Goal: Transaction & Acquisition: Purchase product/service

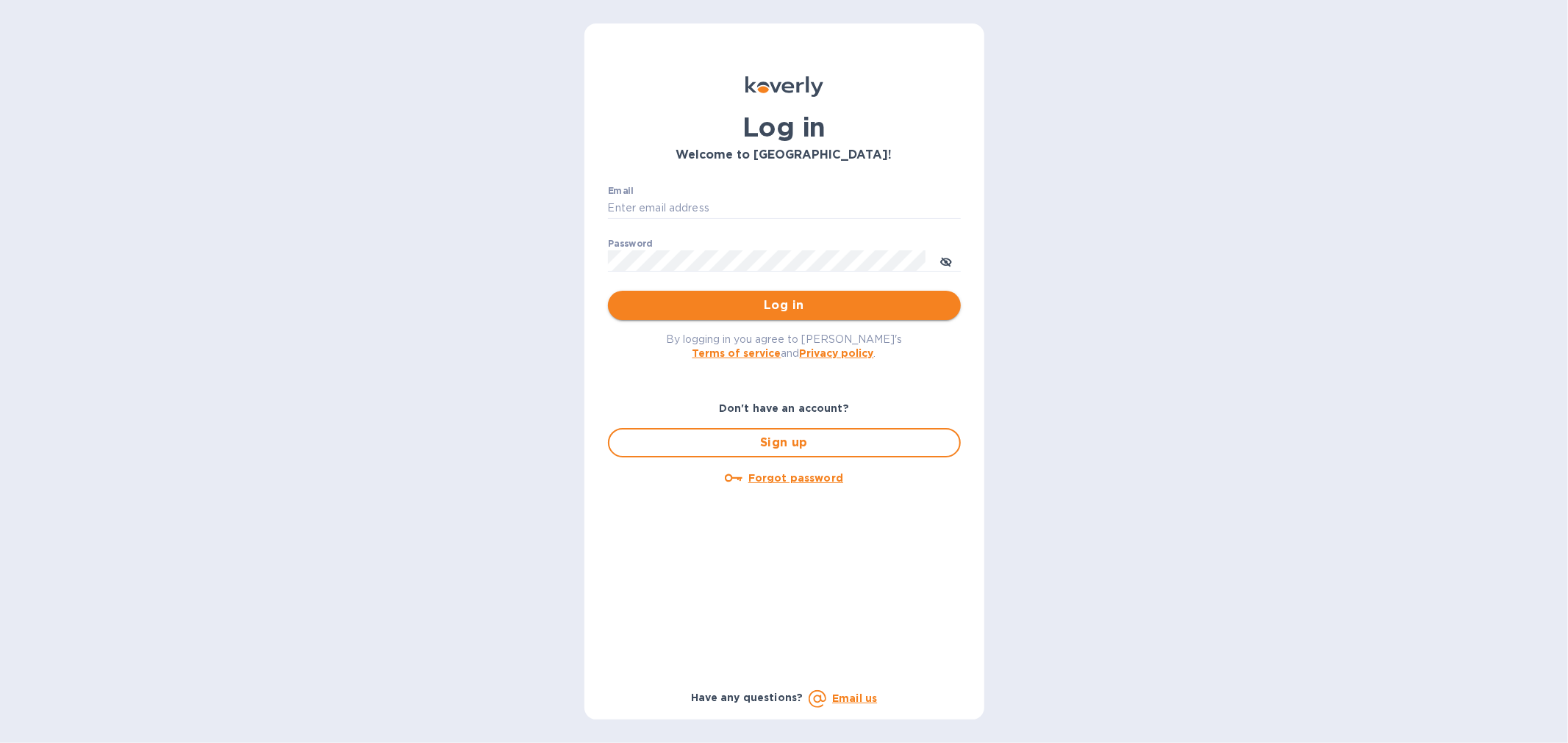
type input "accounting@streamlineforward.com"
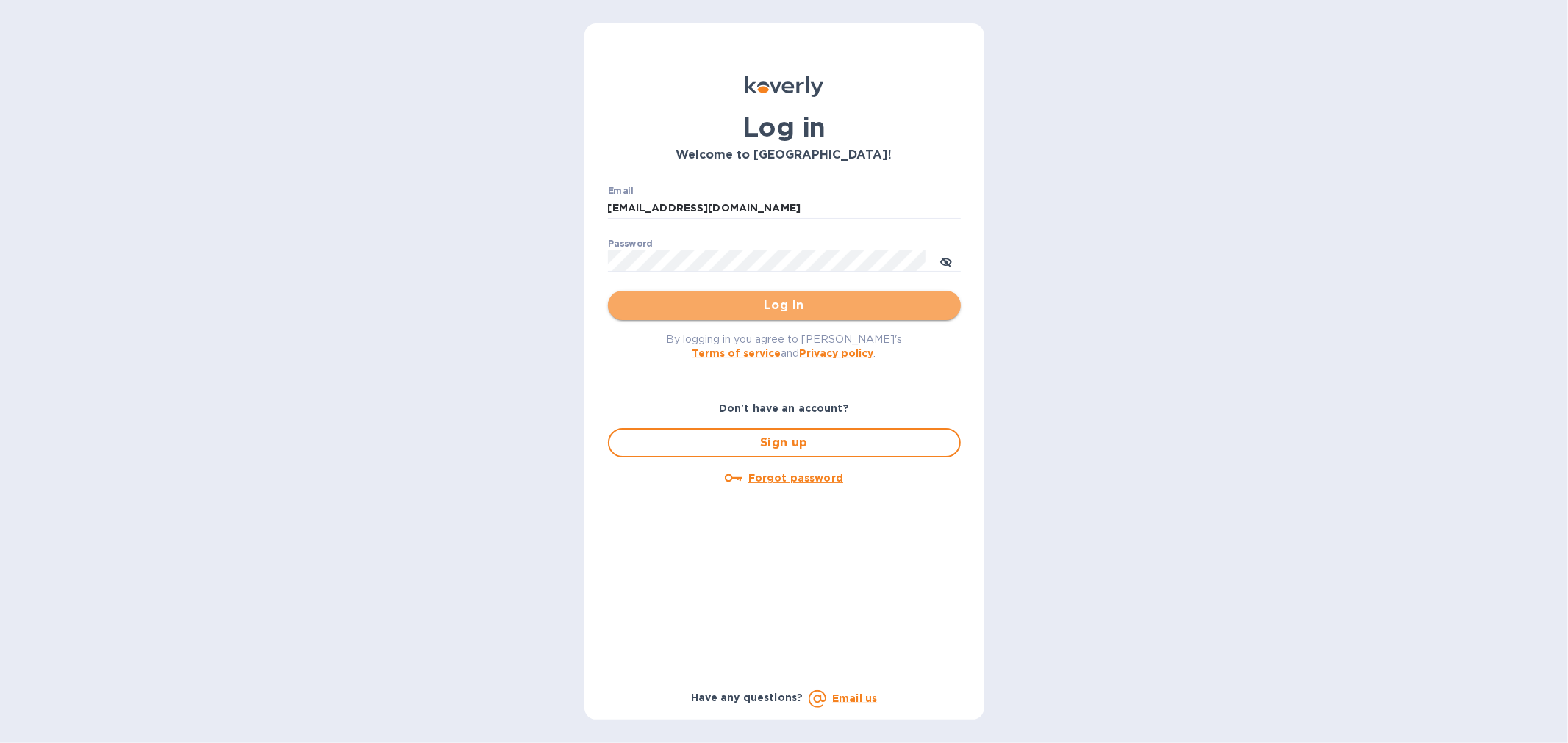
click at [762, 306] on span "Log in" at bounding box center [784, 305] width 329 height 18
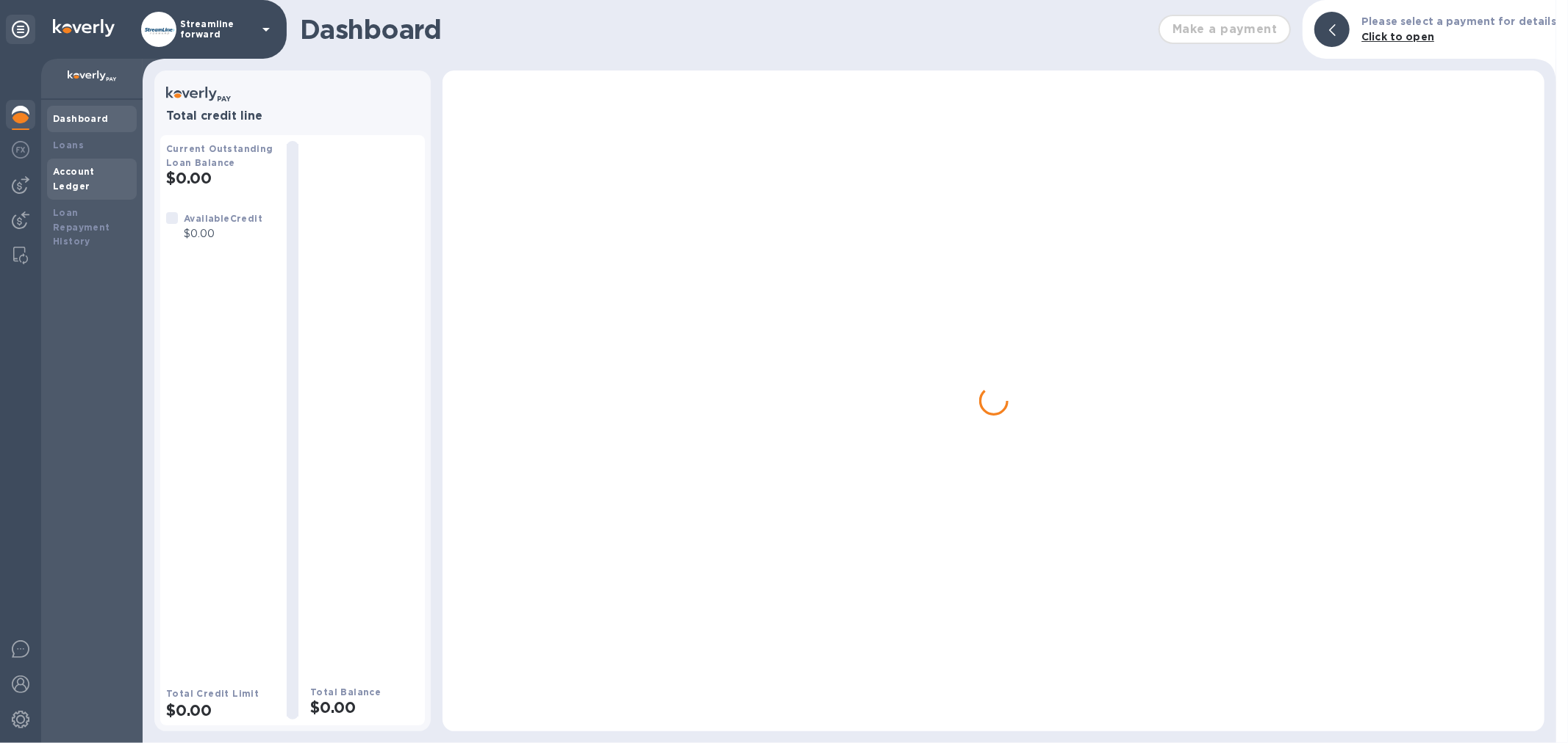
click at [93, 170] on b "Account Ledger" at bounding box center [74, 179] width 42 height 26
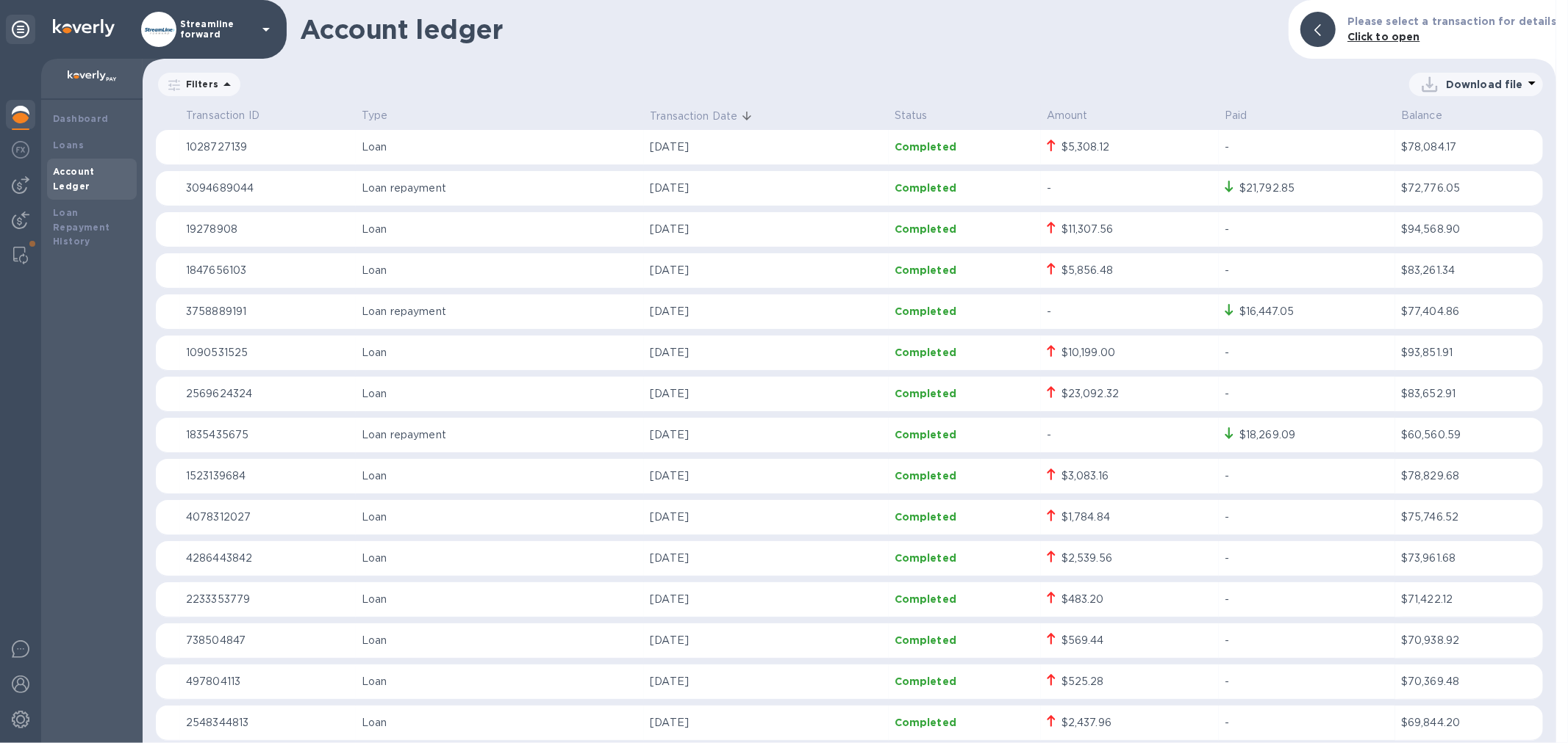
click at [24, 119] on img at bounding box center [21, 115] width 18 height 18
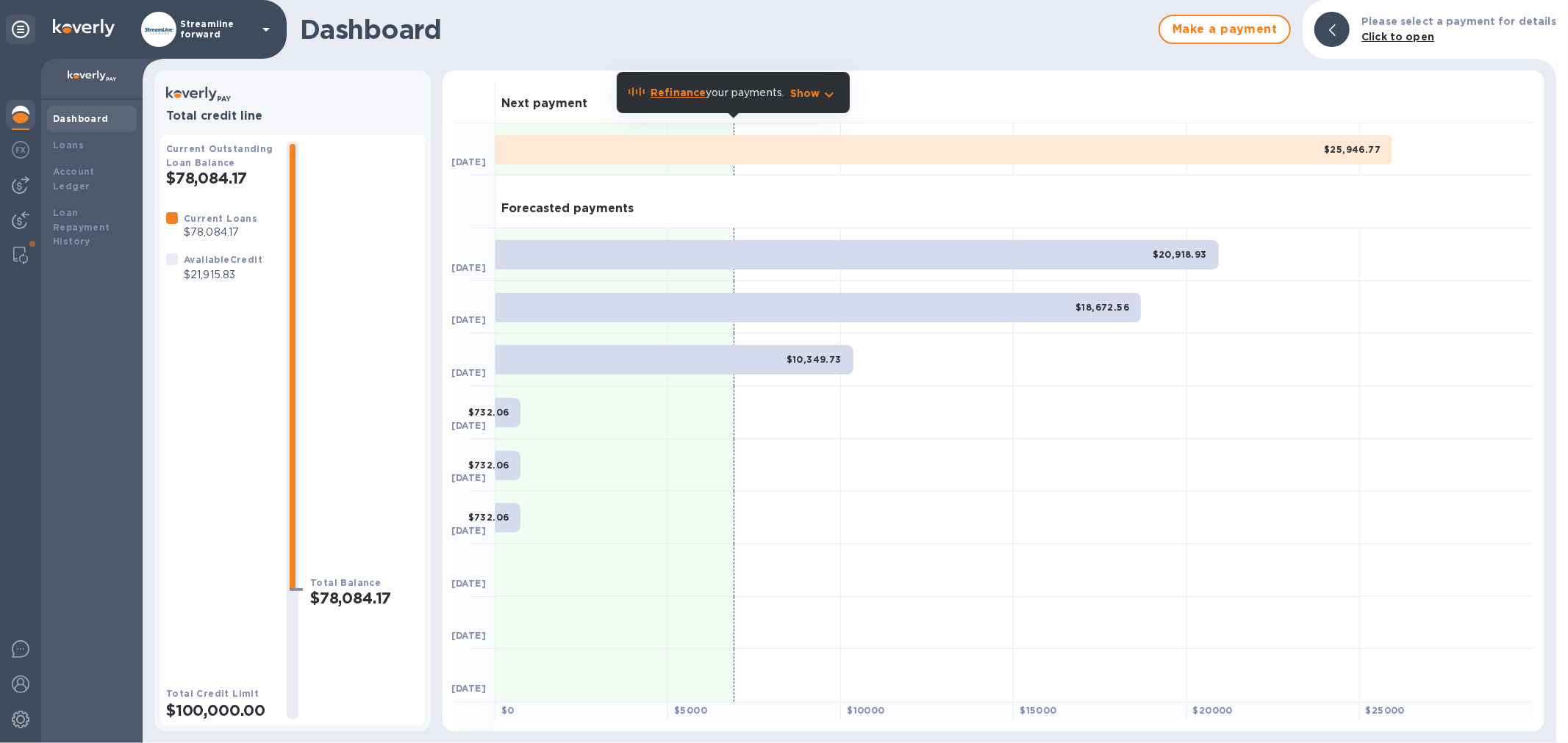
click at [224, 397] on div "Current Loans $78,084.17 Available Credit $21,915.83" at bounding box center [220, 436] width 109 height 452
click at [16, 191] on img at bounding box center [21, 185] width 18 height 18
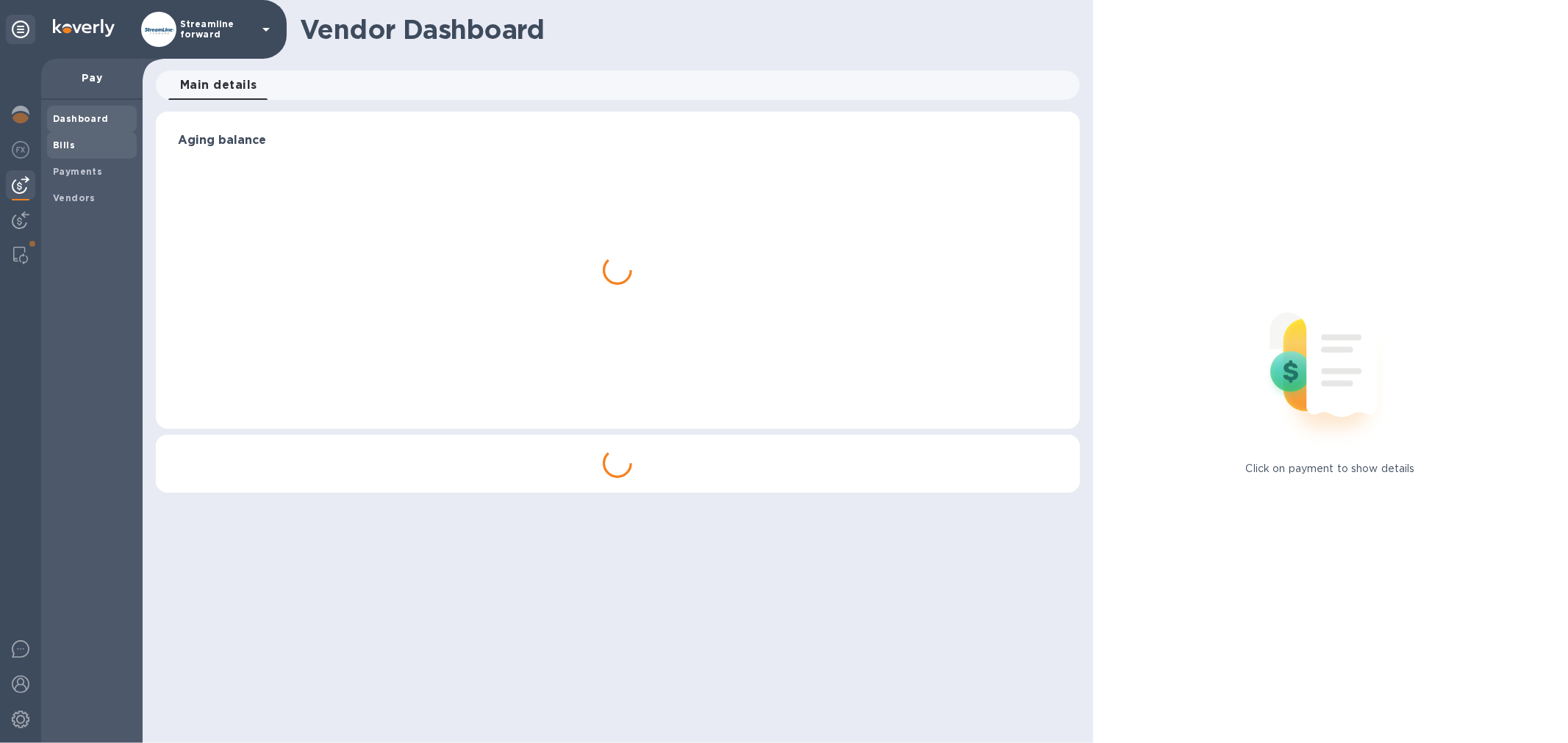
click at [86, 142] on span "Bills" at bounding box center [92, 145] width 78 height 15
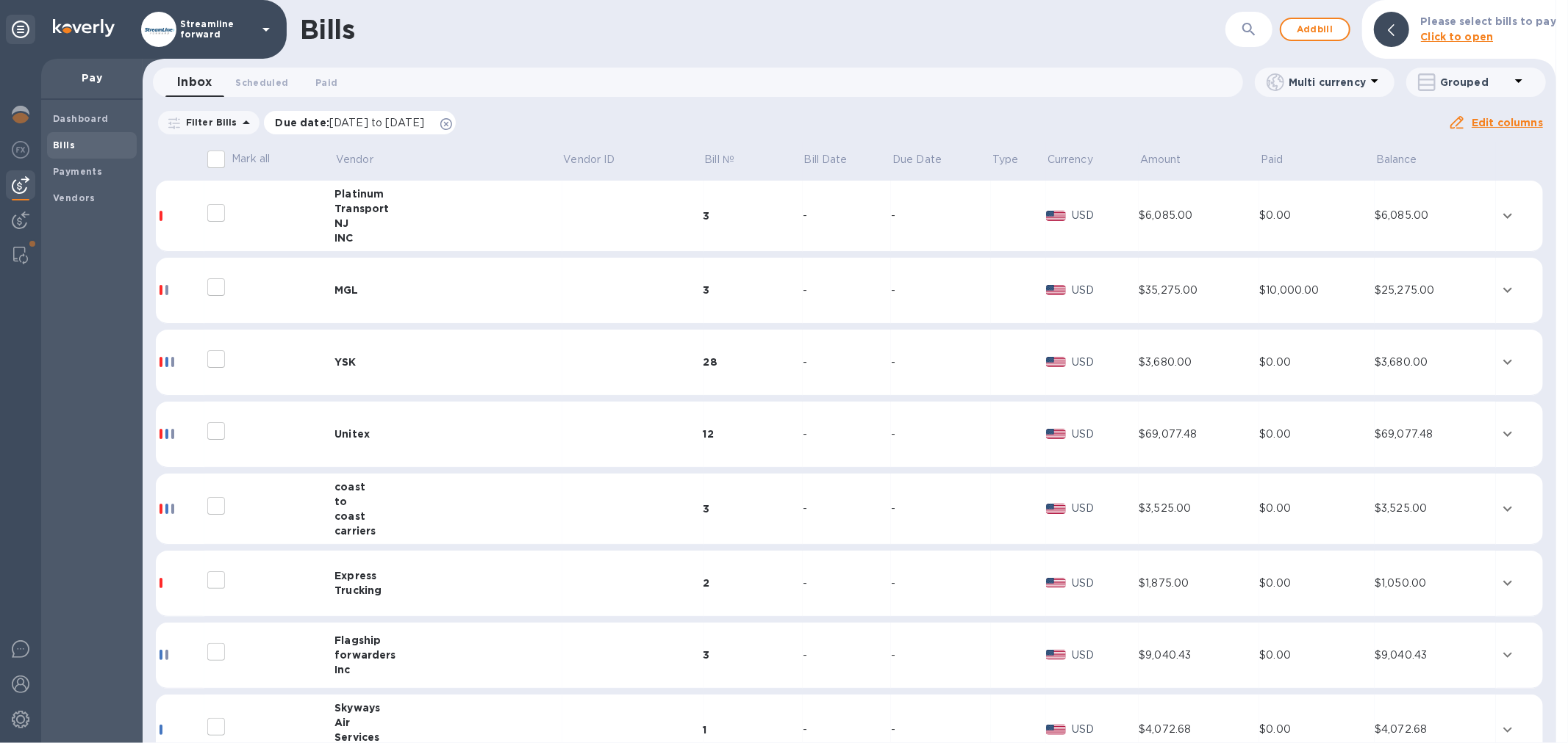
click at [452, 124] on icon at bounding box center [446, 124] width 12 height 12
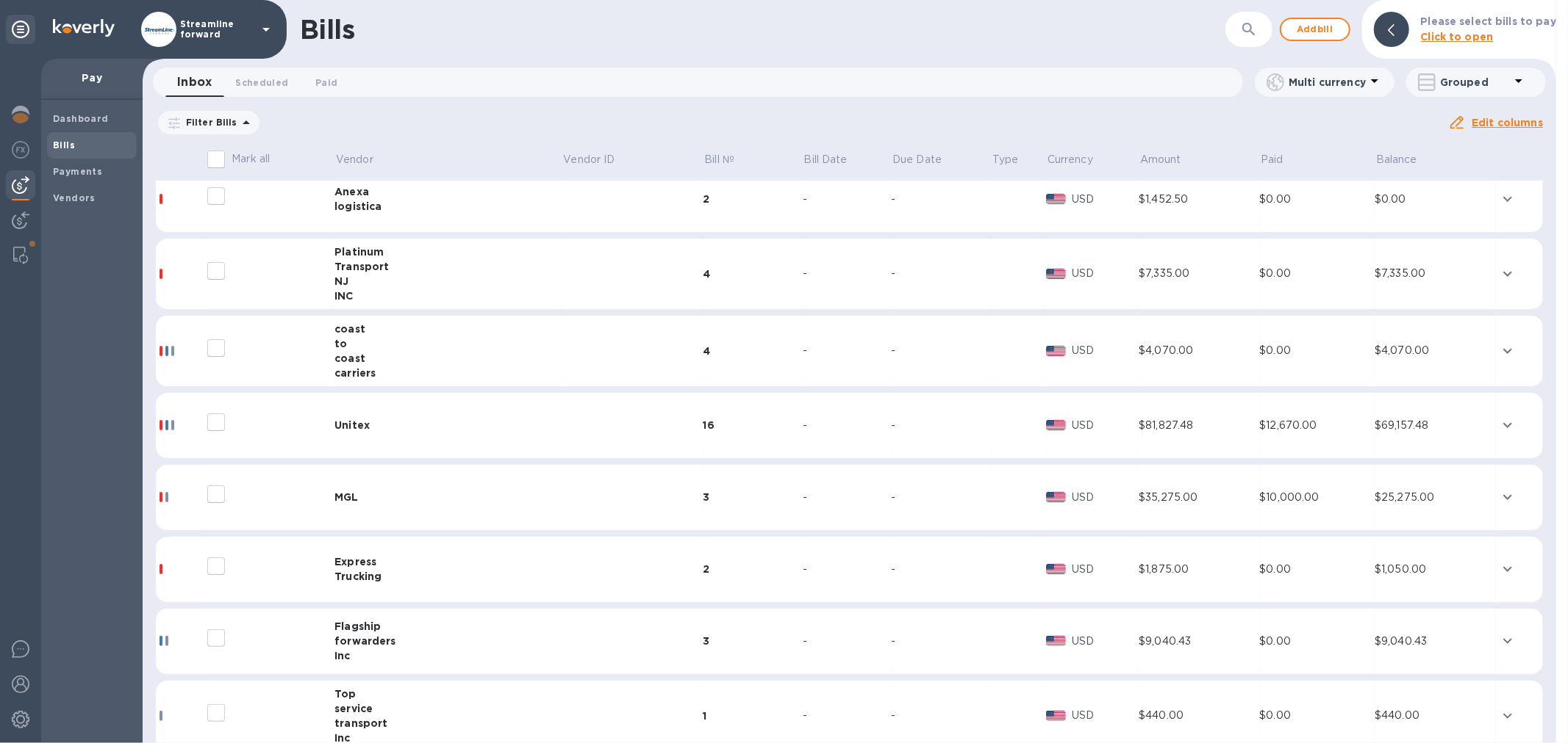
click at [446, 495] on div "MGL" at bounding box center [448, 497] width 227 height 15
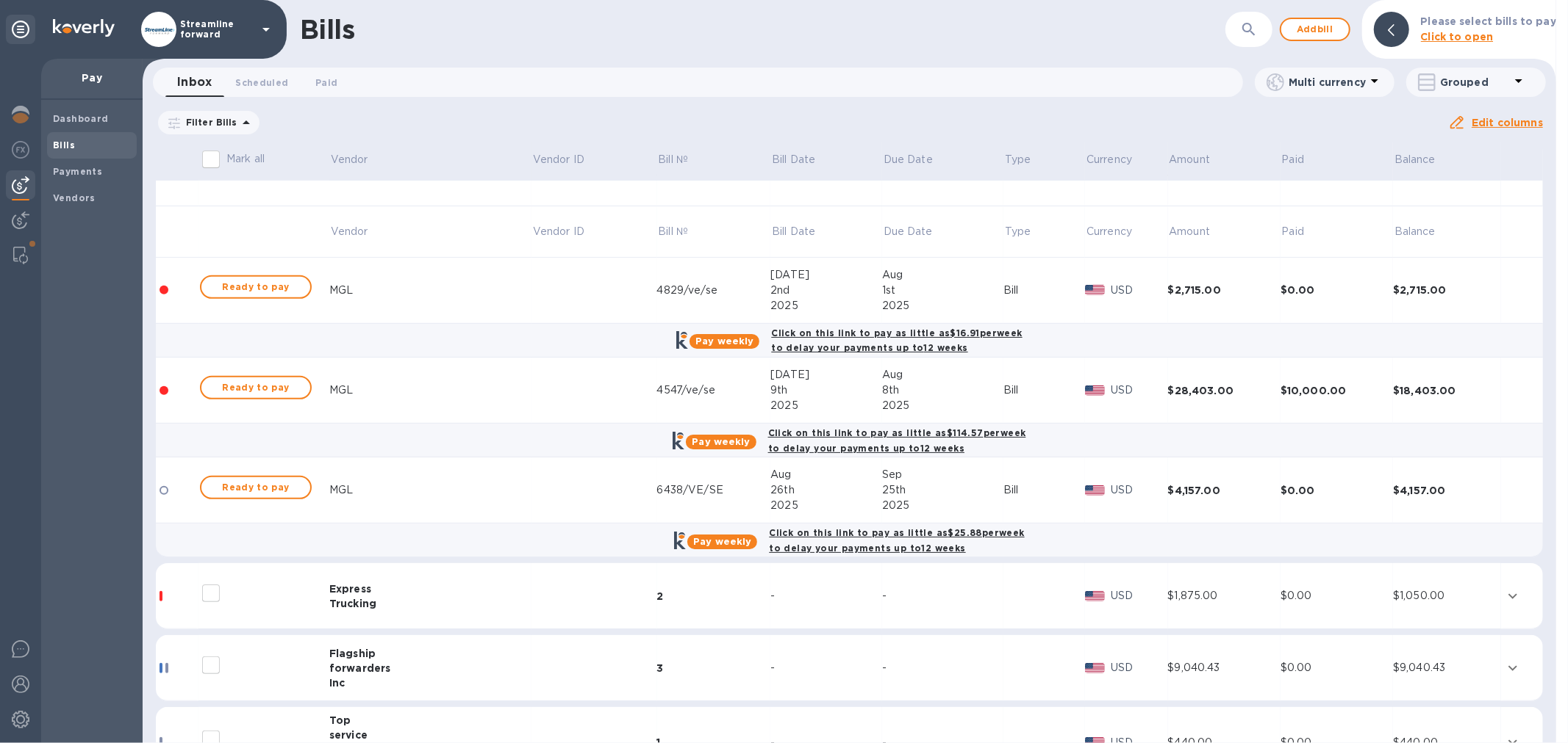
scroll to position [489, 0]
click at [220, 384] on span "Ready to pay" at bounding box center [256, 386] width 85 height 18
click at [245, 384] on span "Ready to pay" at bounding box center [256, 386] width 85 height 18
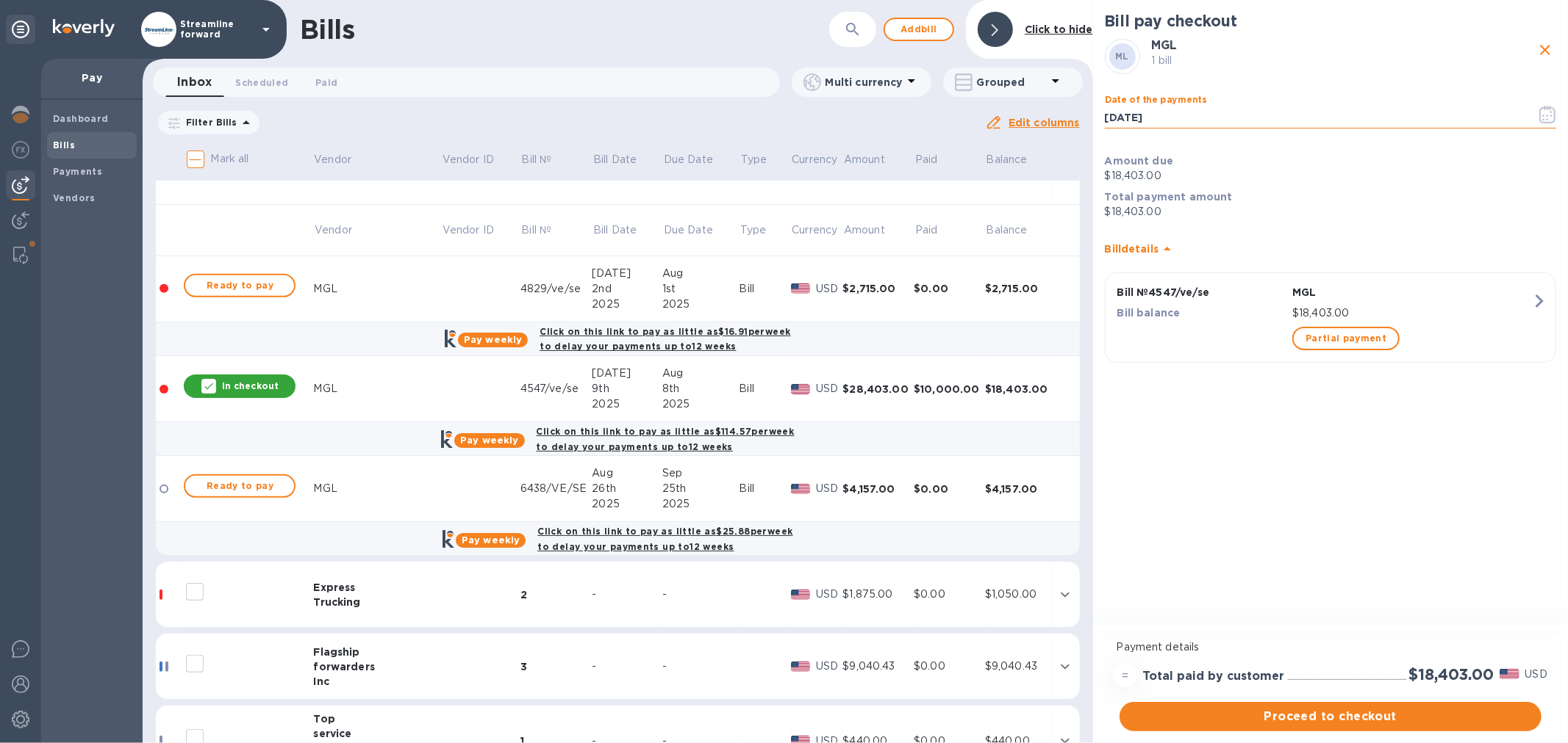
click at [1216, 124] on input "[DATE]" at bounding box center [1314, 118] width 420 height 22
click at [1215, 123] on input "[DATE]" at bounding box center [1314, 118] width 420 height 22
type input "[DATE]"
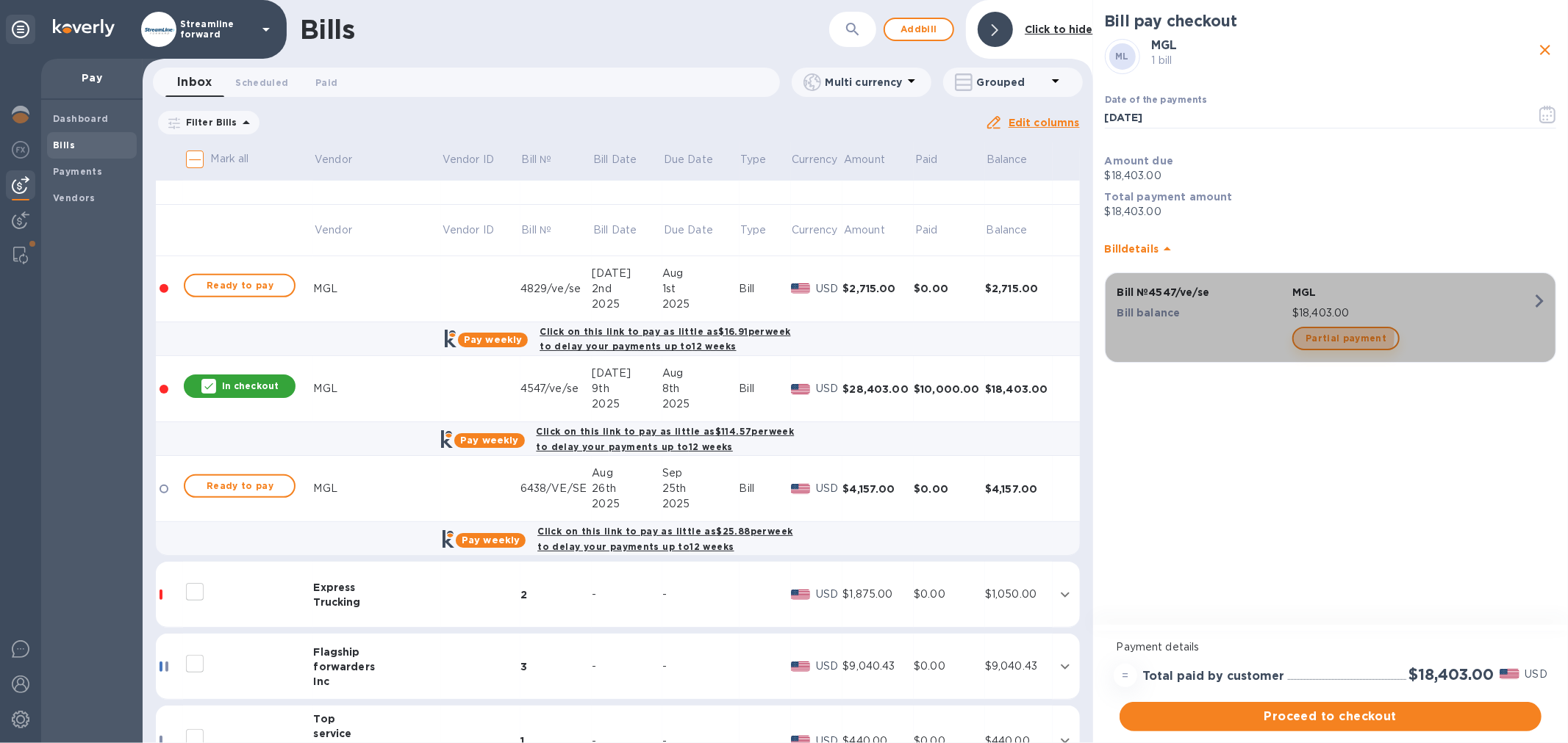
click at [1340, 335] on span "Partial payment" at bounding box center [1346, 339] width 81 height 18
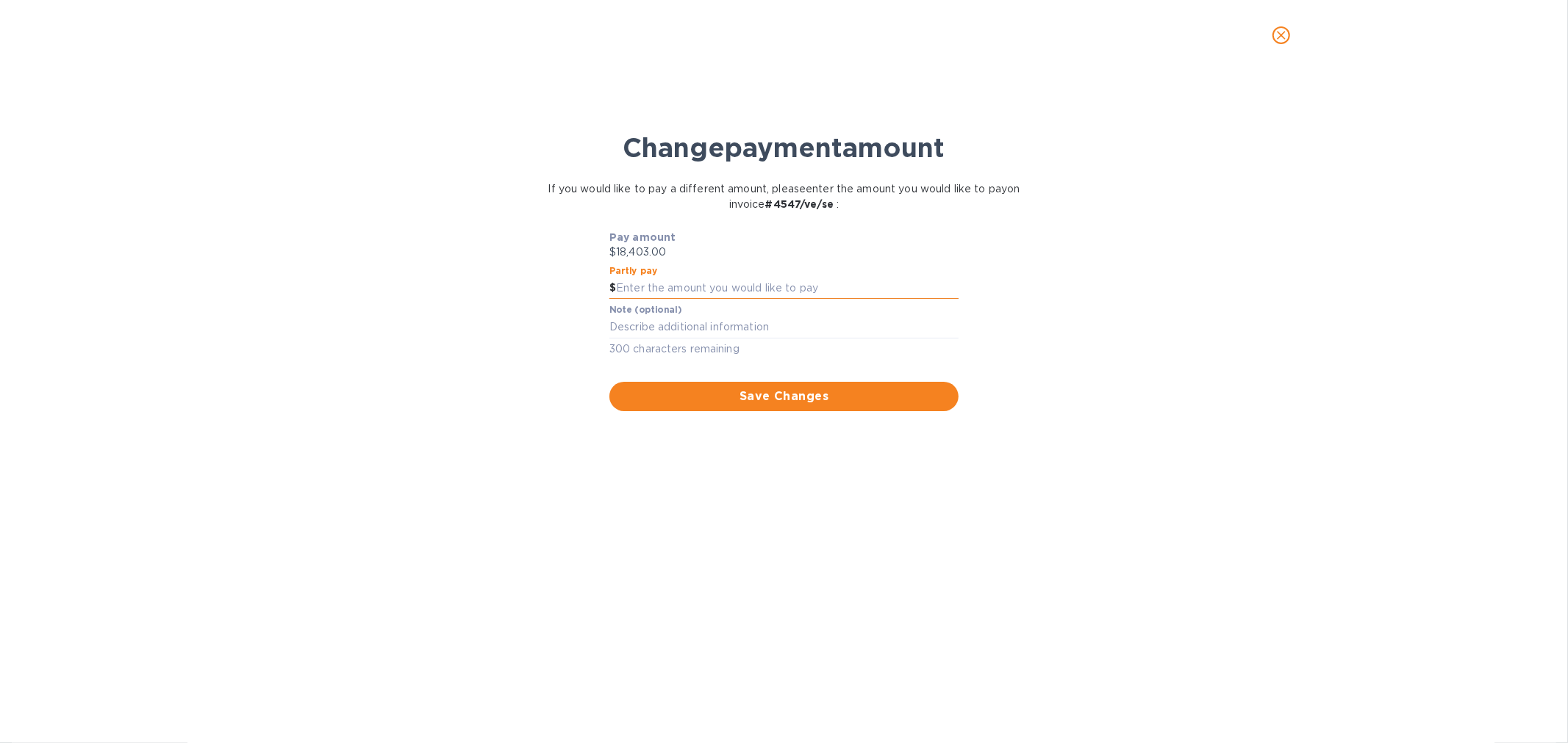
click at [721, 285] on input "text" at bounding box center [787, 289] width 342 height 22
type input "10,000"
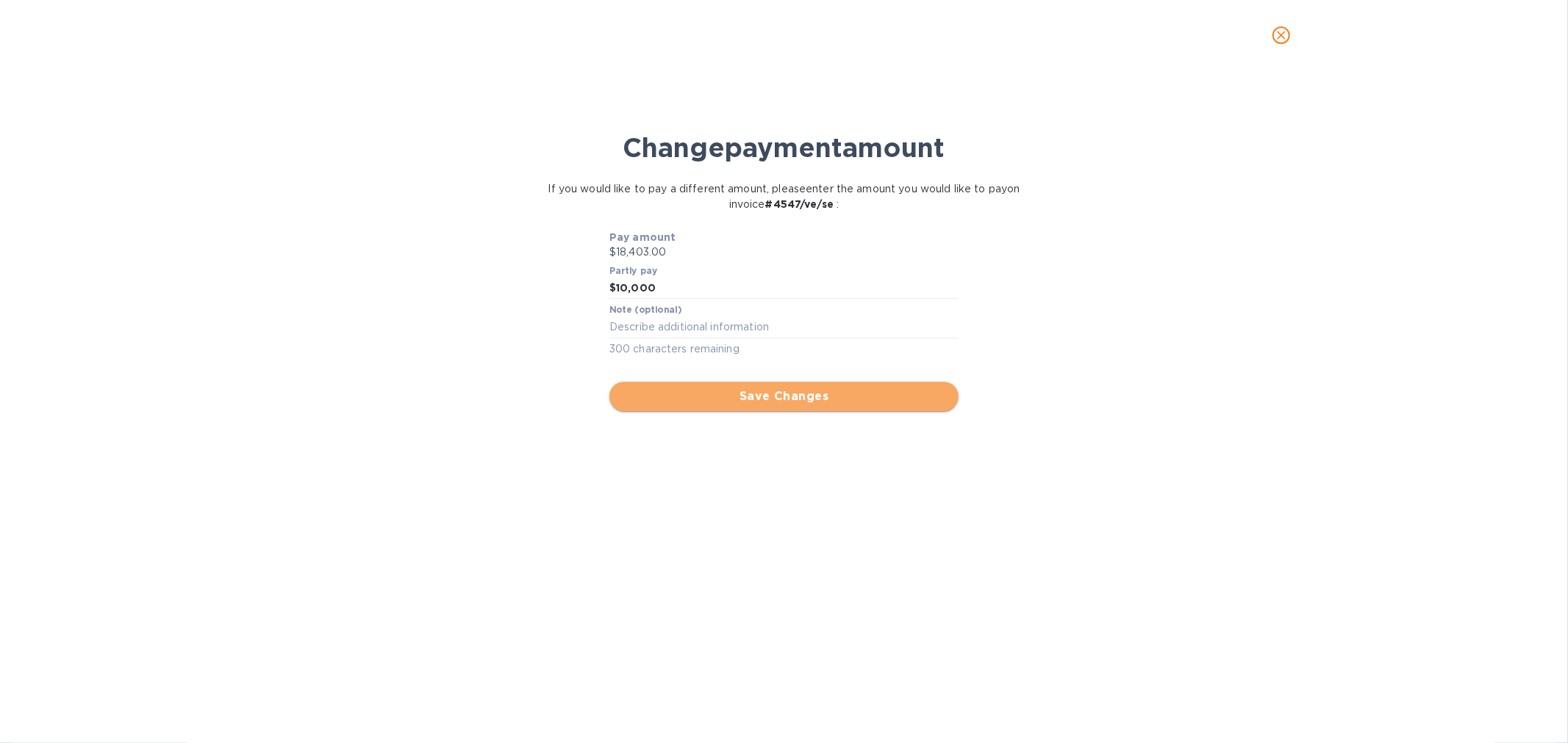
click at [781, 400] on span "Save Changes" at bounding box center [783, 397] width 325 height 18
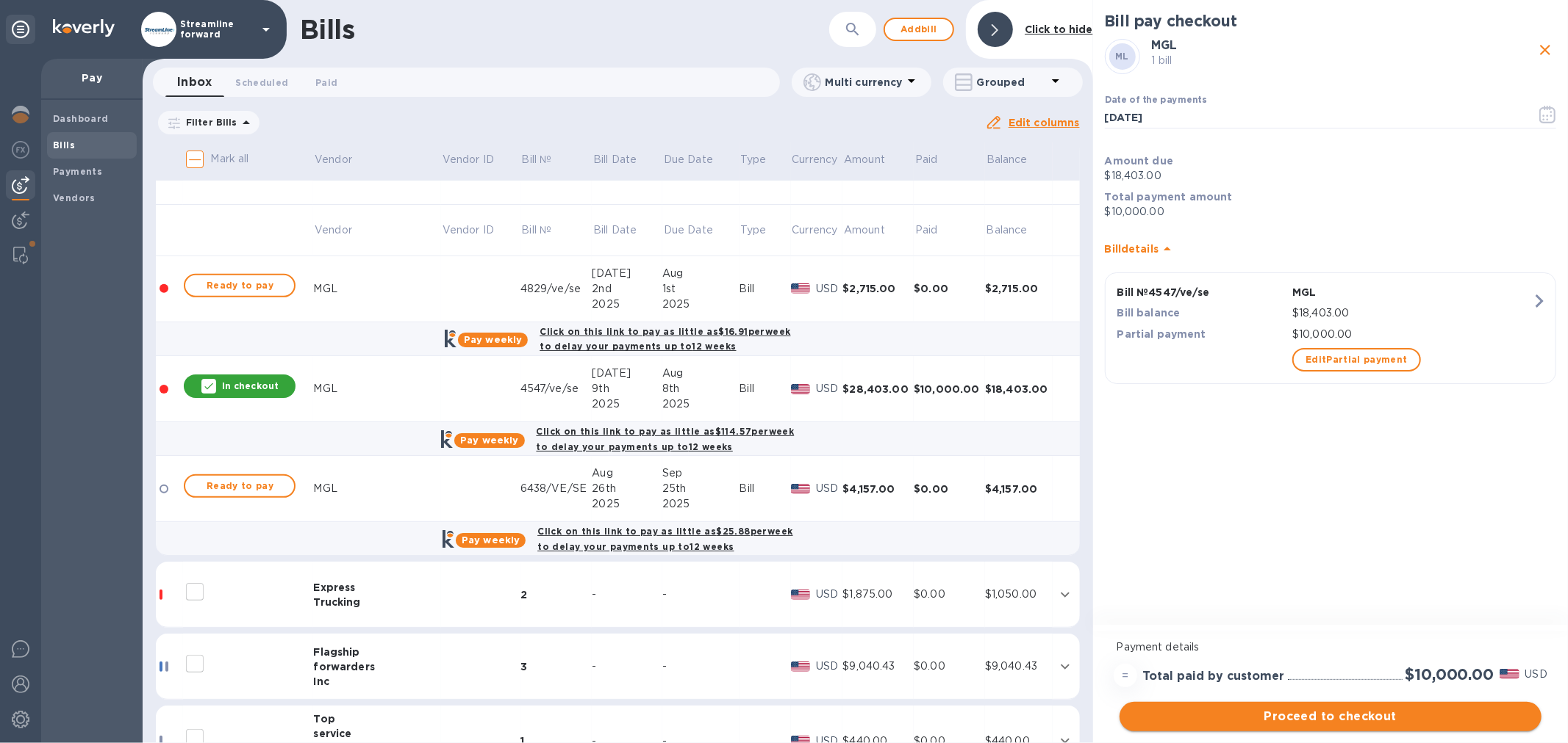
click at [1311, 712] on span "Proceed to checkout" at bounding box center [1330, 717] width 398 height 18
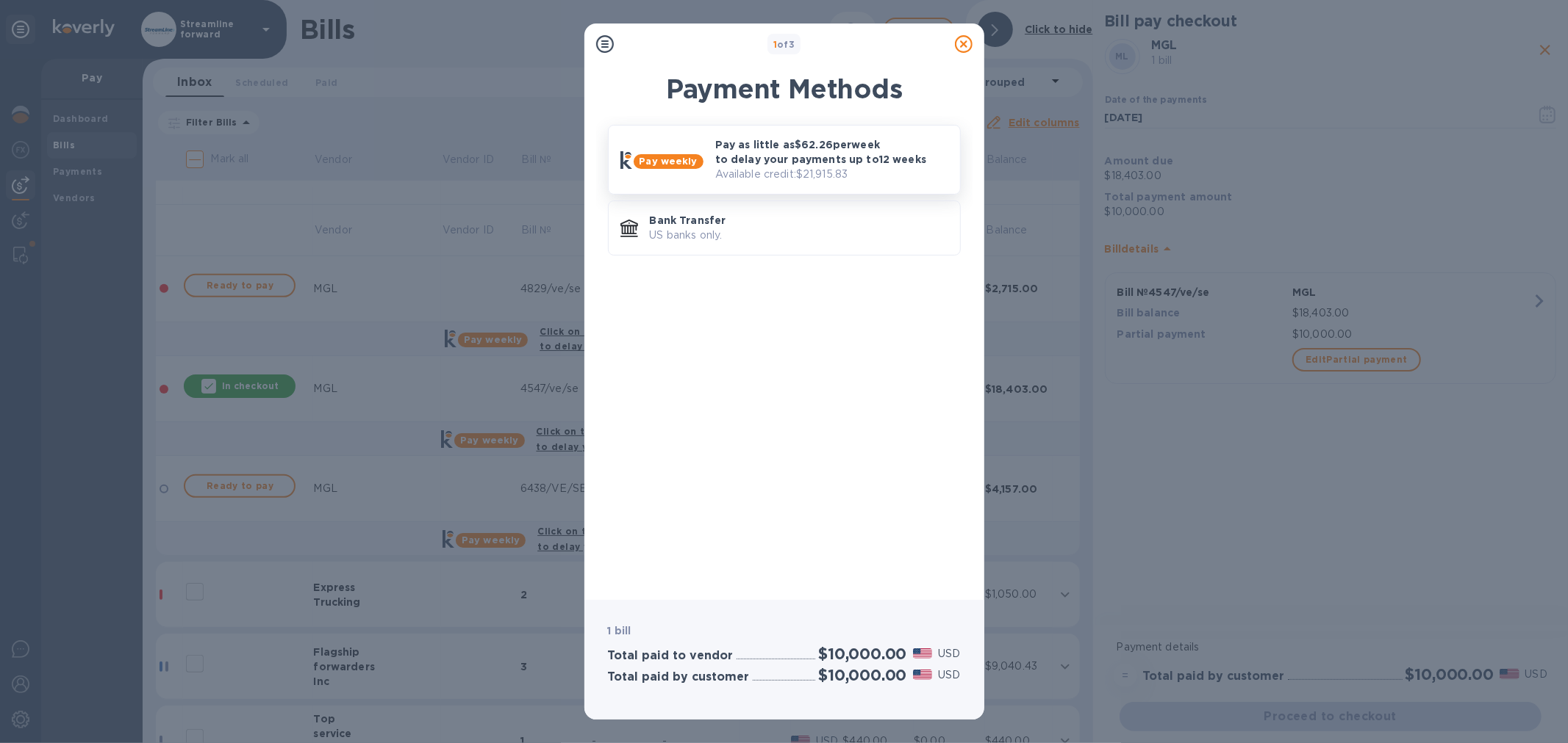
click at [743, 163] on p "Pay as little as $62.26 per week to delay your payments up to 12 weeks" at bounding box center [831, 152] width 233 height 30
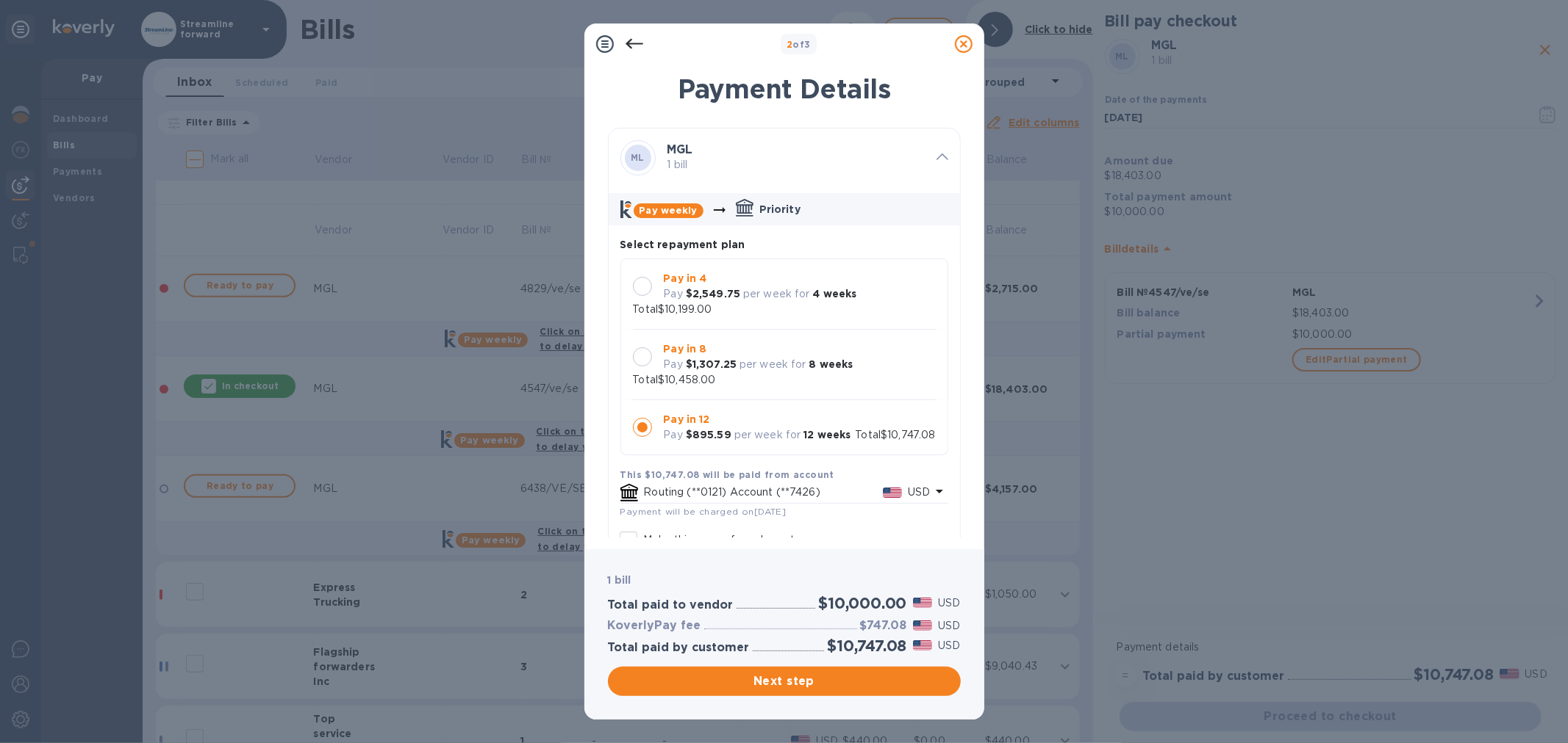
click at [647, 291] on div at bounding box center [642, 286] width 19 height 19
click at [795, 678] on span "Next step" at bounding box center [784, 682] width 329 height 18
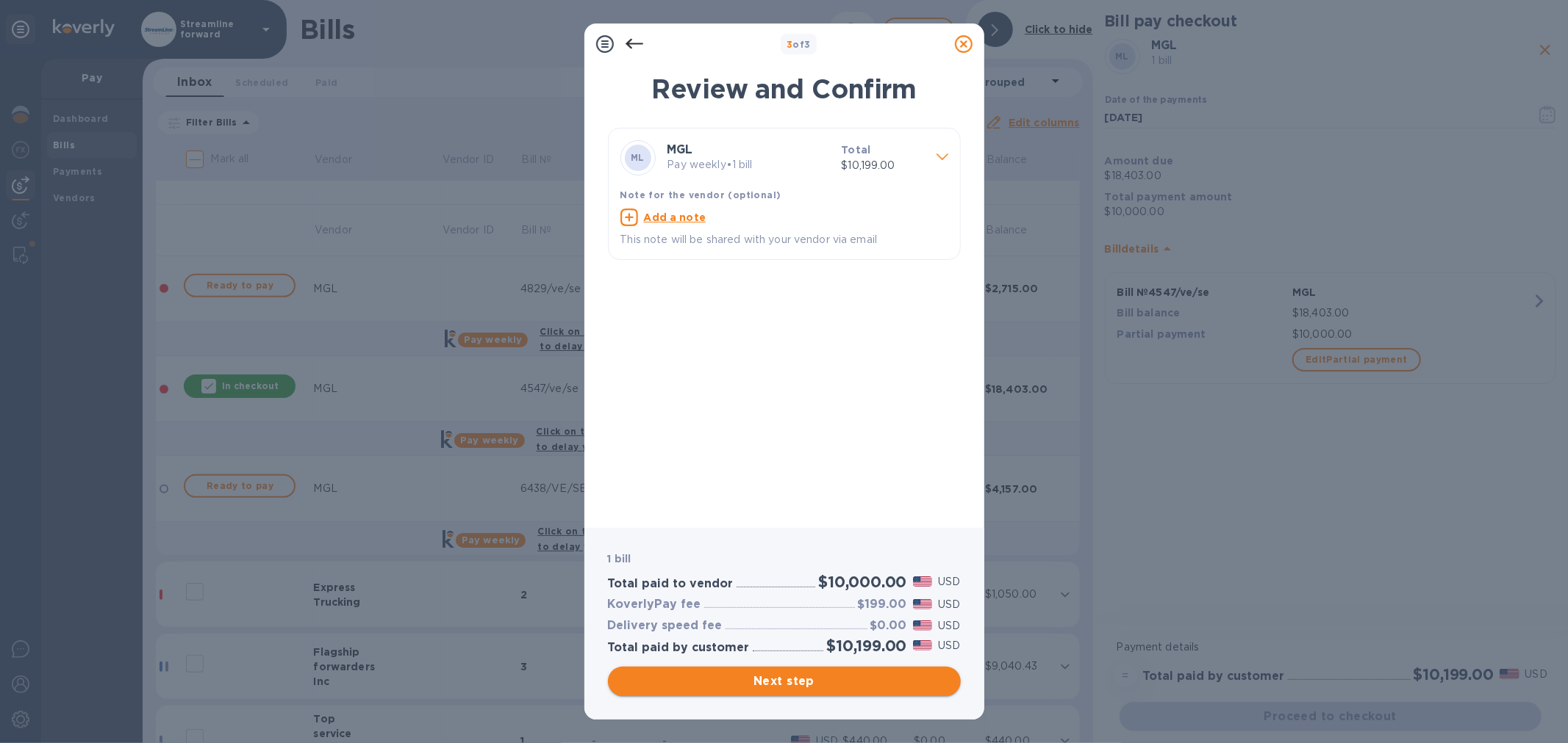
click at [776, 684] on span "Next step" at bounding box center [784, 682] width 329 height 18
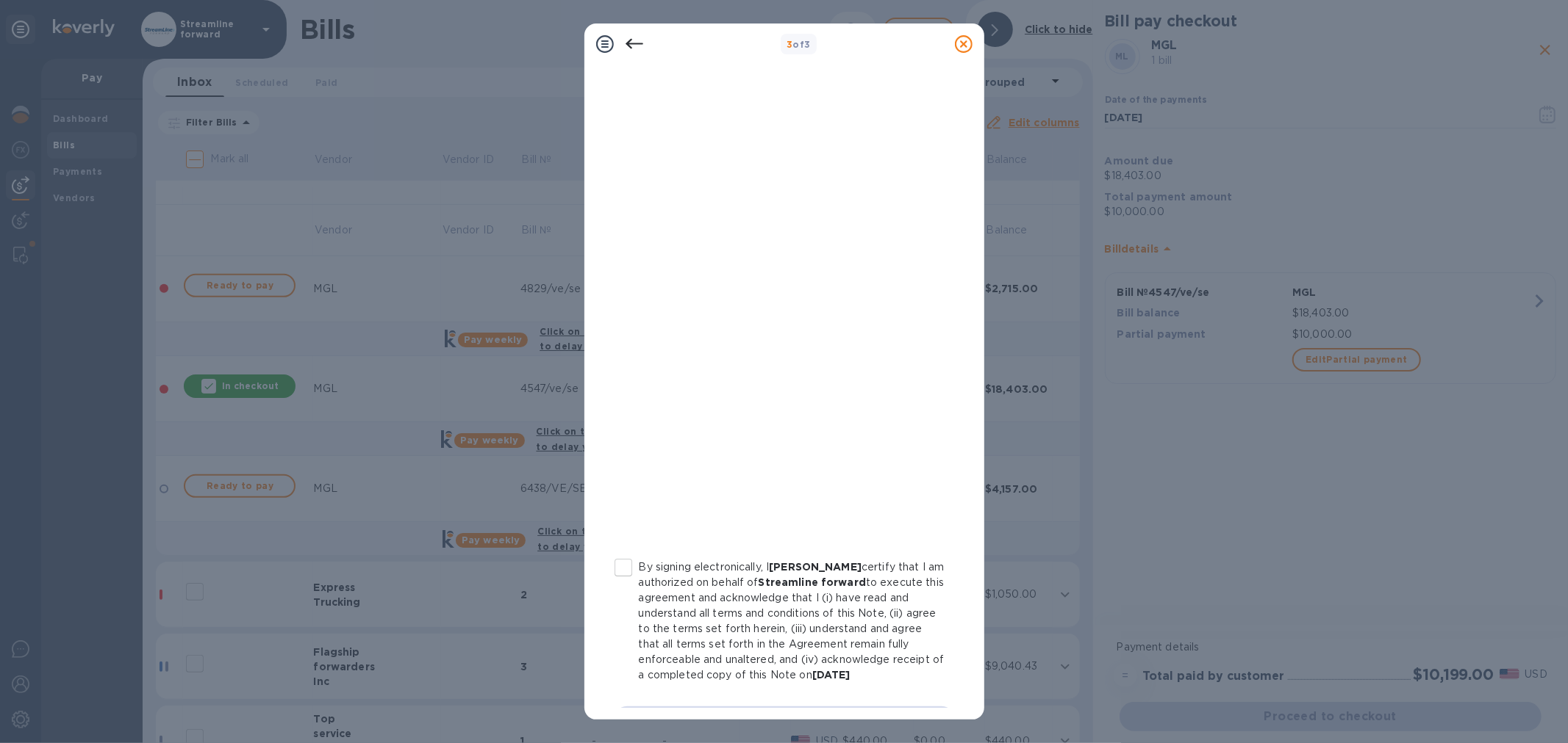
scroll to position [76, 0]
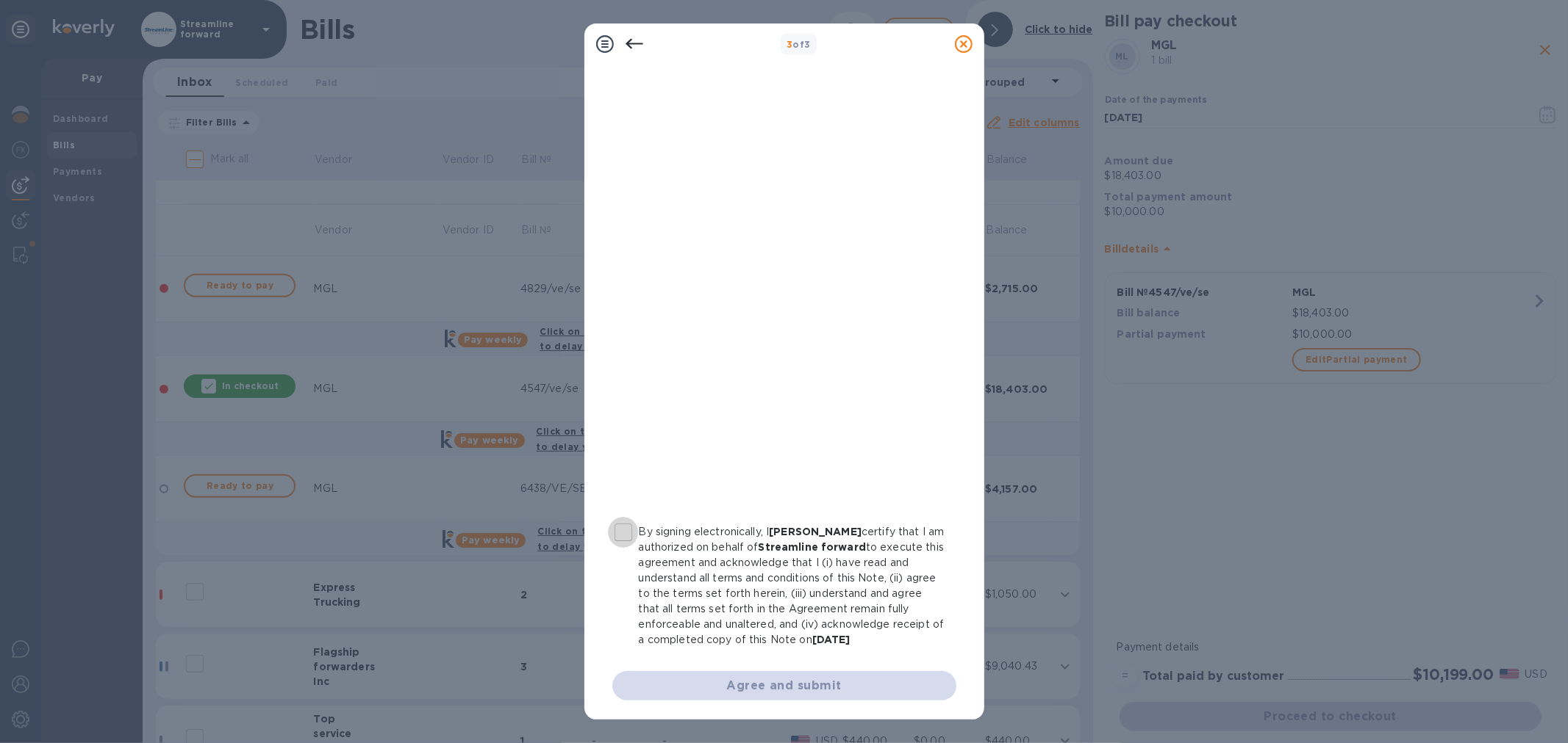
click at [621, 532] on input "By signing electronically, I [PERSON_NAME] certify that I am authorized on beha…" at bounding box center [623, 532] width 31 height 31
checkbox input "true"
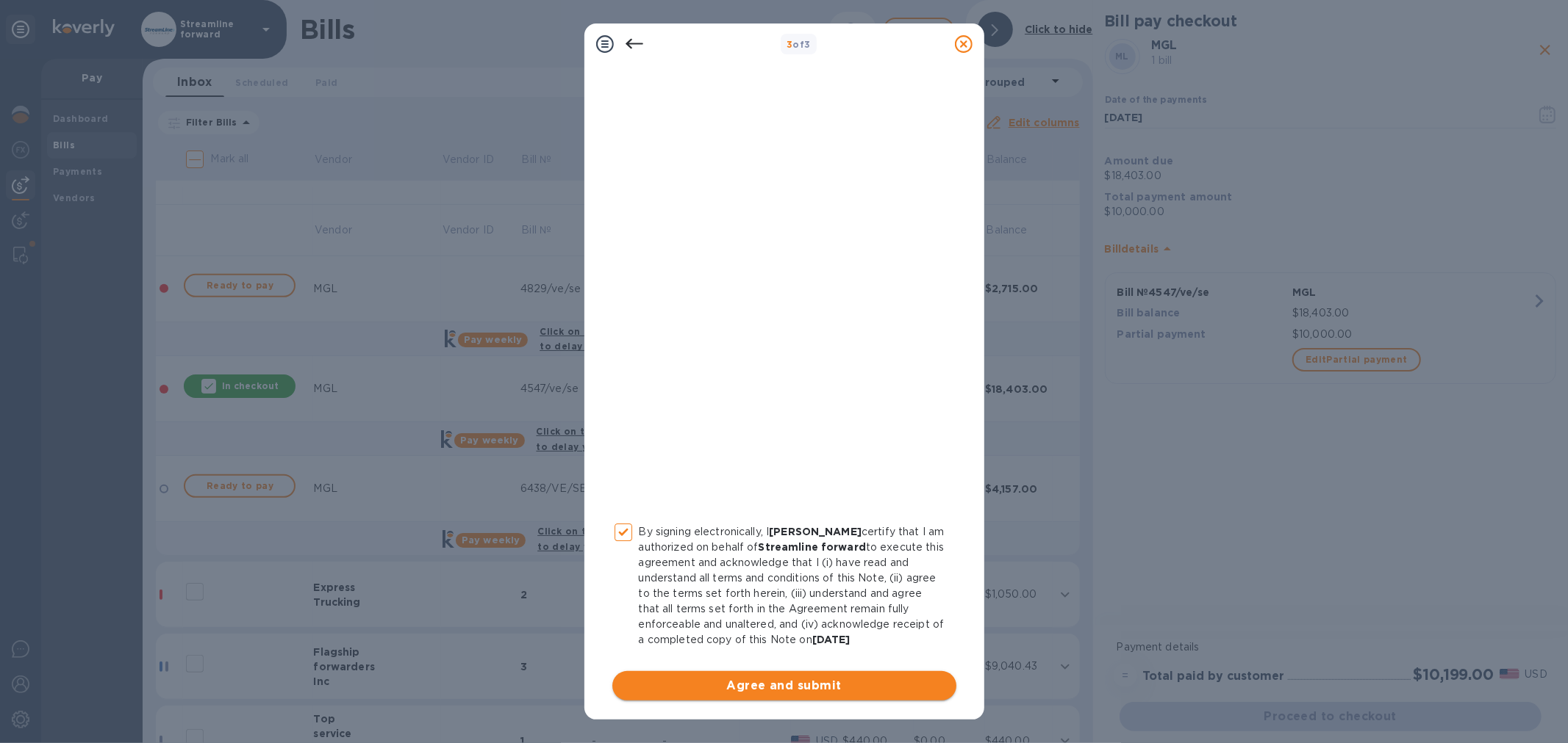
click at [740, 680] on span "Agree and submit" at bounding box center [784, 686] width 320 height 18
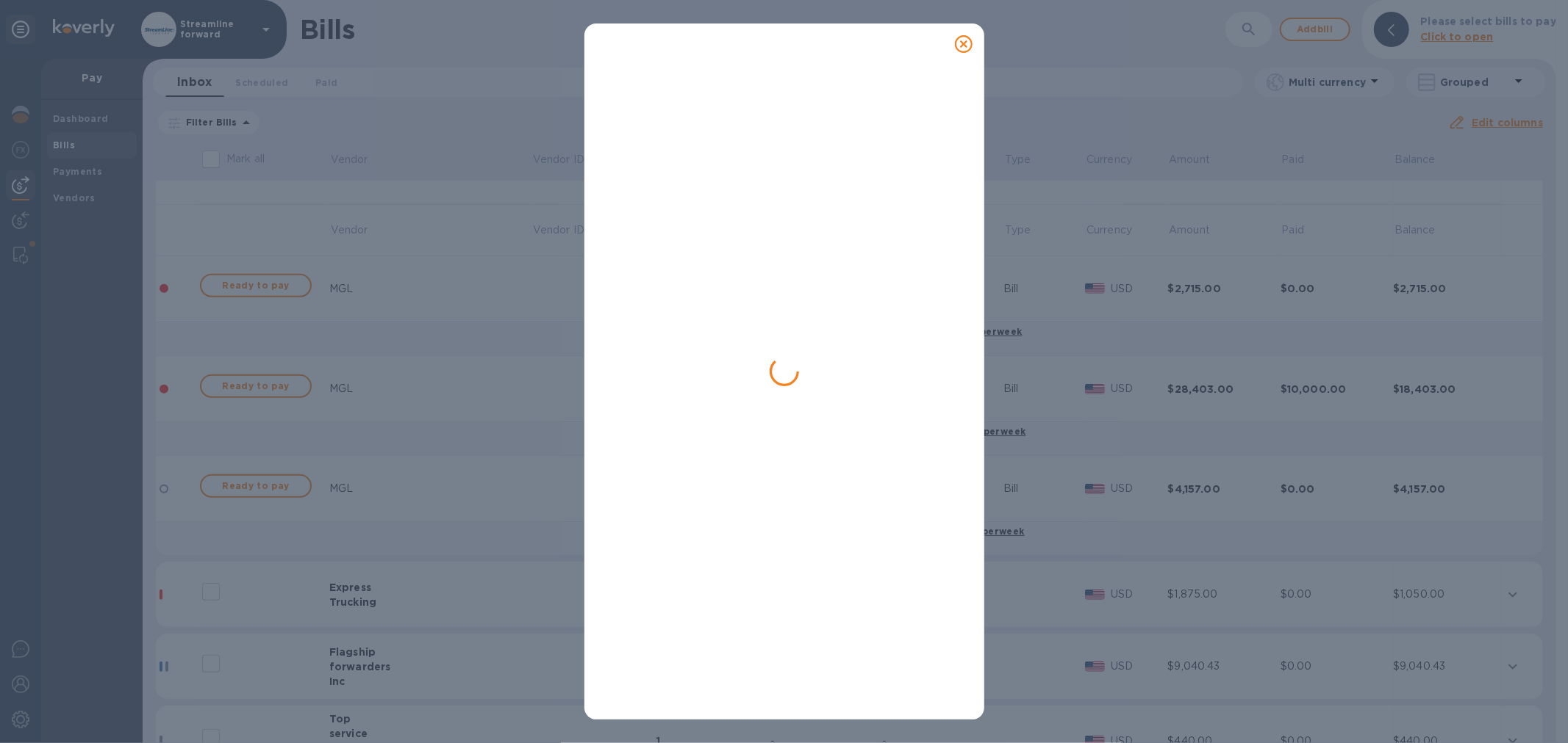
click at [916, 262] on div at bounding box center [784, 390] width 353 height 634
click at [915, 262] on div at bounding box center [784, 390] width 353 height 634
click at [915, 260] on div at bounding box center [784, 390] width 353 height 634
click at [759, 389] on div at bounding box center [784, 390] width 353 height 634
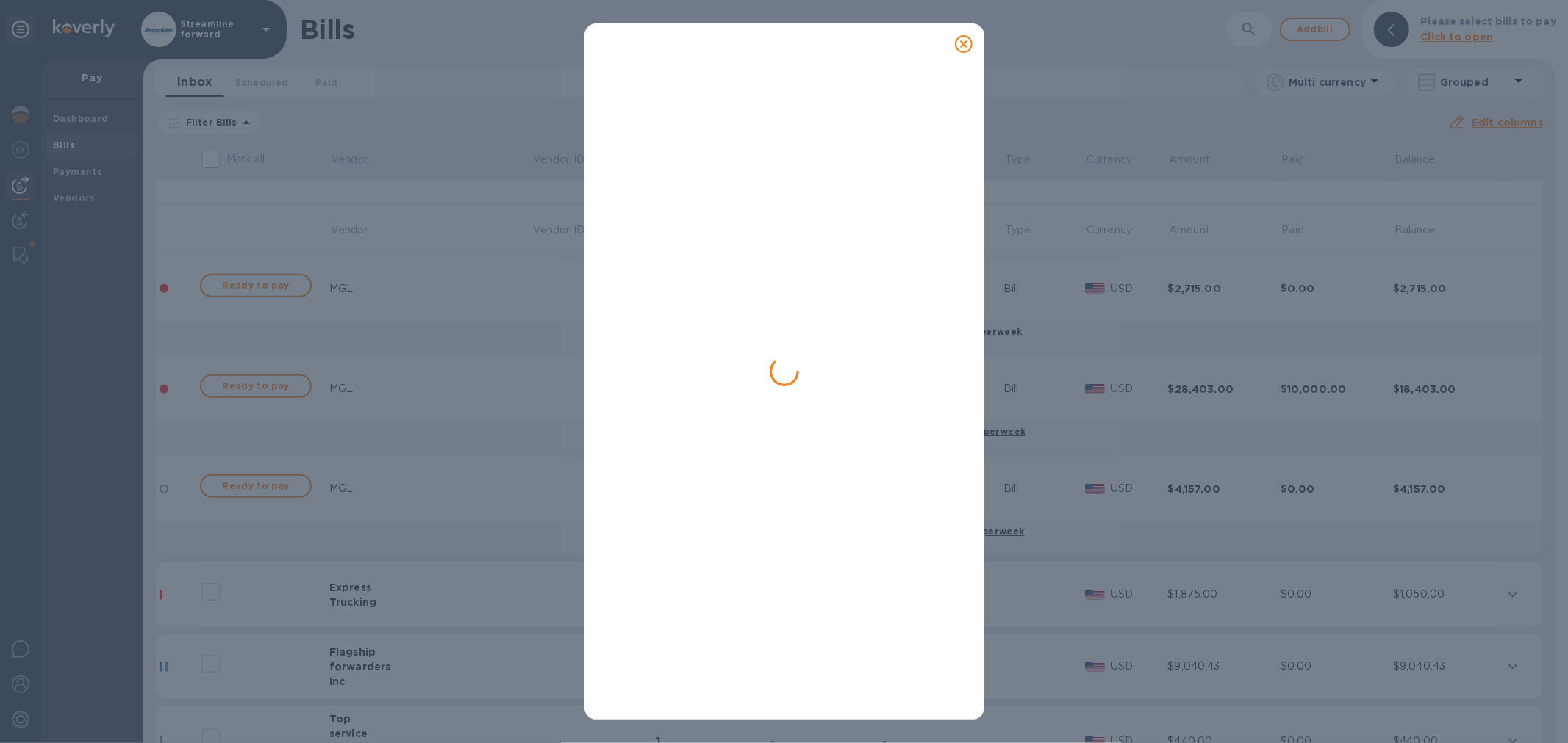
click at [941, 307] on div at bounding box center [784, 390] width 353 height 634
drag, startPoint x: 938, startPoint y: 306, endPoint x: 942, endPoint y: 99, distance: 207.0
click at [941, 259] on div at bounding box center [784, 390] width 353 height 634
click at [964, 39] on icon at bounding box center [964, 44] width 18 height 18
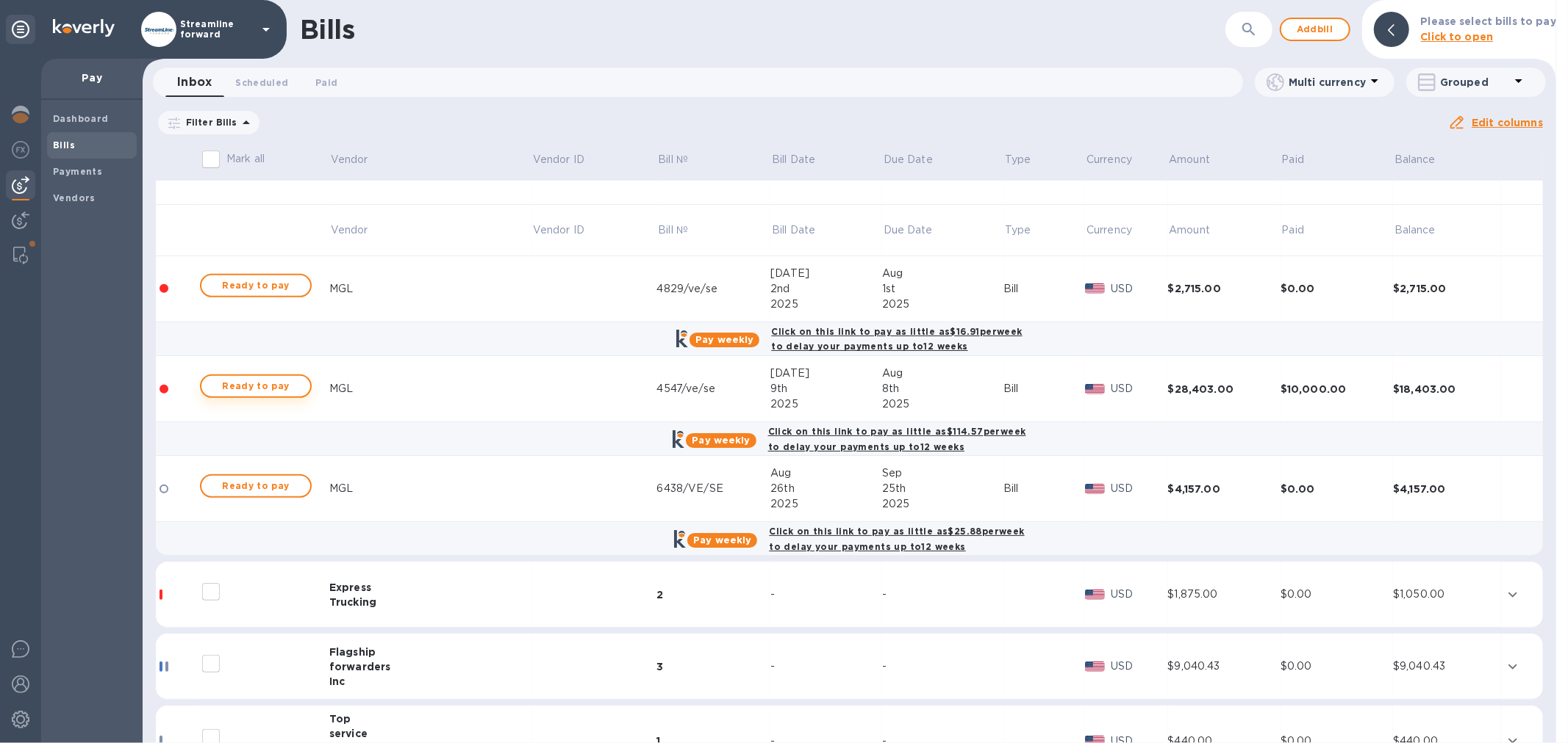
click at [245, 391] on span "Ready to pay" at bounding box center [256, 386] width 85 height 18
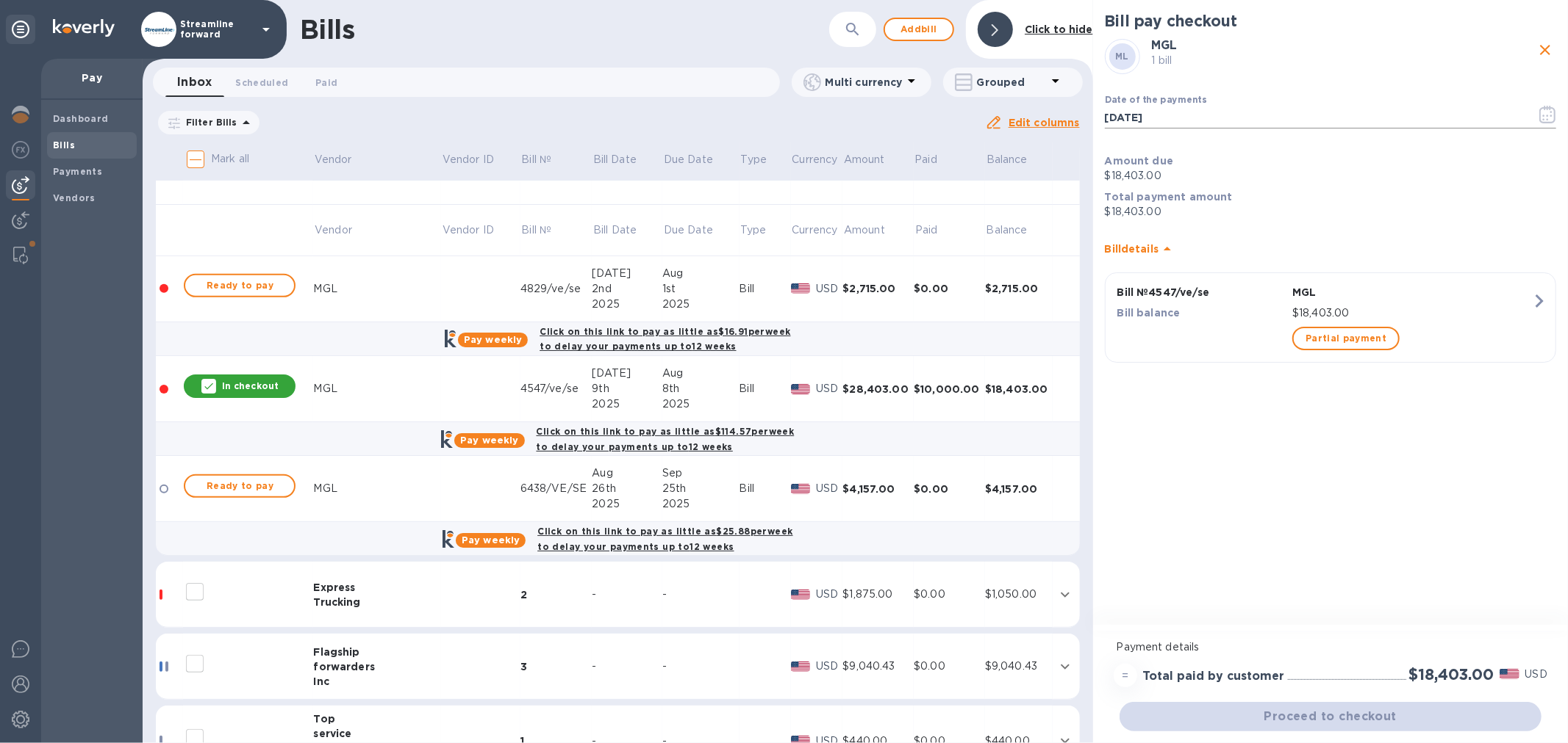
click at [1207, 118] on input "[DATE]" at bounding box center [1314, 118] width 420 height 22
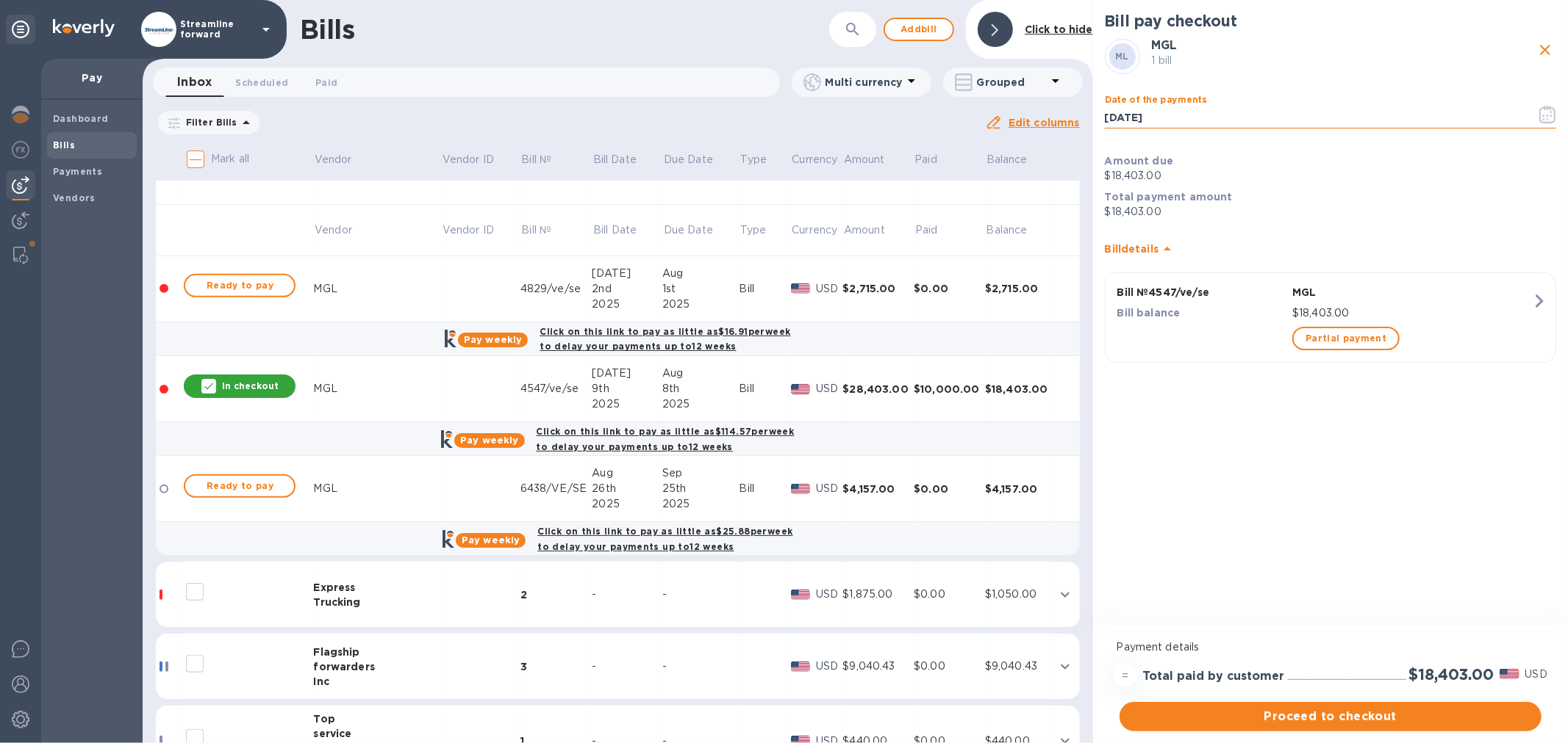
click at [1207, 118] on input "[DATE]" at bounding box center [1314, 118] width 420 height 22
type input "09/0_/____"
click at [66, 171] on b "Payments" at bounding box center [78, 171] width 49 height 11
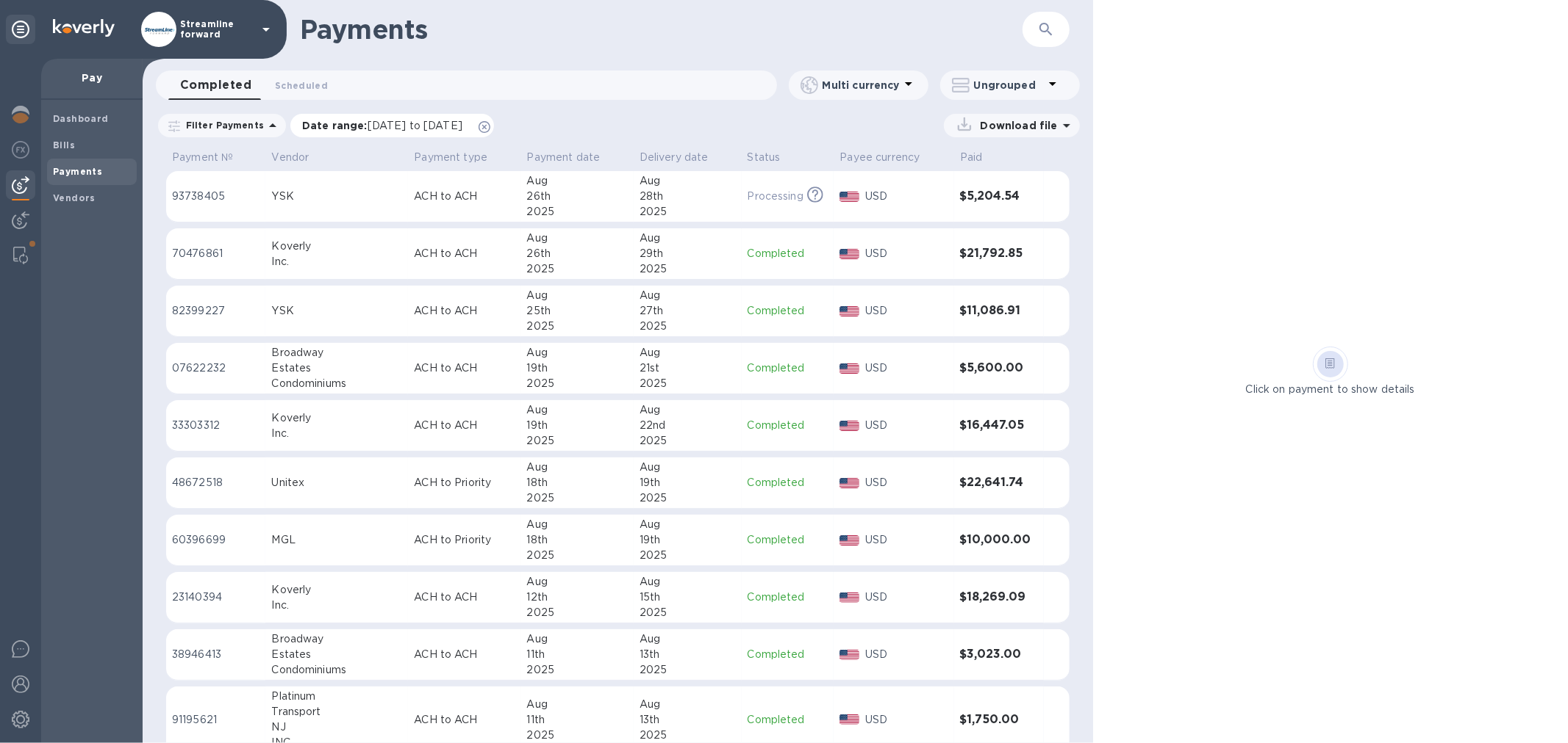
click at [490, 127] on icon at bounding box center [484, 127] width 12 height 12
click at [76, 144] on span "Bills" at bounding box center [92, 145] width 78 height 15
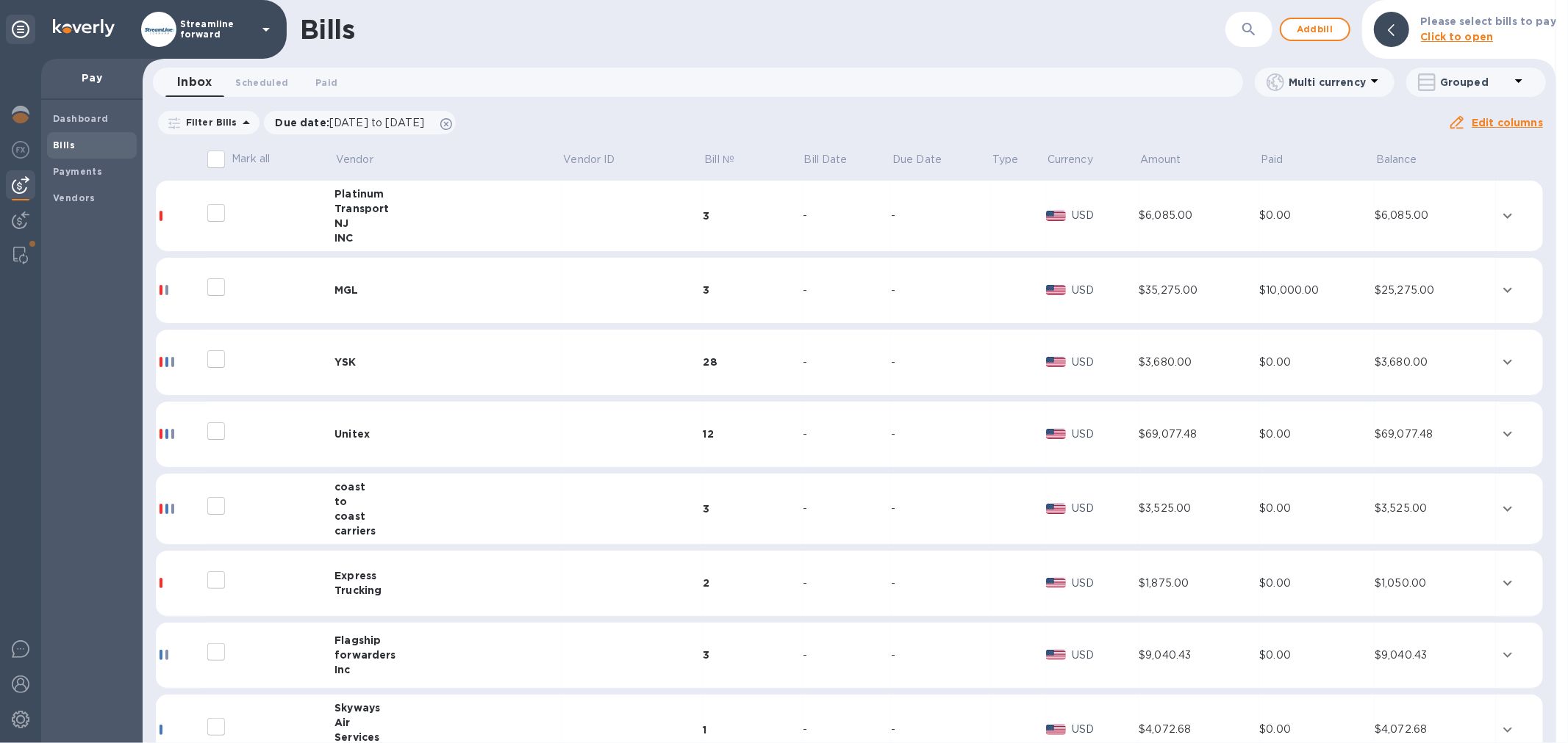
click at [563, 275] on td at bounding box center [633, 290] width 141 height 66
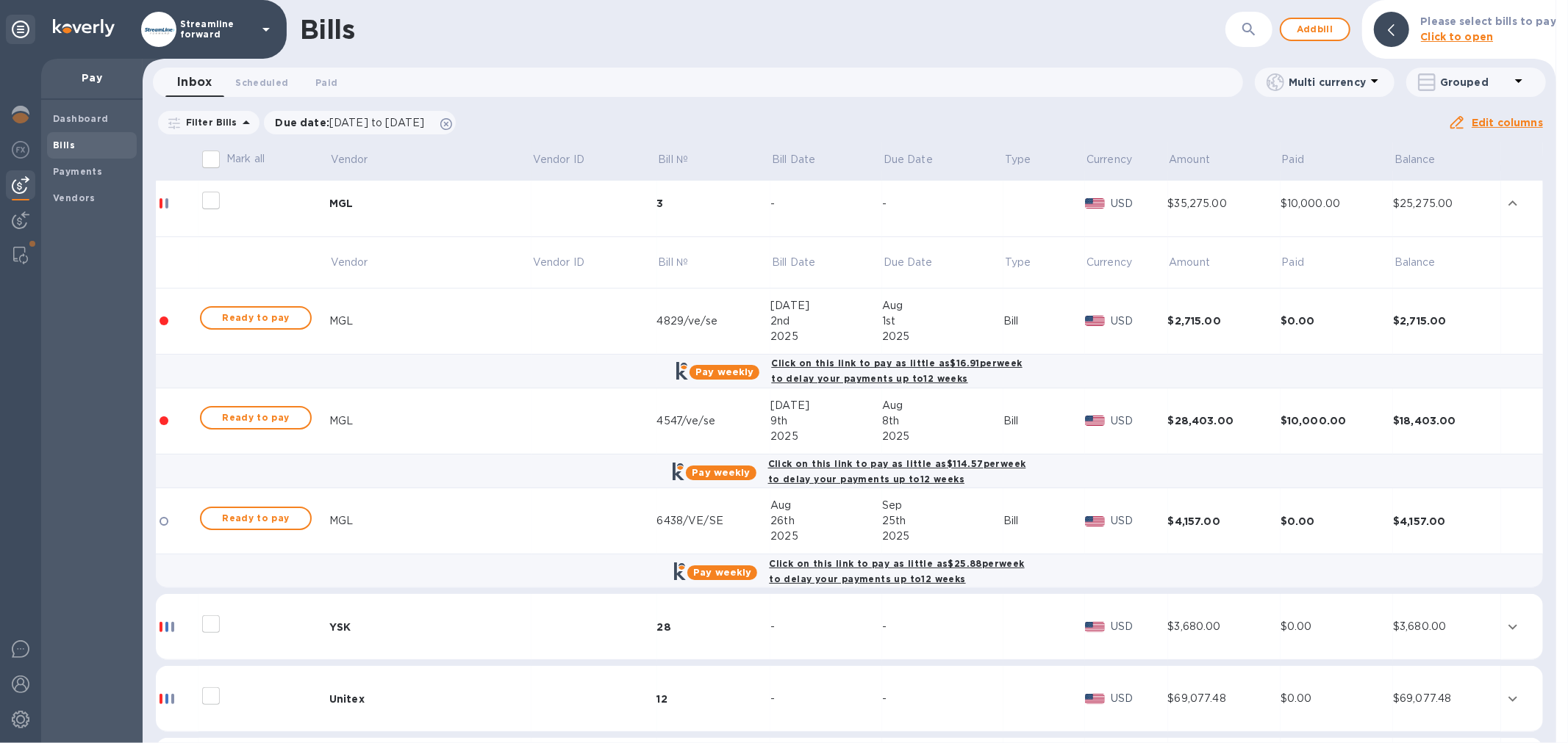
scroll to position [82, 0]
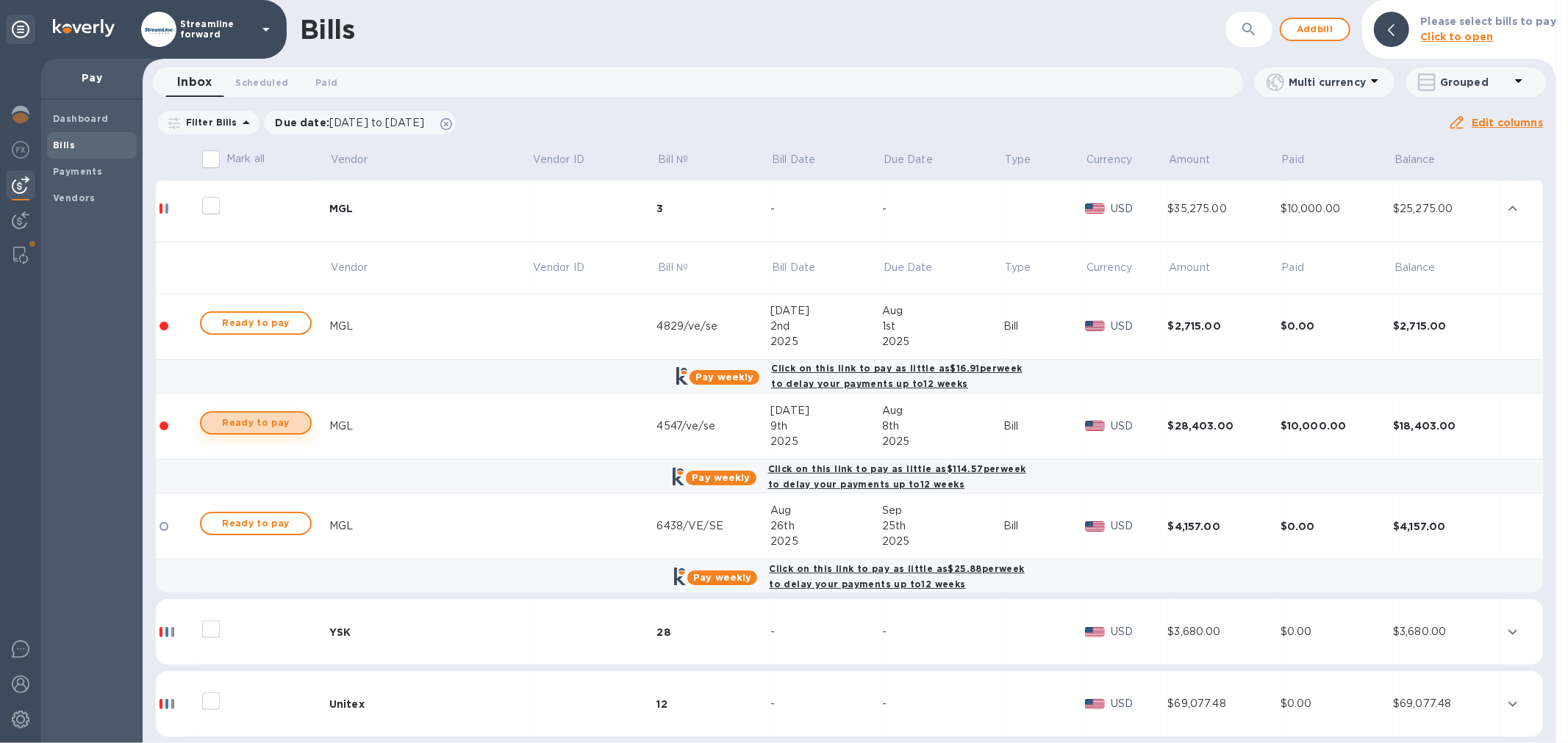
click at [269, 416] on span "Ready to pay" at bounding box center [256, 423] width 85 height 18
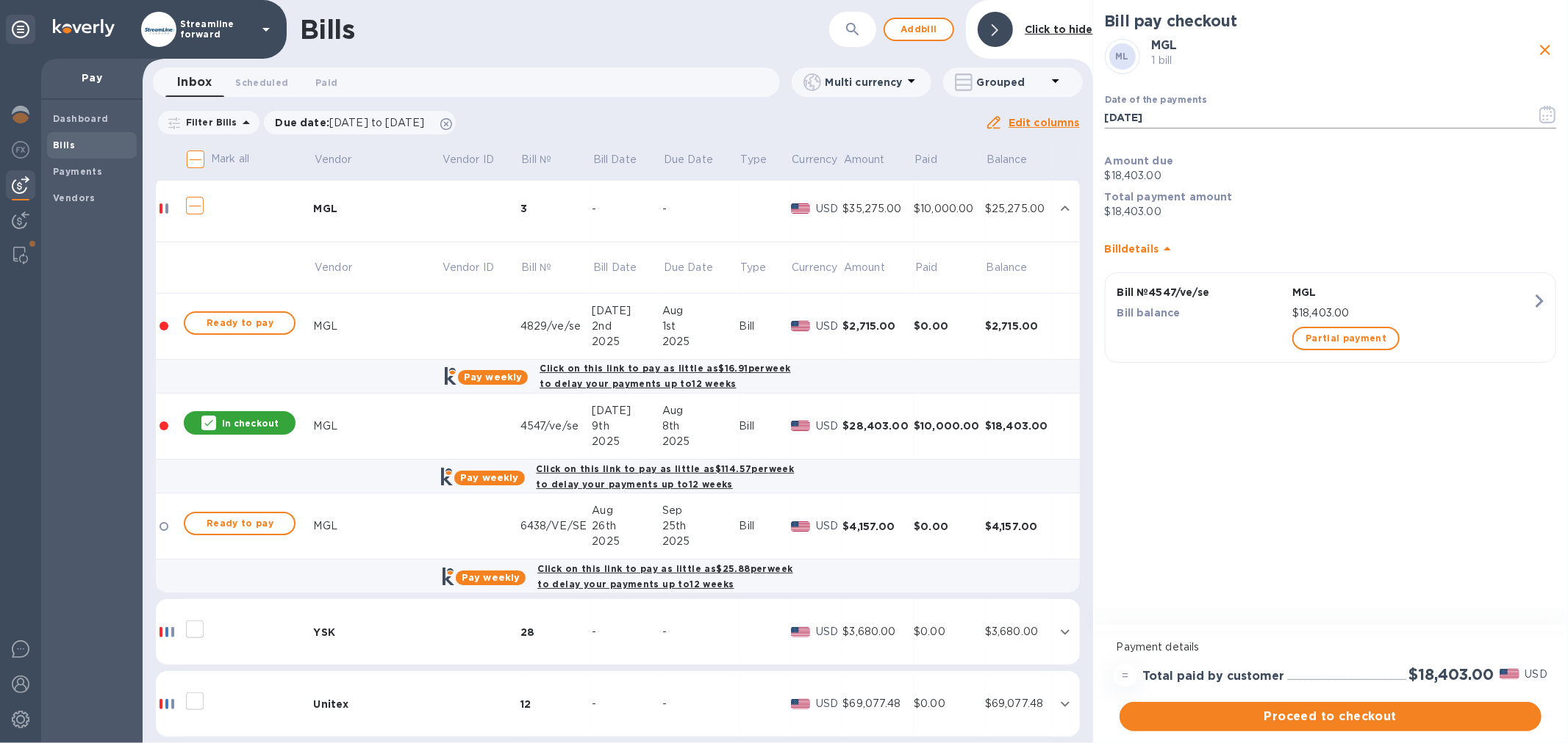
click at [1190, 127] on input "[DATE]" at bounding box center [1314, 118] width 420 height 22
click at [1191, 125] on input "[DATE]" at bounding box center [1314, 118] width 420 height 22
click at [1187, 125] on input "[DATE]" at bounding box center [1314, 118] width 420 height 22
type input "[DATE]"
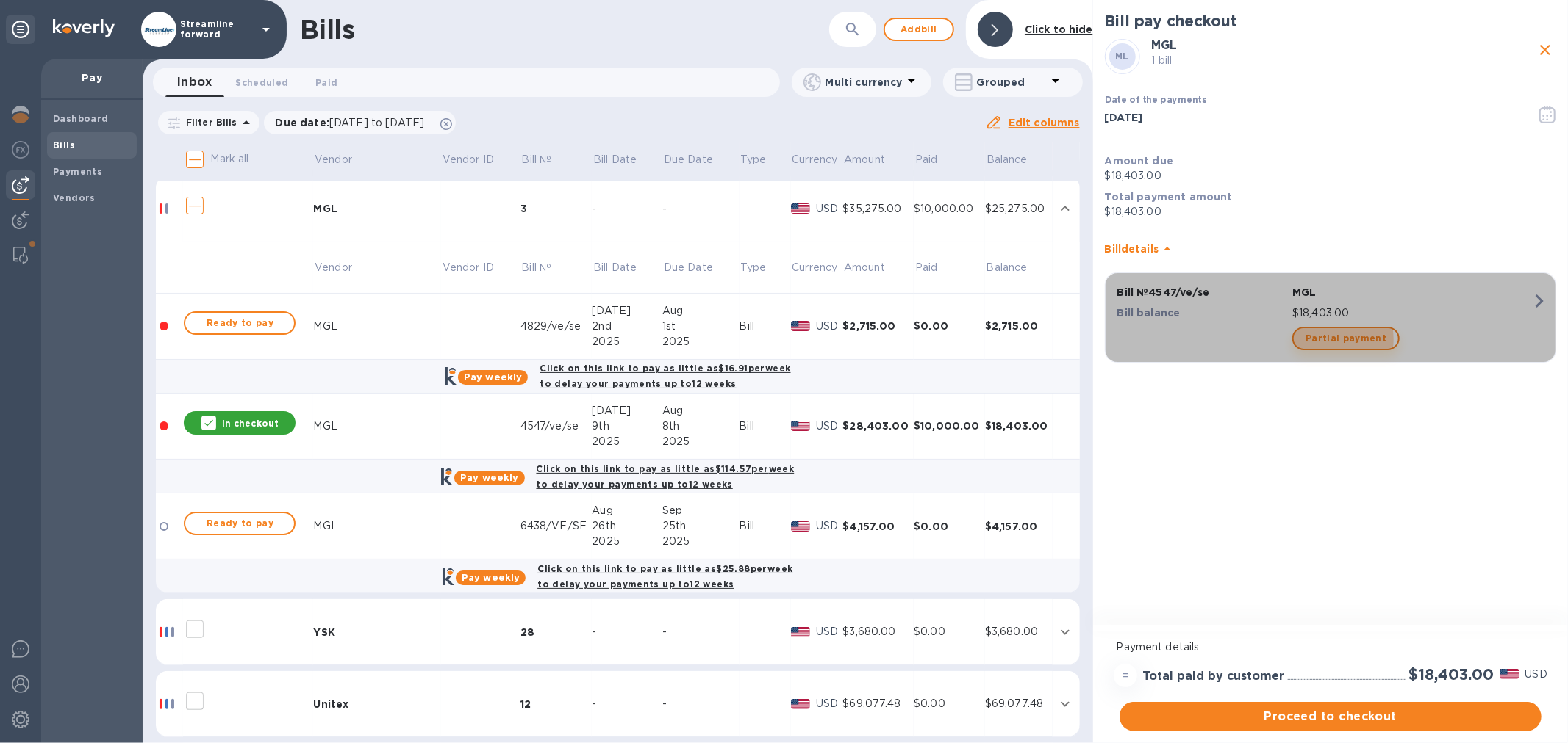
click at [1325, 339] on span "Partial payment" at bounding box center [1346, 339] width 81 height 18
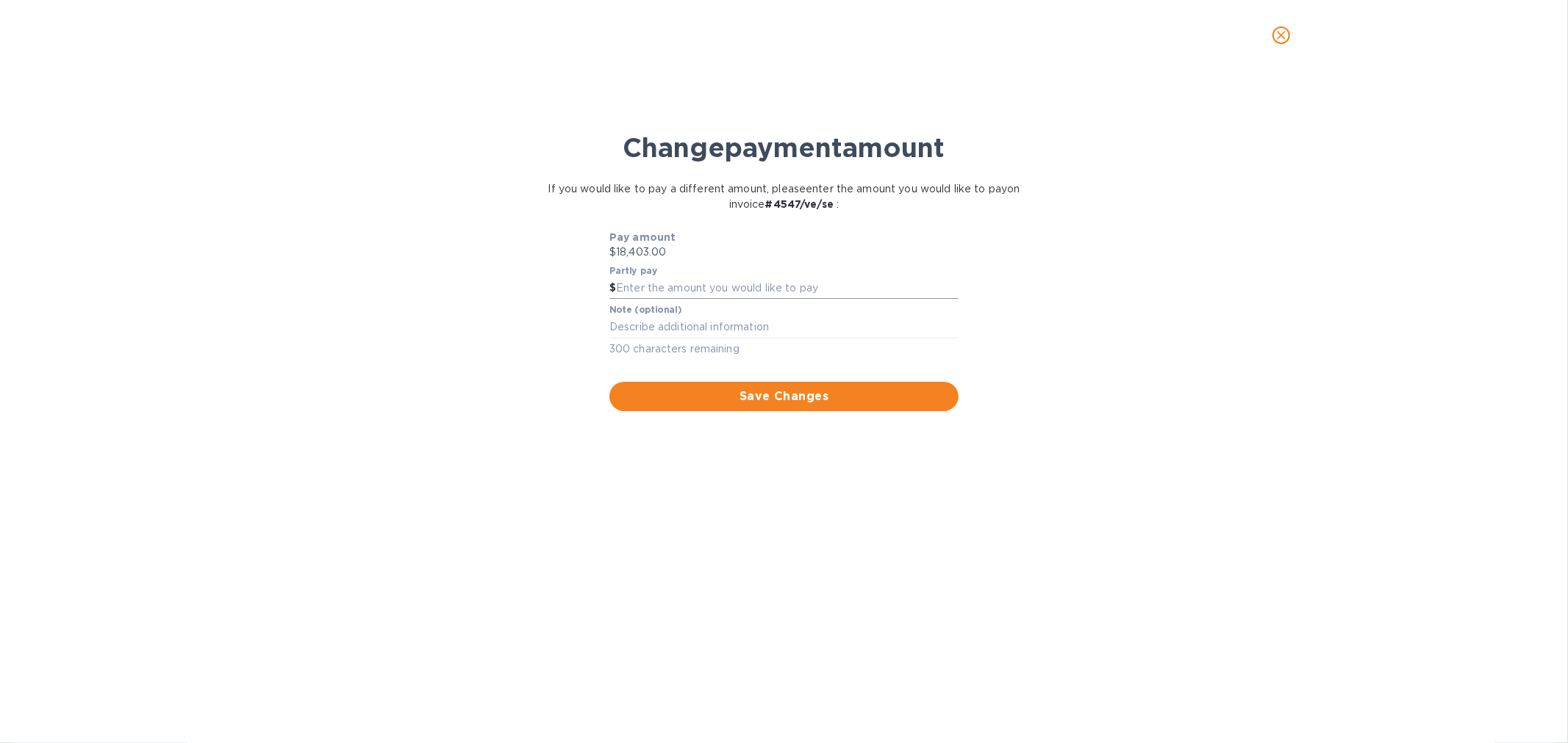
click at [760, 282] on input "text" at bounding box center [787, 289] width 342 height 22
type input "10,000"
drag, startPoint x: 1174, startPoint y: 317, endPoint x: 1152, endPoint y: 328, distance: 24.6
click at [1165, 323] on div "Change payment amount If you would like to pay a different amount, please enter…" at bounding box center [784, 414] width 1544 height 658
click at [757, 399] on span "Save Changes" at bounding box center [783, 397] width 325 height 18
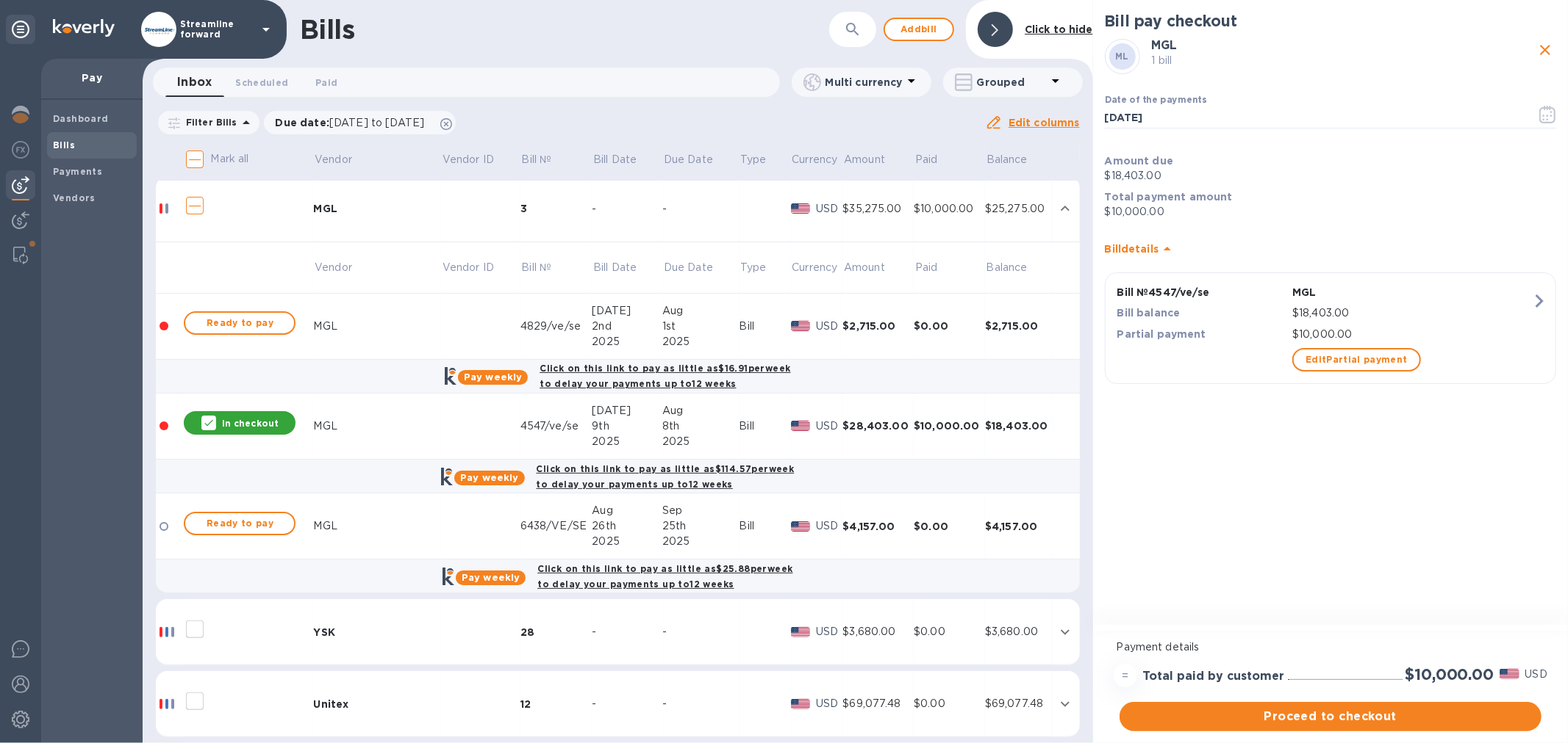
click at [1188, 516] on div "Bill pay checkout ML MGL 1 bill Date of the payments 09/01/2025 ​ Amount due $1…" at bounding box center [1331, 314] width 475 height 628
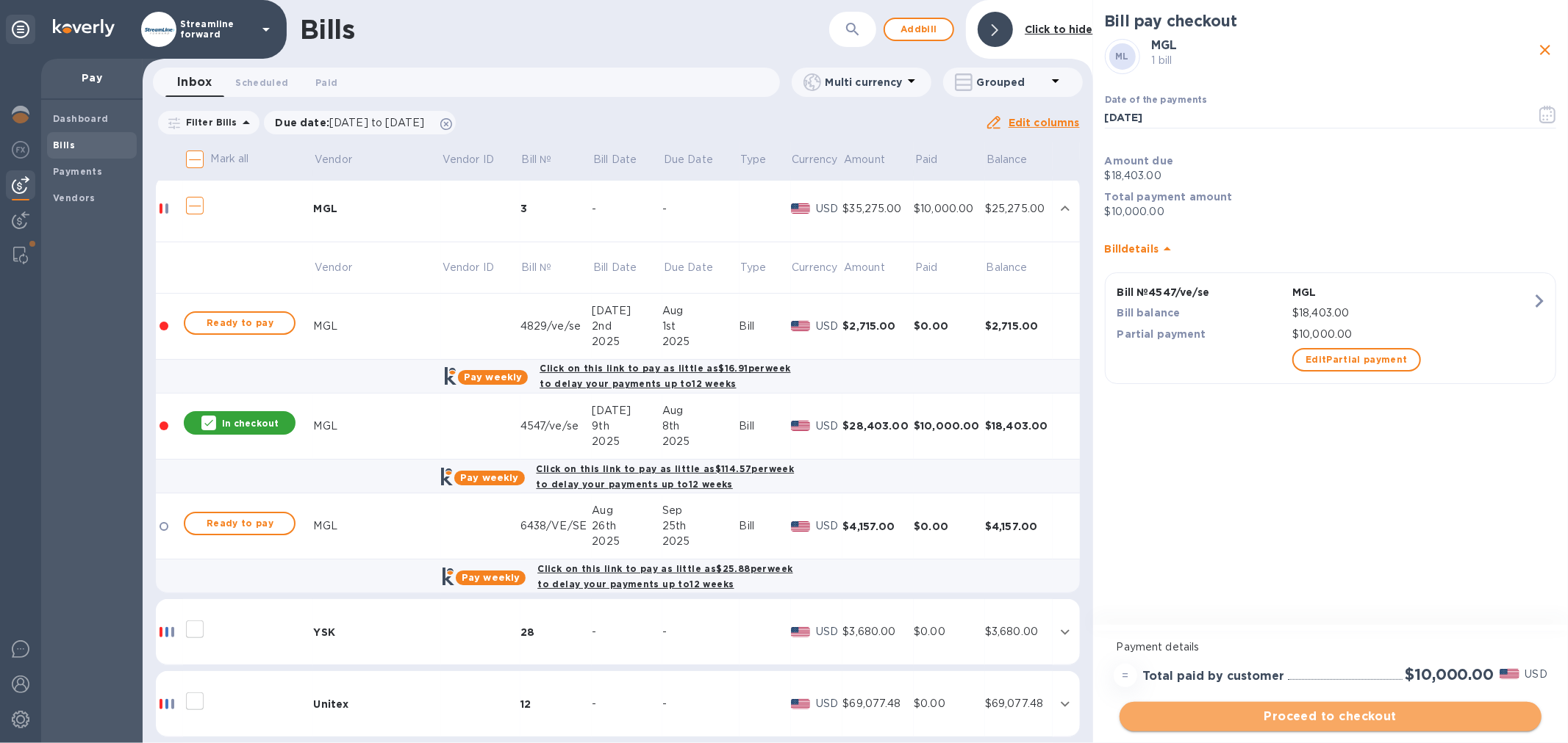
click at [1295, 717] on span "Proceed to checkout" at bounding box center [1330, 717] width 398 height 18
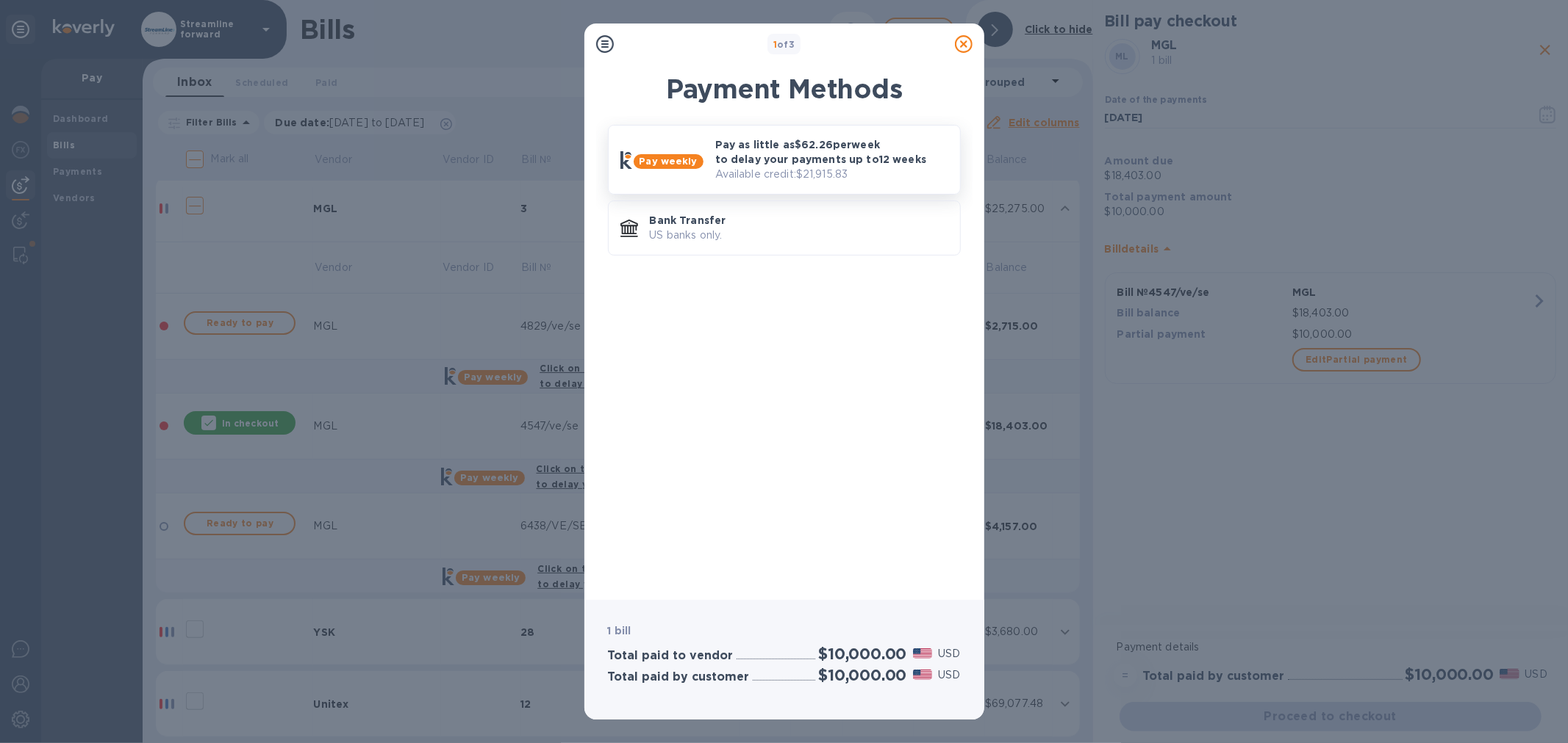
click at [759, 159] on p "Pay as little as $62.26 per week to delay your payments up to 12 weeks" at bounding box center [831, 152] width 233 height 30
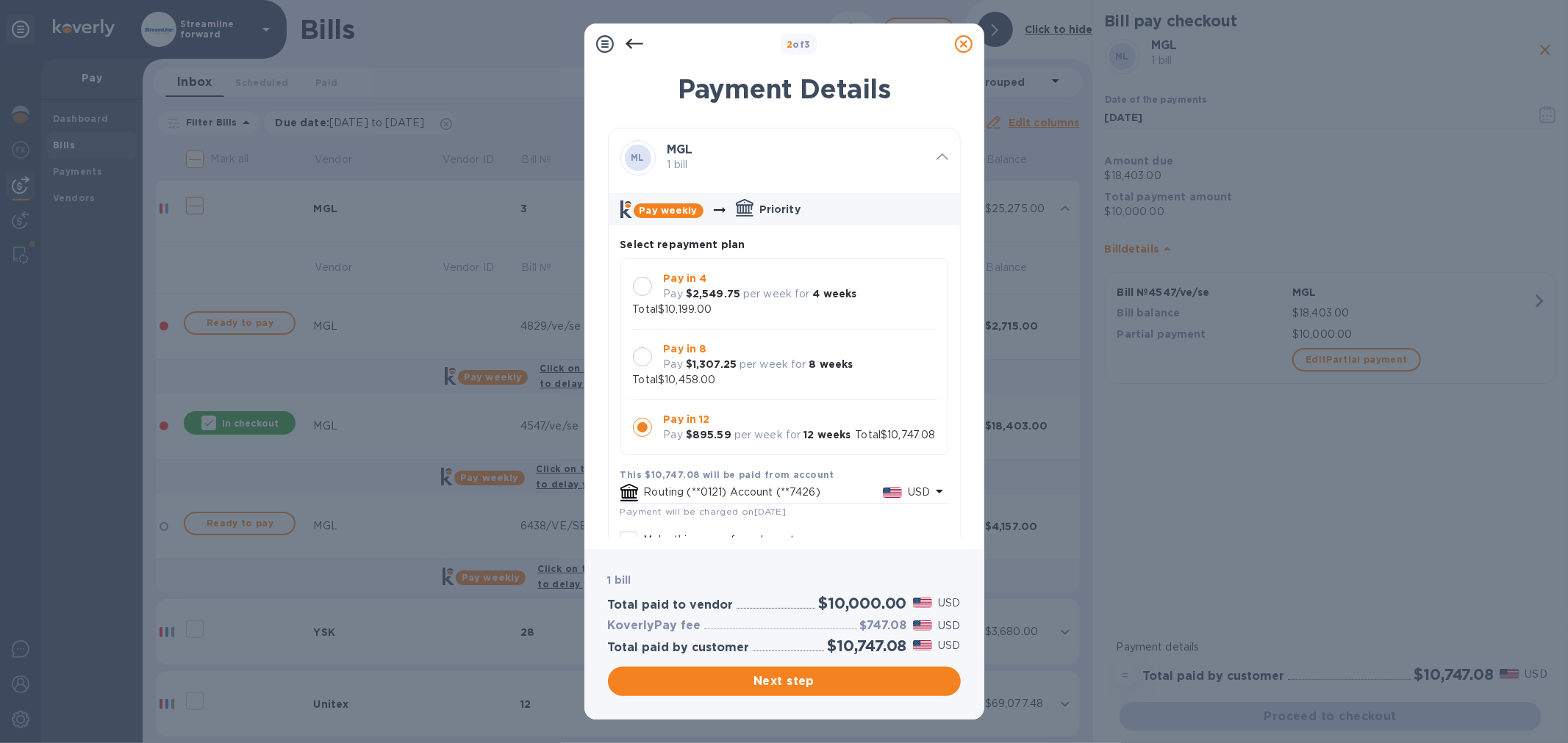
click at [641, 289] on div at bounding box center [642, 286] width 19 height 19
click at [810, 674] on span "Next step" at bounding box center [784, 682] width 329 height 18
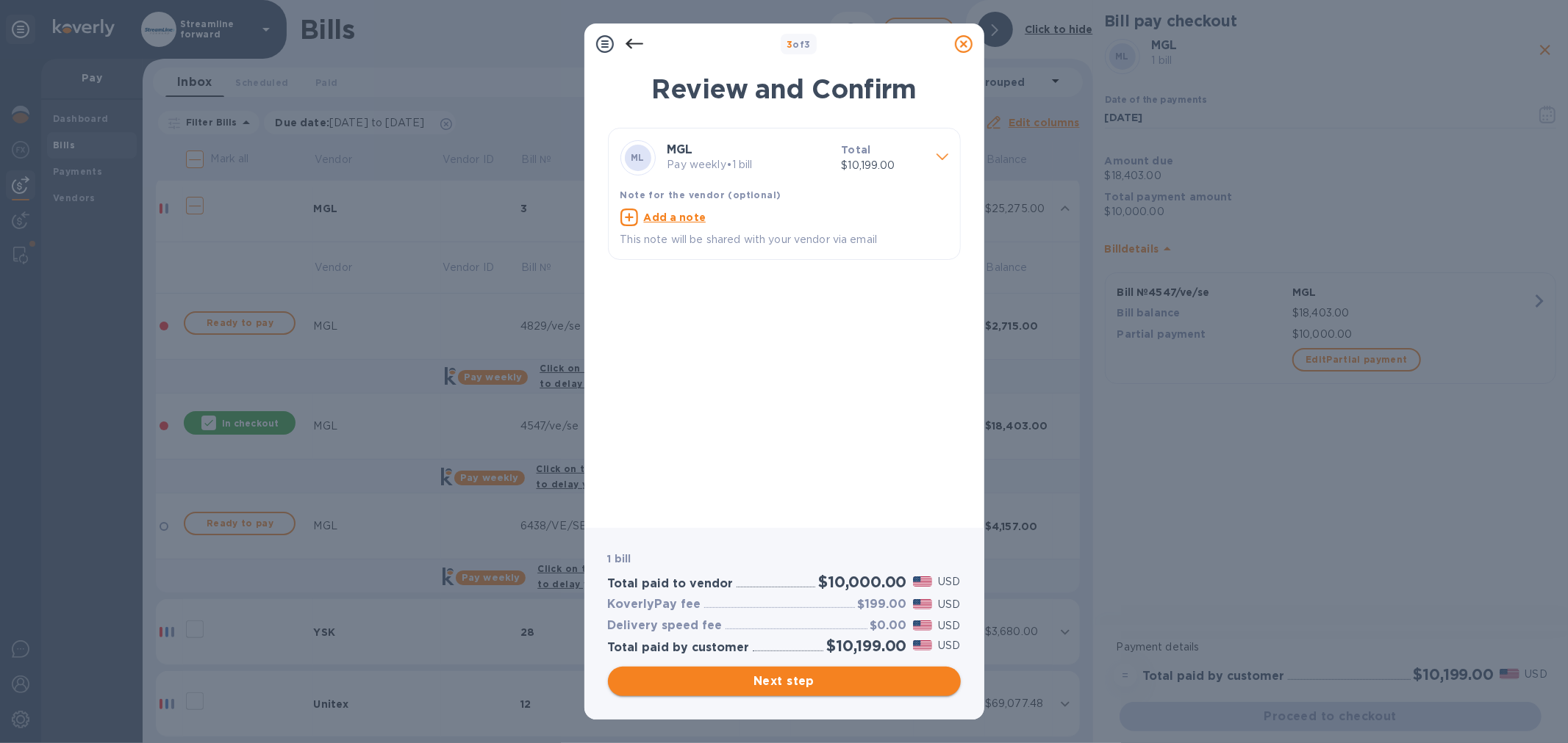
click at [809, 683] on span "Next step" at bounding box center [784, 682] width 329 height 18
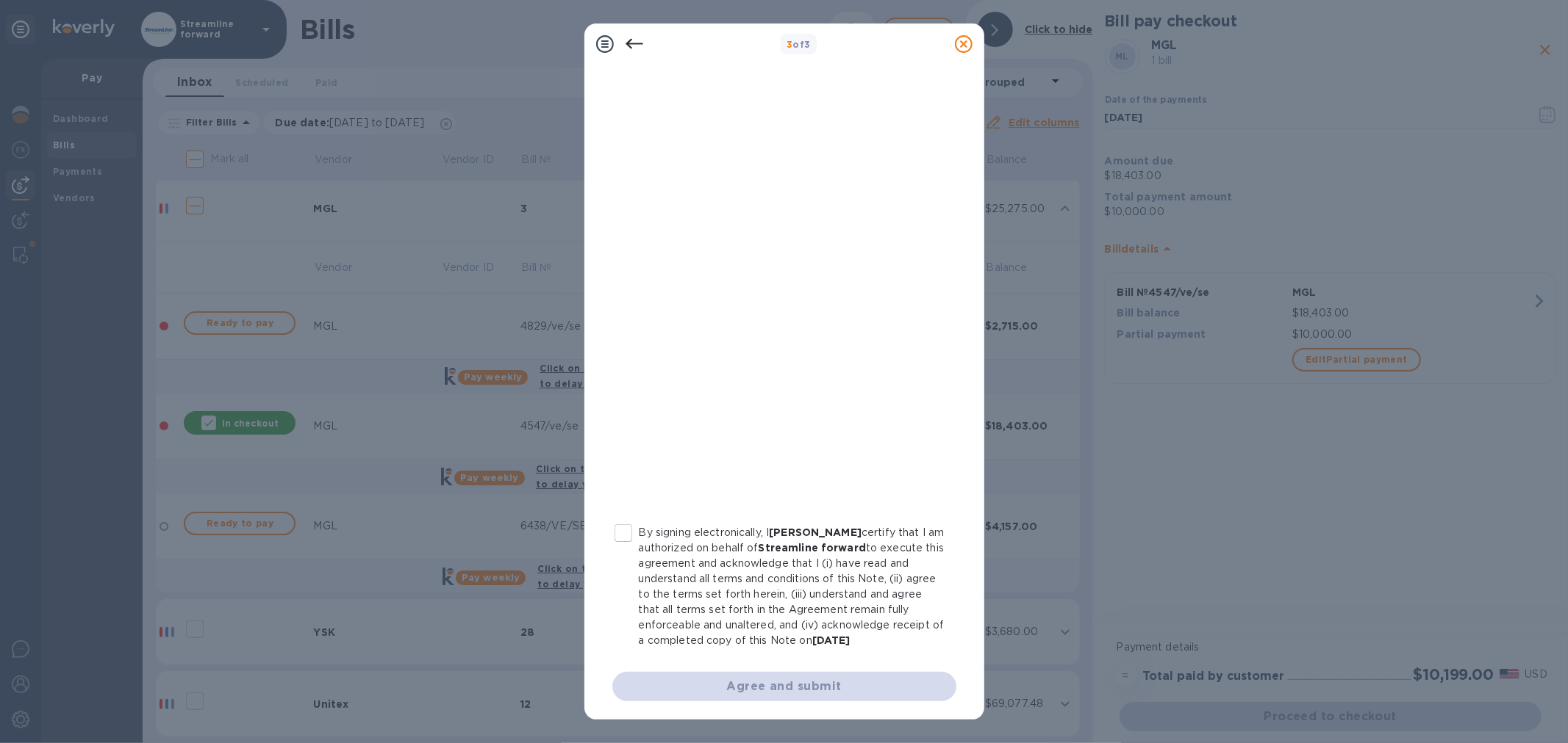
scroll to position [76, 0]
drag, startPoint x: 626, startPoint y: 527, endPoint x: 633, endPoint y: 558, distance: 31.8
click at [626, 529] on input "By signing electronically, I [PERSON_NAME] certify that I am authorized on beha…" at bounding box center [623, 532] width 31 height 31
checkbox input "true"
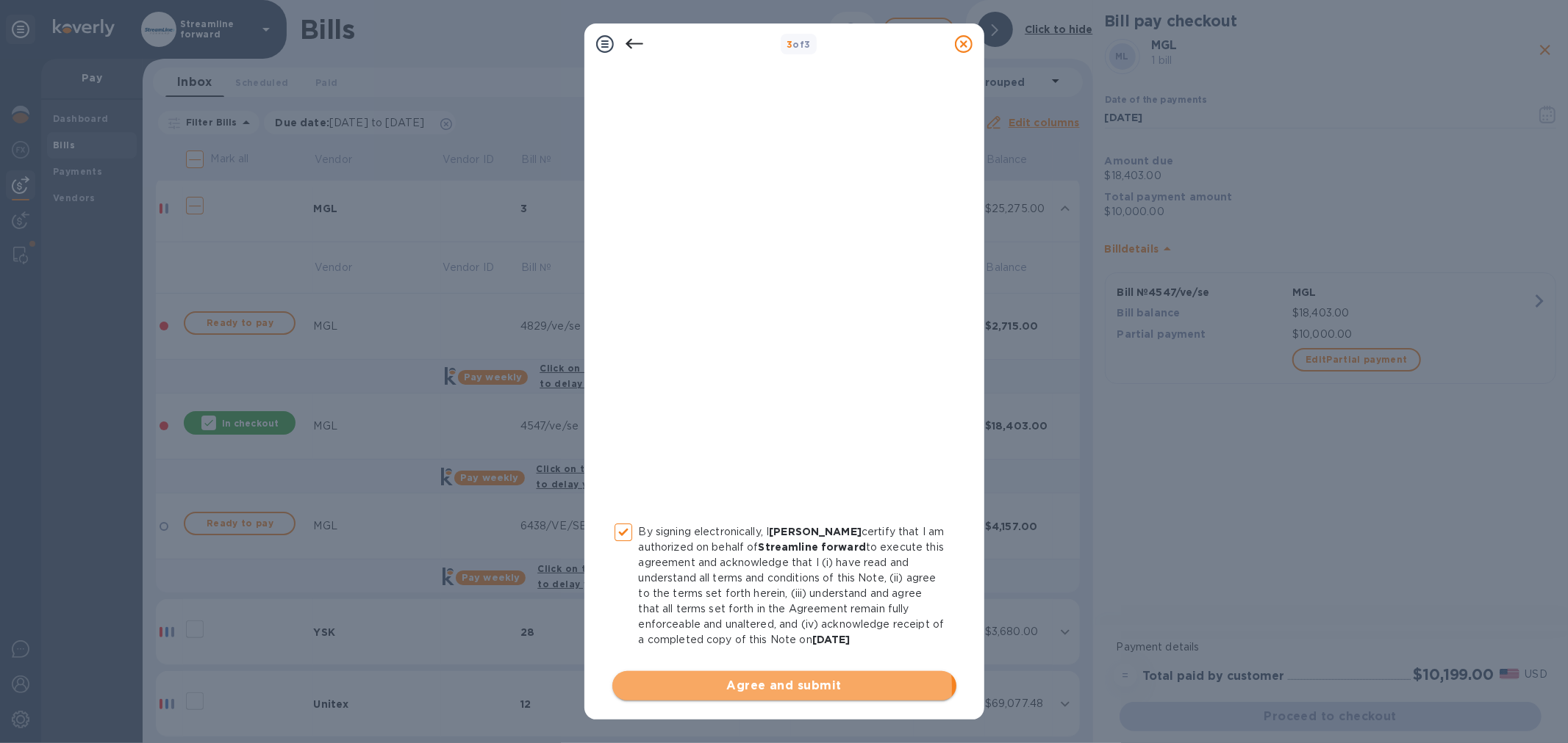
click at [781, 687] on span "Agree and submit" at bounding box center [784, 686] width 320 height 18
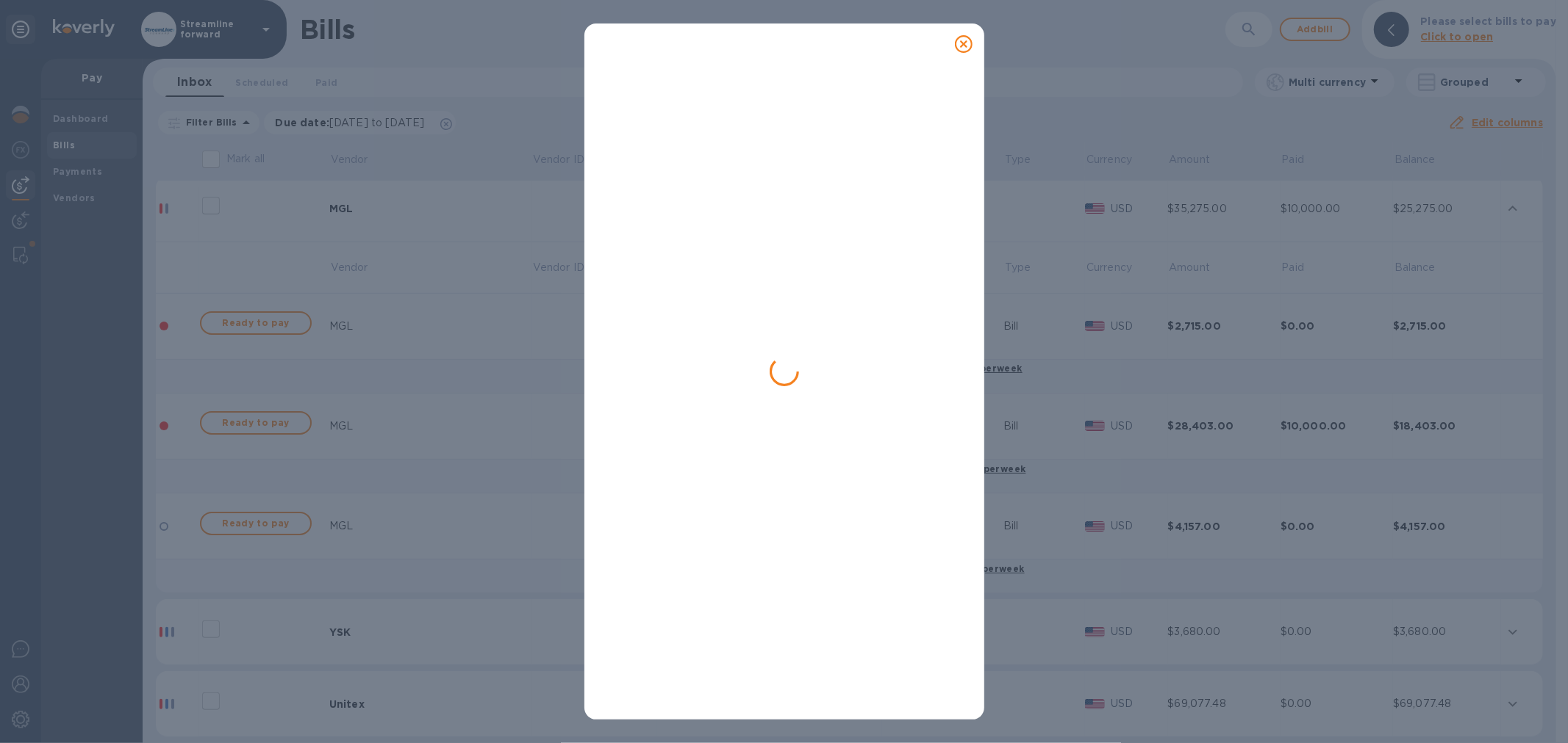
click at [964, 46] on icon at bounding box center [964, 44] width 18 height 18
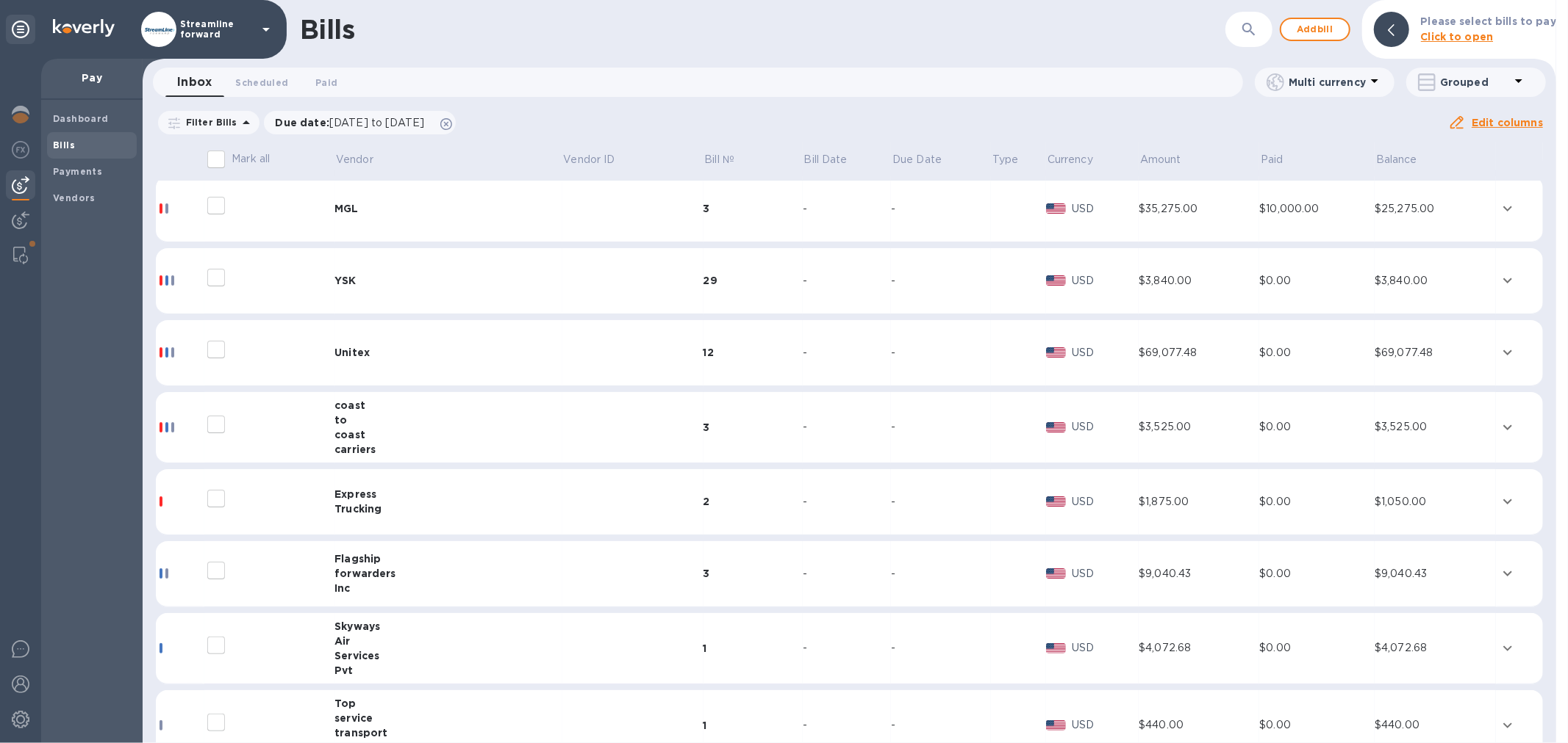
scroll to position [0, 0]
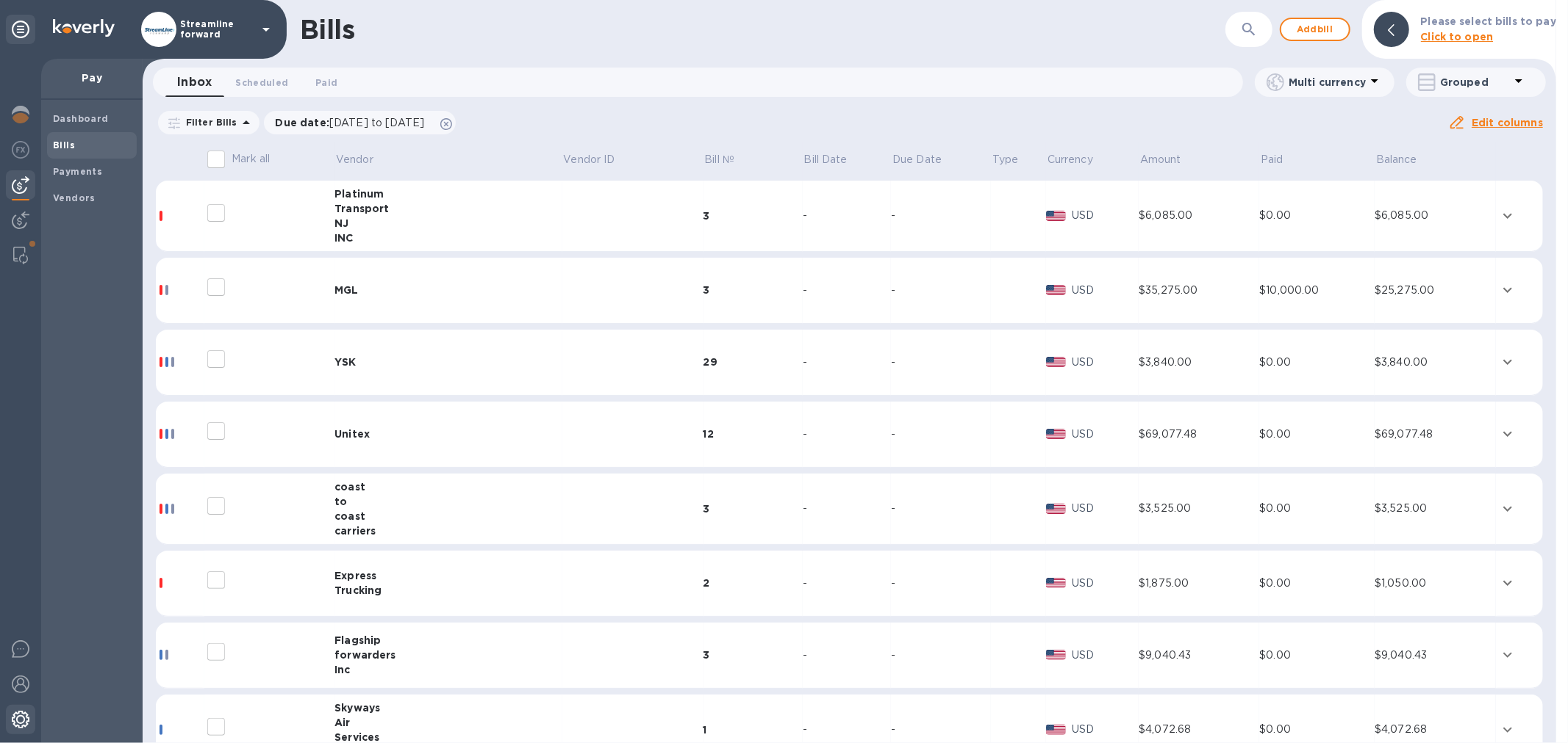
click at [20, 723] on img at bounding box center [21, 720] width 18 height 18
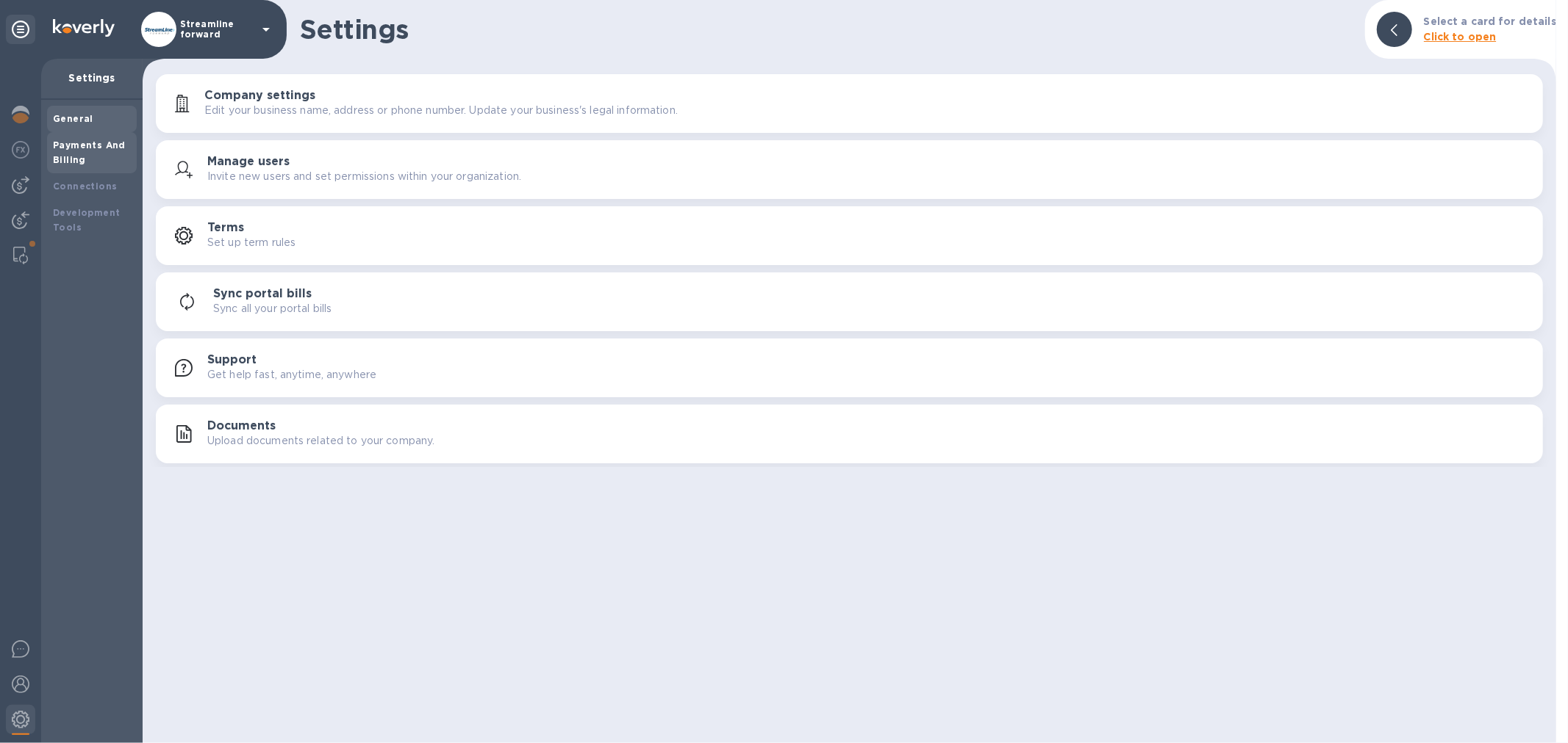
click at [99, 143] on b "Payments And Billing" at bounding box center [90, 152] width 73 height 26
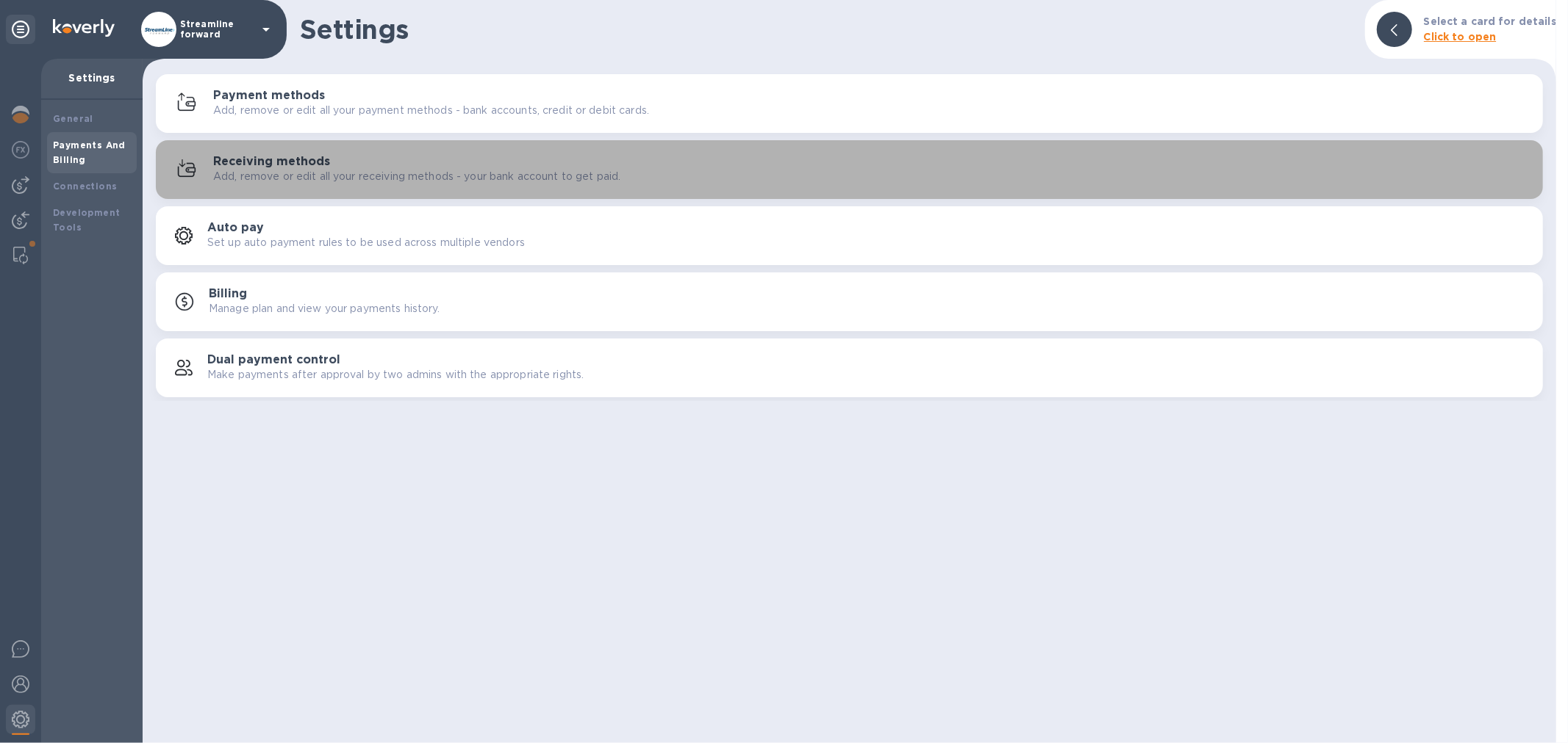
click at [243, 163] on h3 "Receiving methods" at bounding box center [272, 162] width 117 height 14
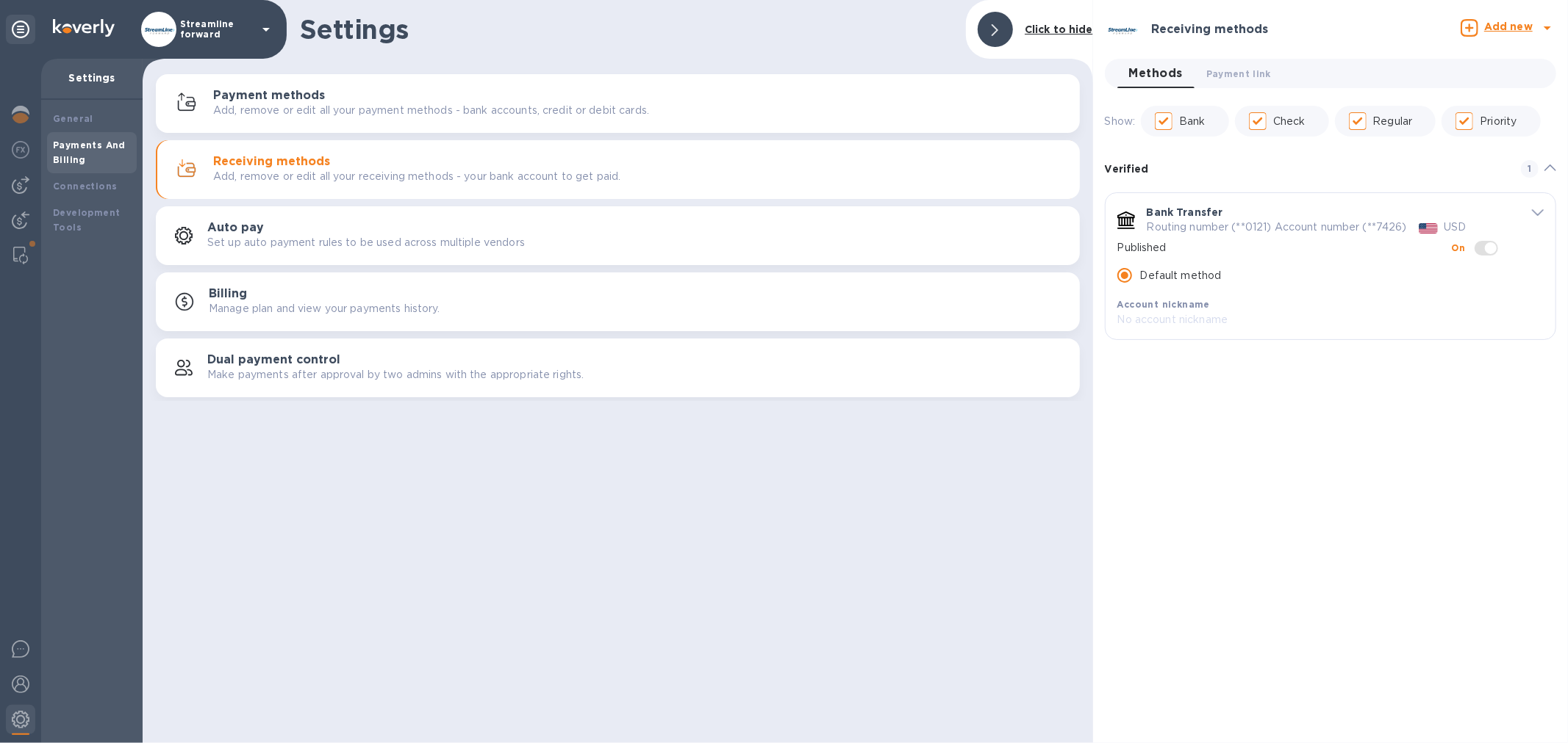
click at [1534, 208] on span "default-method" at bounding box center [1537, 211] width 12 height 14
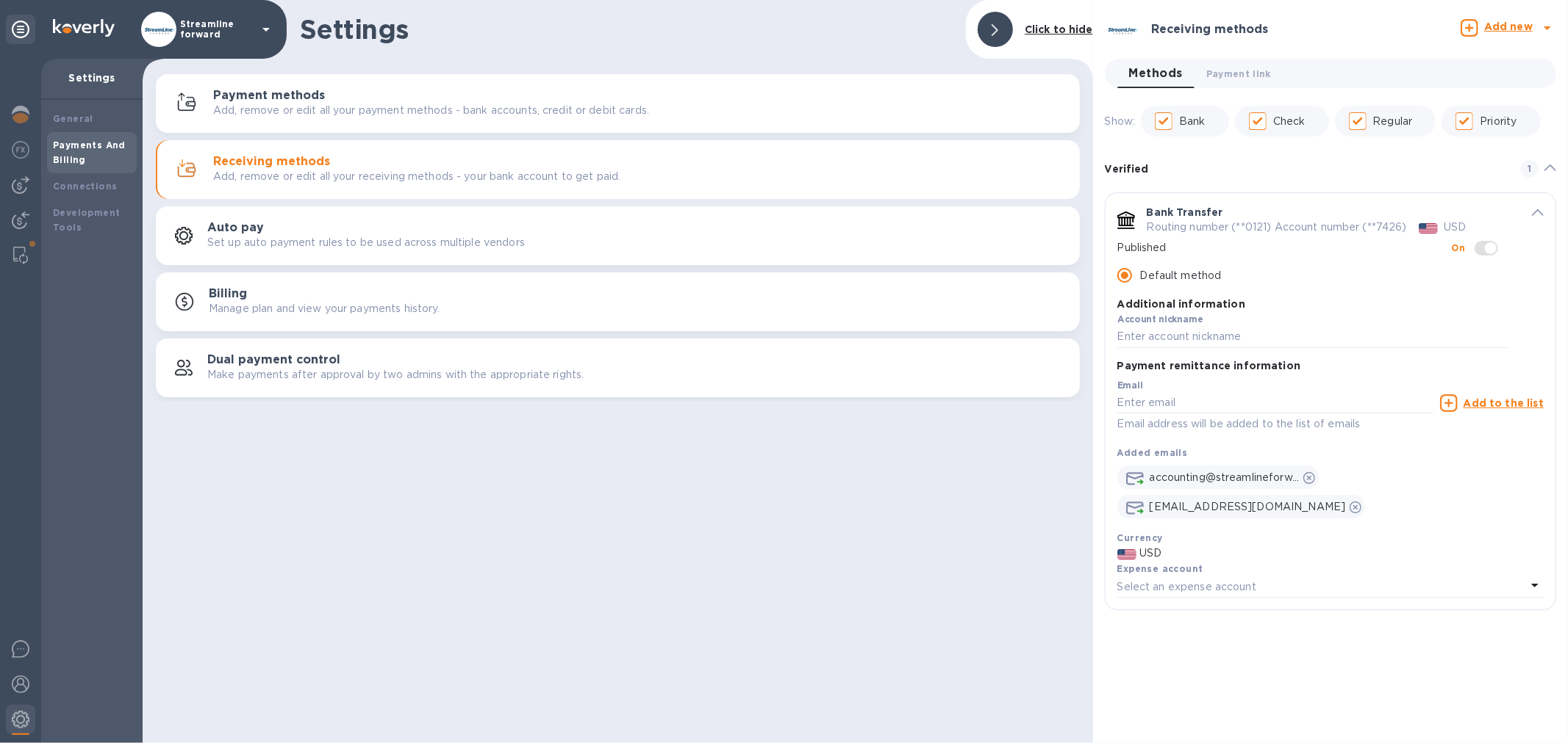
drag, startPoint x: 1334, startPoint y: 628, endPoint x: 1311, endPoint y: 616, distance: 25.9
click at [1334, 627] on div "Receiving methods Add new Methods 0 Payment link 0 Show: Bank Check Regular Pri…" at bounding box center [1331, 372] width 475 height 743
click at [23, 172] on div at bounding box center [21, 185] width 30 height 30
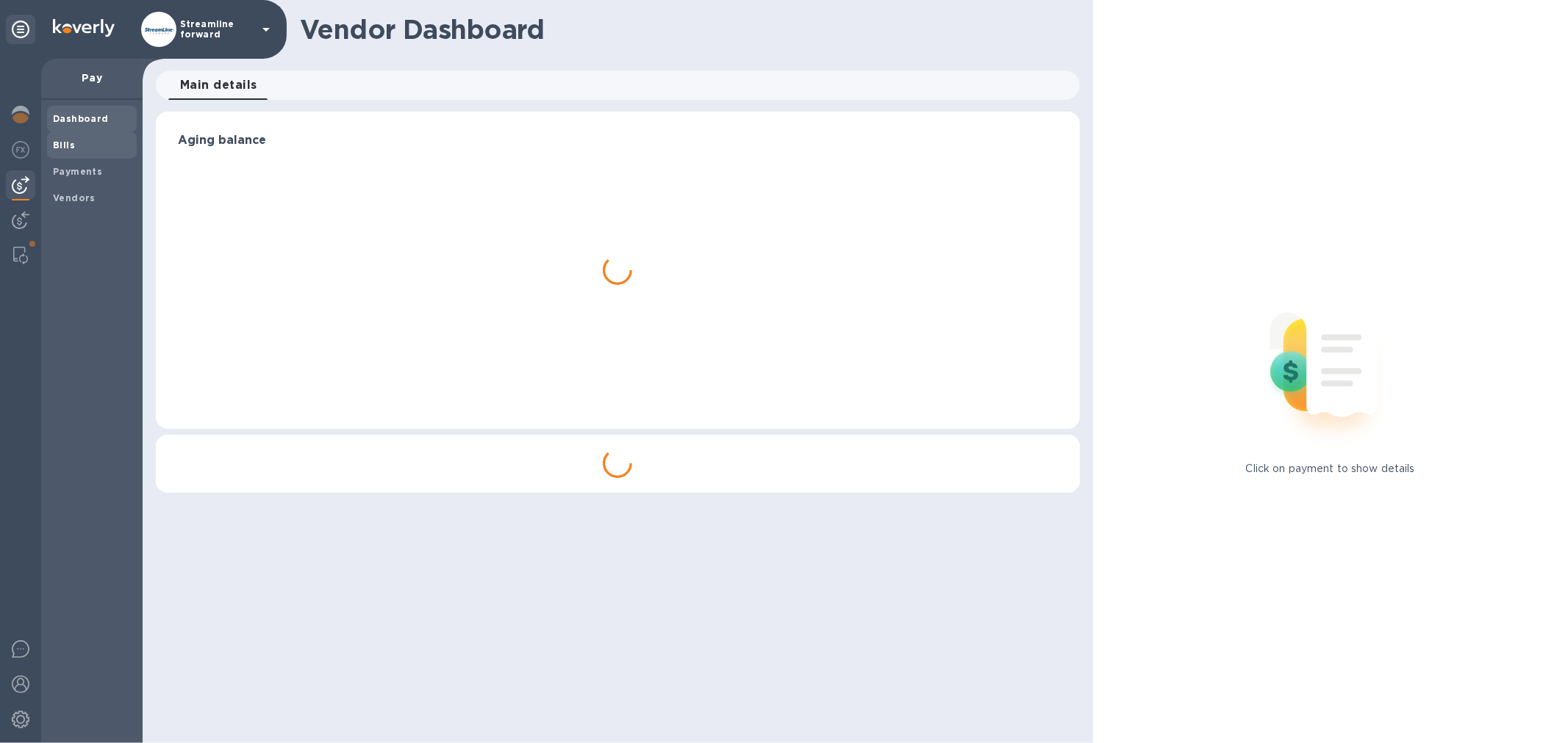
click at [96, 140] on span "Bills" at bounding box center [92, 145] width 78 height 15
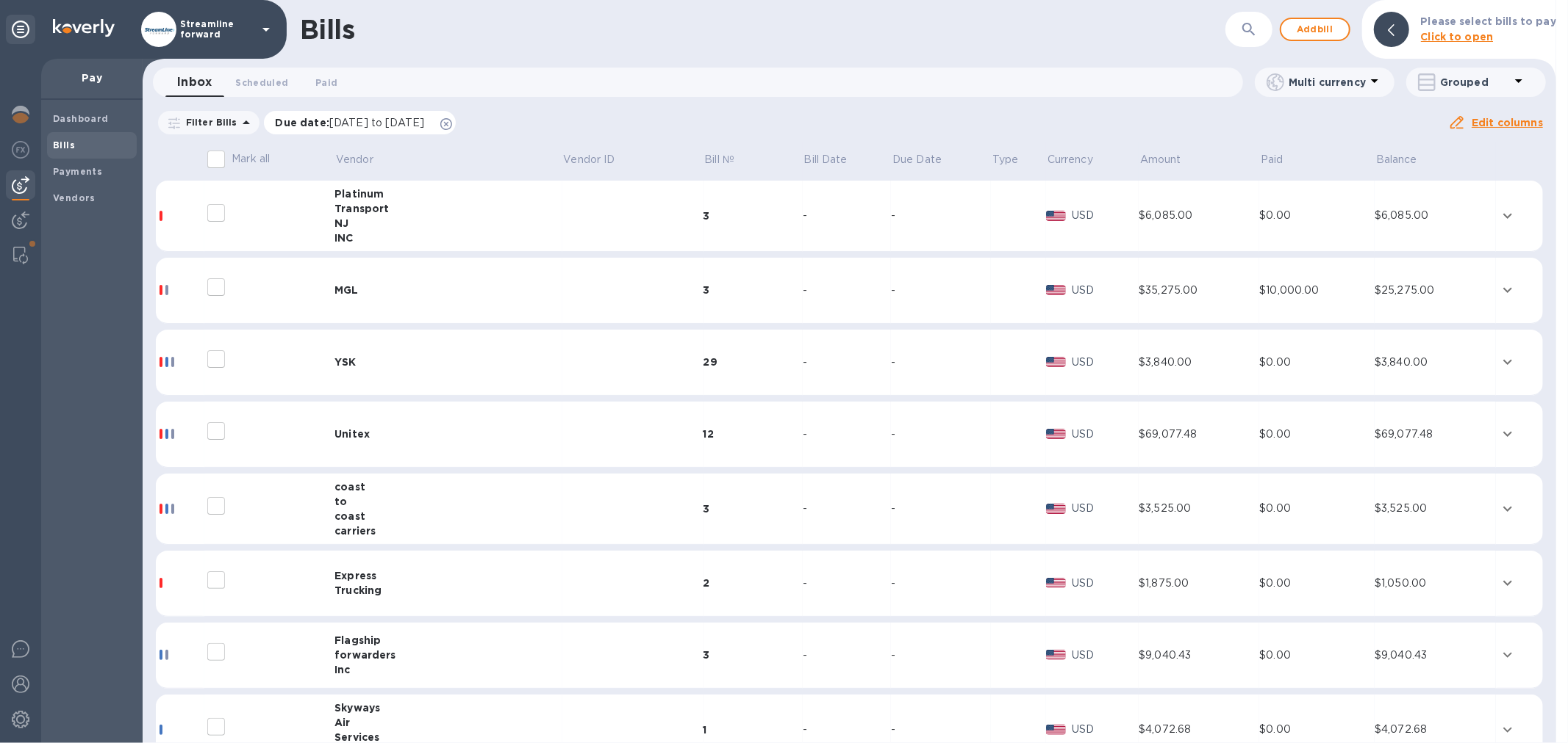
click at [452, 124] on icon at bounding box center [446, 124] width 12 height 12
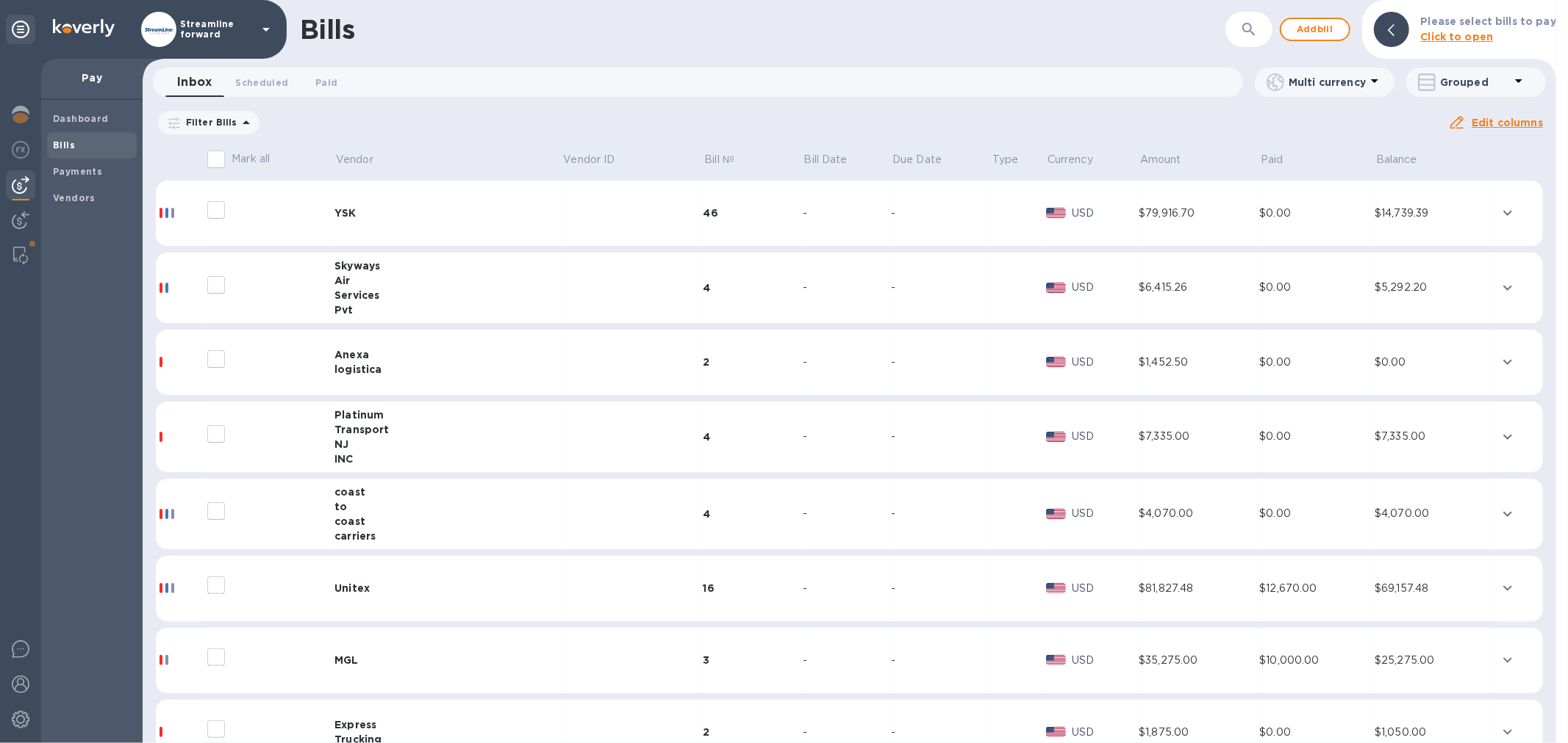
click at [573, 1] on div "Bills ​ Add bill Please select bills to pay Click to open" at bounding box center [849, 29] width 1414 height 58
click at [67, 188] on div "Vendors" at bounding box center [92, 198] width 90 height 27
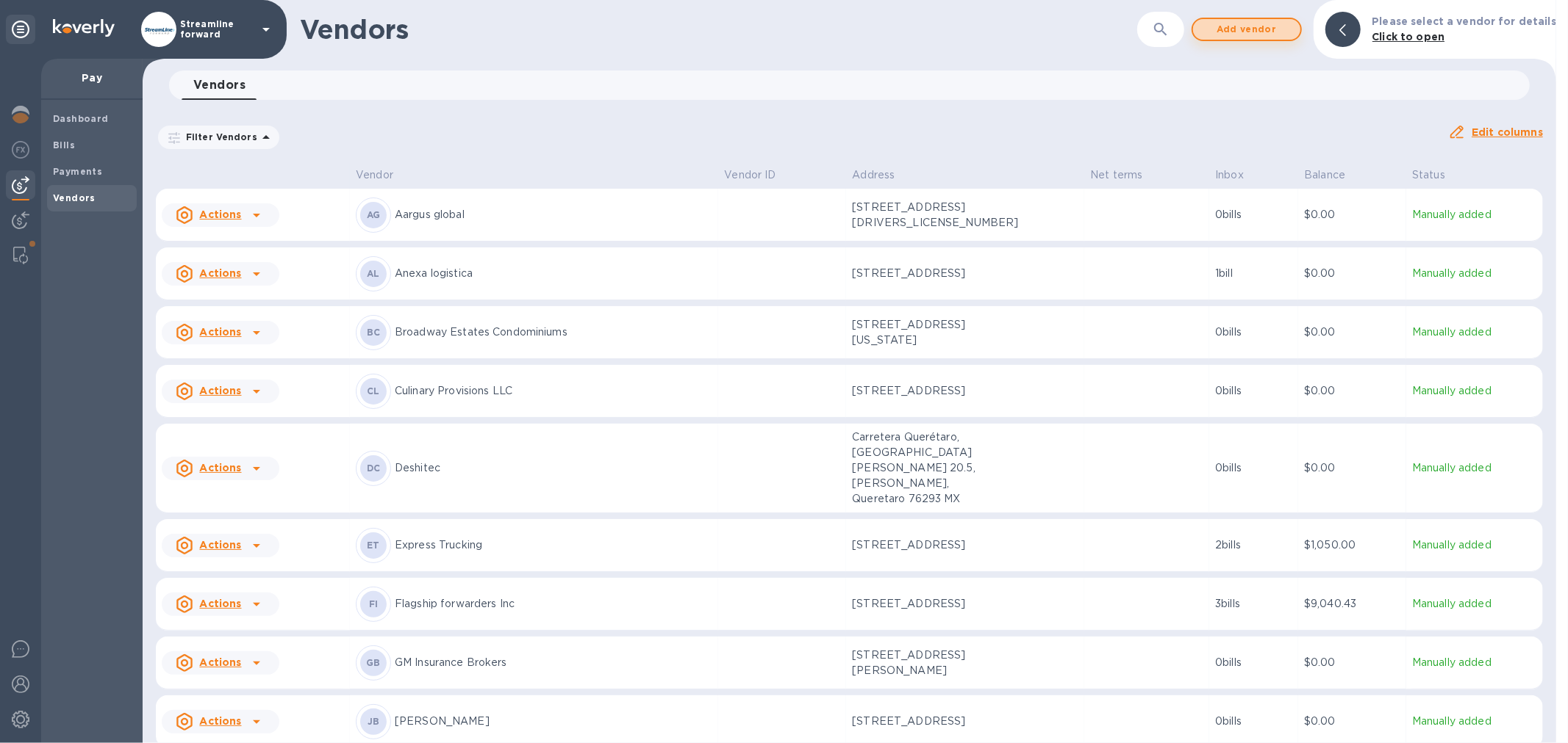
click at [1270, 27] on span "Add vendor" at bounding box center [1247, 30] width 84 height 18
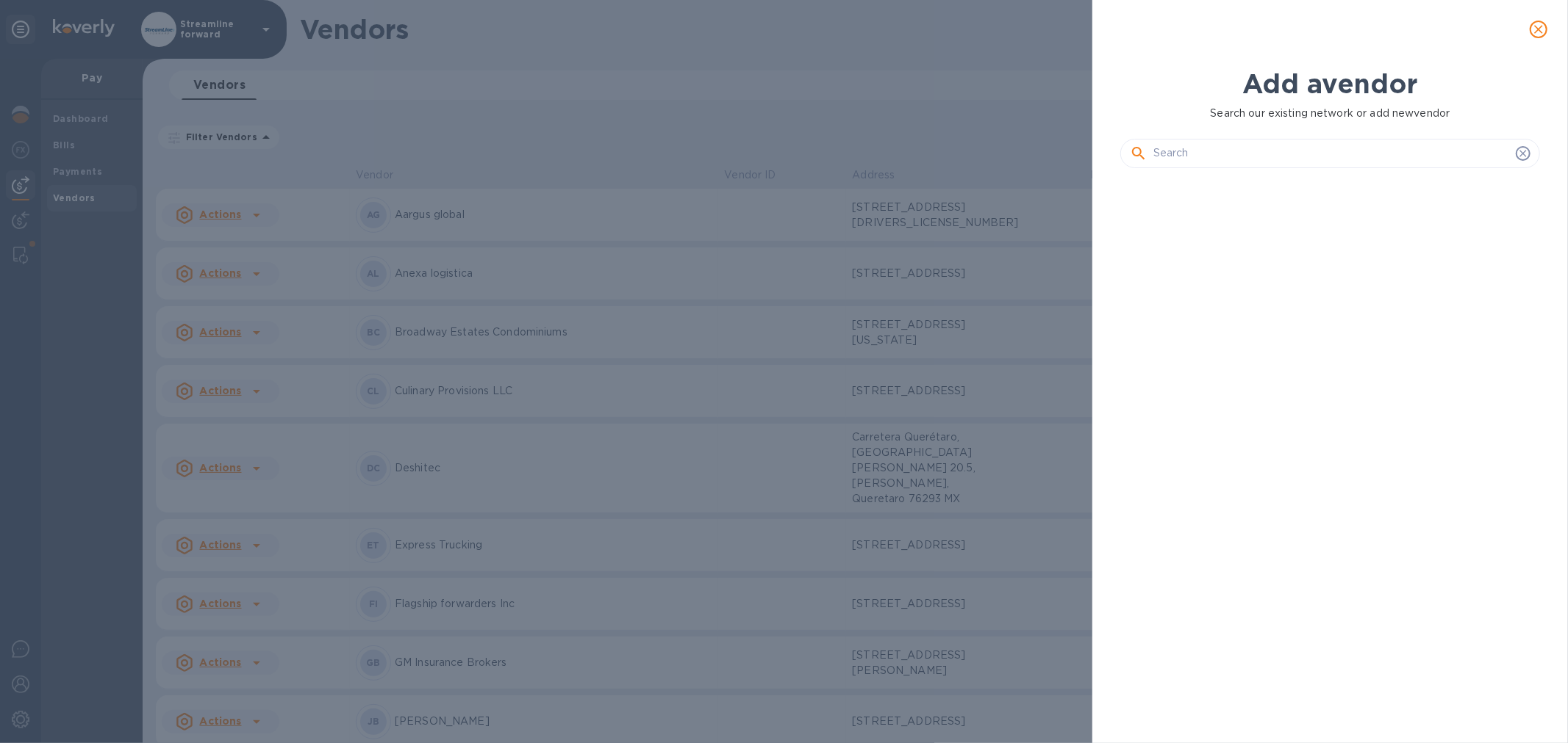
scroll to position [512, 426]
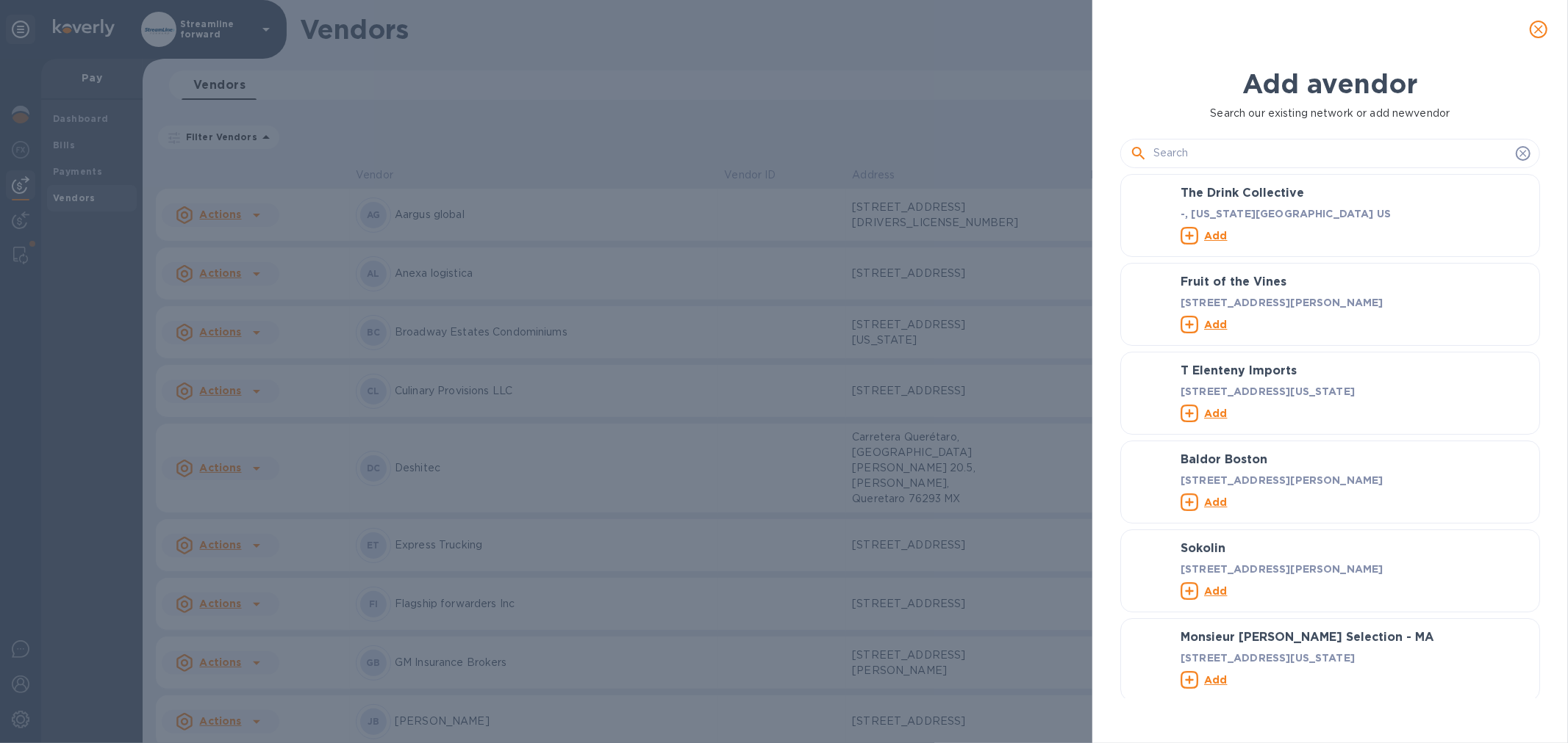
click at [1267, 148] on input "text" at bounding box center [1331, 153] width 357 height 22
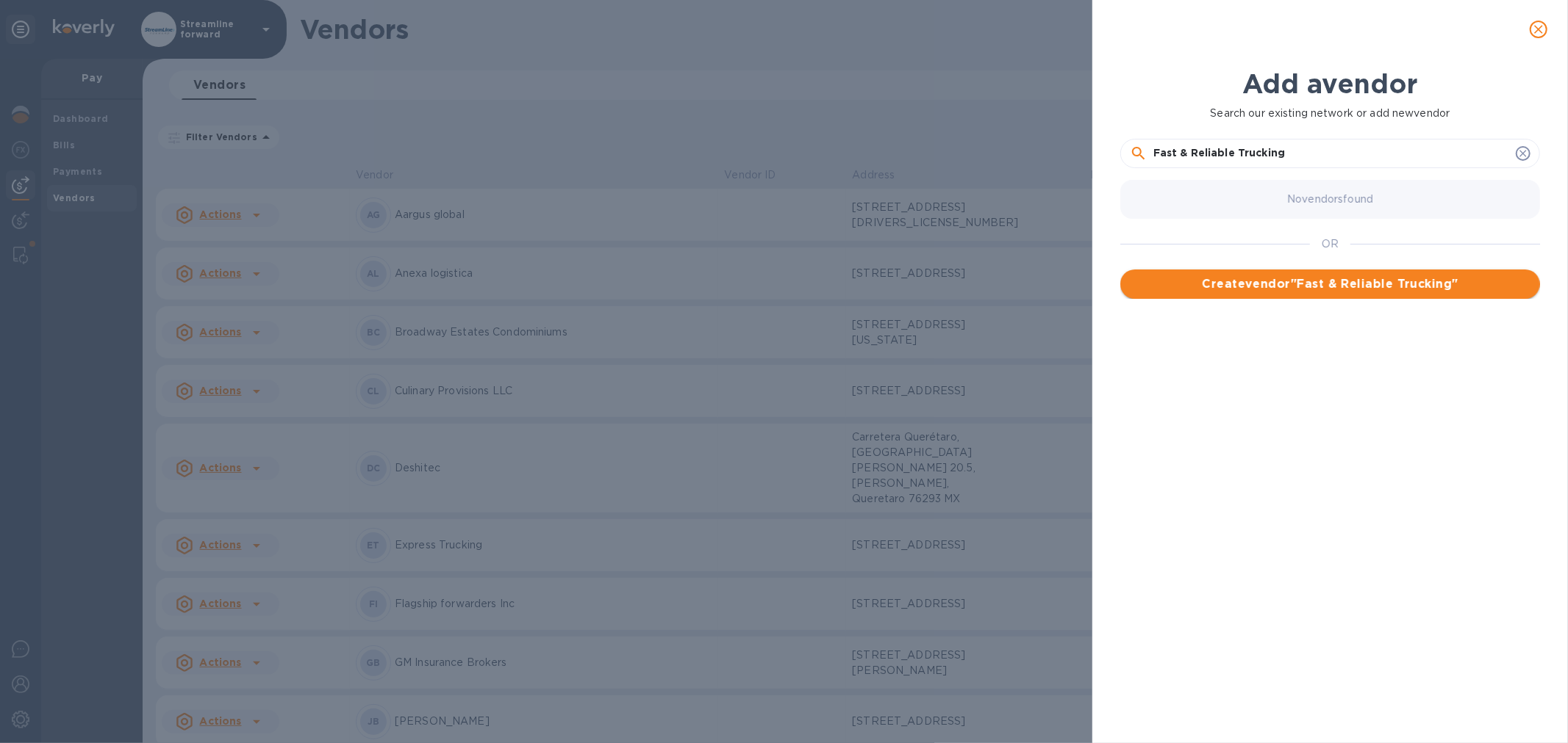
type input "Fast & Reliable Trucking"
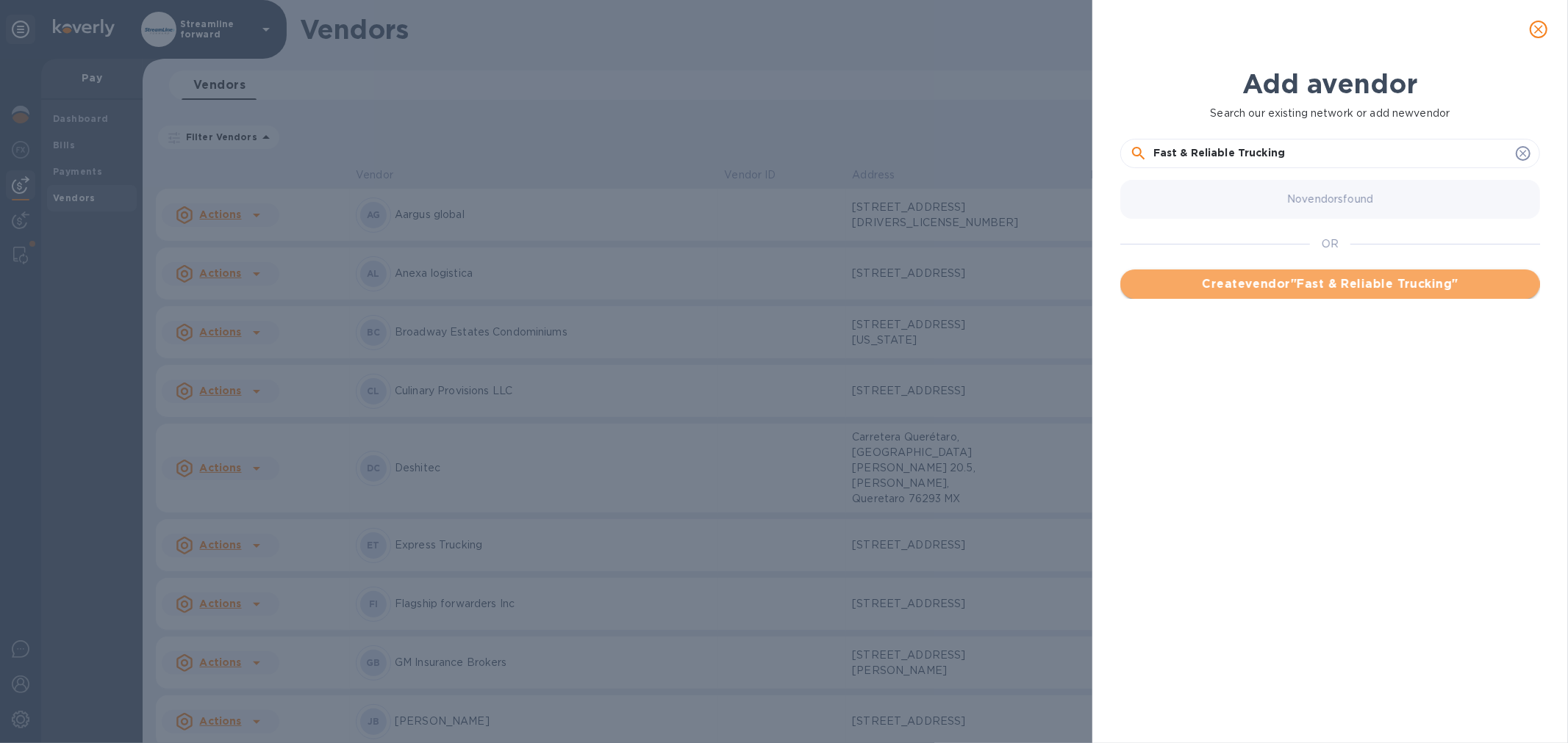
click at [1378, 291] on button "Create vendor " Fast & Reliable Trucking "" at bounding box center [1330, 285] width 420 height 30
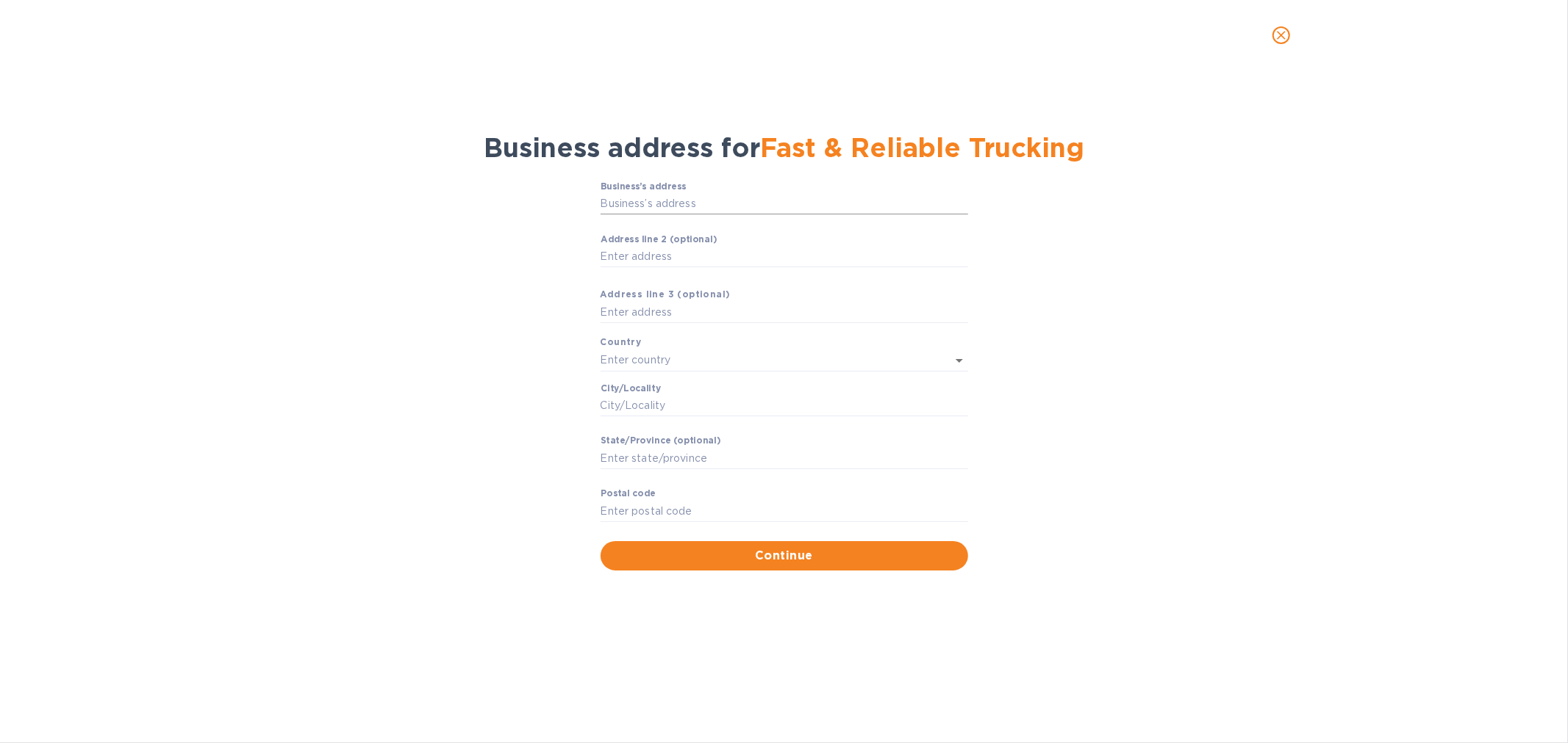
click at [748, 206] on input "Business’s аddress" at bounding box center [784, 205] width 368 height 22
click at [699, 200] on input "Business’s аddress" at bounding box center [784, 205] width 368 height 22
paste input "22 Deerfield Rd"
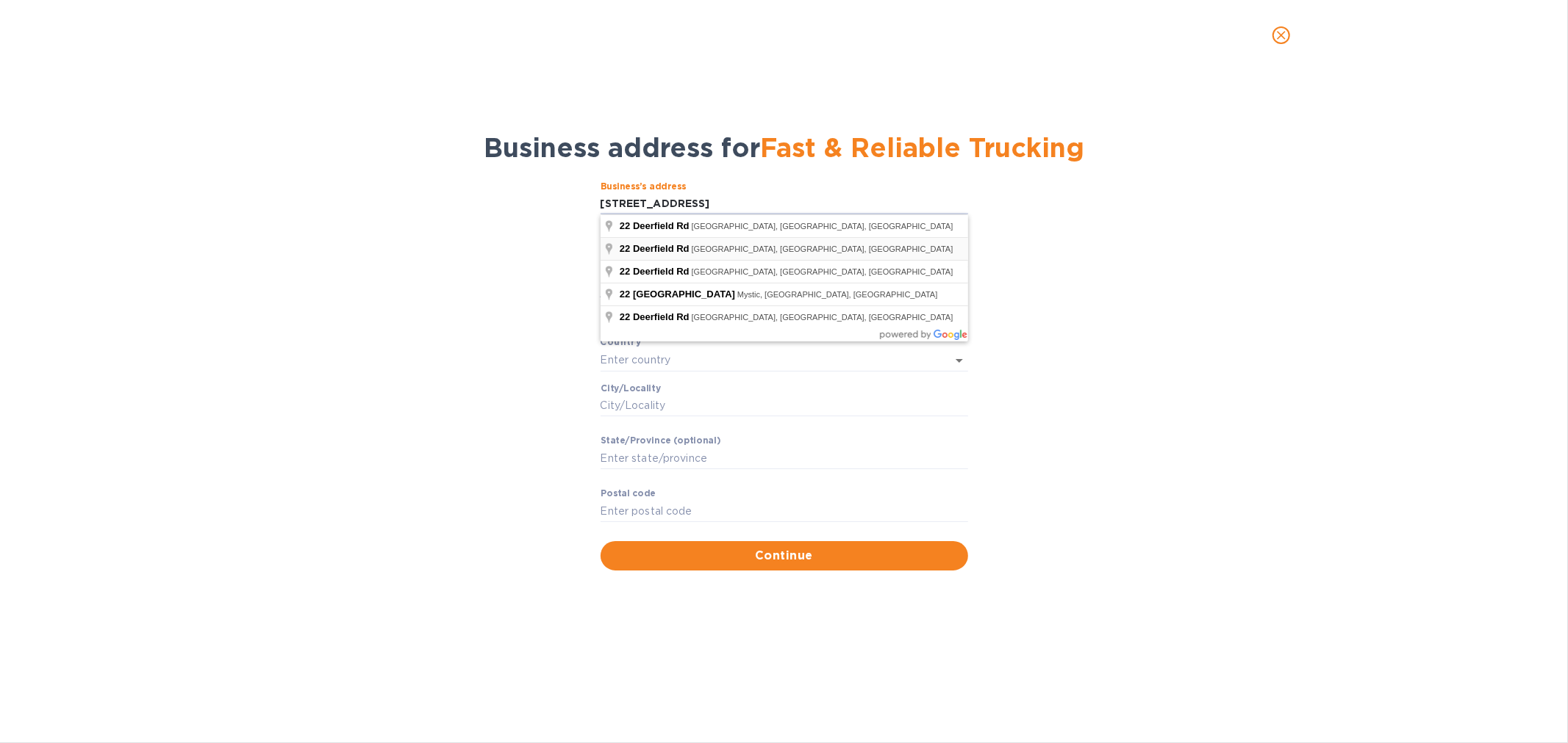
type input "22 Deerfield Road"
type input "United States"
type input "Sayreville"
type input "NJ"
type input "08859"
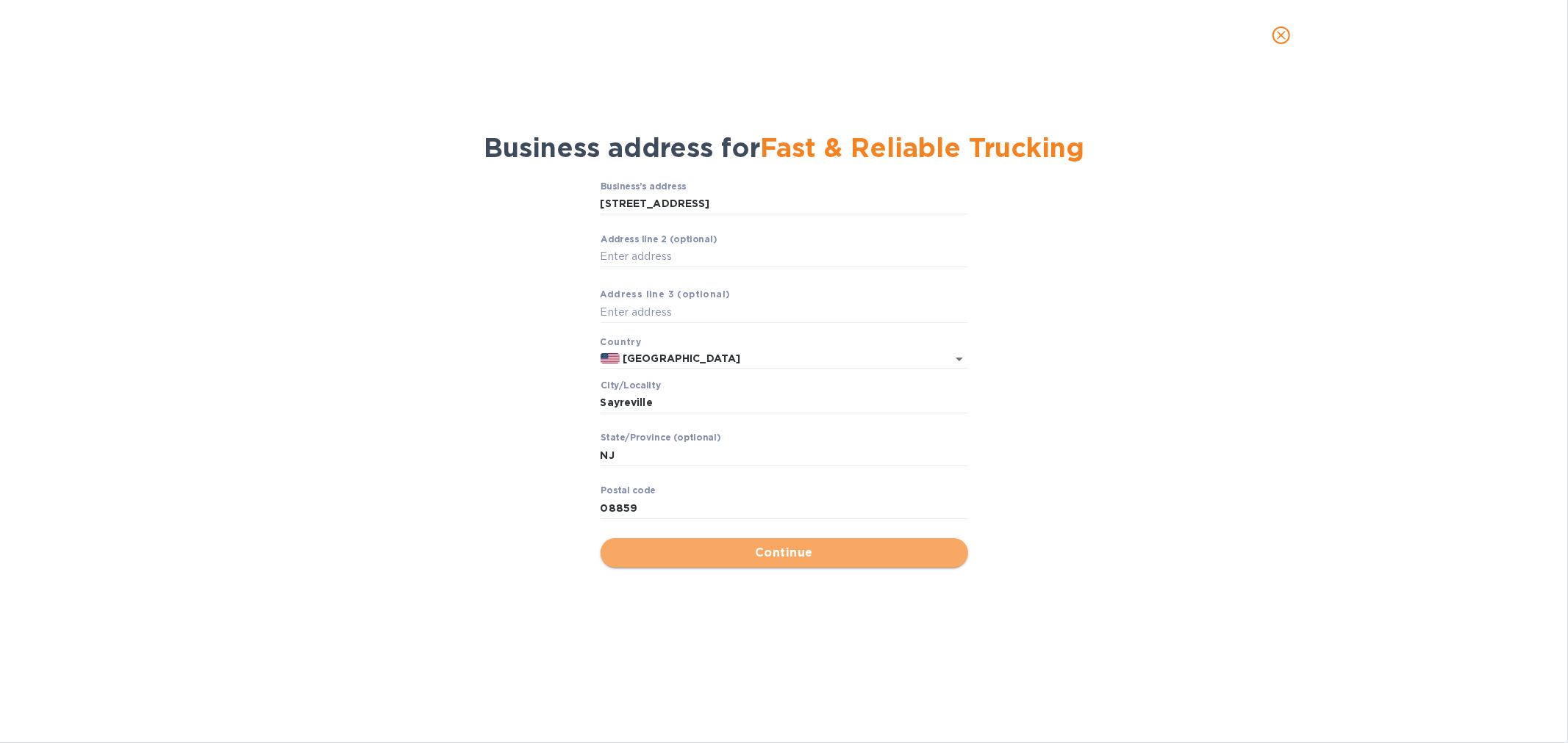
click at [776, 545] on span "Continue" at bounding box center [784, 553] width 344 height 18
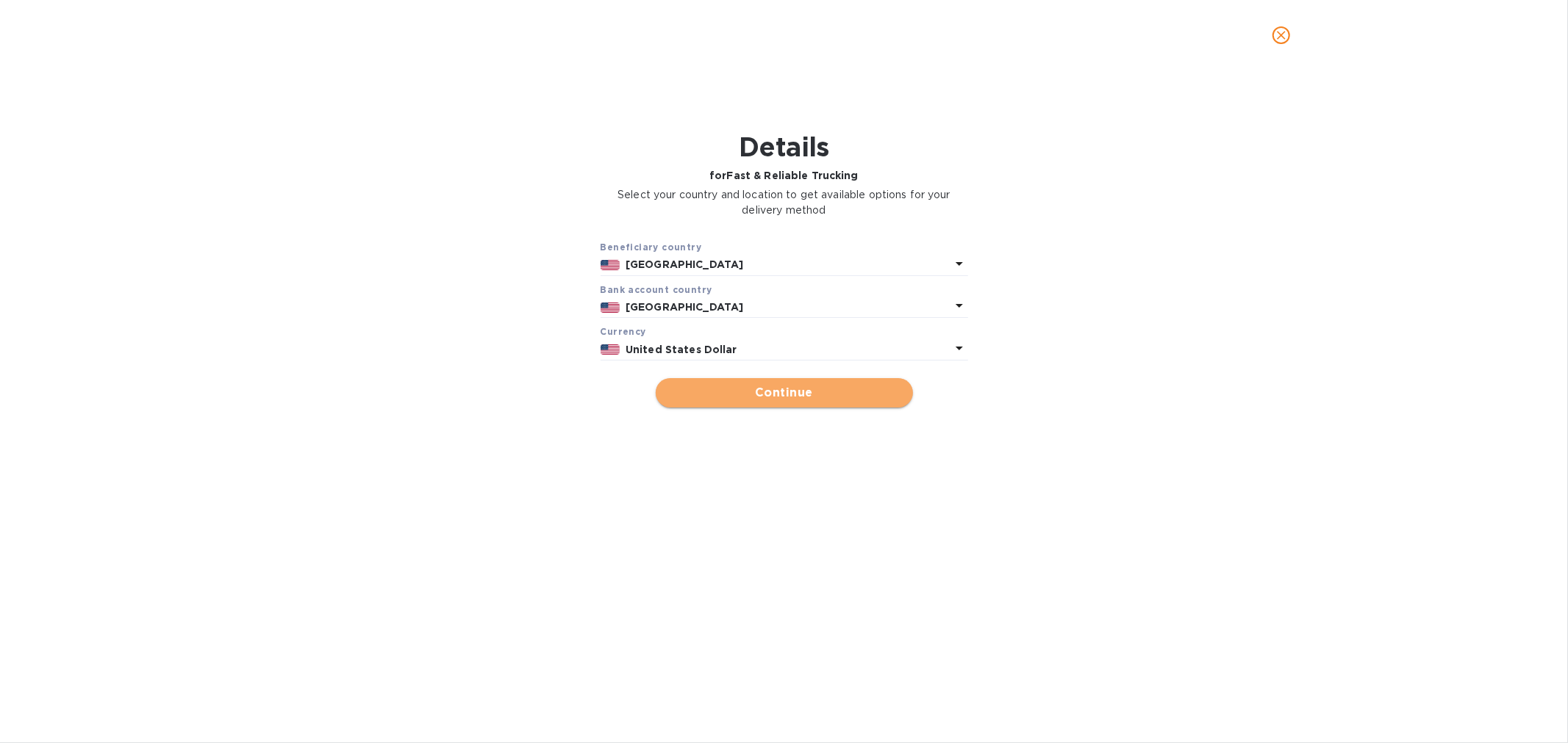
click at [792, 391] on span "Continue" at bounding box center [784, 393] width 233 height 18
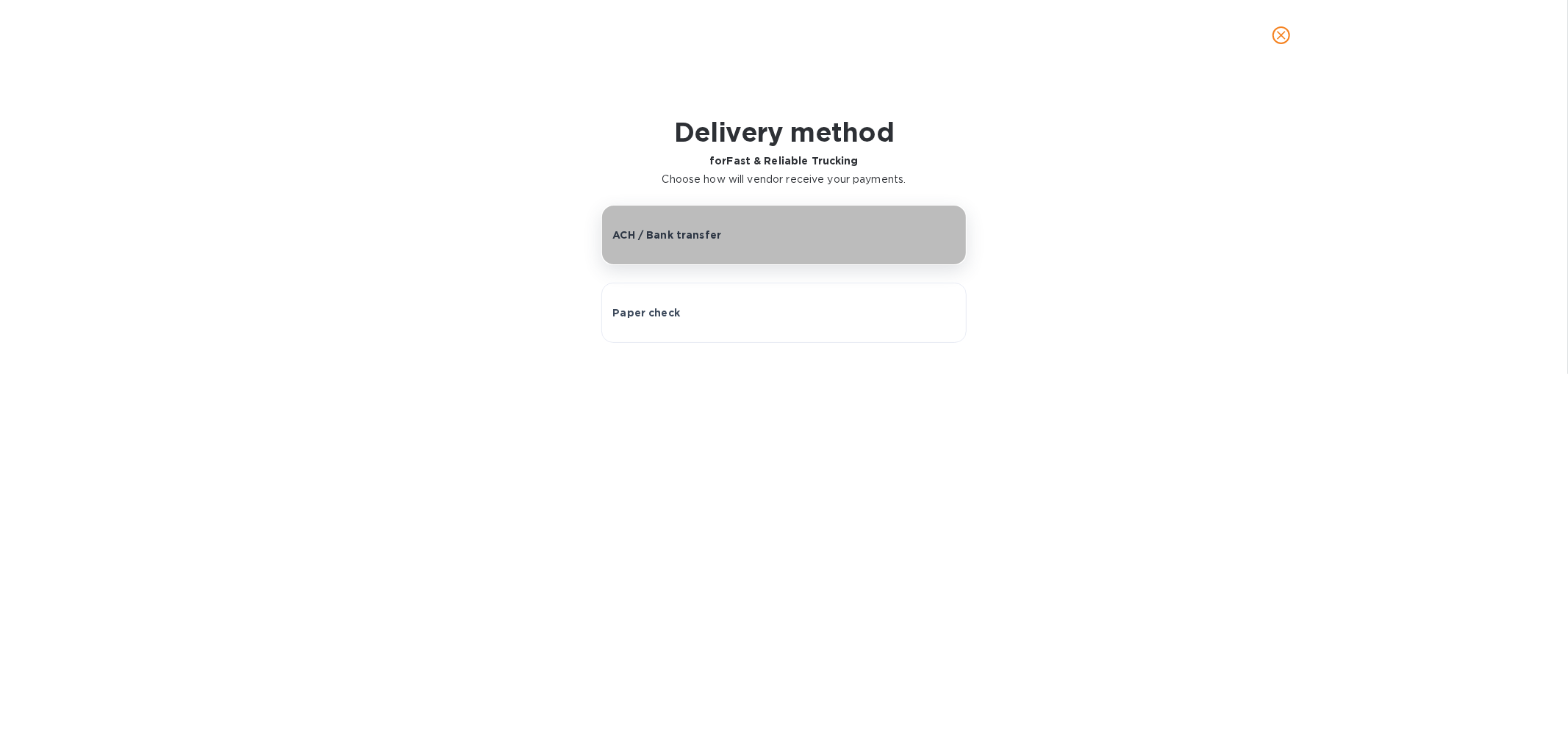
click at [784, 237] on div "ACH / Bank transfer" at bounding box center [783, 234] width 342 height 15
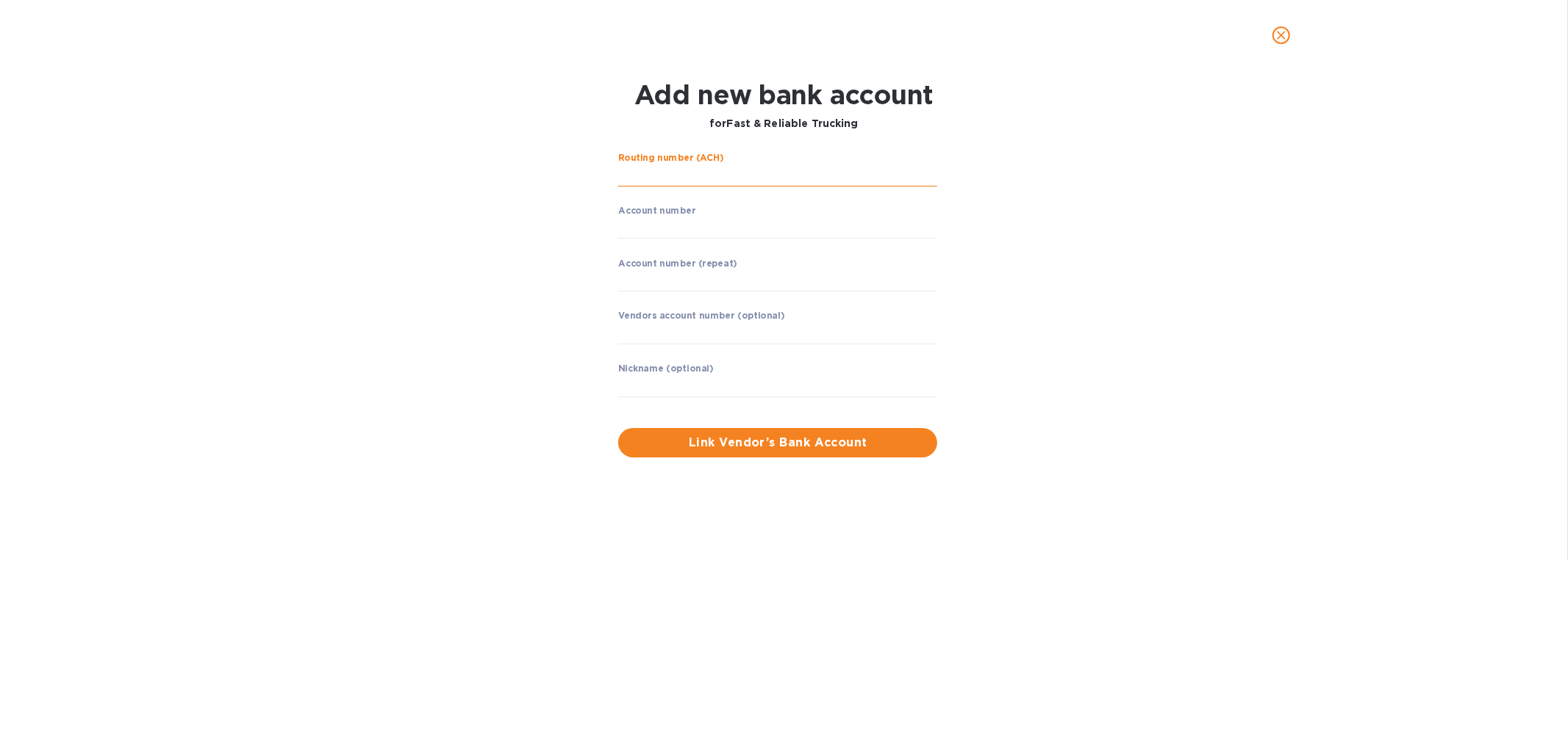
click at [795, 170] on input "string" at bounding box center [777, 176] width 319 height 22
type input "065000090"
click at [754, 230] on input "string" at bounding box center [777, 227] width 319 height 22
click at [714, 222] on input "string" at bounding box center [777, 227] width 319 height 22
click at [727, 222] on input "string" at bounding box center [777, 227] width 319 height 22
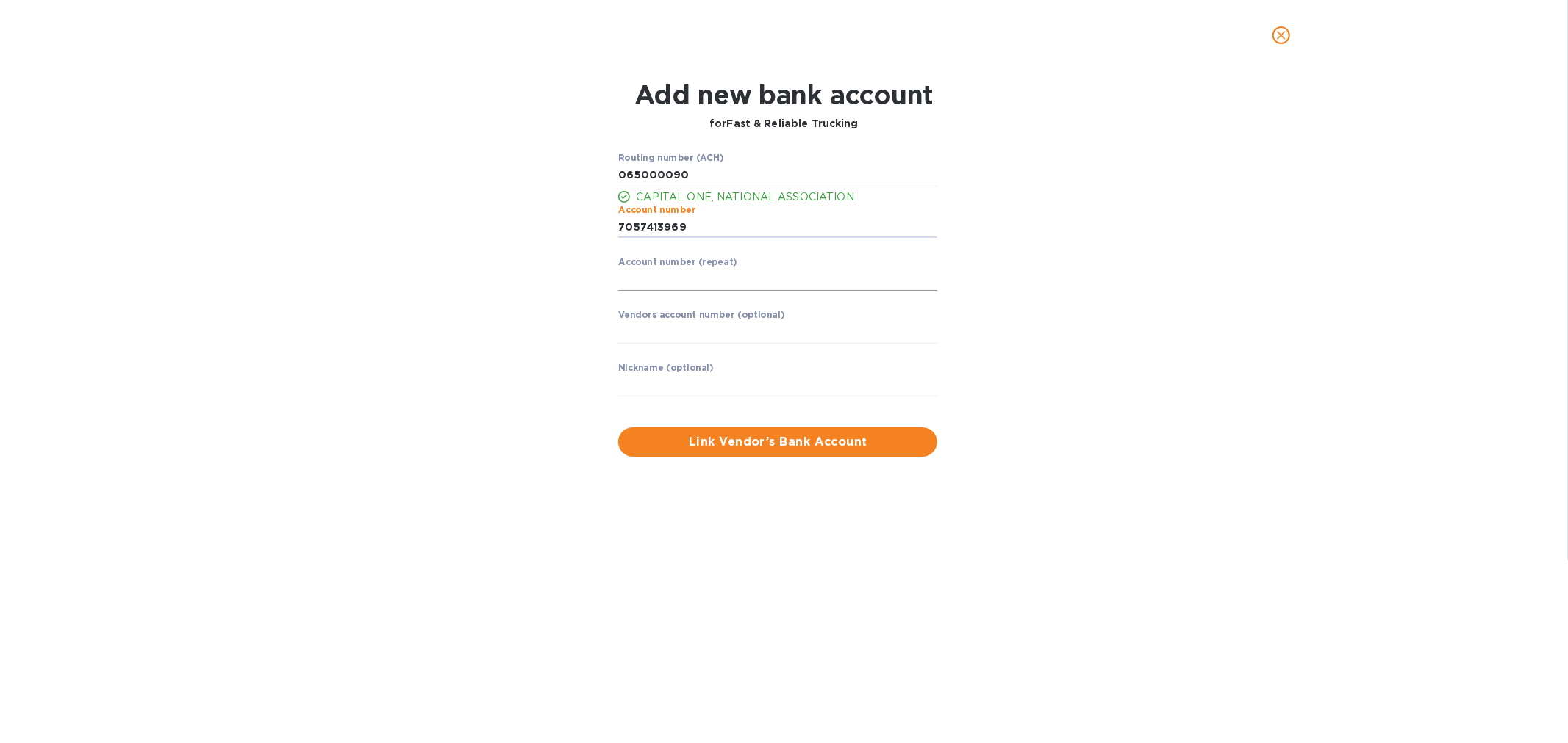
type input "7057413969"
click at [712, 285] on input "string" at bounding box center [777, 280] width 319 height 22
type input "7057413969"
click at [1168, 233] on div "Routing number (ACH) CAPITAL ONE, NATIONAL ASSOCIATION Account number ​ Account…" at bounding box center [783, 305] width 1019 height 322
click at [775, 385] on input "text" at bounding box center [777, 385] width 319 height 22
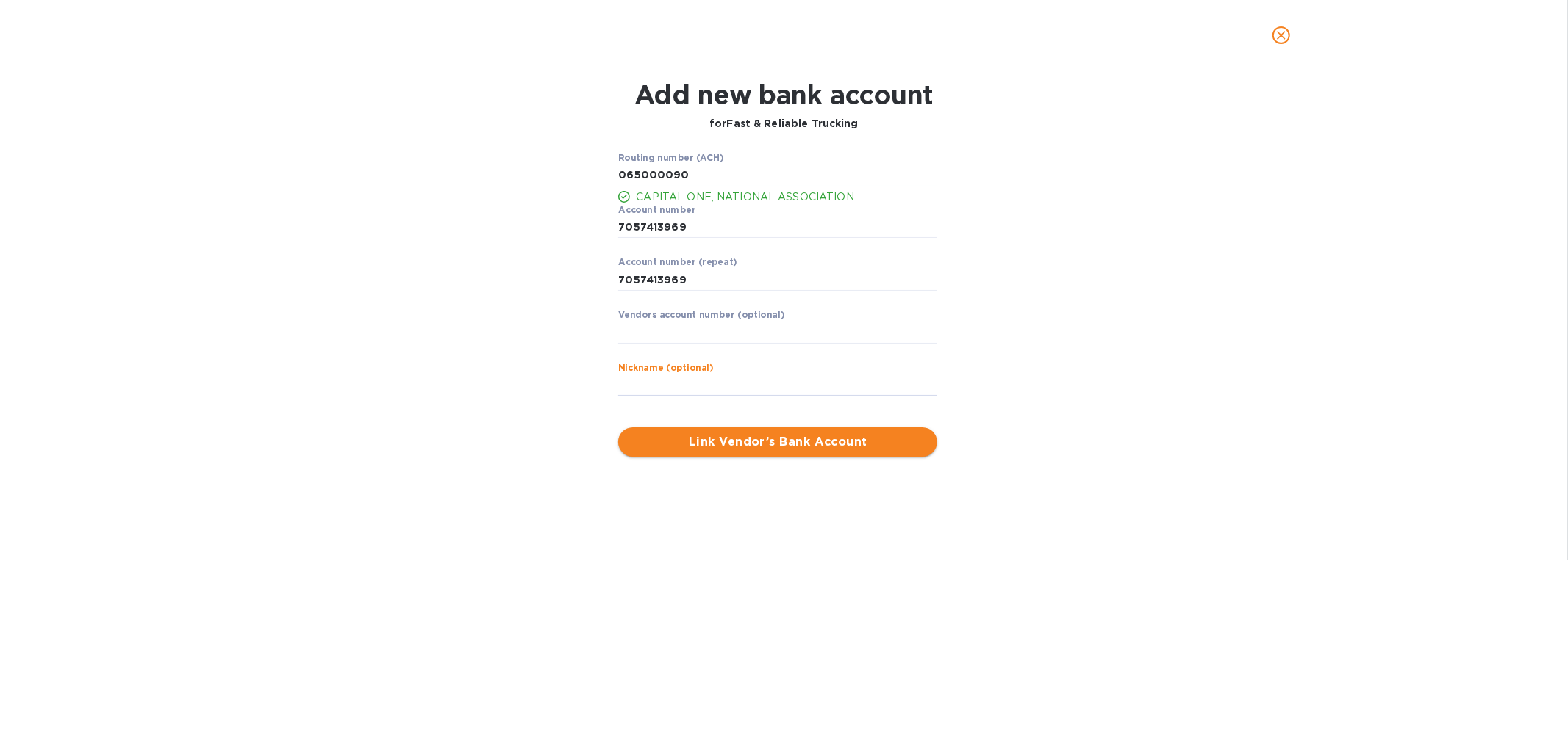
click at [684, 441] on span "Link Vendor’s Bank Account" at bounding box center [777, 443] width 296 height 18
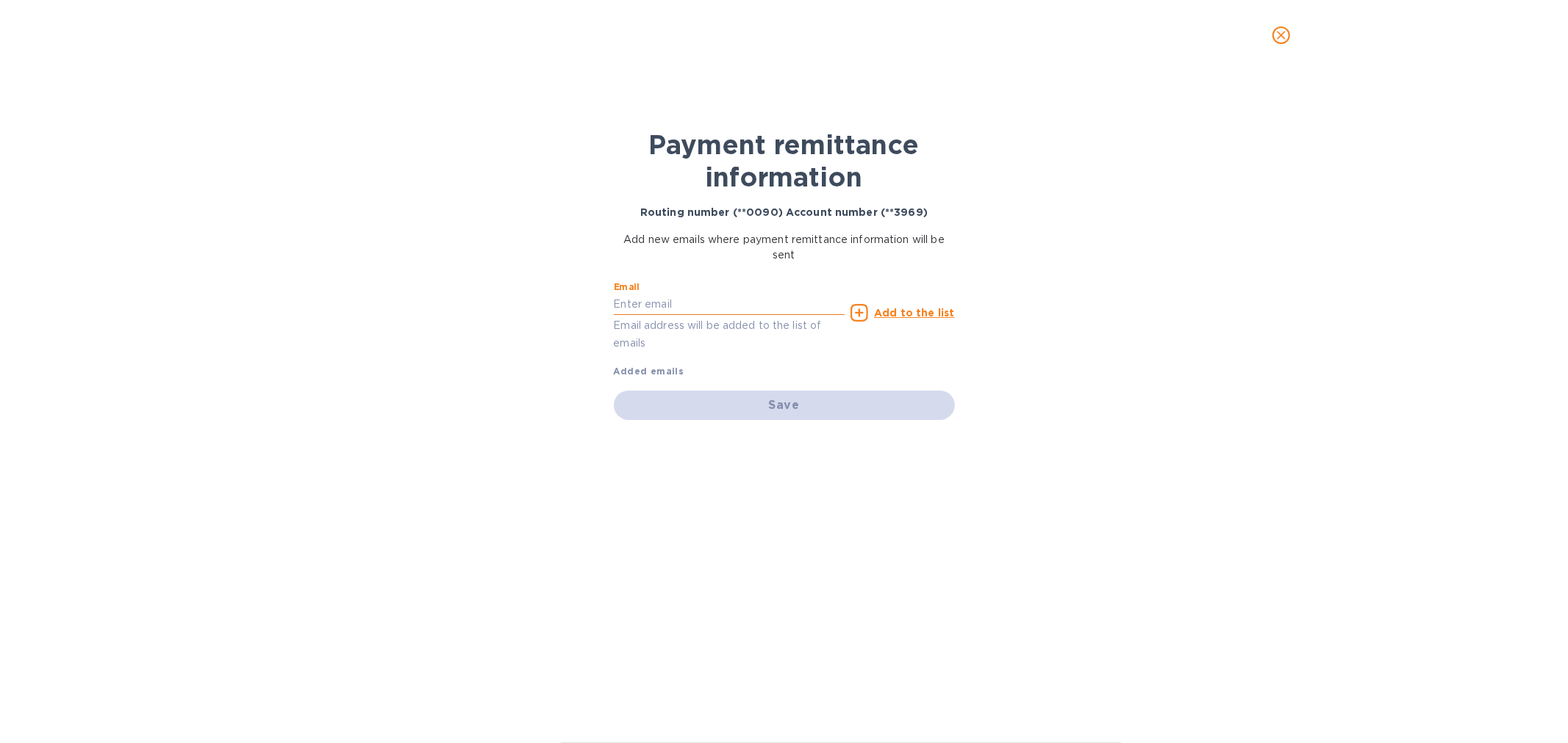
click at [733, 301] on input "text" at bounding box center [730, 304] width 231 height 22
click at [696, 304] on input "text" at bounding box center [730, 304] width 231 height 22
paste input "7057413969"
type input "7057413969"
click at [904, 307] on u "Add to the list" at bounding box center [914, 313] width 80 height 12
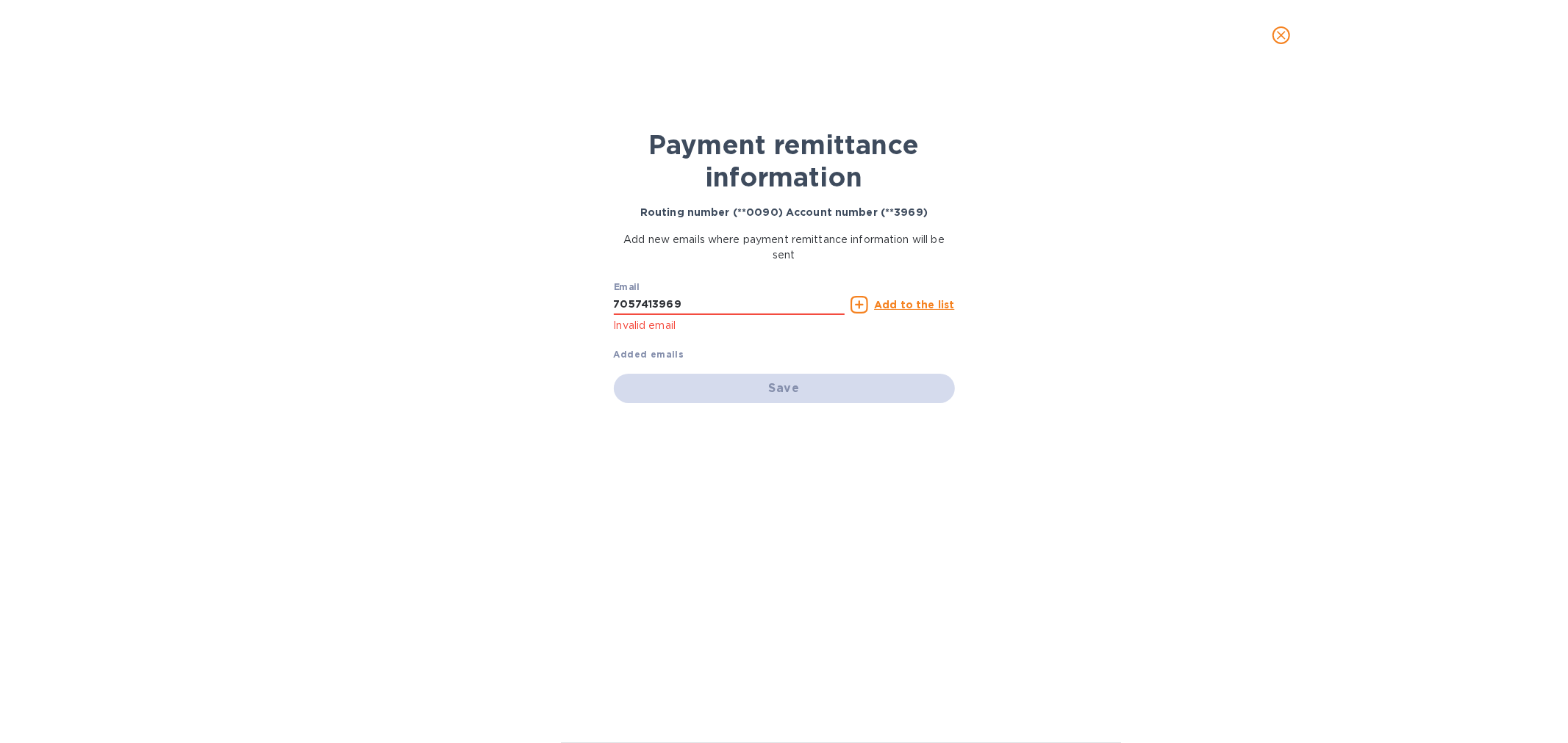
click at [761, 290] on div "Email 7057413969 Invalid email" at bounding box center [730, 308] width 231 height 53
click at [762, 290] on div "Email 7057413969 Invalid email" at bounding box center [730, 308] width 231 height 53
click at [761, 298] on input "7057413969" at bounding box center [730, 304] width 231 height 22
click at [747, 306] on input "7057413969" at bounding box center [730, 304] width 231 height 22
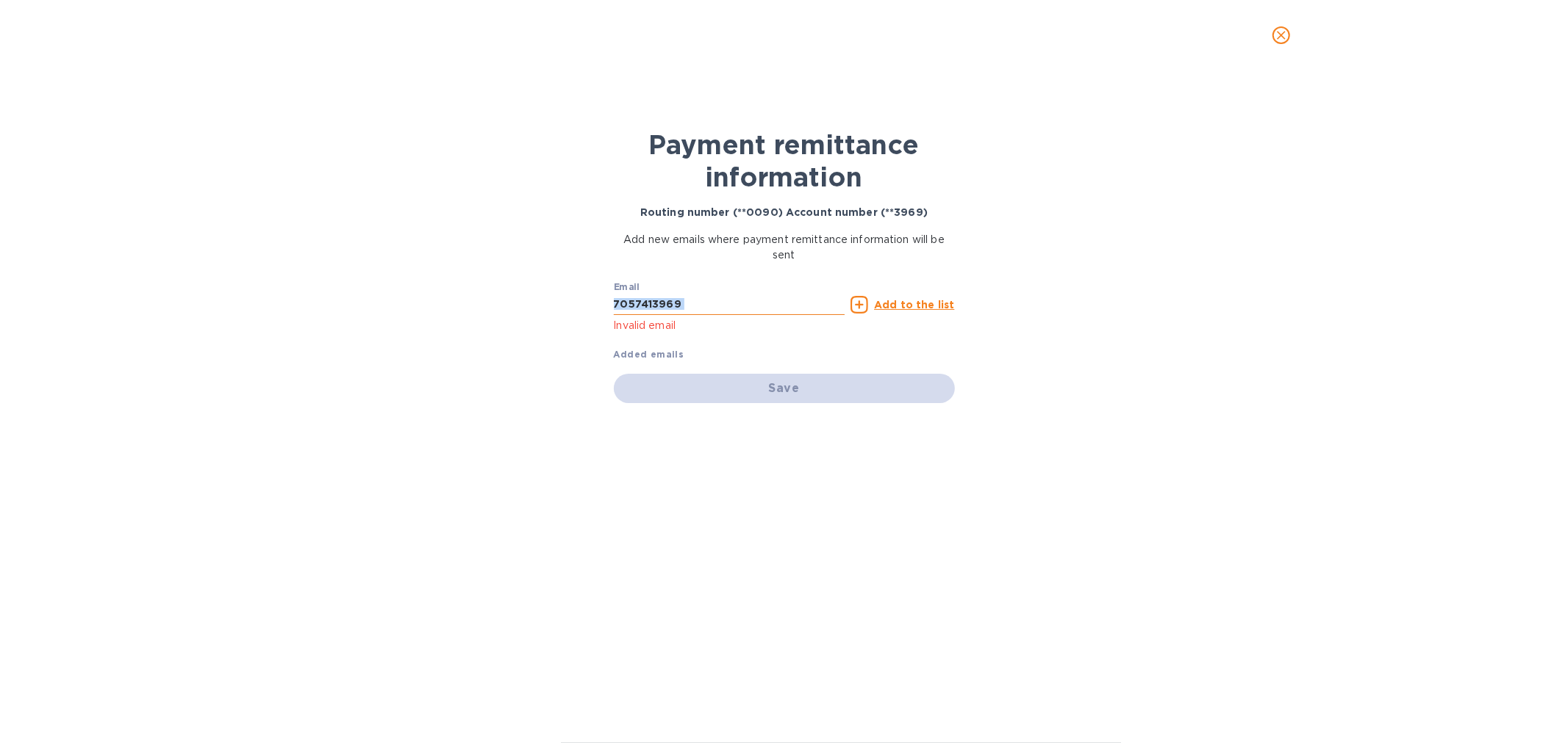
click at [747, 305] on input "7057413969" at bounding box center [730, 304] width 231 height 22
click at [747, 304] on input "7057413969" at bounding box center [730, 304] width 231 height 22
paste input "Accounting@frtrucking.us"
type input "Accounting@frtrucking.us"
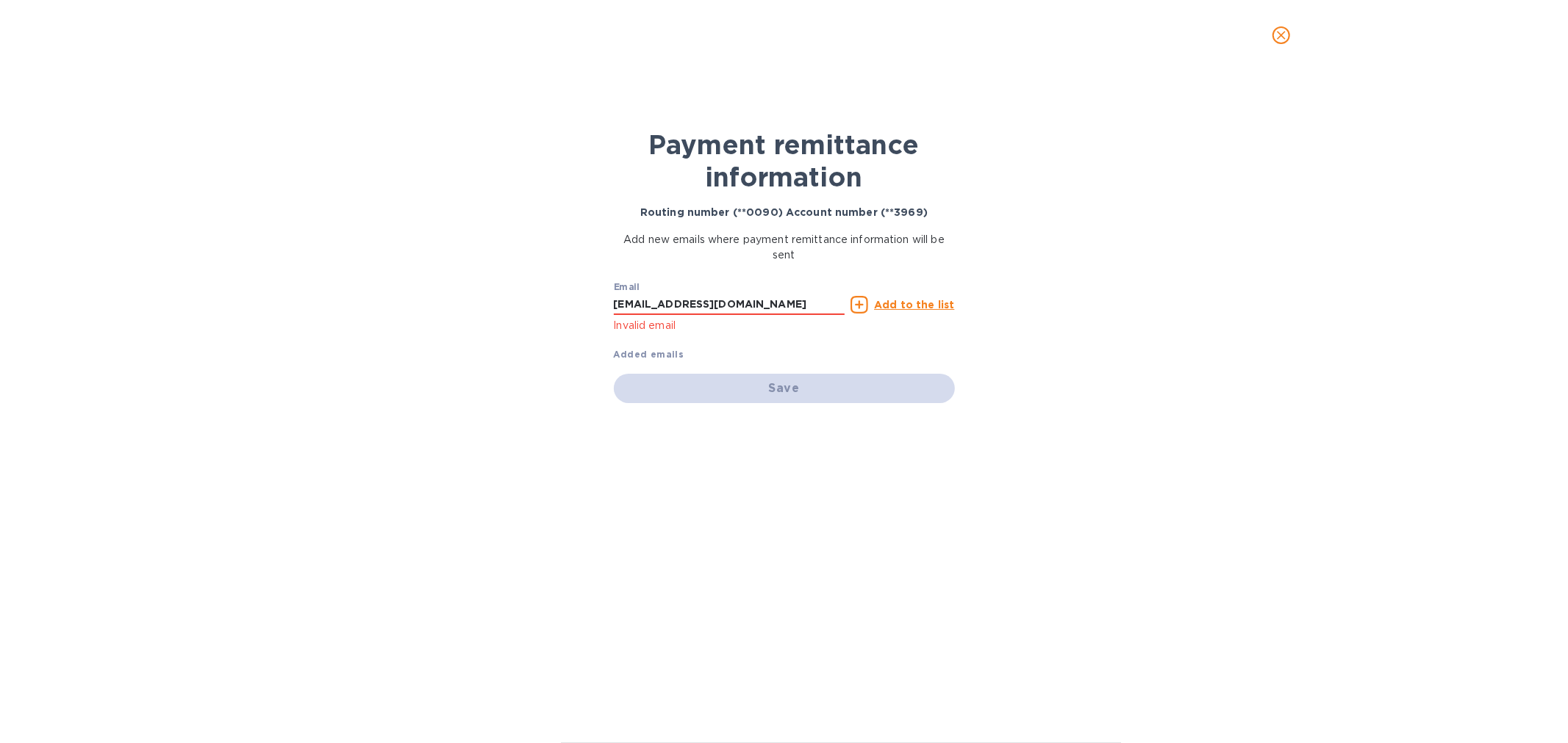
click at [915, 299] on u "Add to the list" at bounding box center [914, 305] width 80 height 12
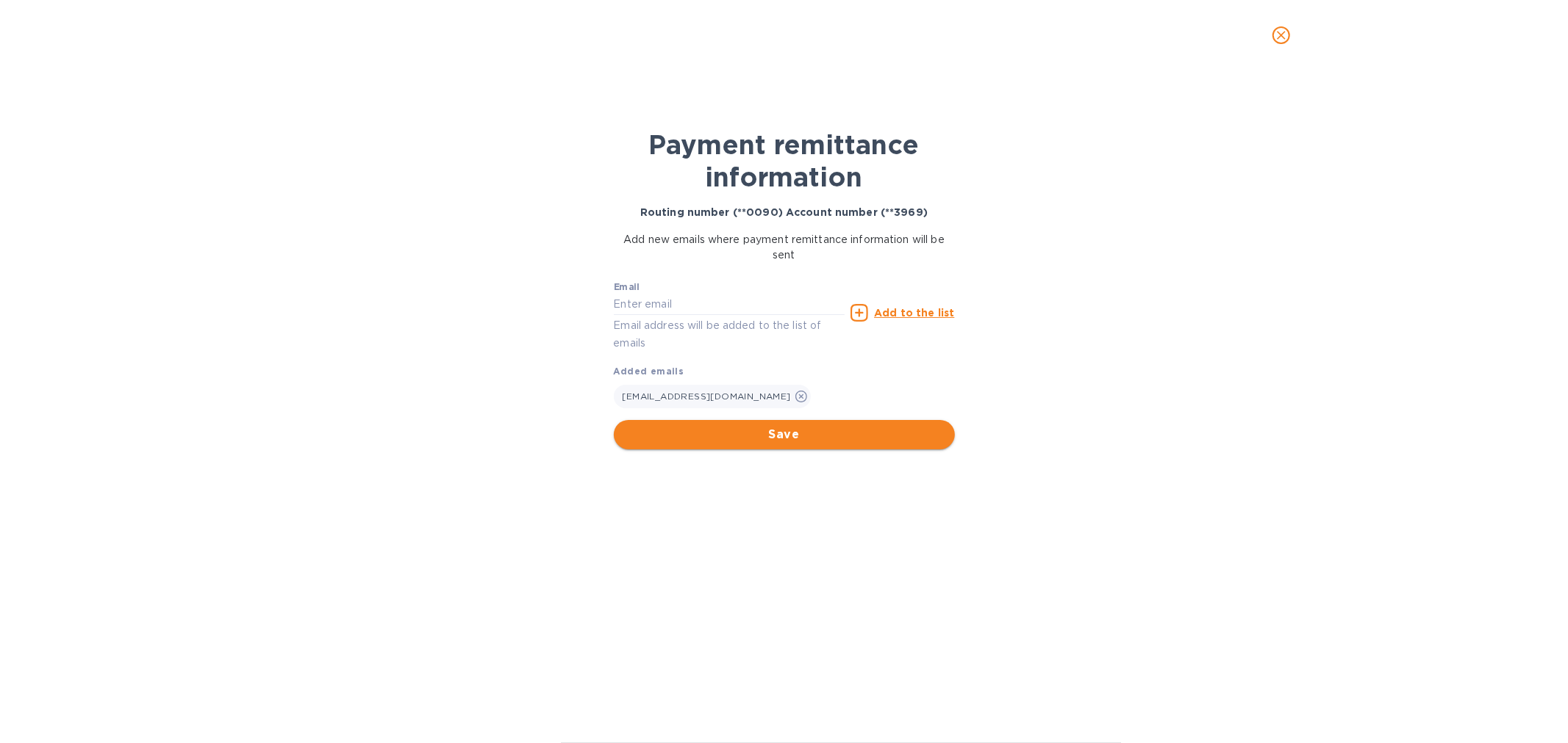
click at [800, 442] on span "Save" at bounding box center [784, 435] width 317 height 18
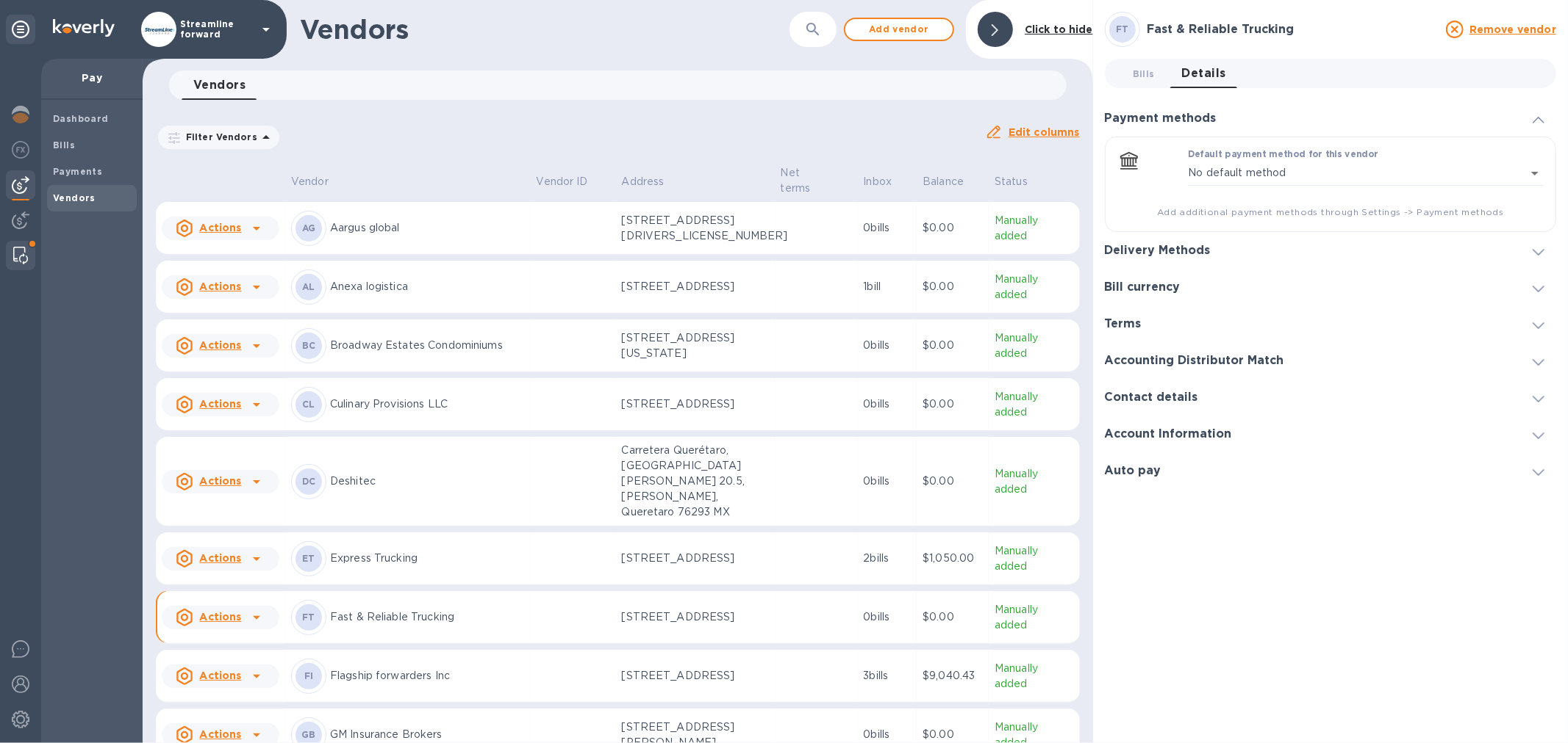
click at [13, 255] on img at bounding box center [20, 256] width 15 height 18
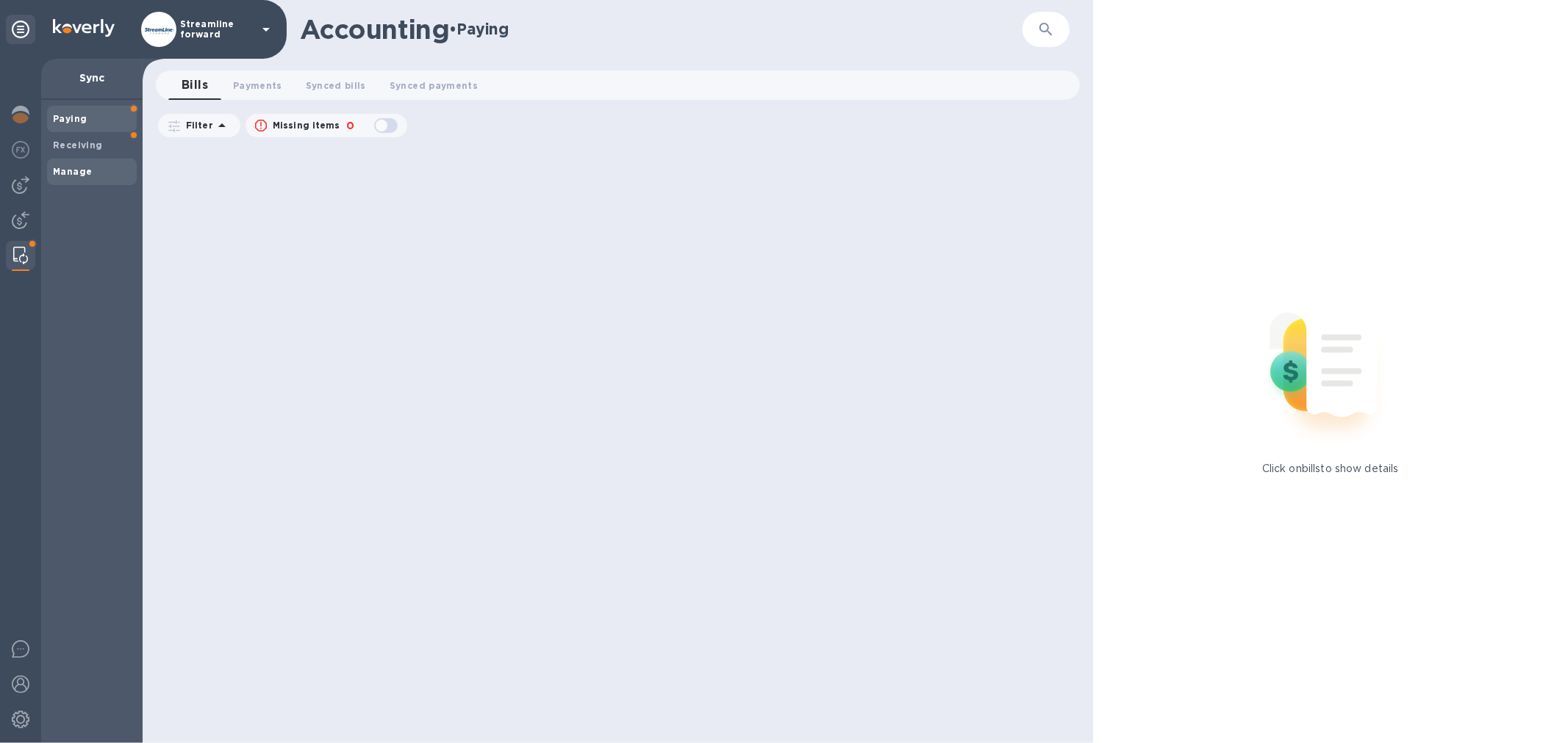
click at [72, 170] on b "Manage" at bounding box center [72, 171] width 39 height 11
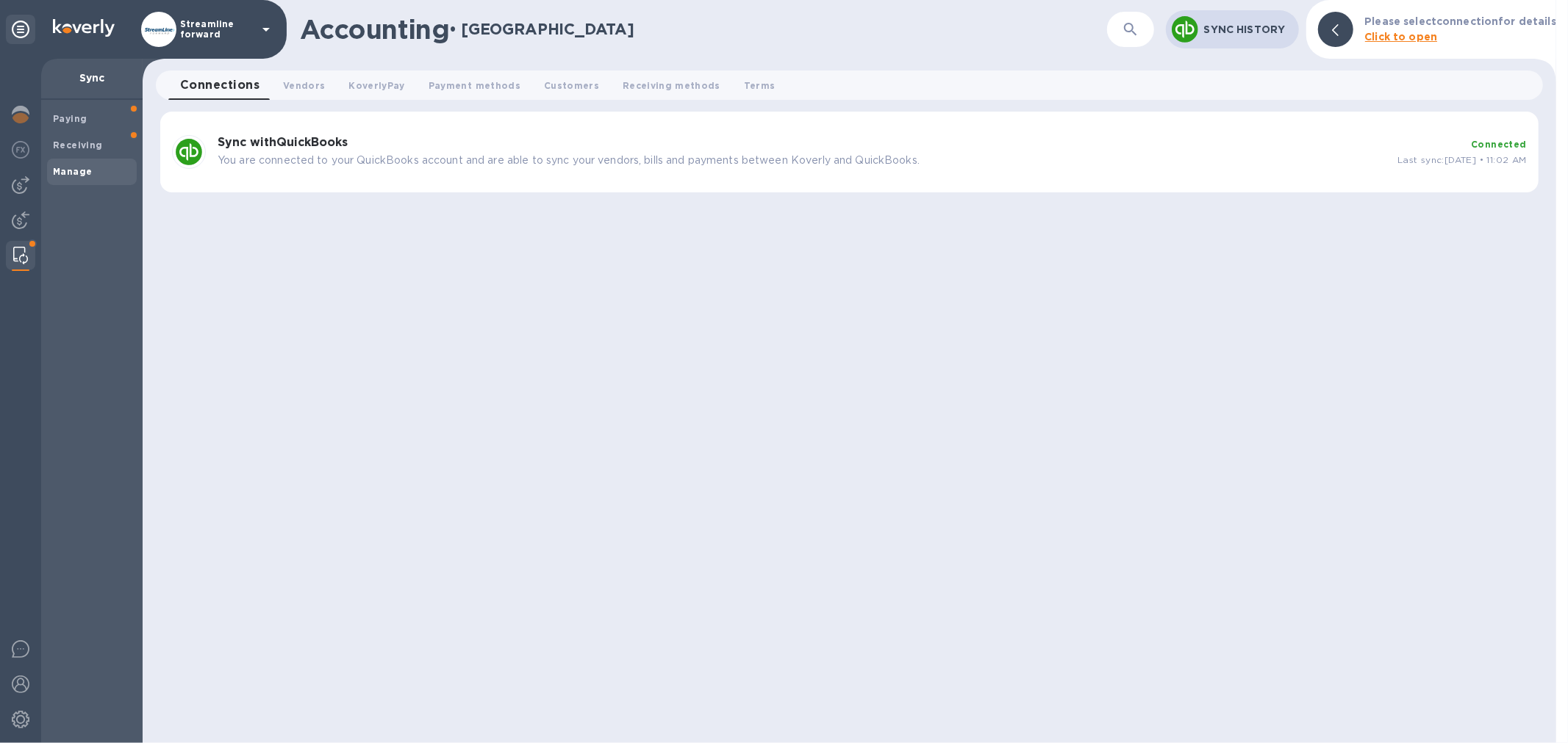
click at [282, 154] on p "You are connected to your QuickBooks account and are able to sync your vendors,…" at bounding box center [801, 161] width 1168 height 16
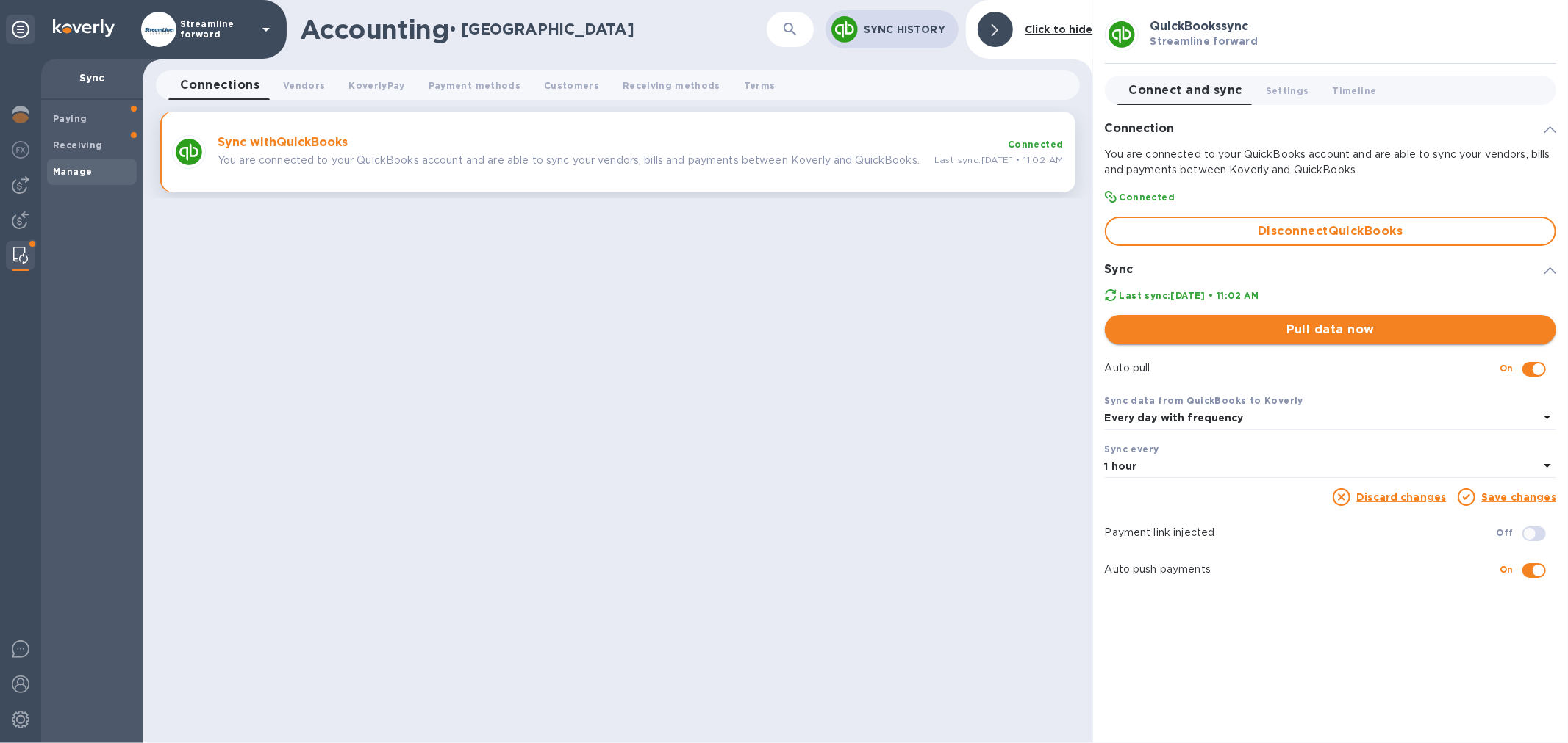
click at [1317, 341] on button "Pull data now" at bounding box center [1330, 330] width 451 height 30
click at [298, 82] on span "Vendors 0" at bounding box center [304, 86] width 42 height 16
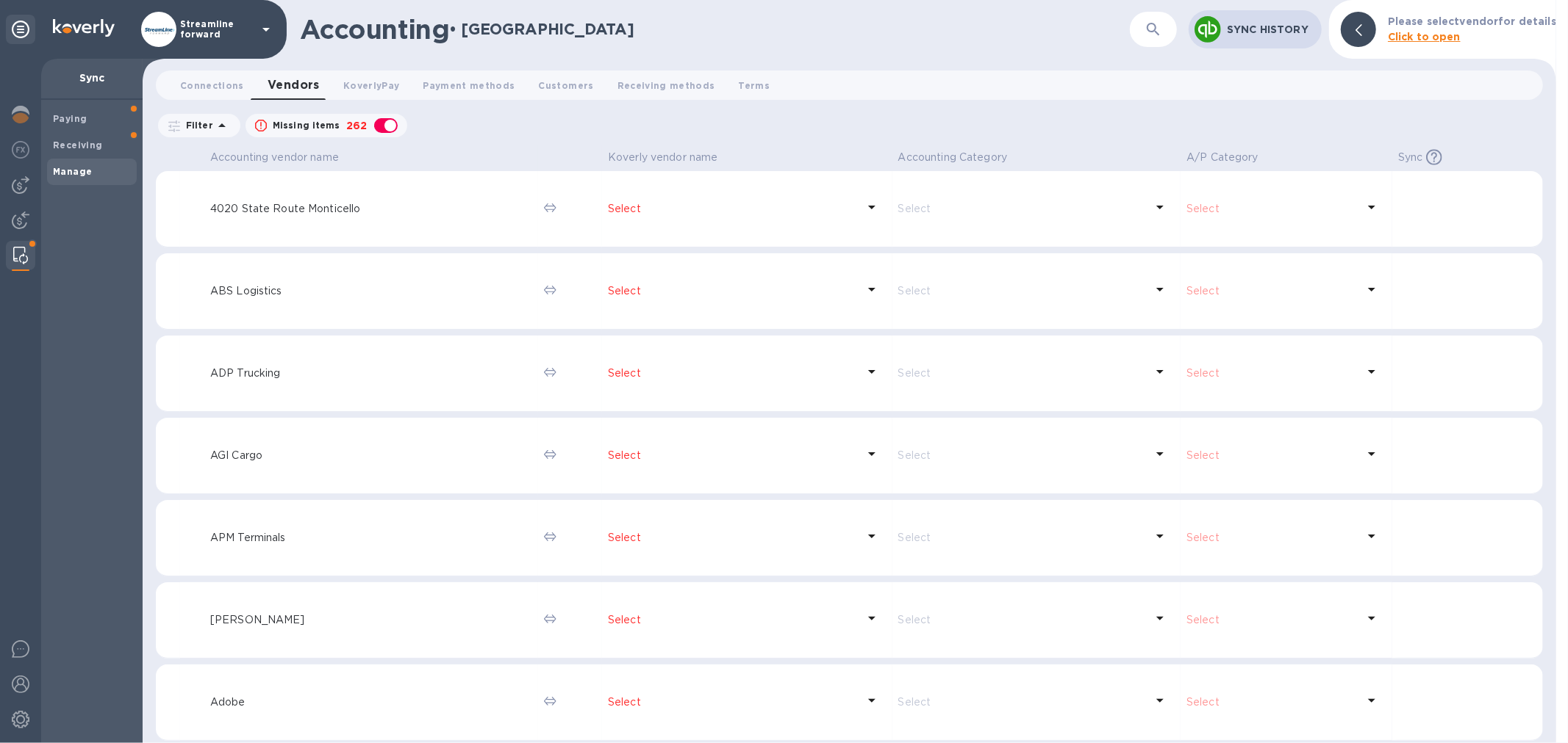
click at [377, 126] on div "button" at bounding box center [386, 125] width 30 height 21
checkbox input "false"
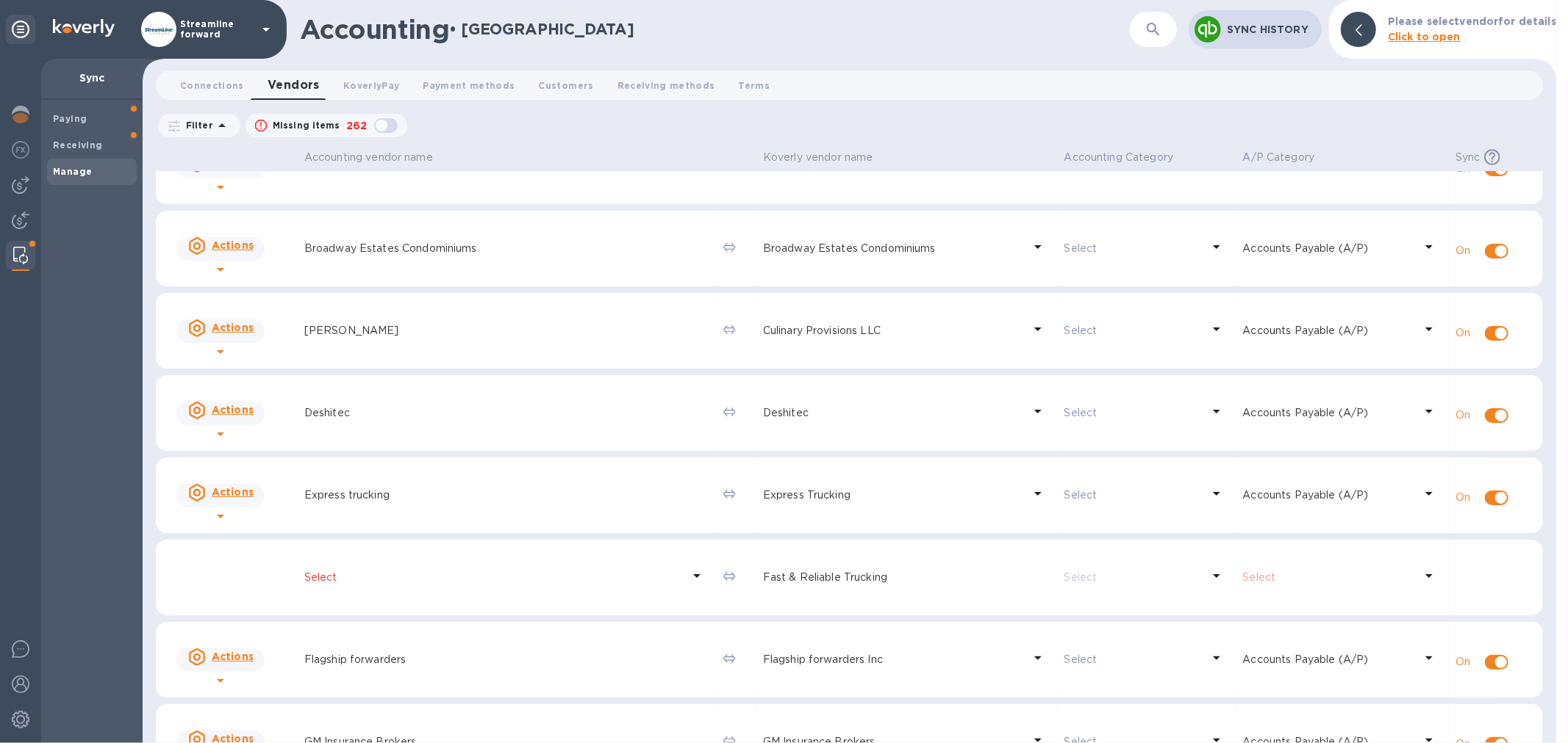
scroll to position [163, 0]
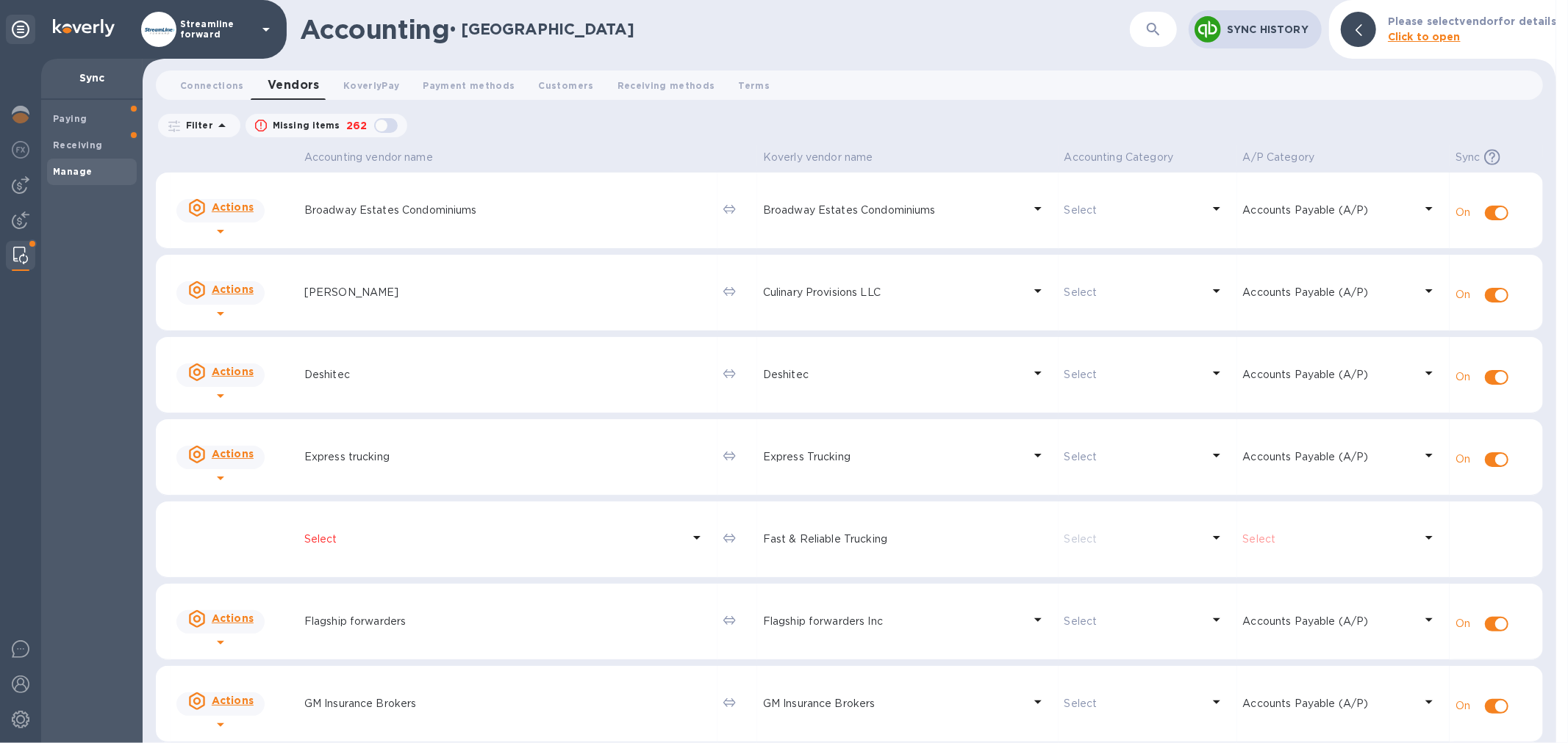
click at [688, 540] on icon at bounding box center [697, 537] width 18 height 18
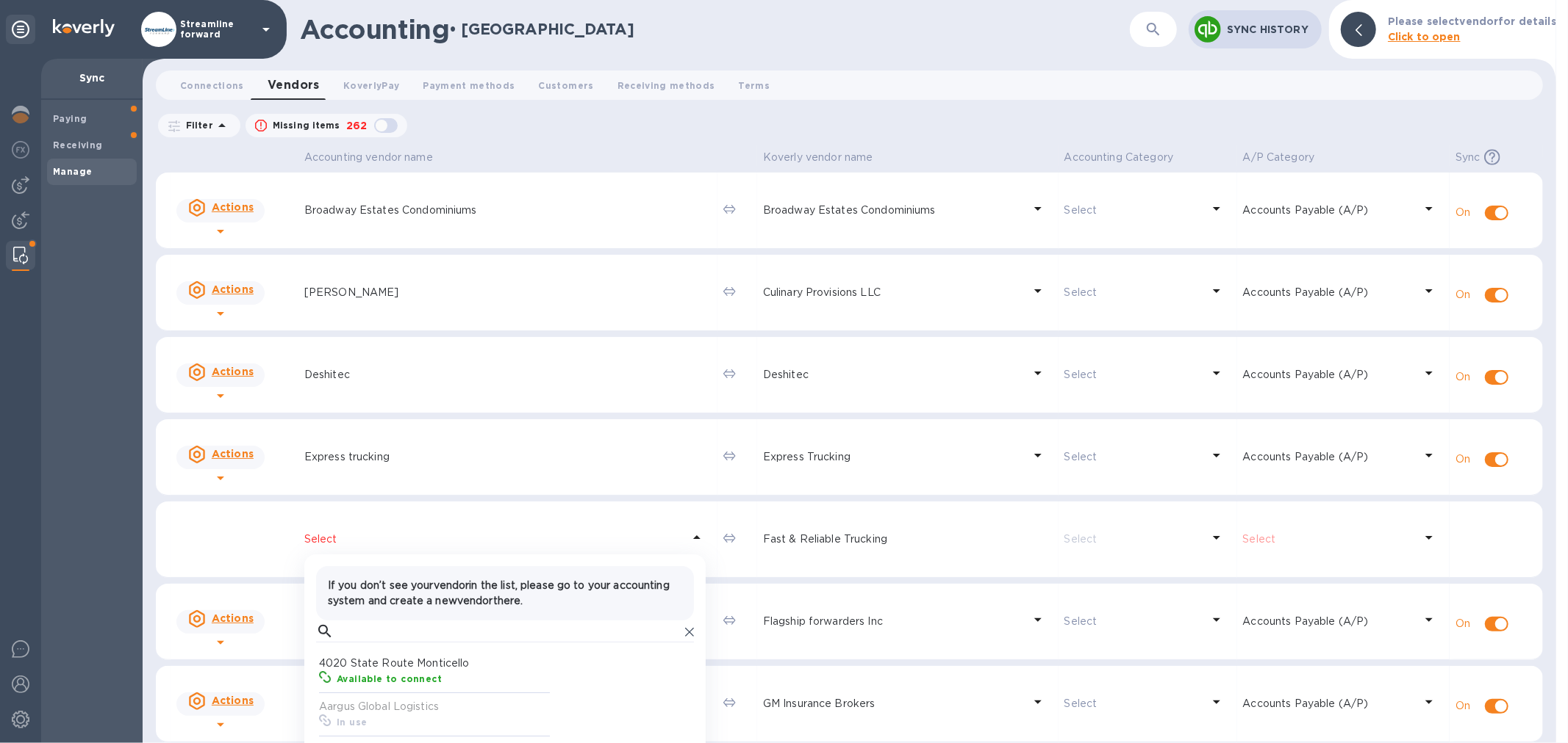
scroll to position [134, 227]
click at [469, 643] on input "text" at bounding box center [509, 631] width 340 height 22
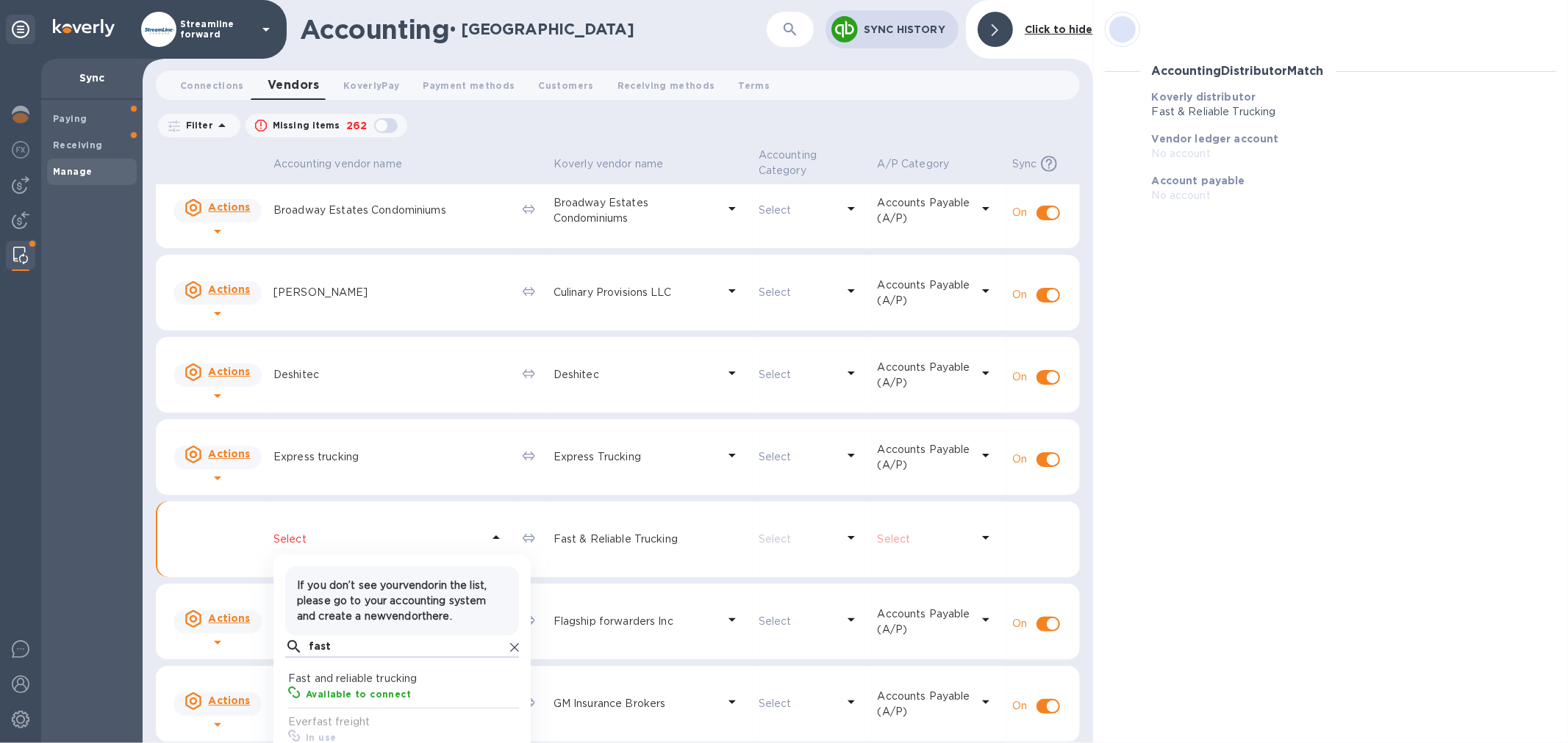
scroll to position [258, 0]
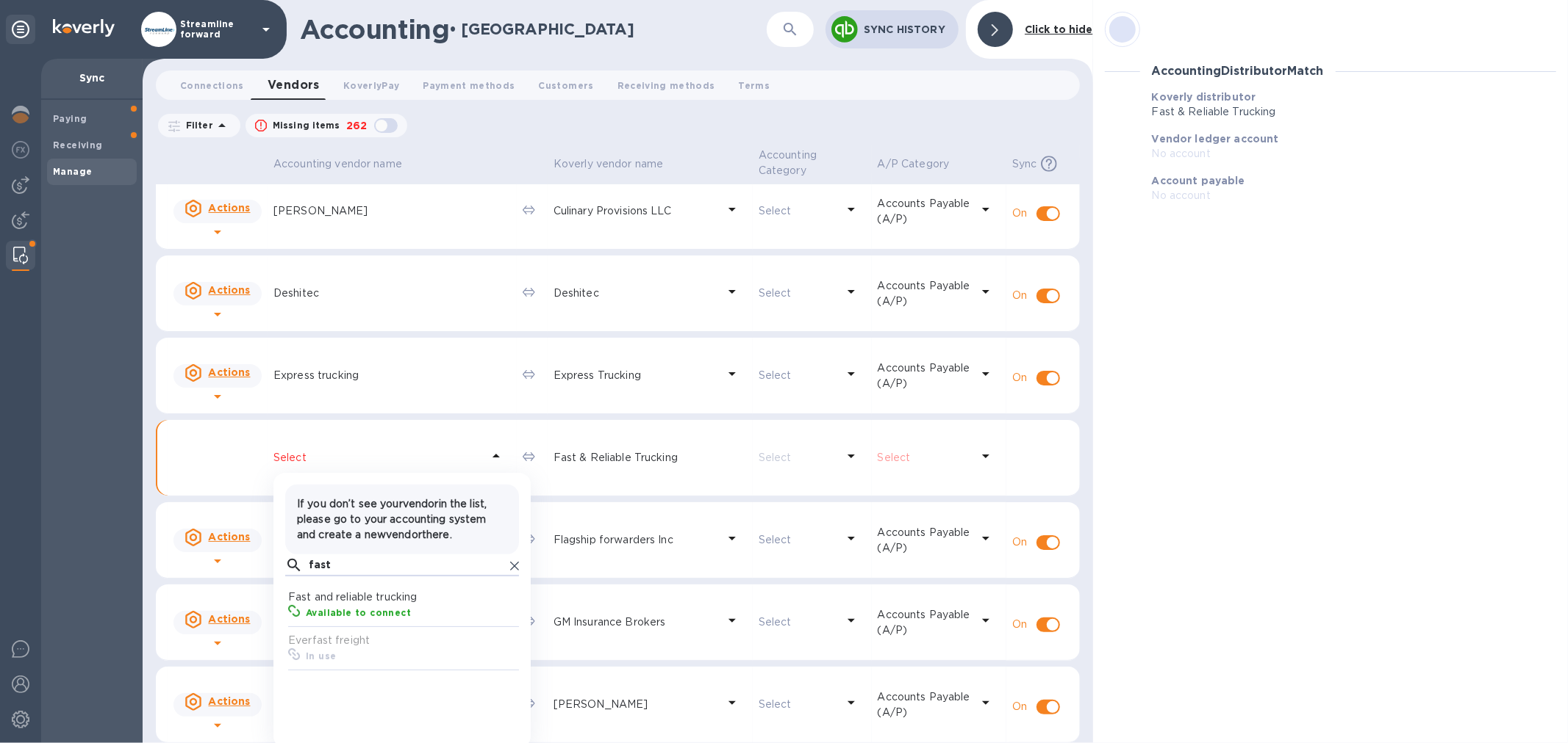
type input "fast"
click at [426, 608] on div "Available to connect" at bounding box center [413, 614] width 222 height 22
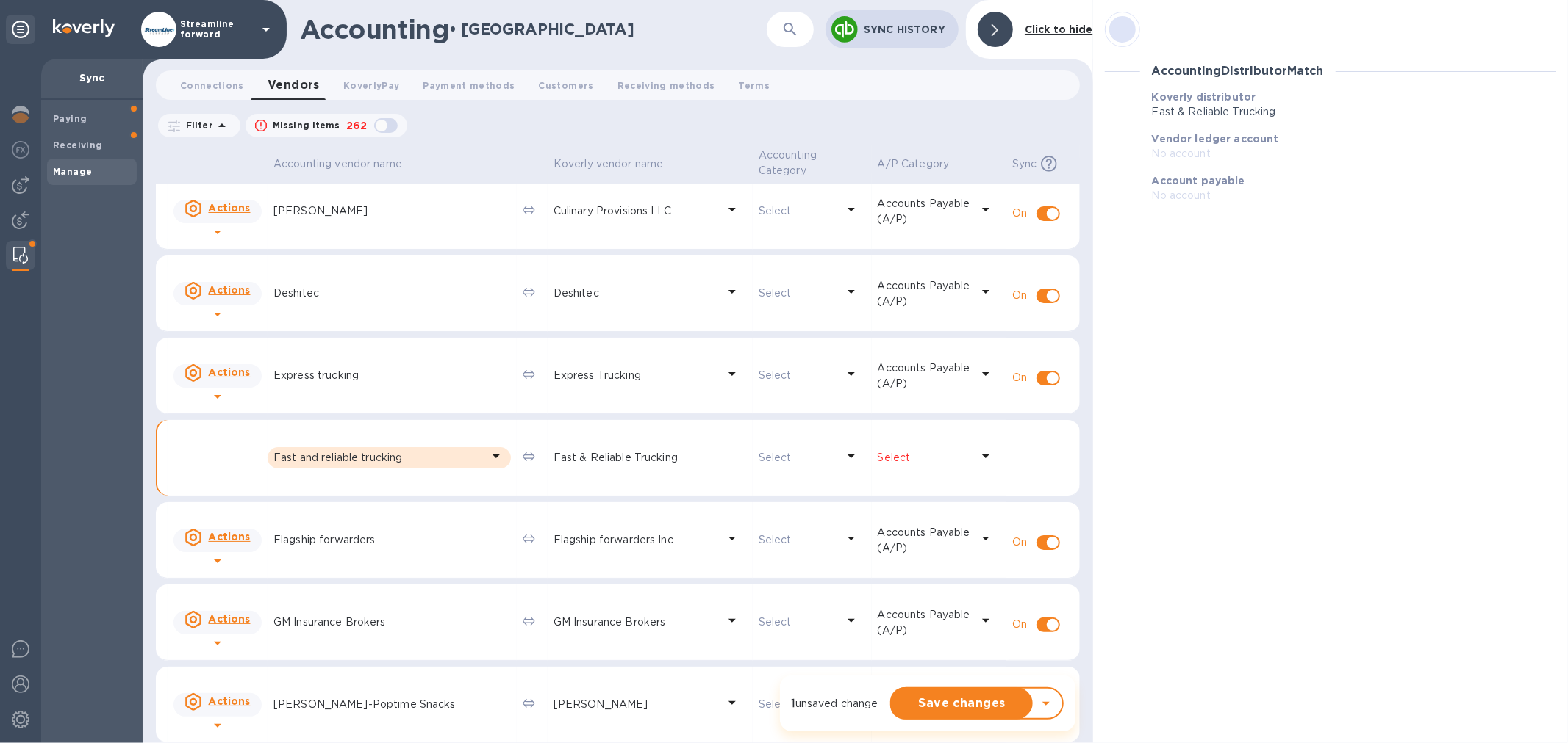
click at [960, 465] on div "Select" at bounding box center [924, 458] width 99 height 22
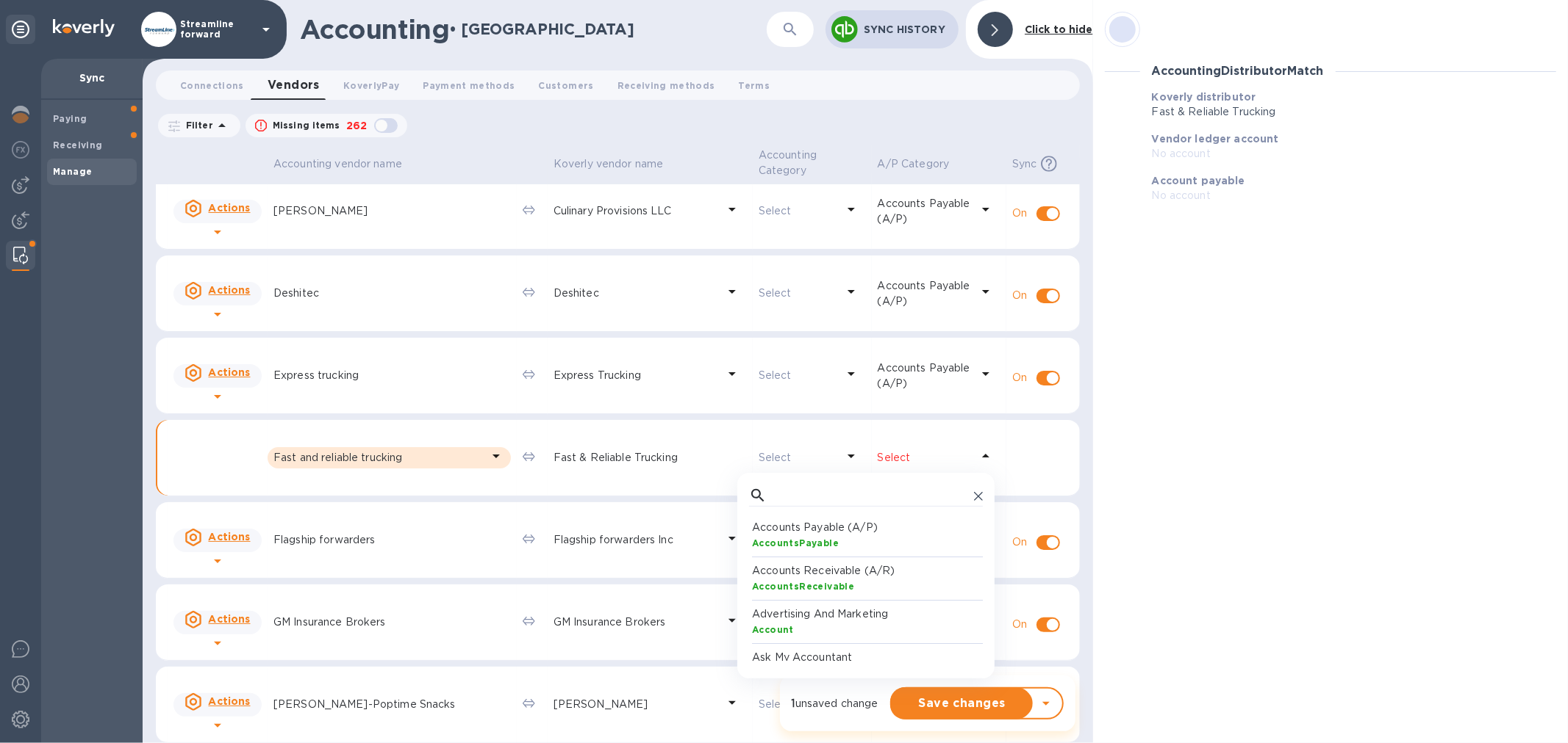
scroll to position [134, 227]
click at [845, 531] on p "Accounts Payable (A/P)" at bounding box center [869, 528] width 233 height 16
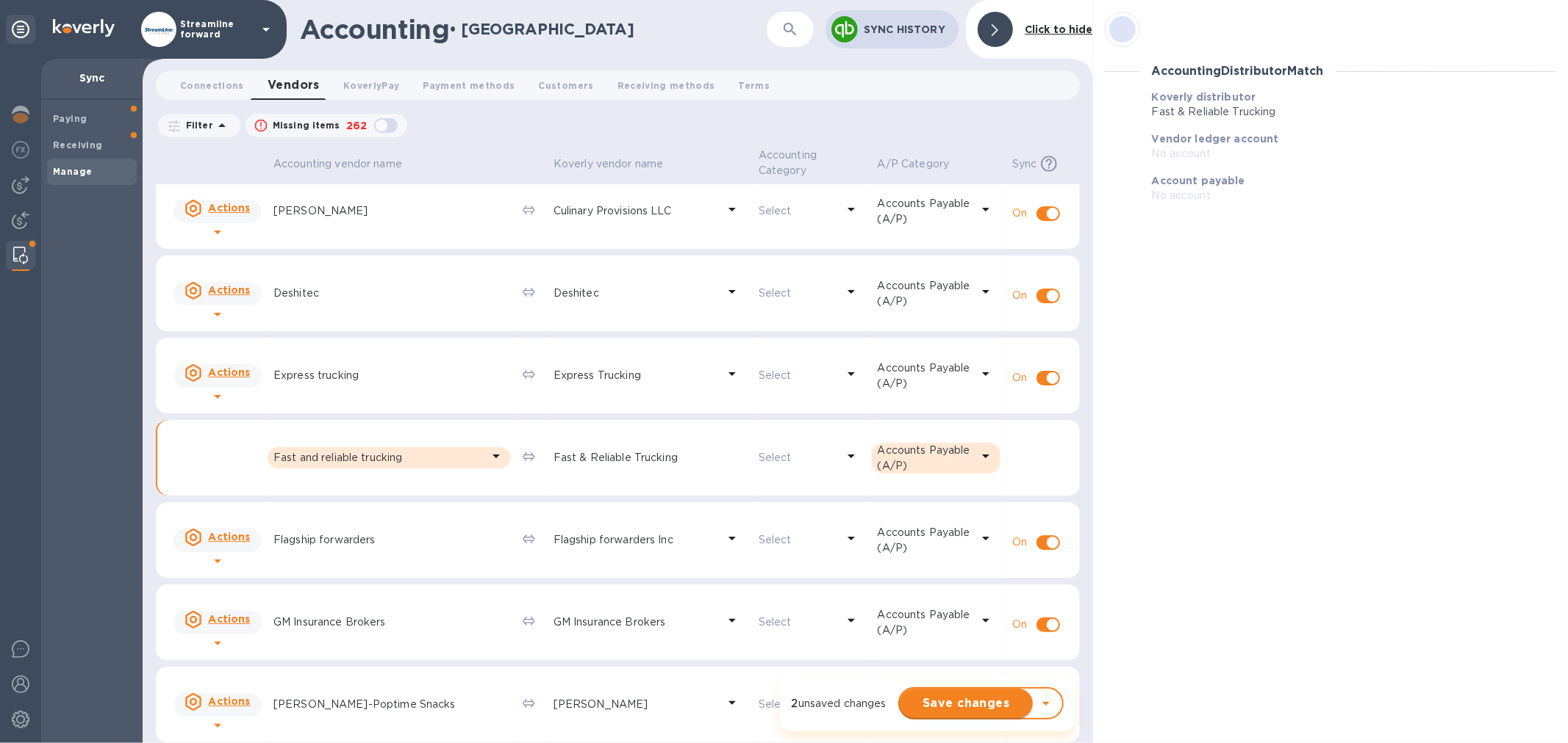
click at [953, 711] on span "Save changes" at bounding box center [966, 703] width 110 height 18
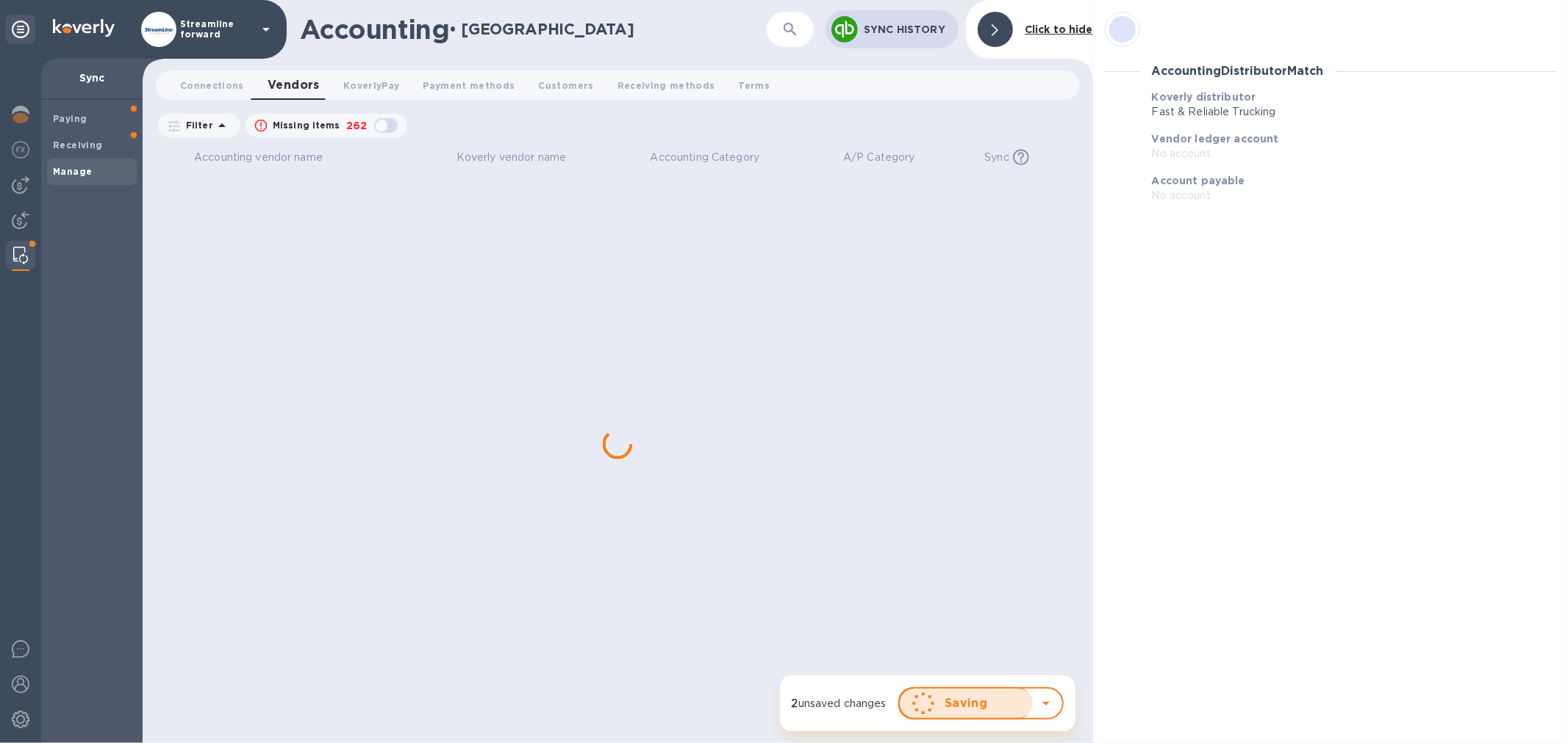
scroll to position [0, 0]
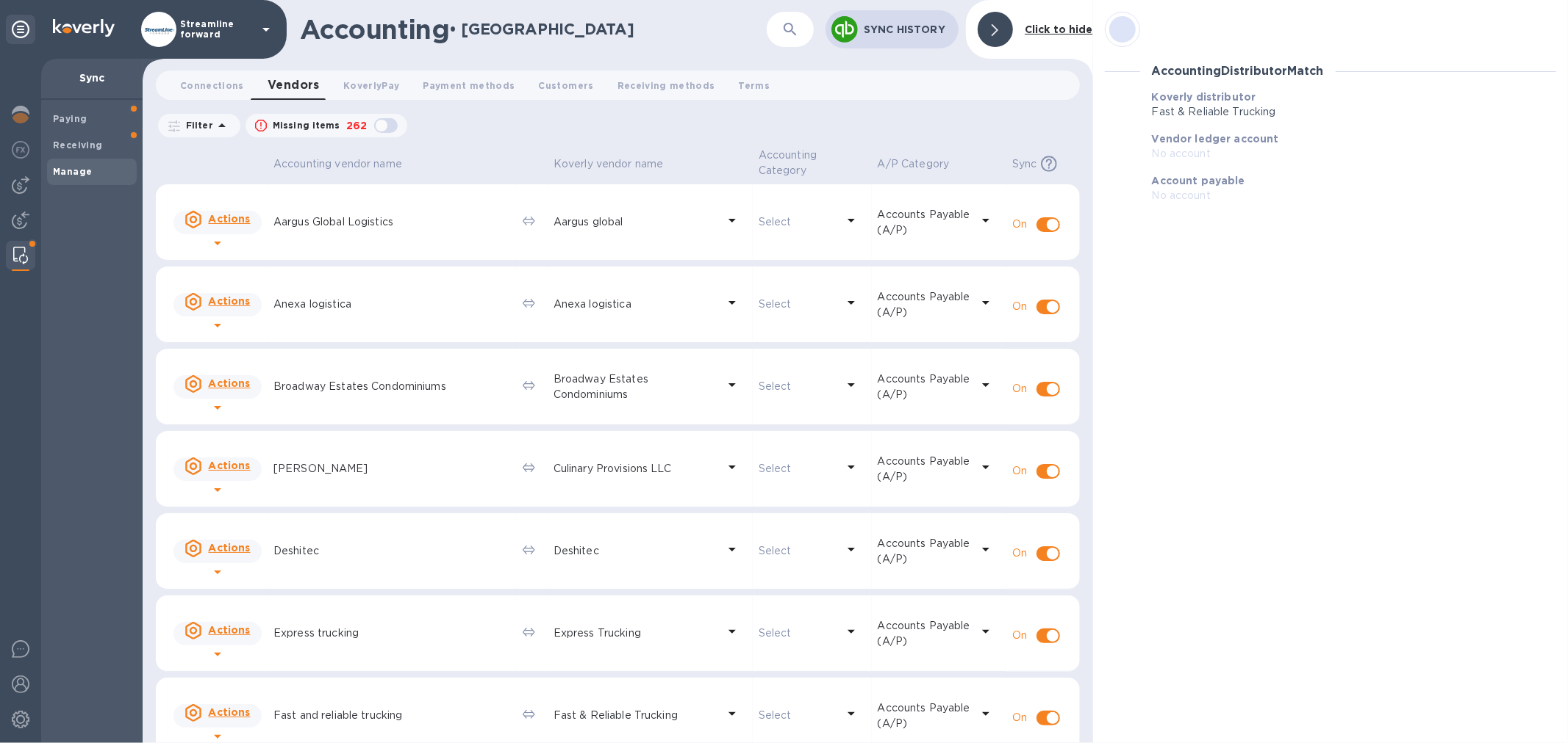
click at [13, 254] on img at bounding box center [20, 256] width 15 height 18
click at [19, 184] on img at bounding box center [21, 185] width 18 height 18
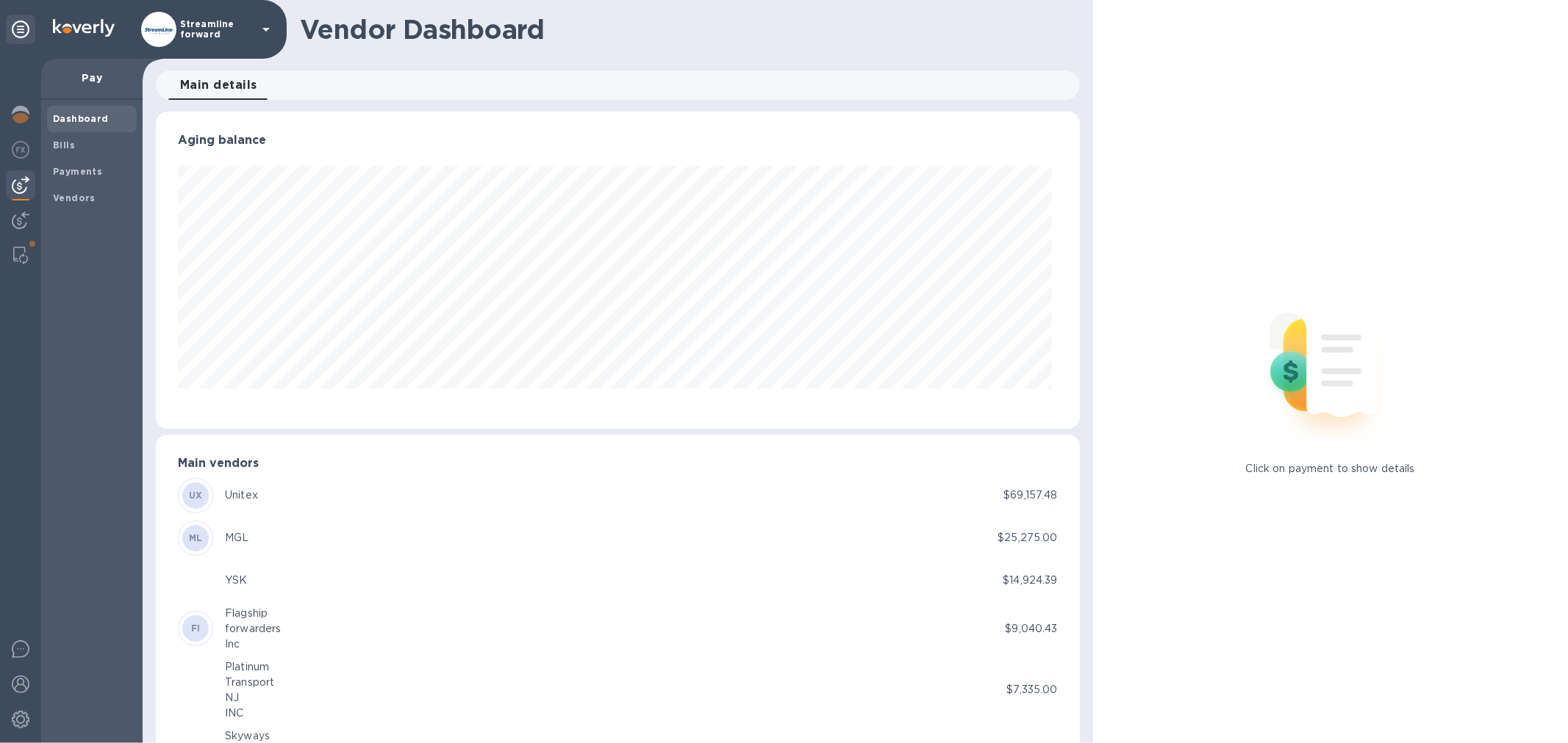
scroll to position [317, 917]
click at [93, 142] on span "Bills" at bounding box center [92, 145] width 78 height 15
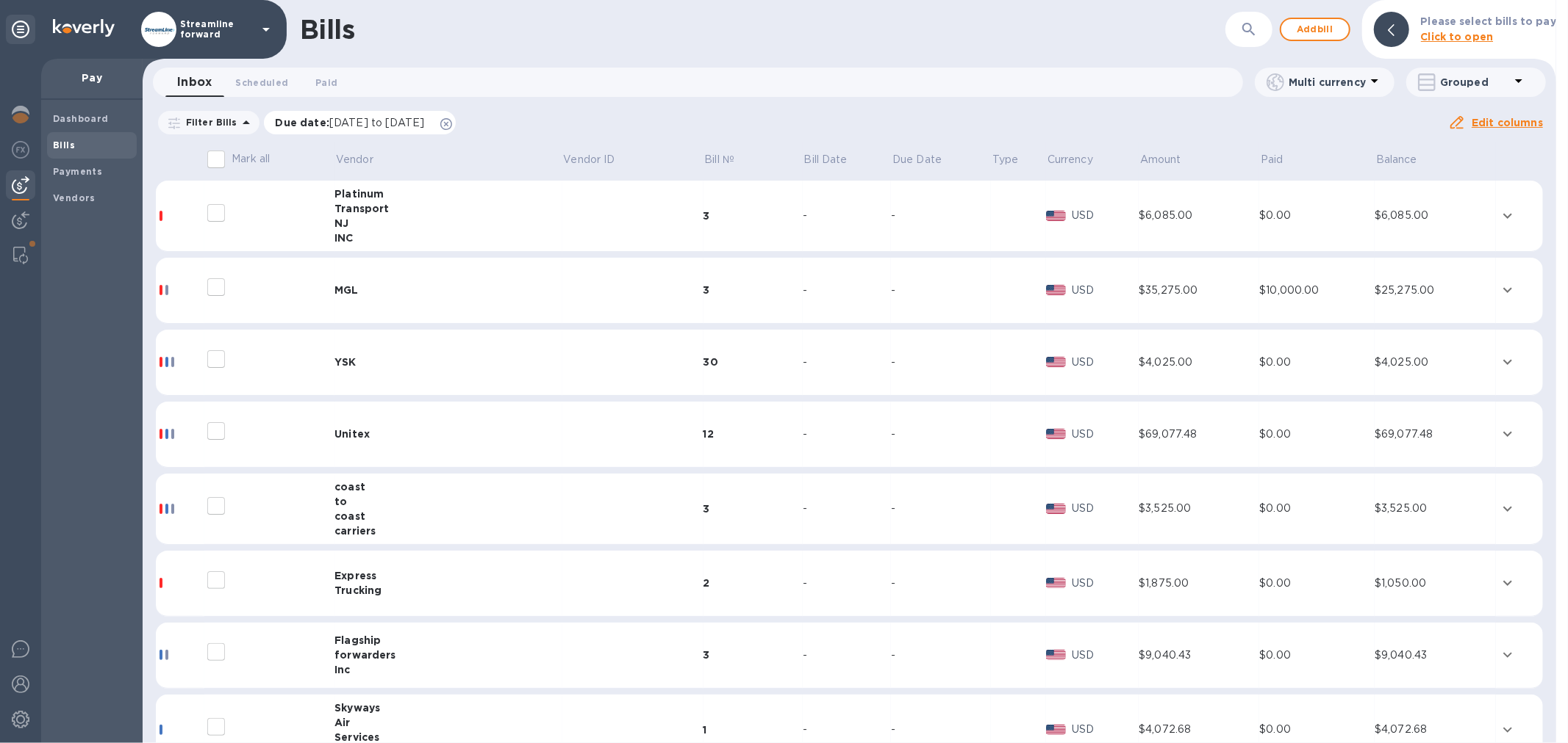
click at [452, 123] on icon at bounding box center [446, 124] width 12 height 12
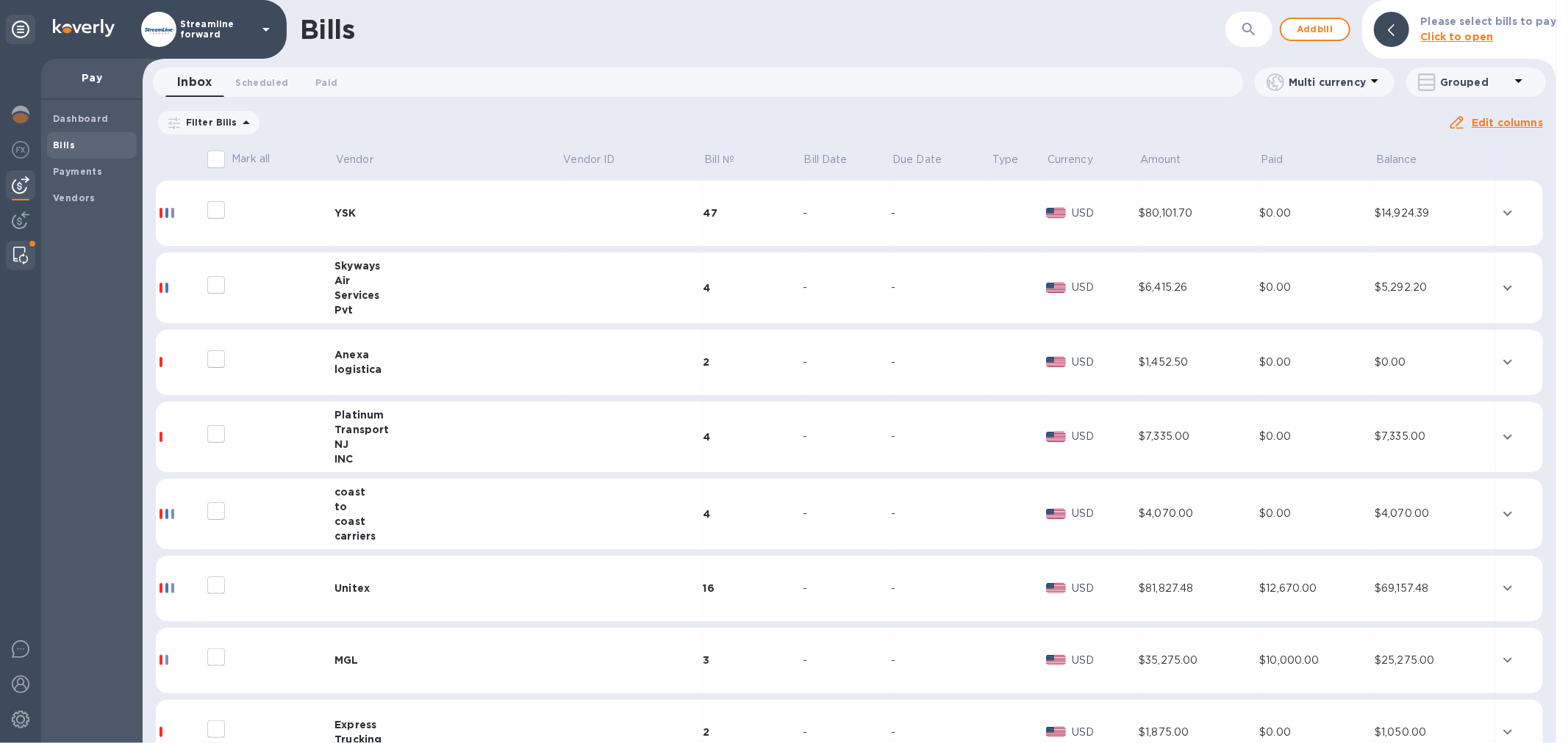
click at [17, 241] on div at bounding box center [20, 256] width 27 height 30
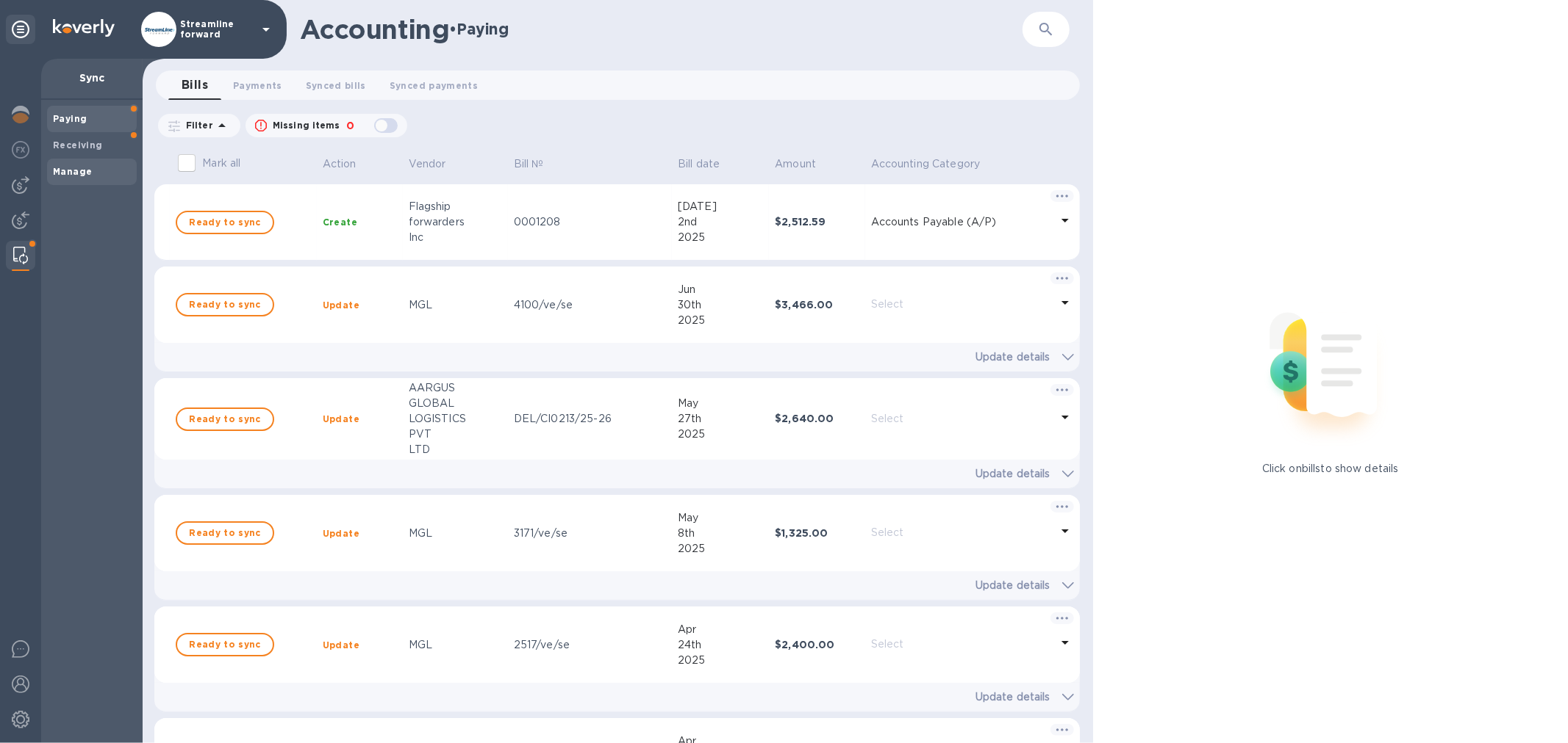
click at [89, 169] on b "Manage" at bounding box center [72, 171] width 39 height 11
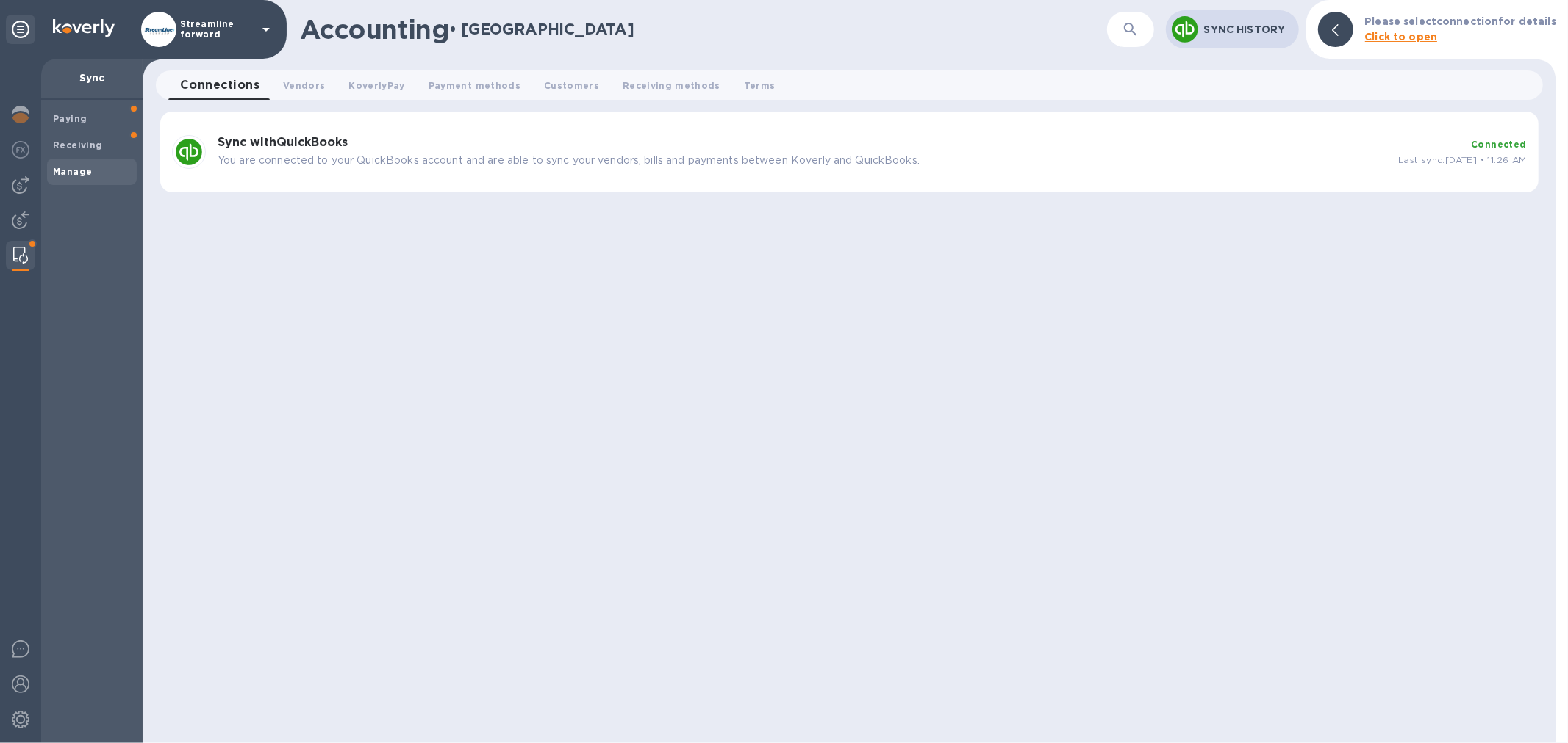
click at [271, 124] on div "Sync with QuickBooks You are connected to your QuickBooks account and are able …" at bounding box center [849, 152] width 1378 height 81
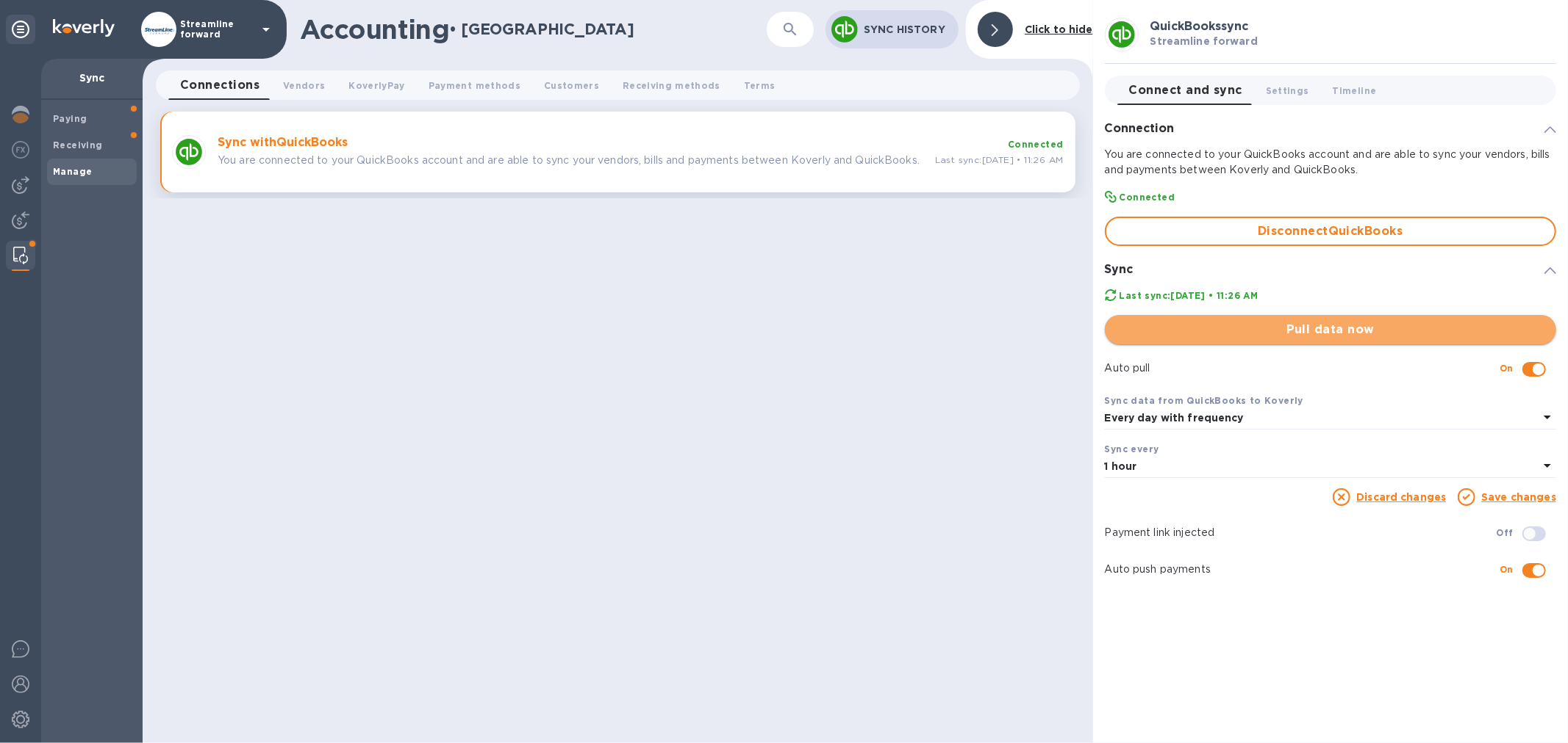
click at [1277, 321] on button "Pull data now" at bounding box center [1330, 330] width 451 height 30
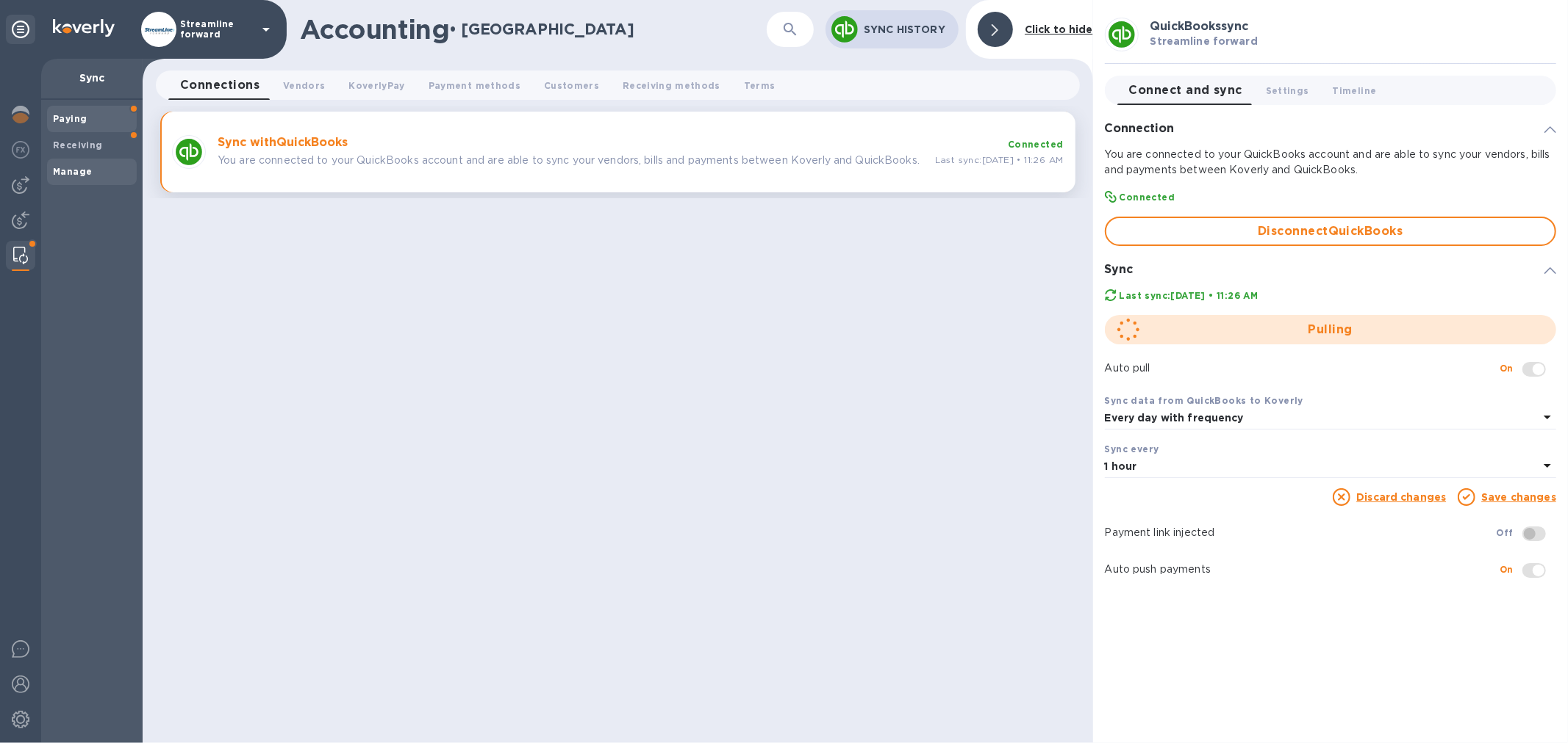
click at [98, 120] on span "Paying" at bounding box center [92, 119] width 78 height 15
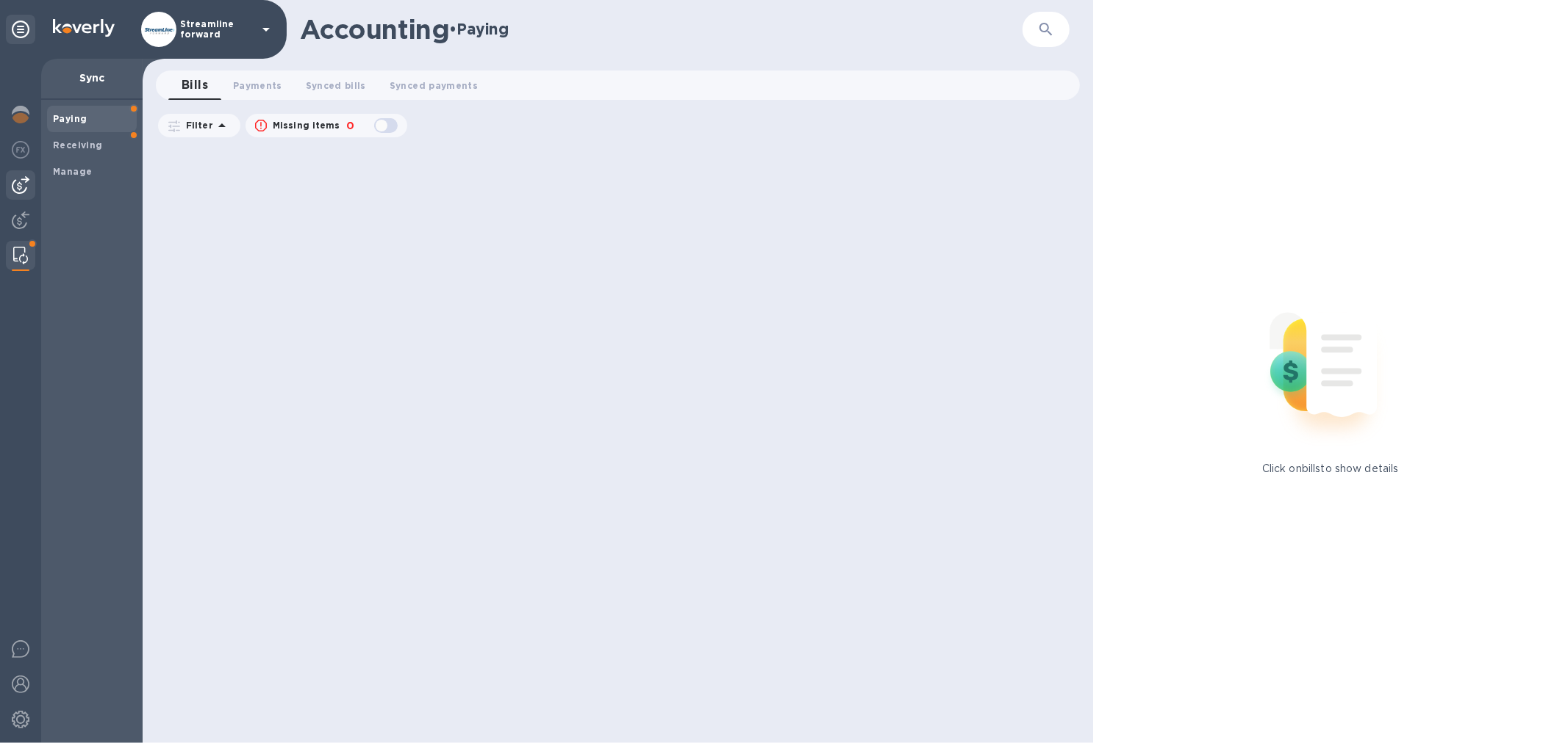
click at [16, 185] on img at bounding box center [21, 185] width 18 height 18
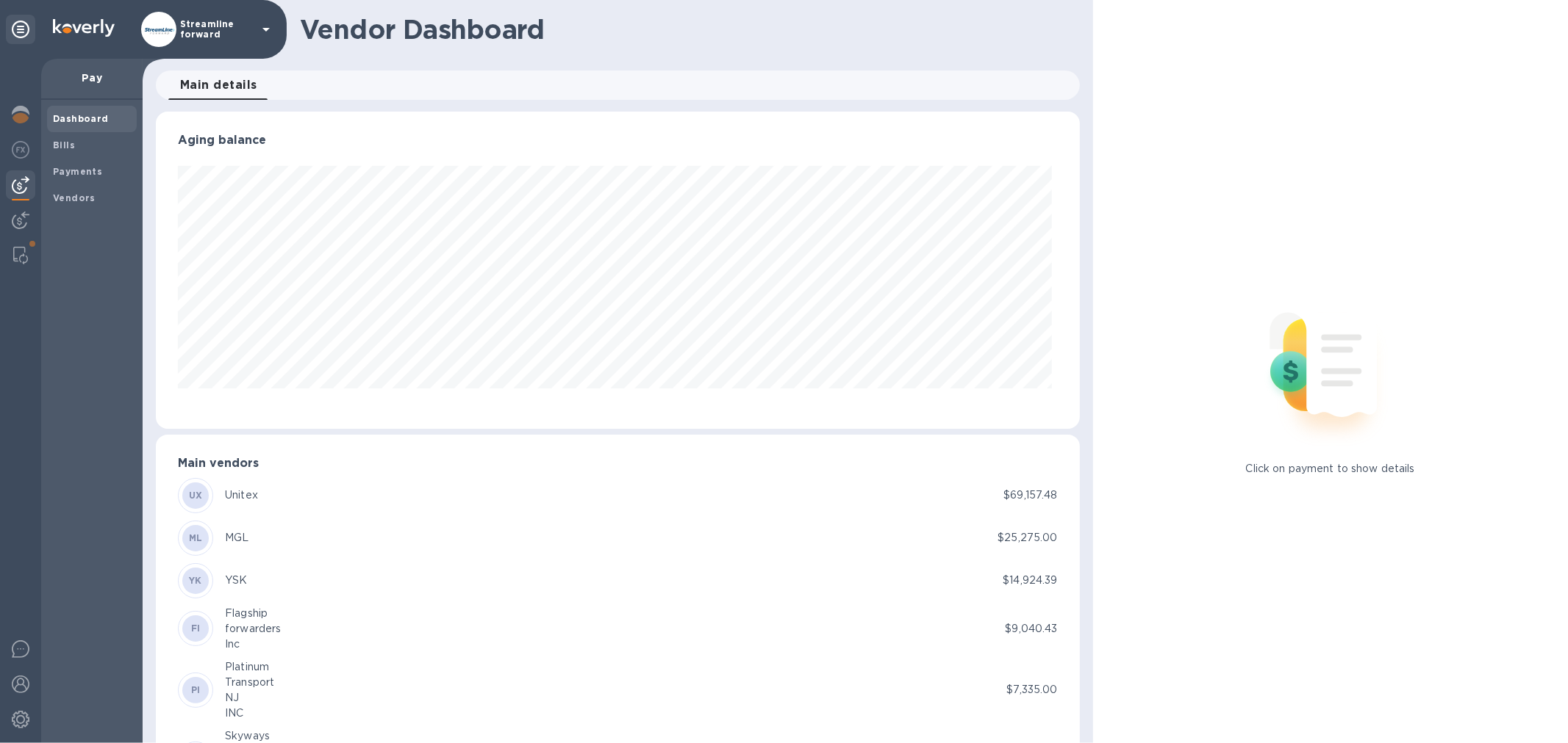
scroll to position [317, 917]
click at [76, 150] on span "Bills" at bounding box center [92, 145] width 78 height 15
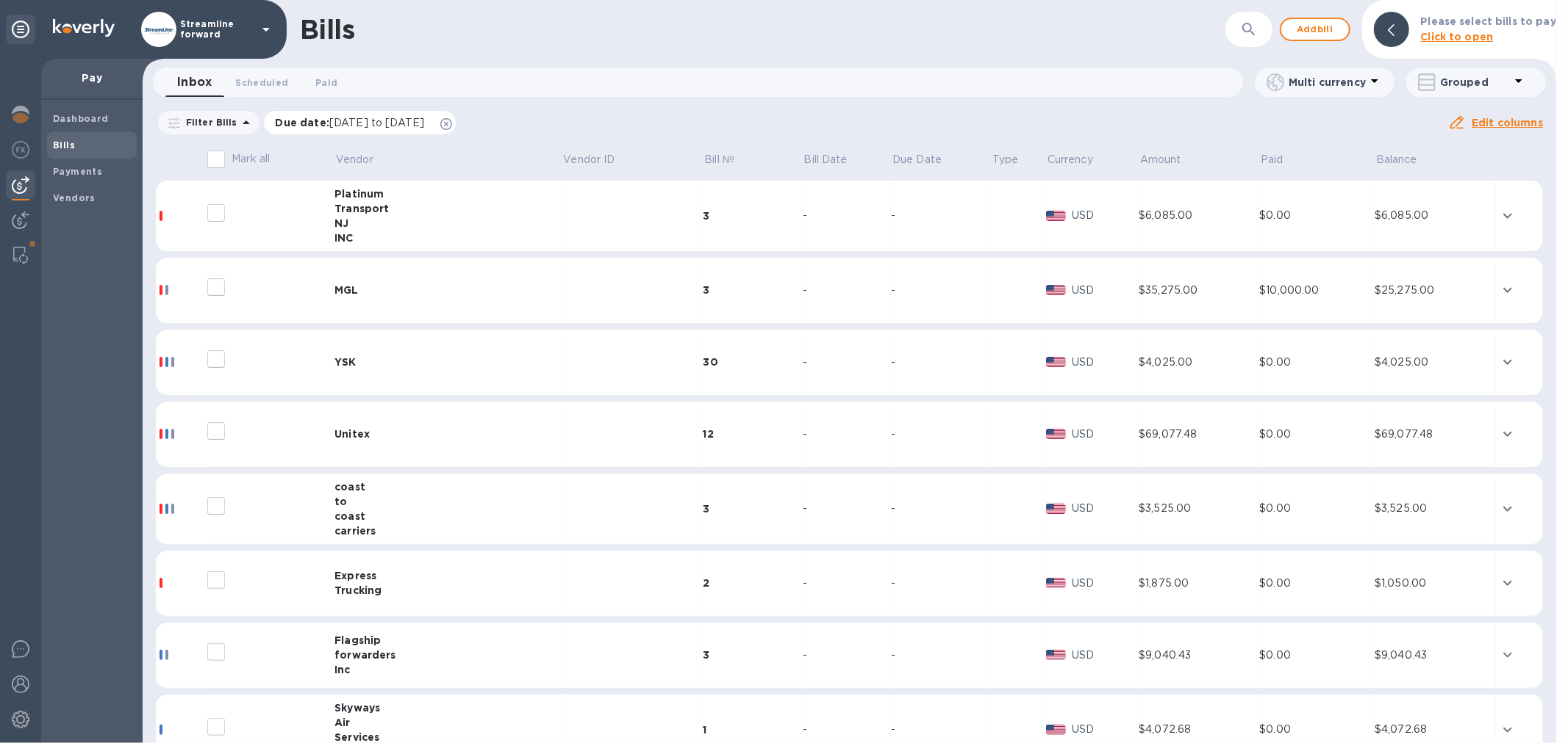
click at [452, 124] on icon at bounding box center [446, 124] width 12 height 12
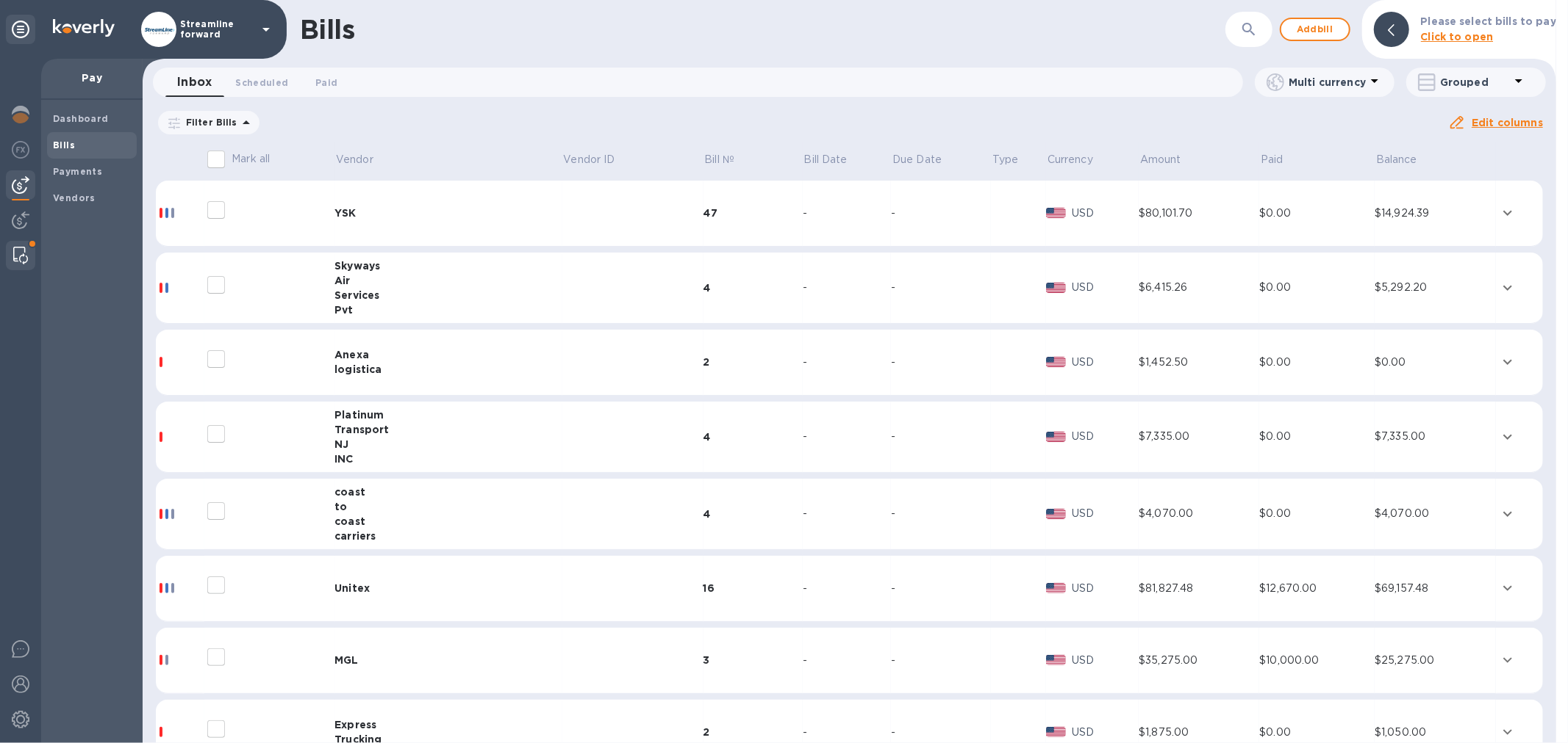
click at [20, 251] on img at bounding box center [20, 256] width 15 height 18
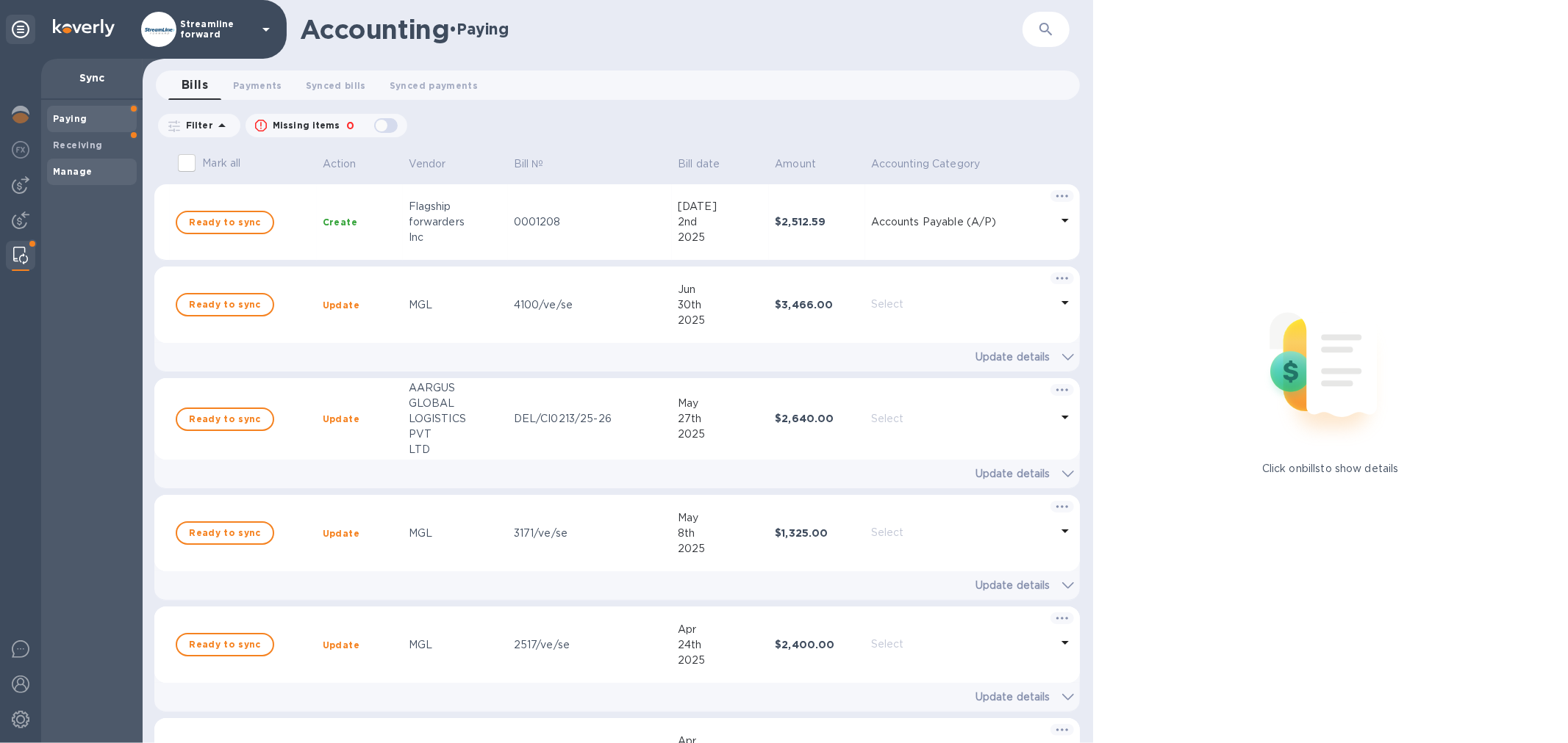
click at [92, 159] on div "Manage" at bounding box center [92, 172] width 90 height 27
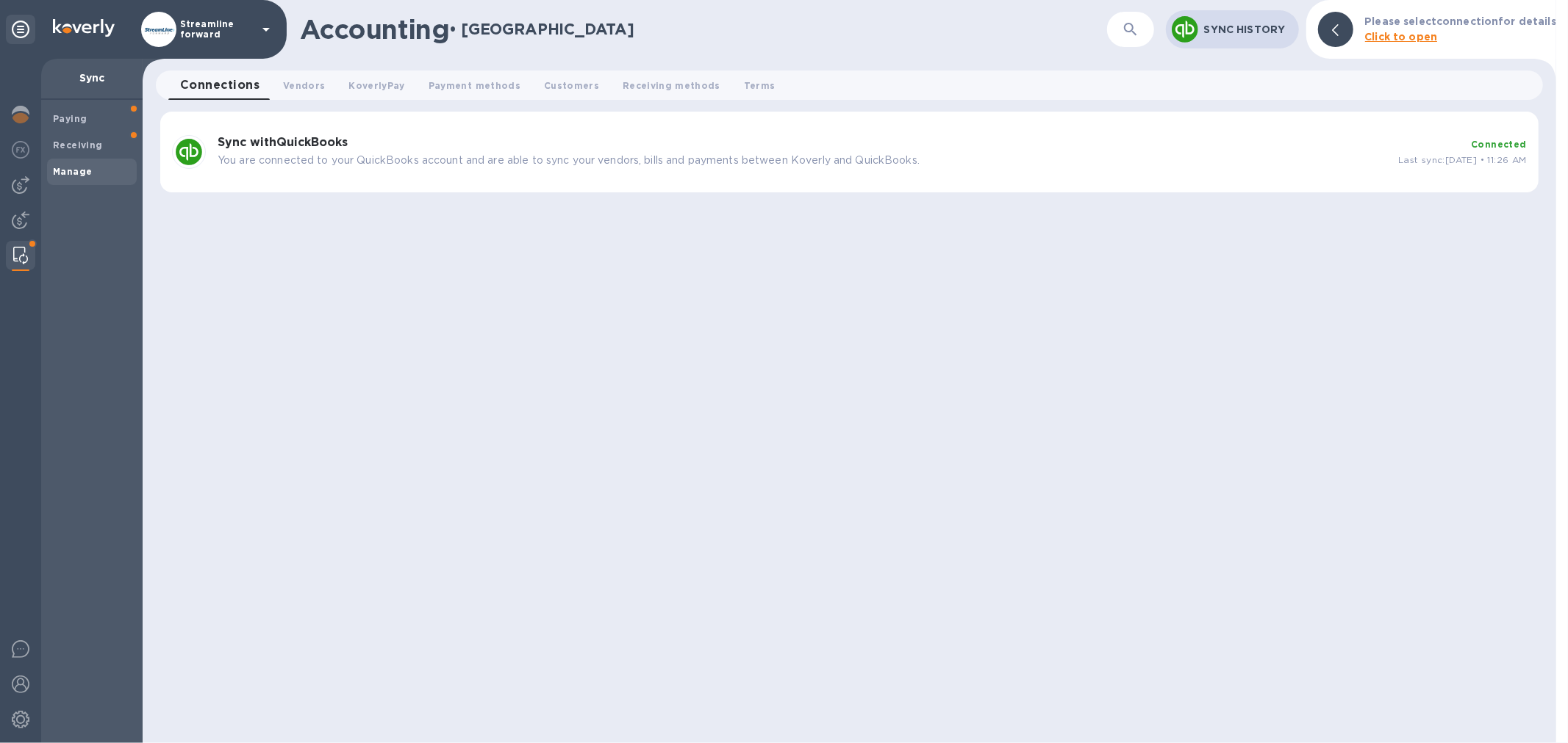
click at [271, 127] on div "Sync with QuickBooks You are connected to your QuickBooks account and are able …" at bounding box center [849, 152] width 1378 height 81
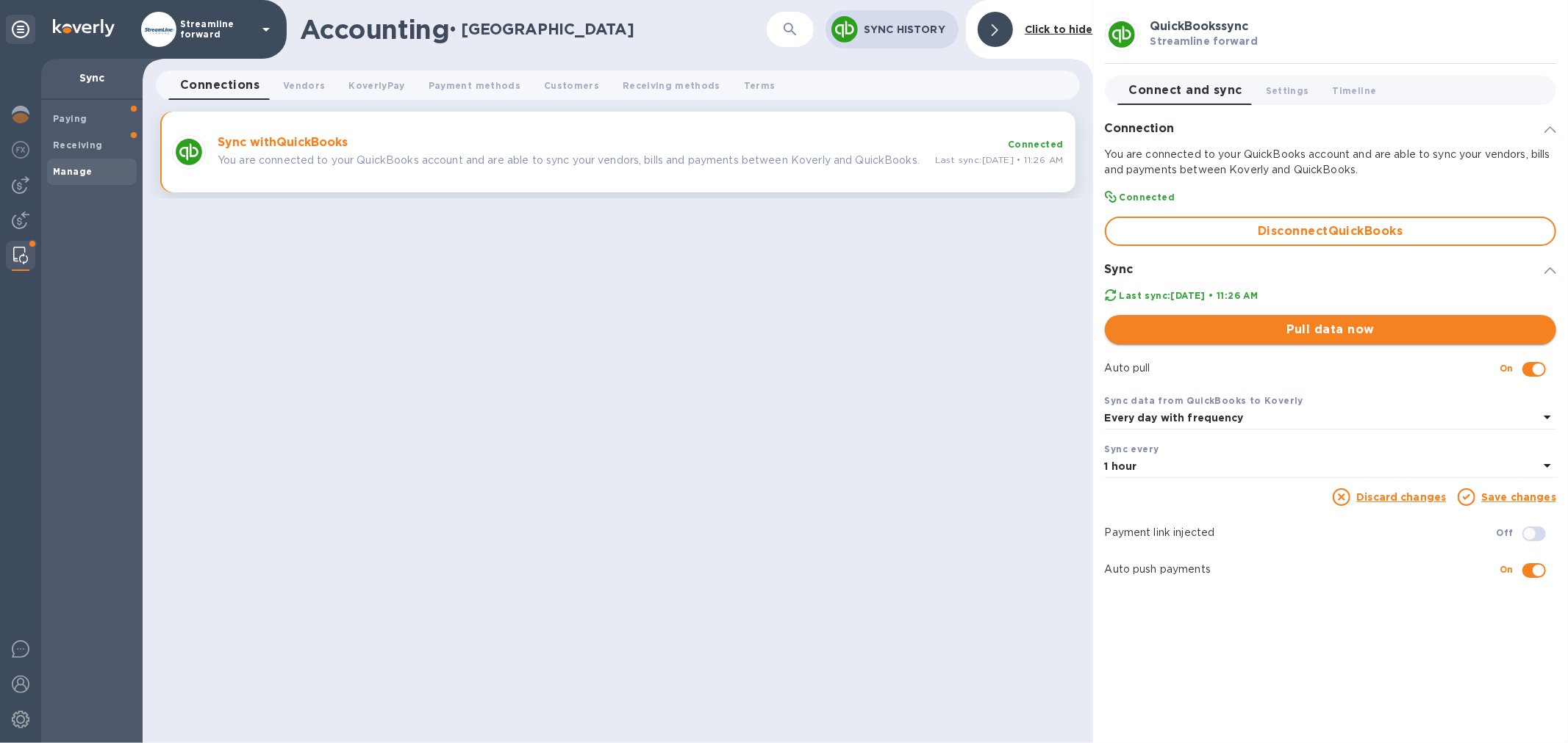
click at [1294, 331] on span "Pull data now" at bounding box center [1330, 330] width 428 height 18
click at [25, 189] on img at bounding box center [21, 185] width 18 height 18
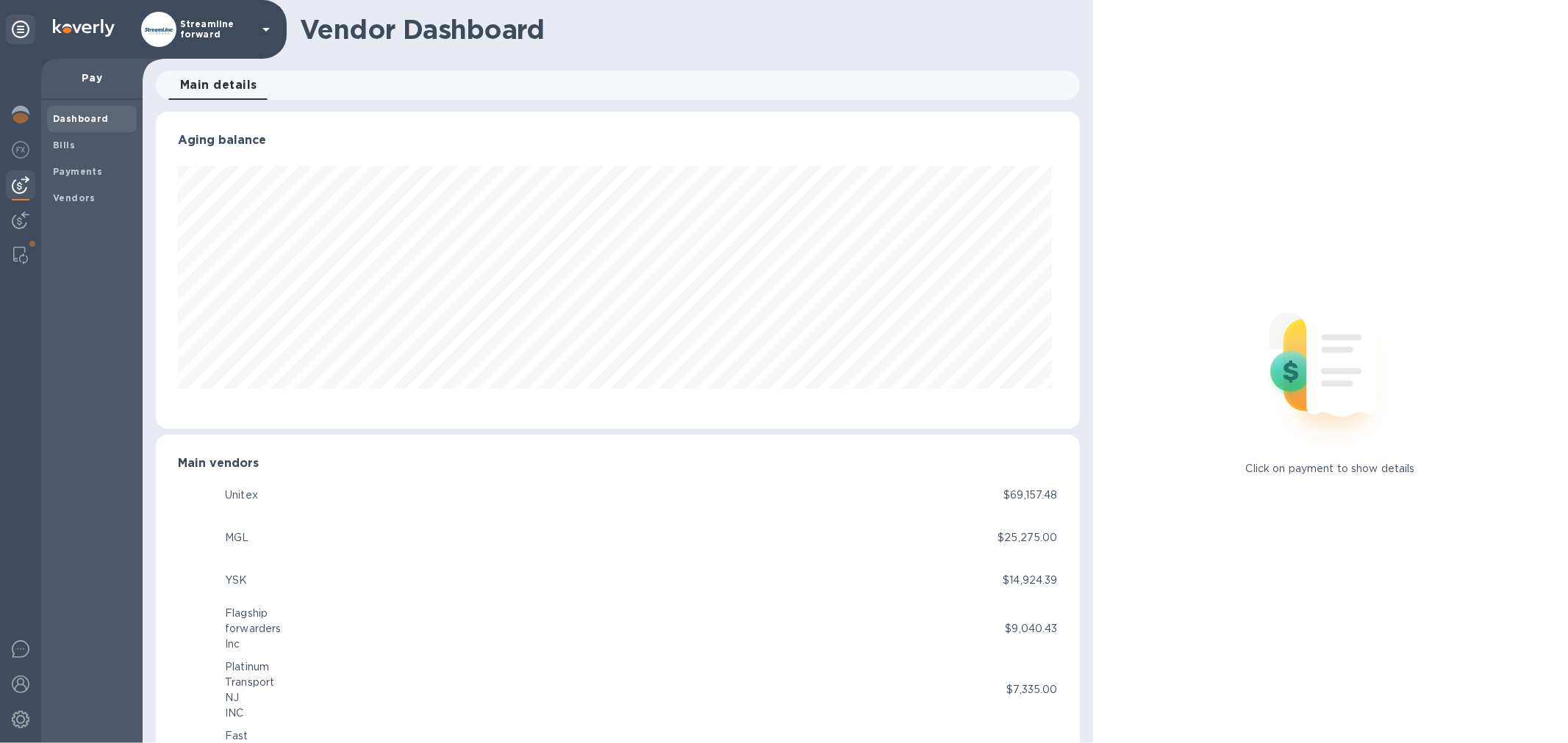
scroll to position [317, 917]
click at [81, 145] on span "Bills" at bounding box center [92, 145] width 78 height 15
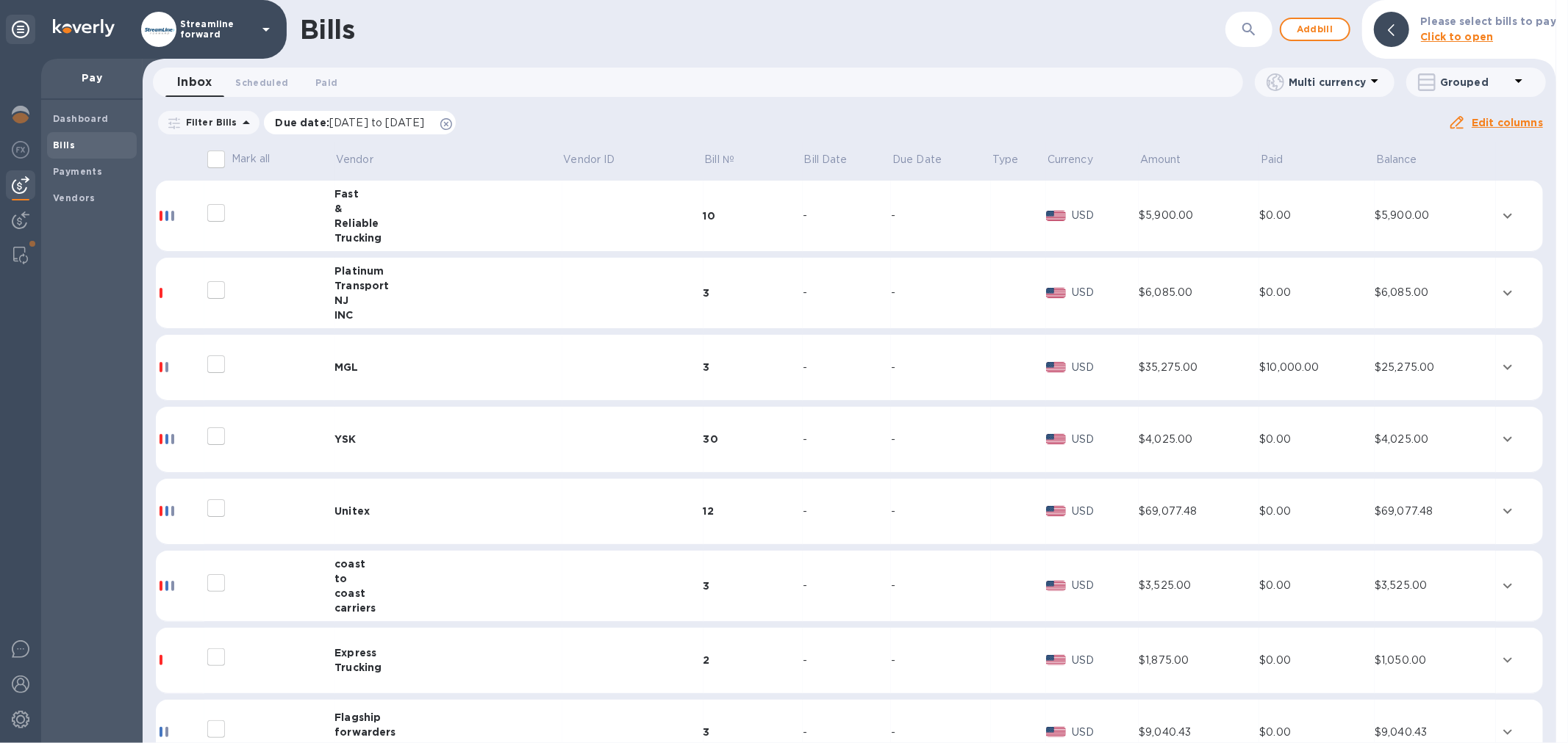
click at [452, 124] on icon at bounding box center [446, 124] width 12 height 12
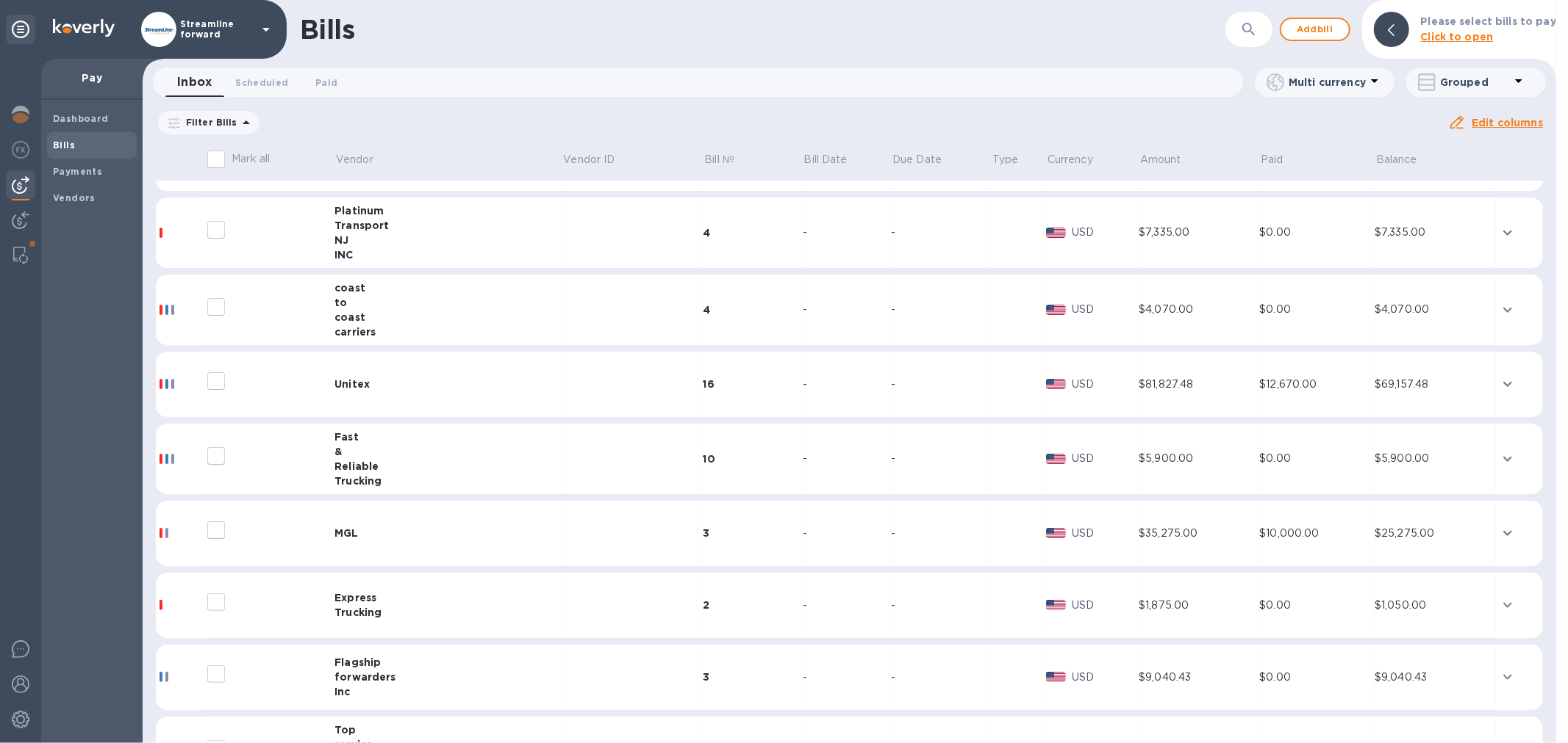
scroll to position [245, 0]
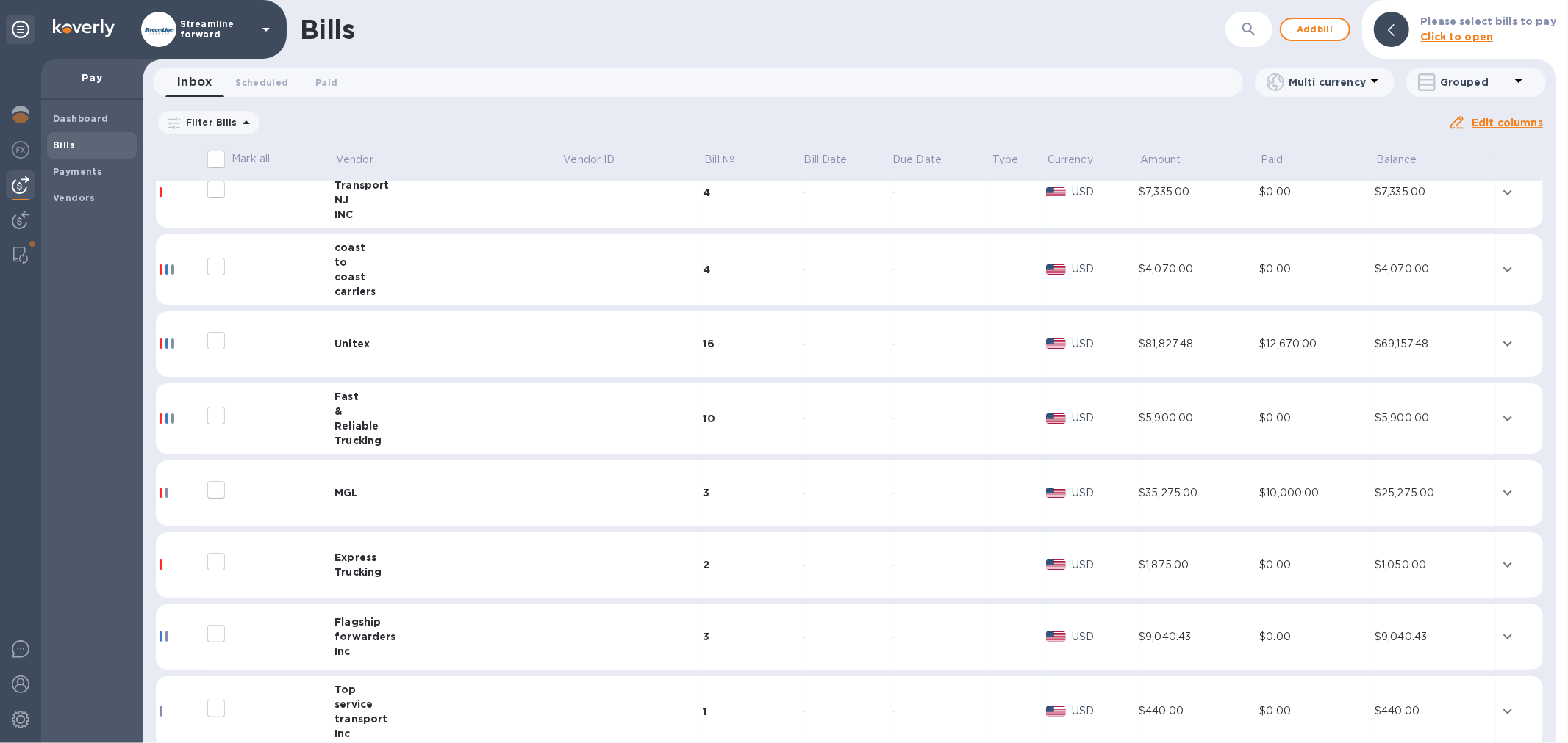
click at [563, 481] on td at bounding box center [633, 493] width 141 height 66
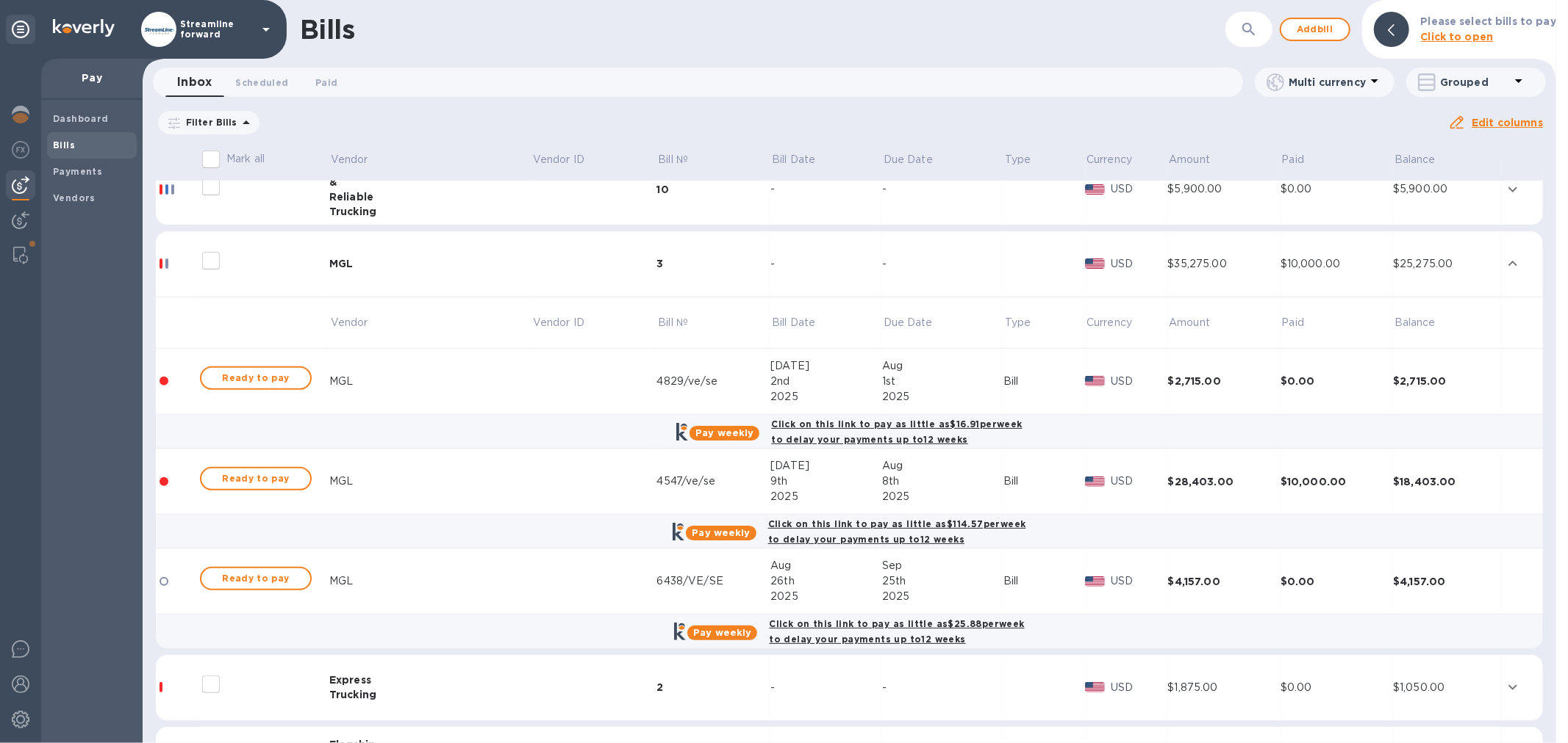
scroll to position [489, 0]
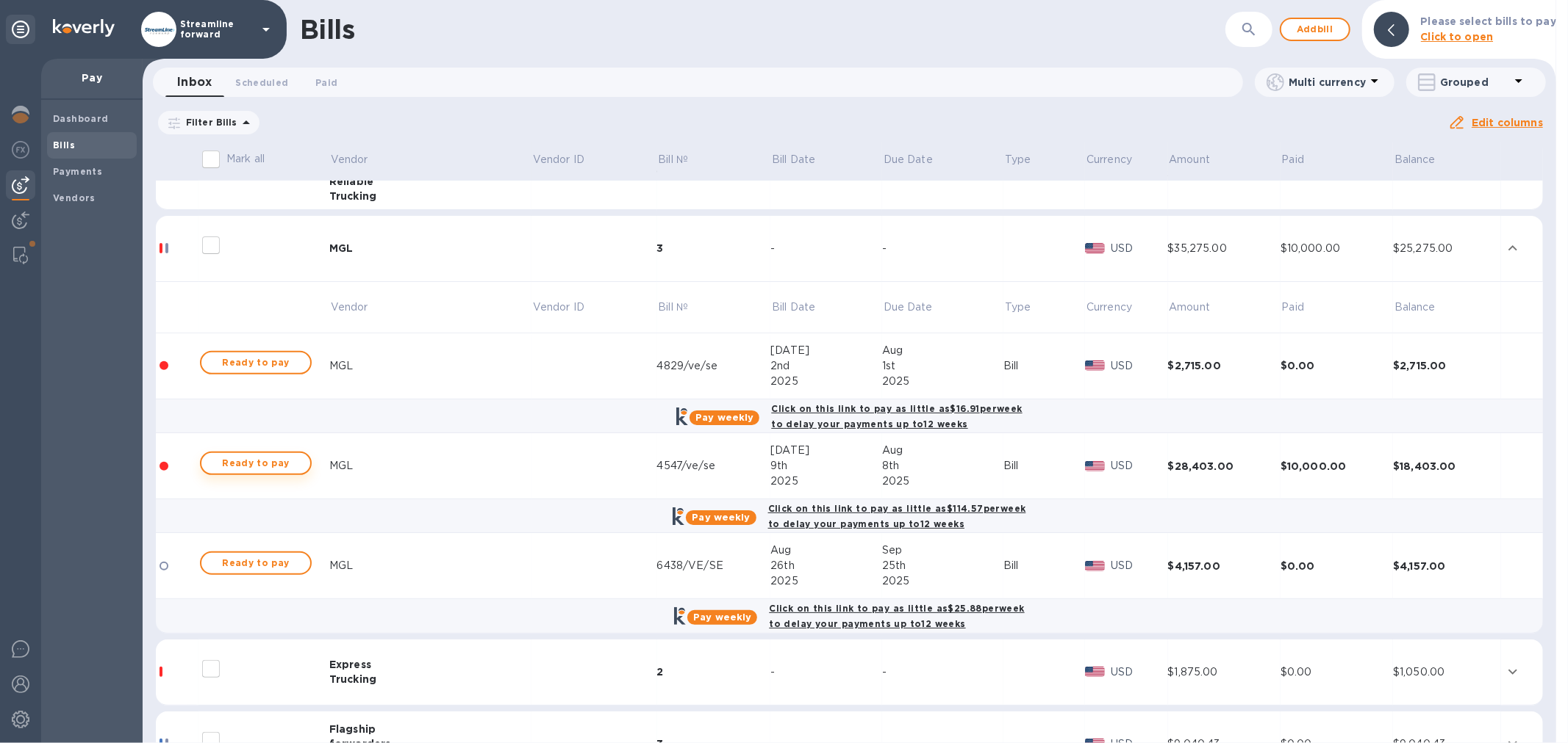
click at [253, 459] on span "Ready to pay" at bounding box center [256, 463] width 85 height 18
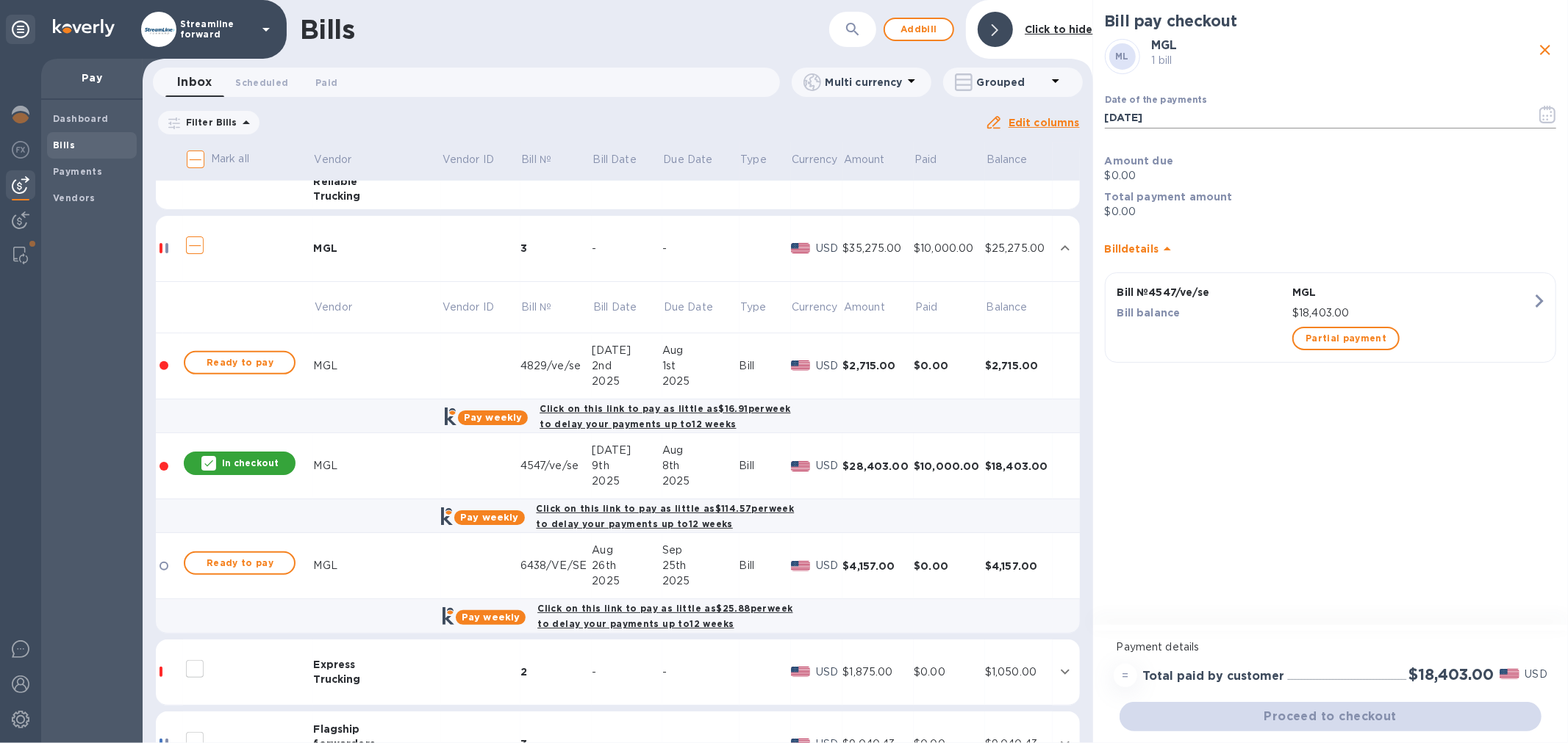
click at [1181, 111] on input "[DATE]" at bounding box center [1314, 118] width 420 height 22
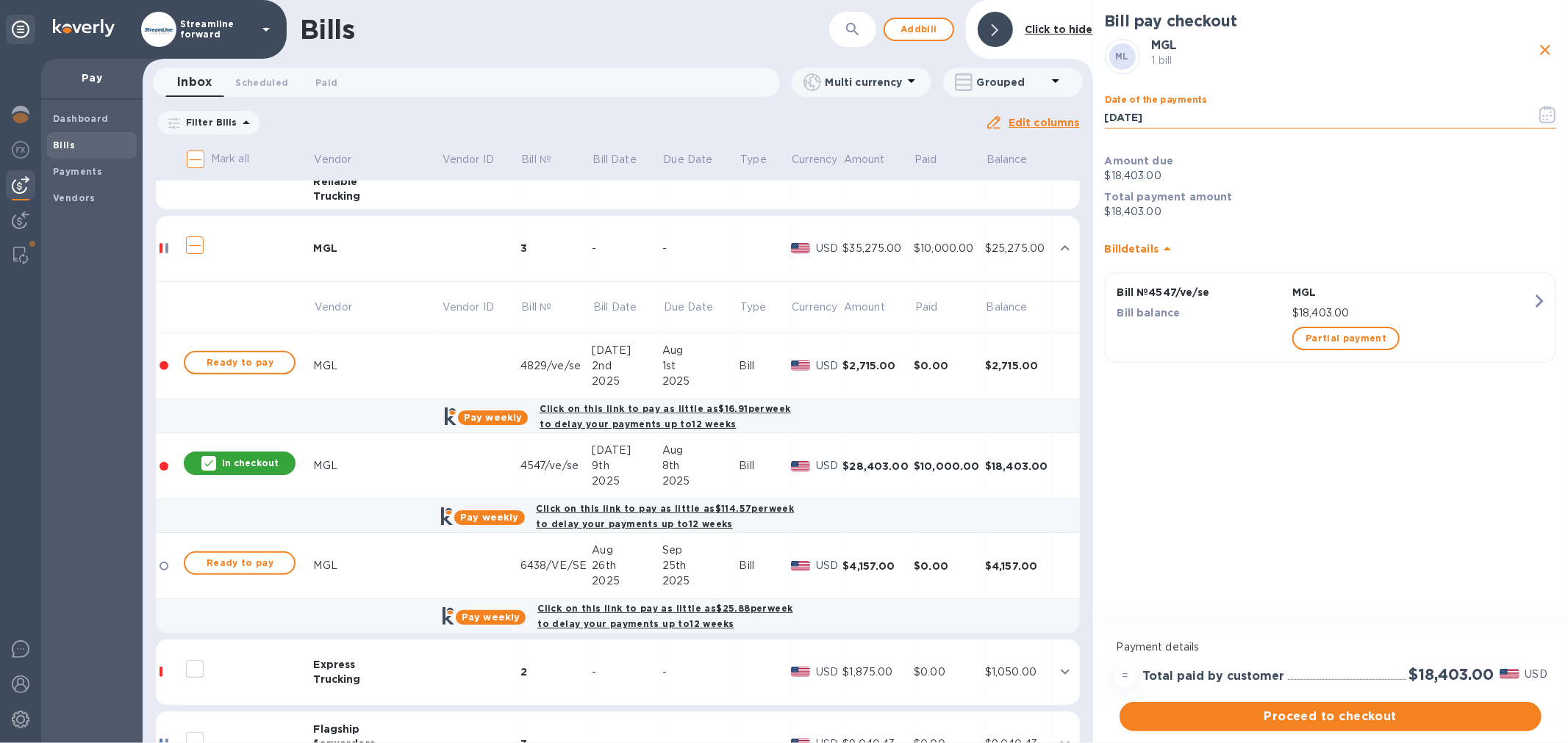
click at [1181, 109] on input "[DATE]" at bounding box center [1314, 118] width 420 height 22
click at [1177, 112] on input "[DATE]" at bounding box center [1314, 118] width 420 height 22
type input "[DATE]"
drag, startPoint x: 1179, startPoint y: 456, endPoint x: 1174, endPoint y: 465, distance: 10.3
click at [1178, 456] on div "Bill pay checkout ML MGL 1 bill Date of the payments [DATE] ​ Amount due $18,40…" at bounding box center [1331, 314] width 475 height 628
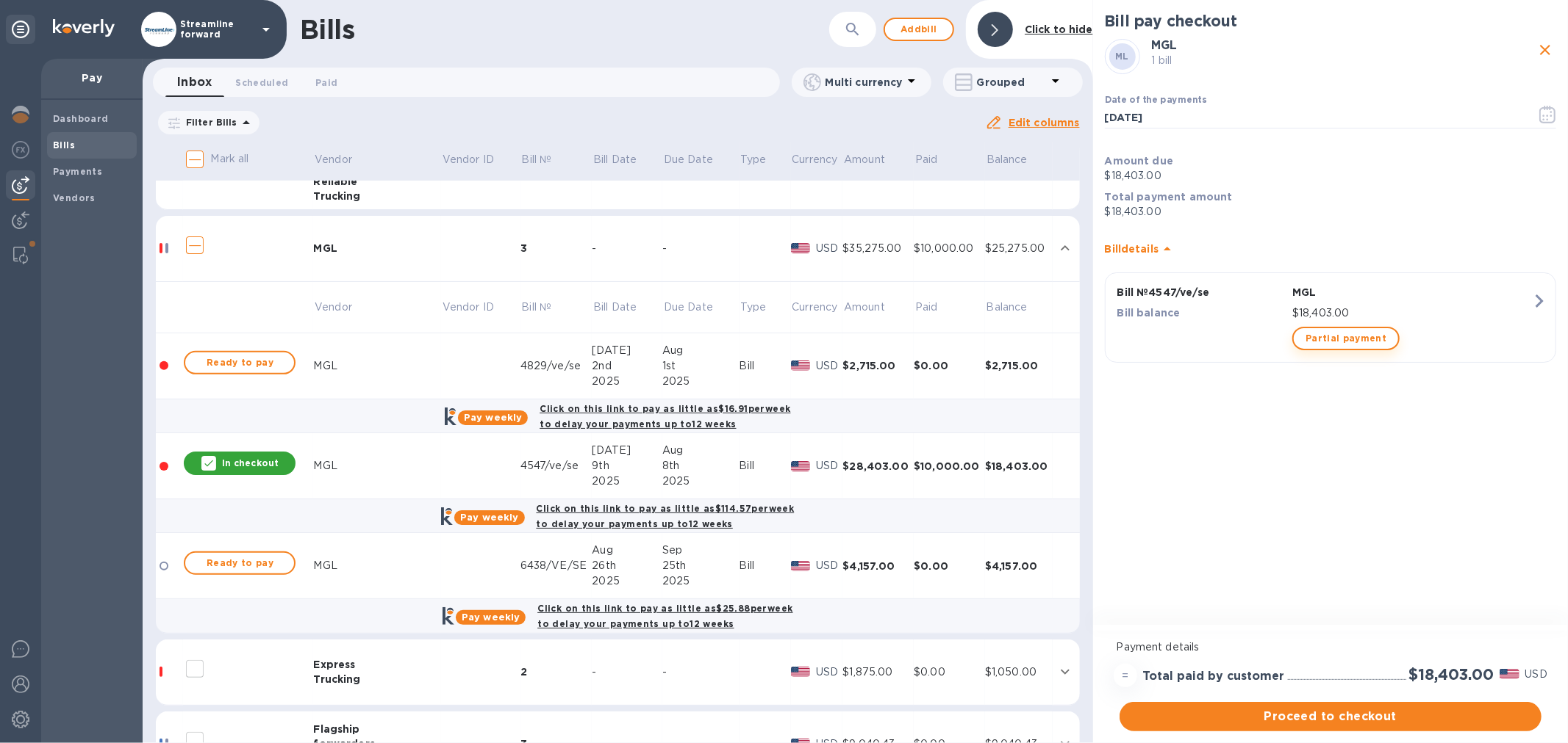
click at [1360, 338] on span "Partial payment" at bounding box center [1346, 339] width 81 height 18
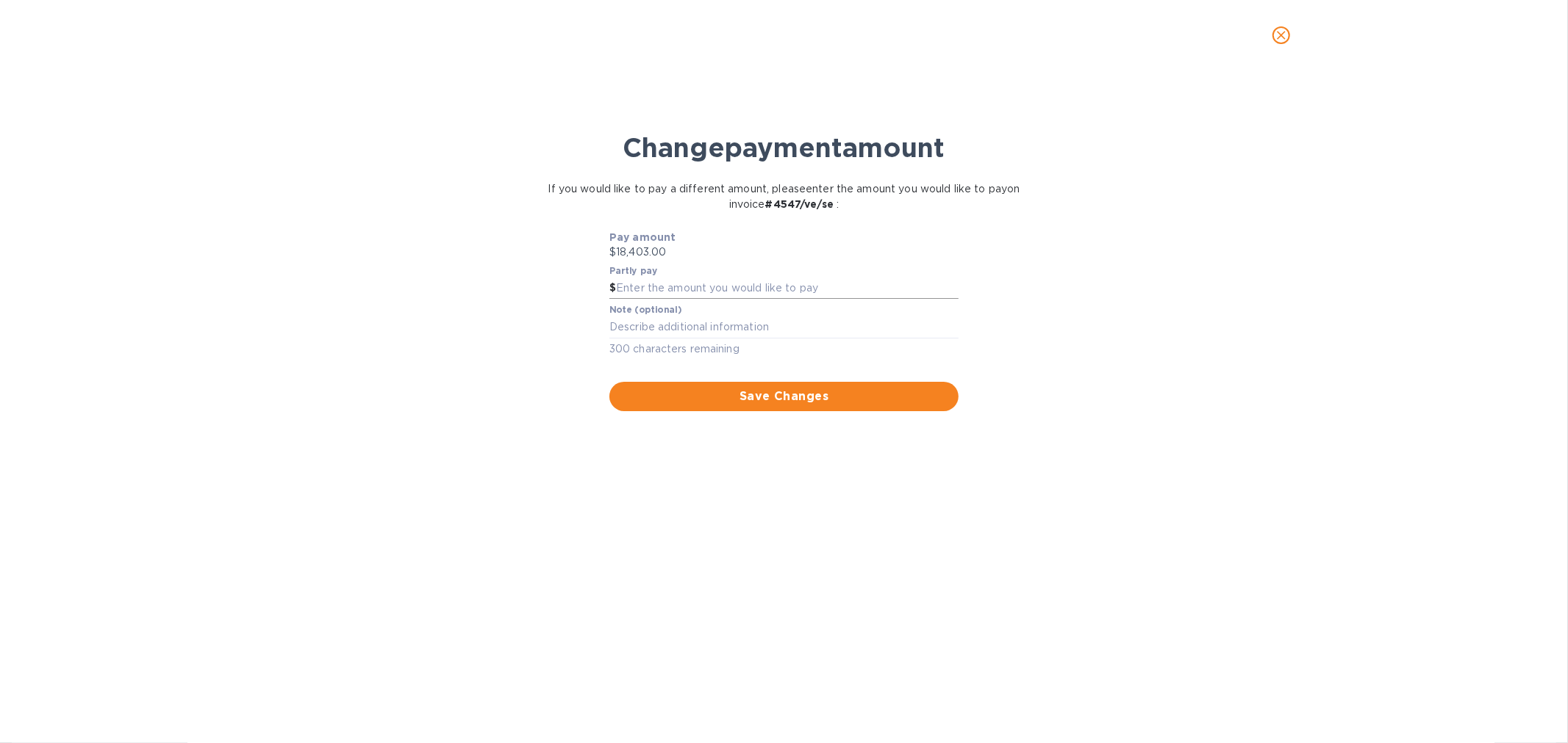
click at [726, 284] on input "text" at bounding box center [787, 289] width 342 height 22
type input "10,000"
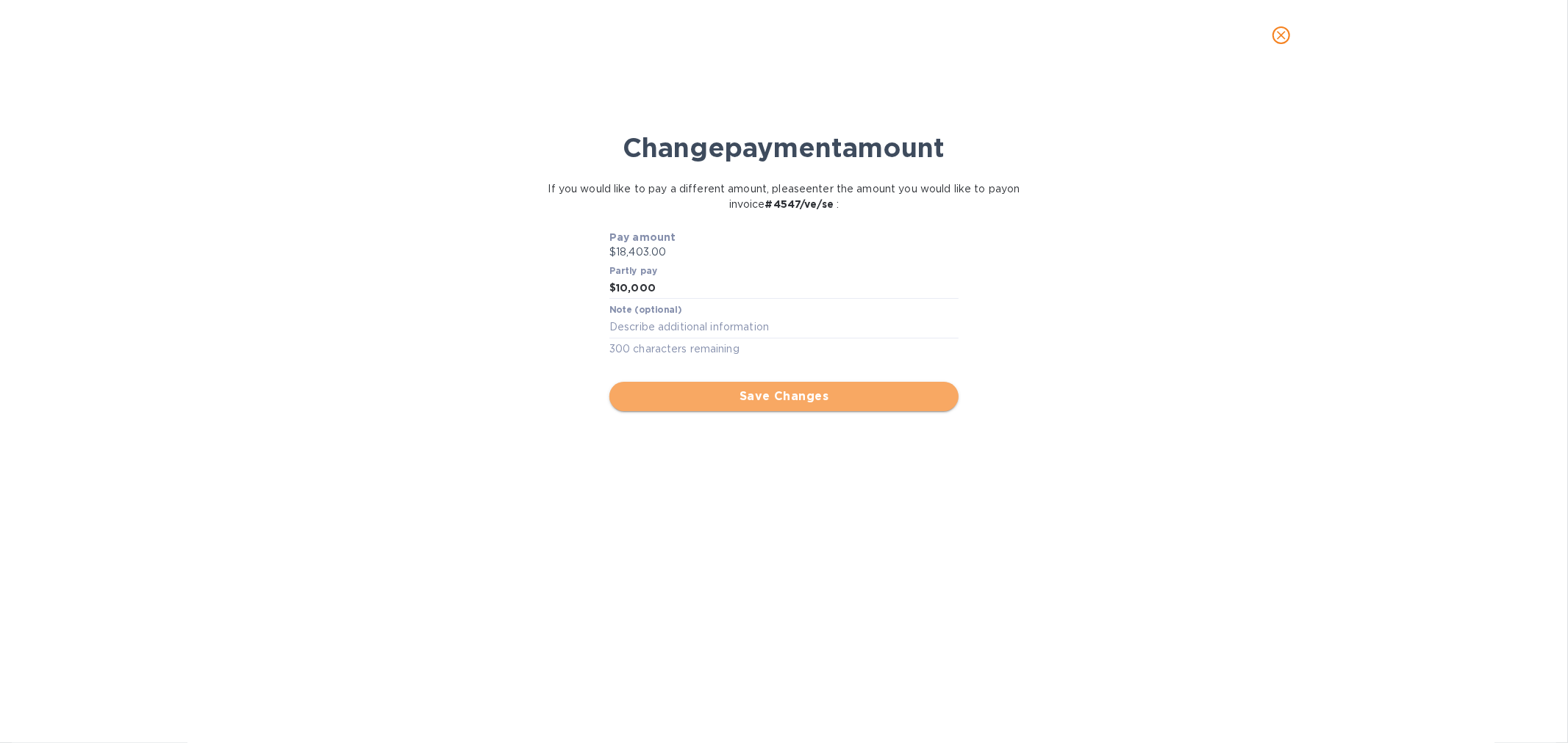
click at [723, 391] on span "Save Changes" at bounding box center [783, 397] width 325 height 18
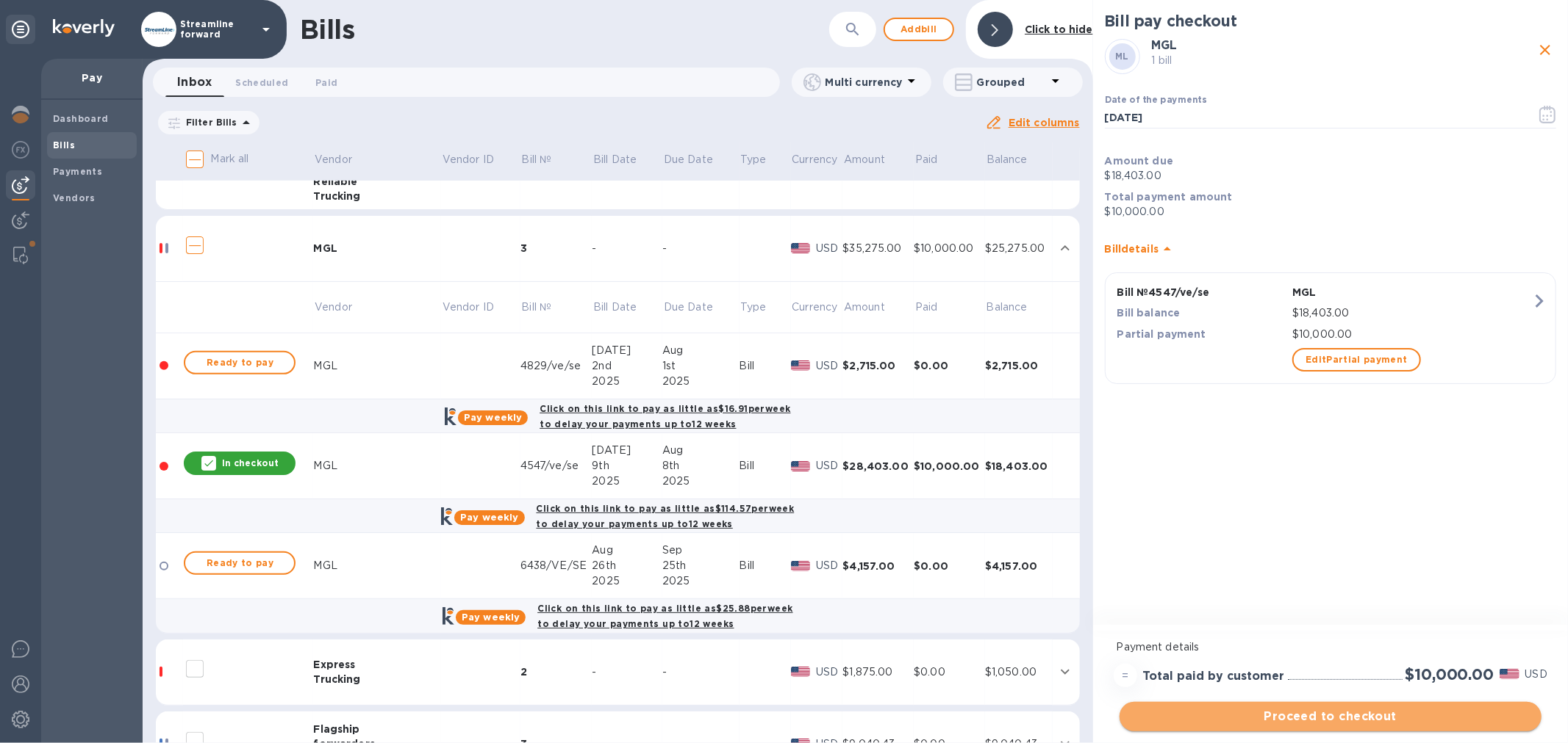
click at [1312, 715] on span "Proceed to checkout" at bounding box center [1330, 717] width 398 height 18
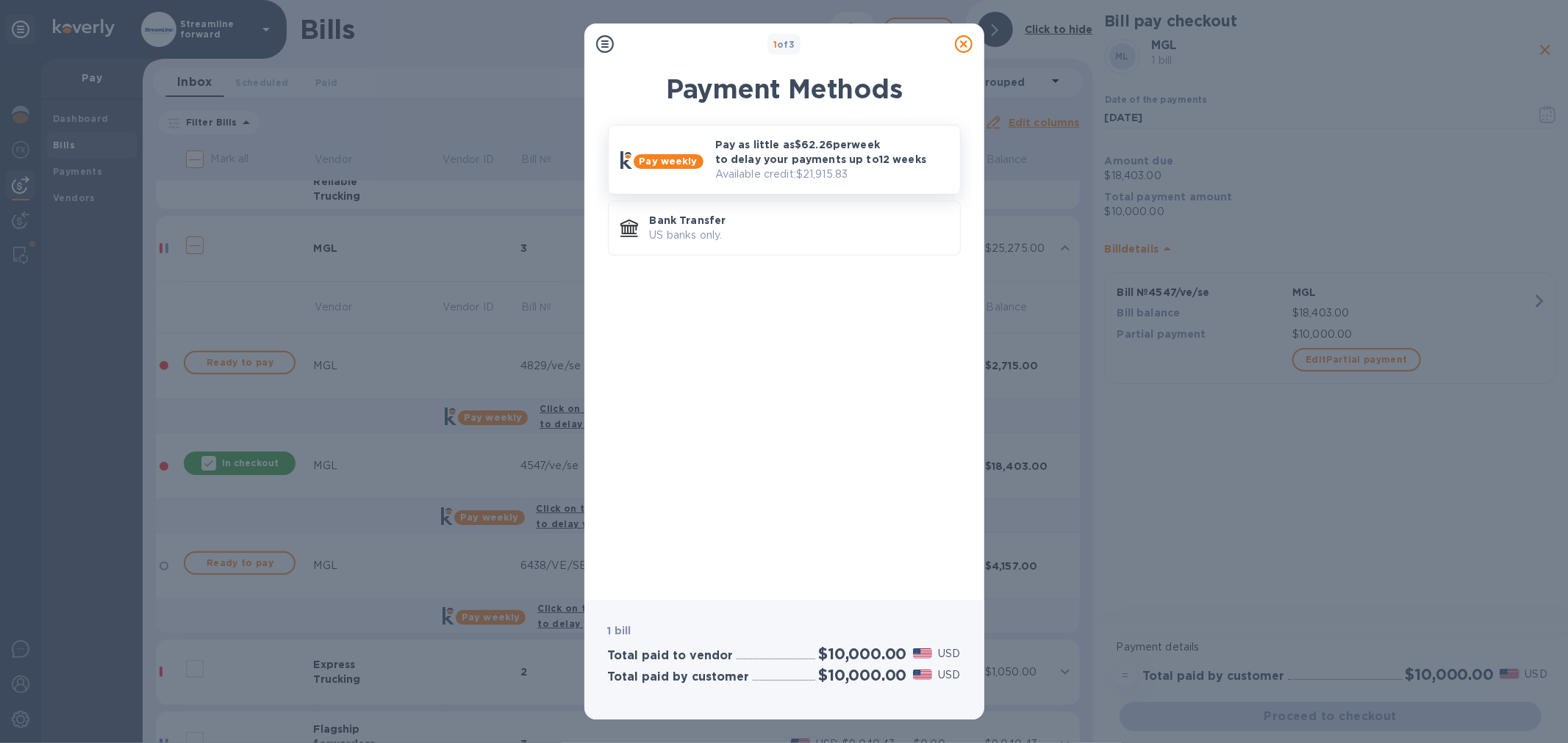
click at [818, 167] on p "Available credit: $21,915.83" at bounding box center [831, 175] width 233 height 16
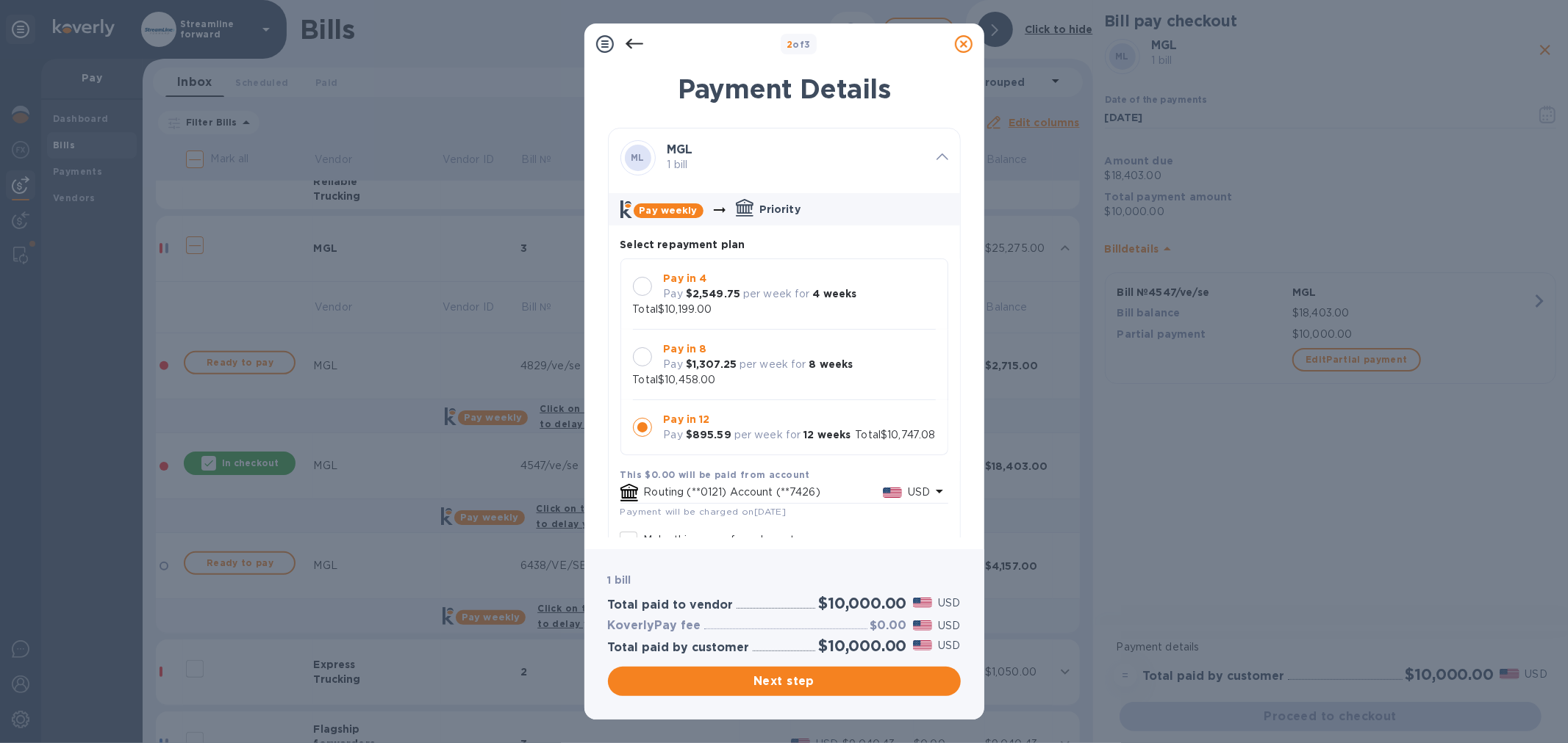
click at [698, 276] on b "Pay in 4" at bounding box center [685, 279] width 44 height 12
click at [805, 676] on span "Next step" at bounding box center [784, 682] width 329 height 18
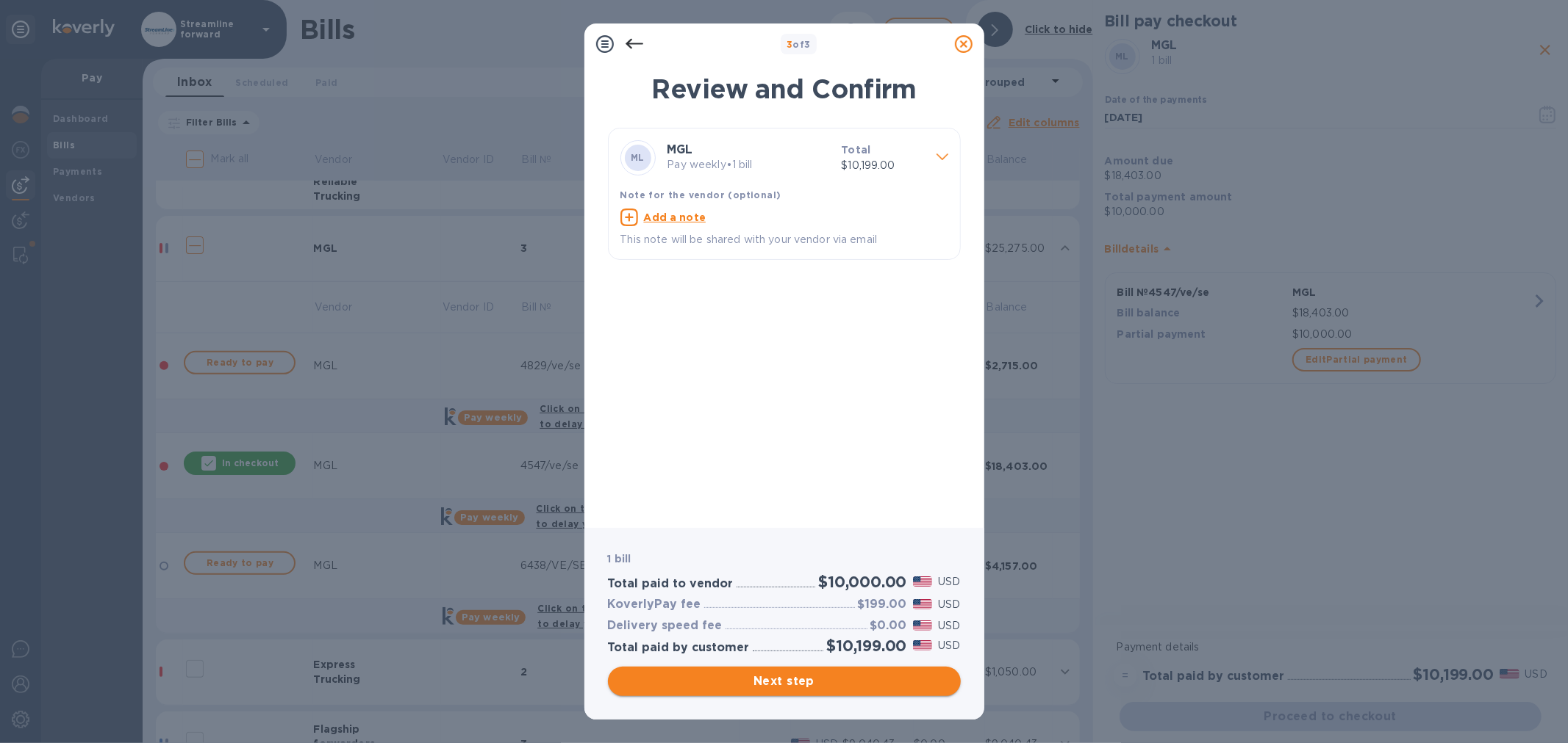
click at [785, 681] on span "Next step" at bounding box center [784, 682] width 329 height 18
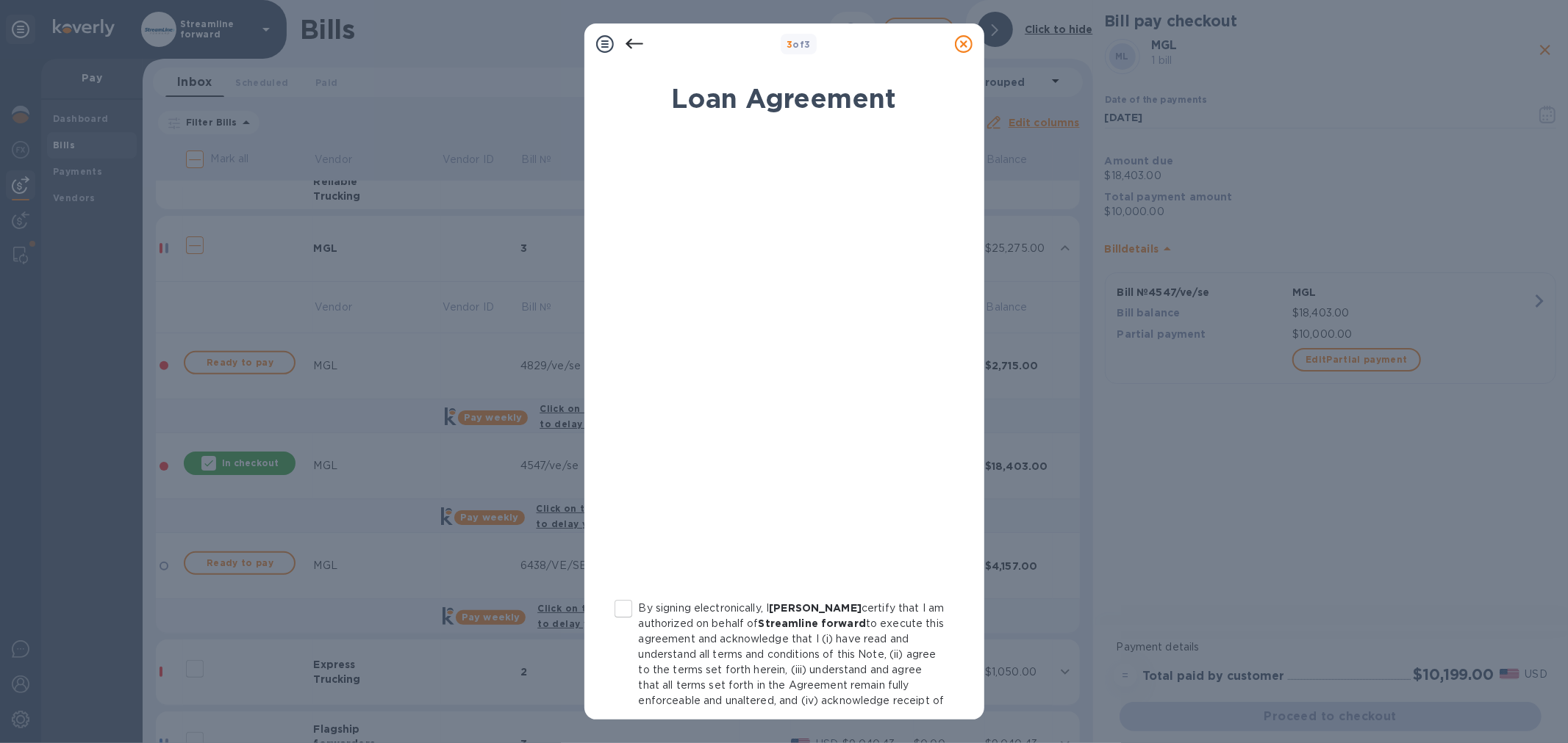
scroll to position [76, 0]
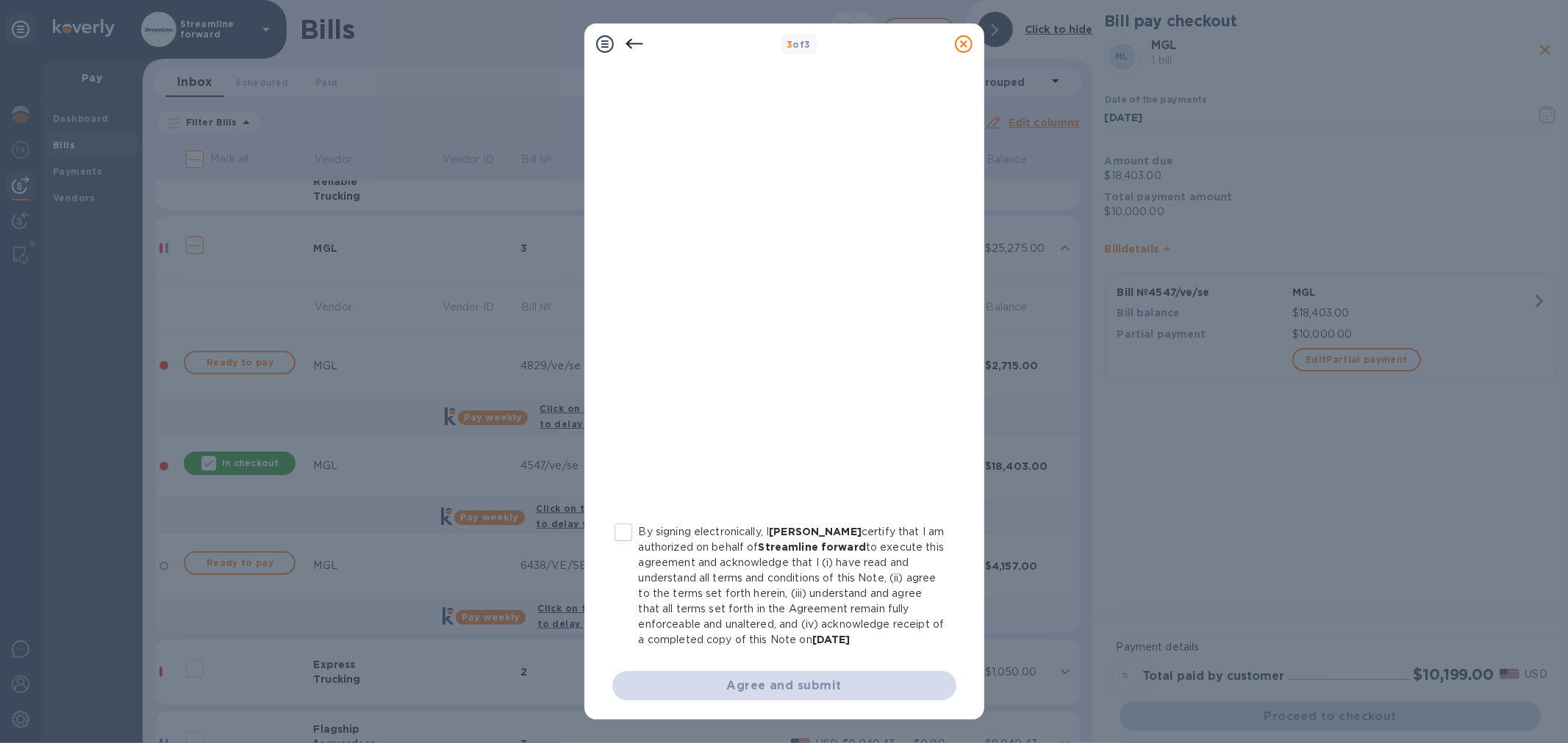
drag, startPoint x: 617, startPoint y: 530, endPoint x: 646, endPoint y: 548, distance: 34.1
click at [619, 530] on input "By signing electronically, I [PERSON_NAME] certify that I am authorized on beha…" at bounding box center [623, 532] width 31 height 31
checkbox input "true"
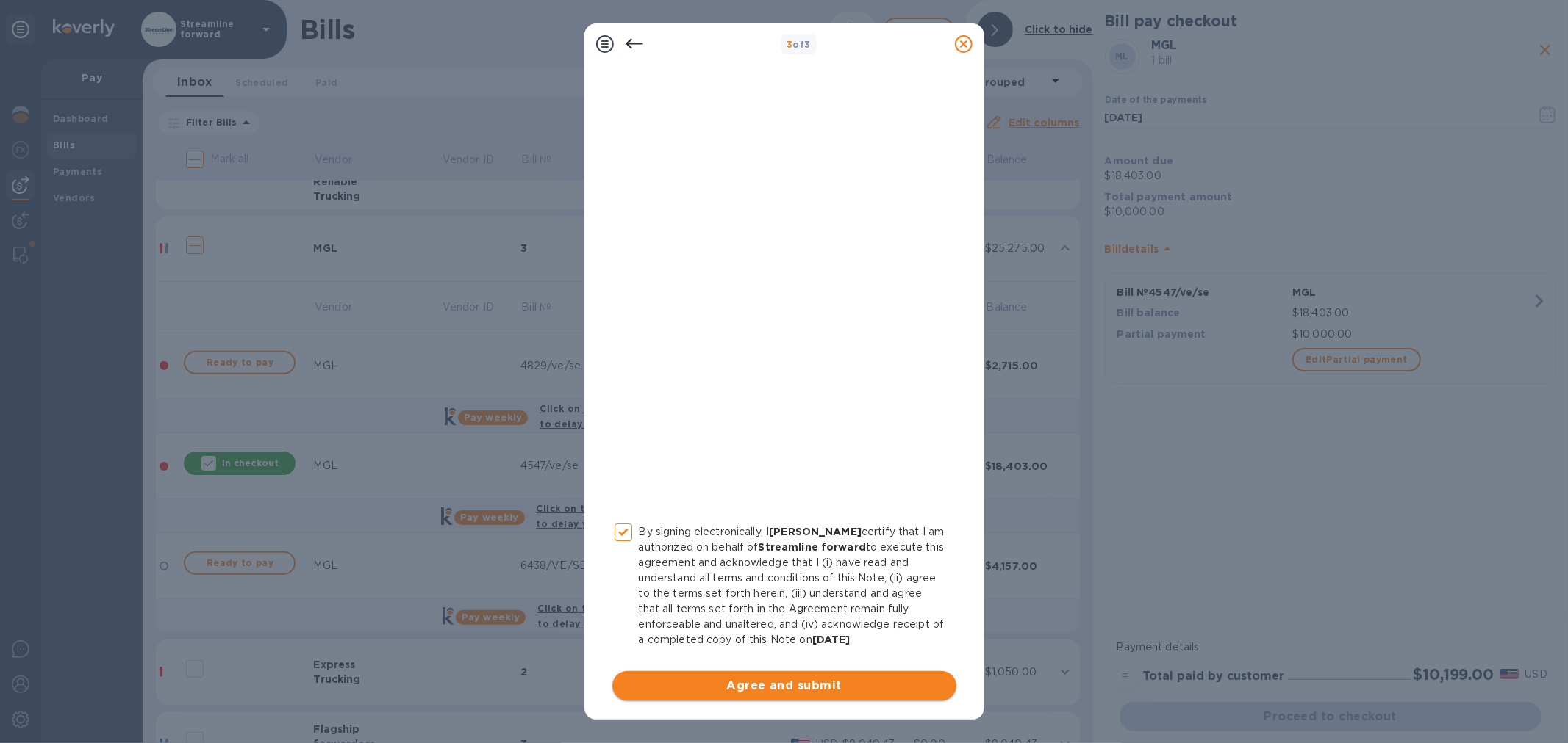
click at [769, 680] on span "Agree and submit" at bounding box center [784, 686] width 320 height 18
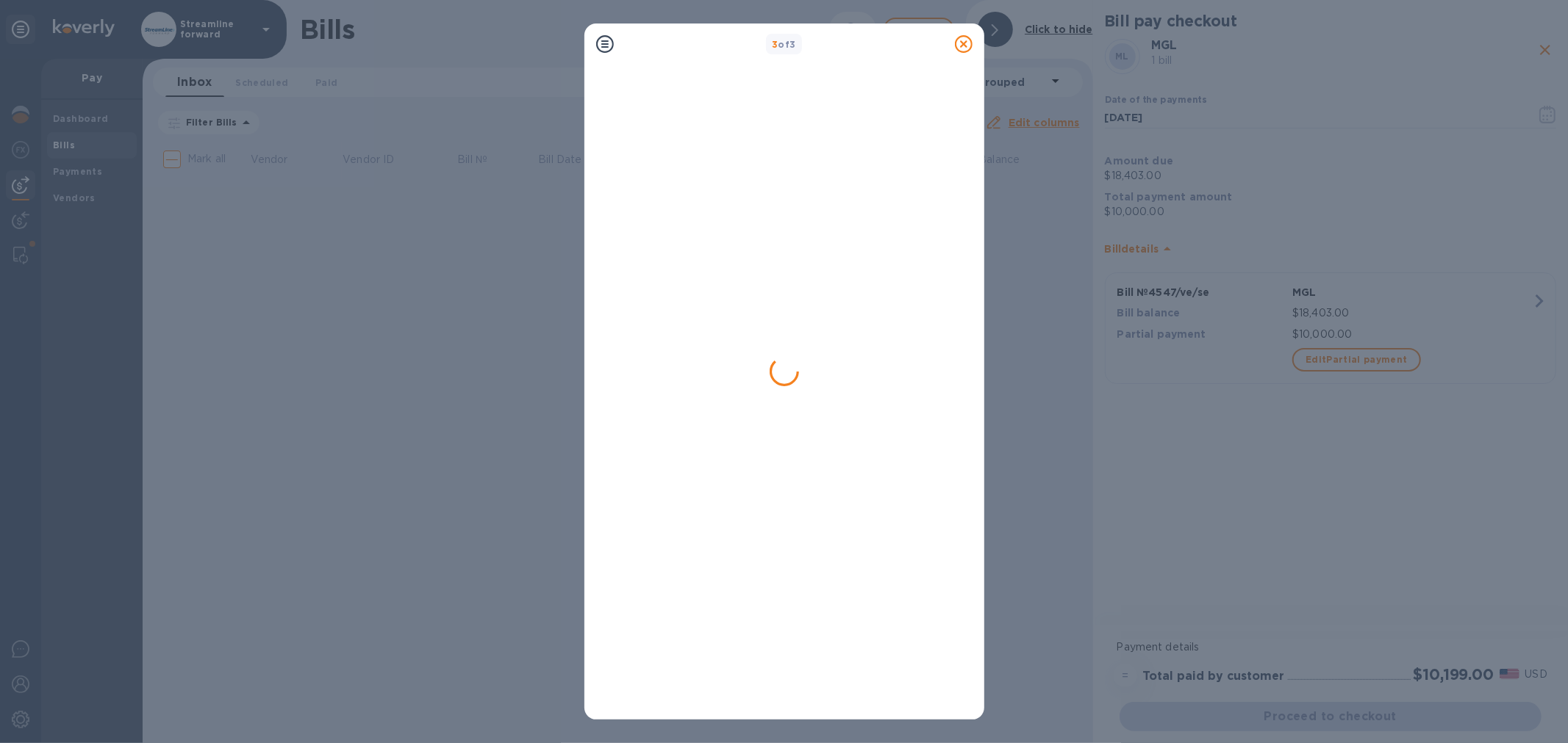
scroll to position [0, 0]
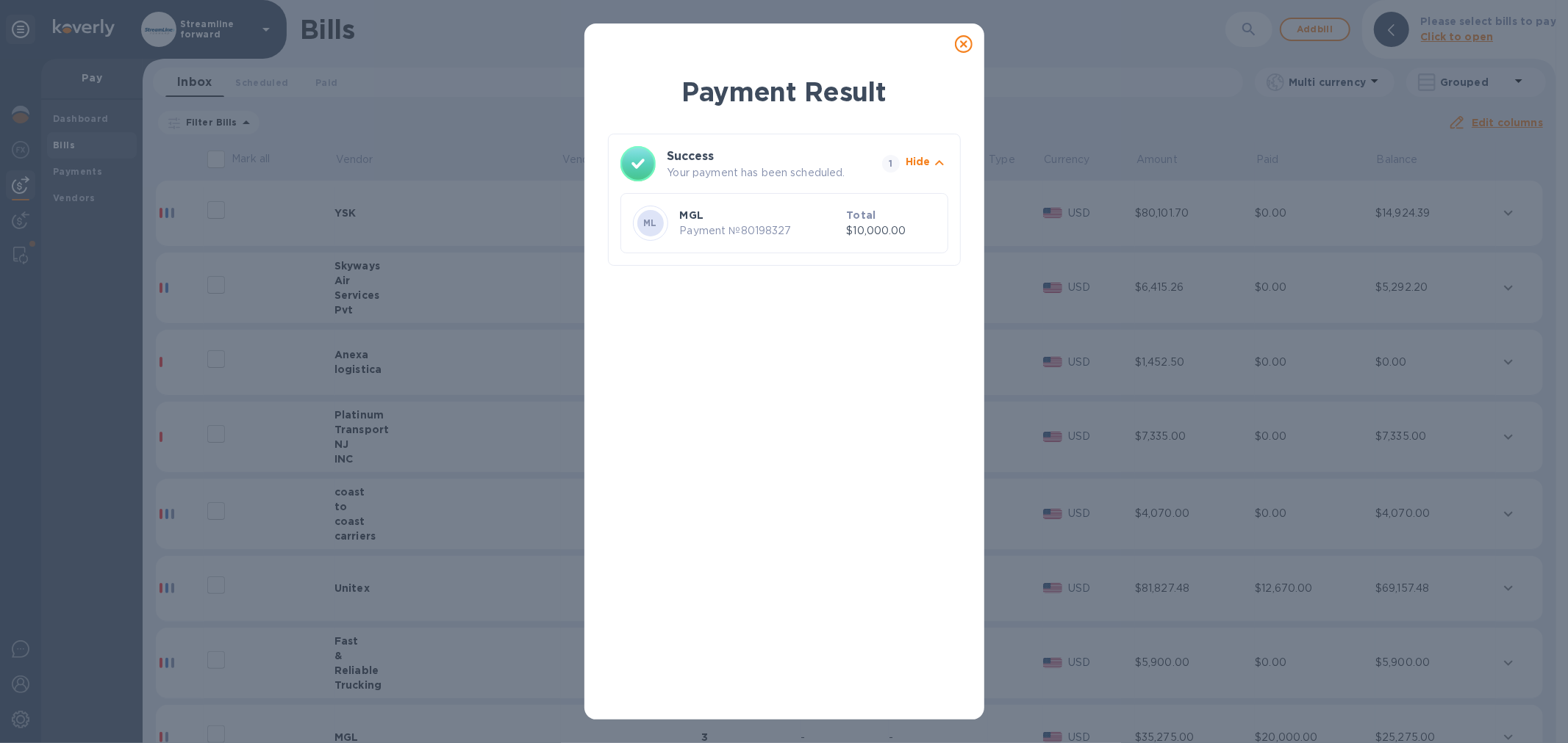
click at [968, 41] on icon at bounding box center [964, 44] width 18 height 18
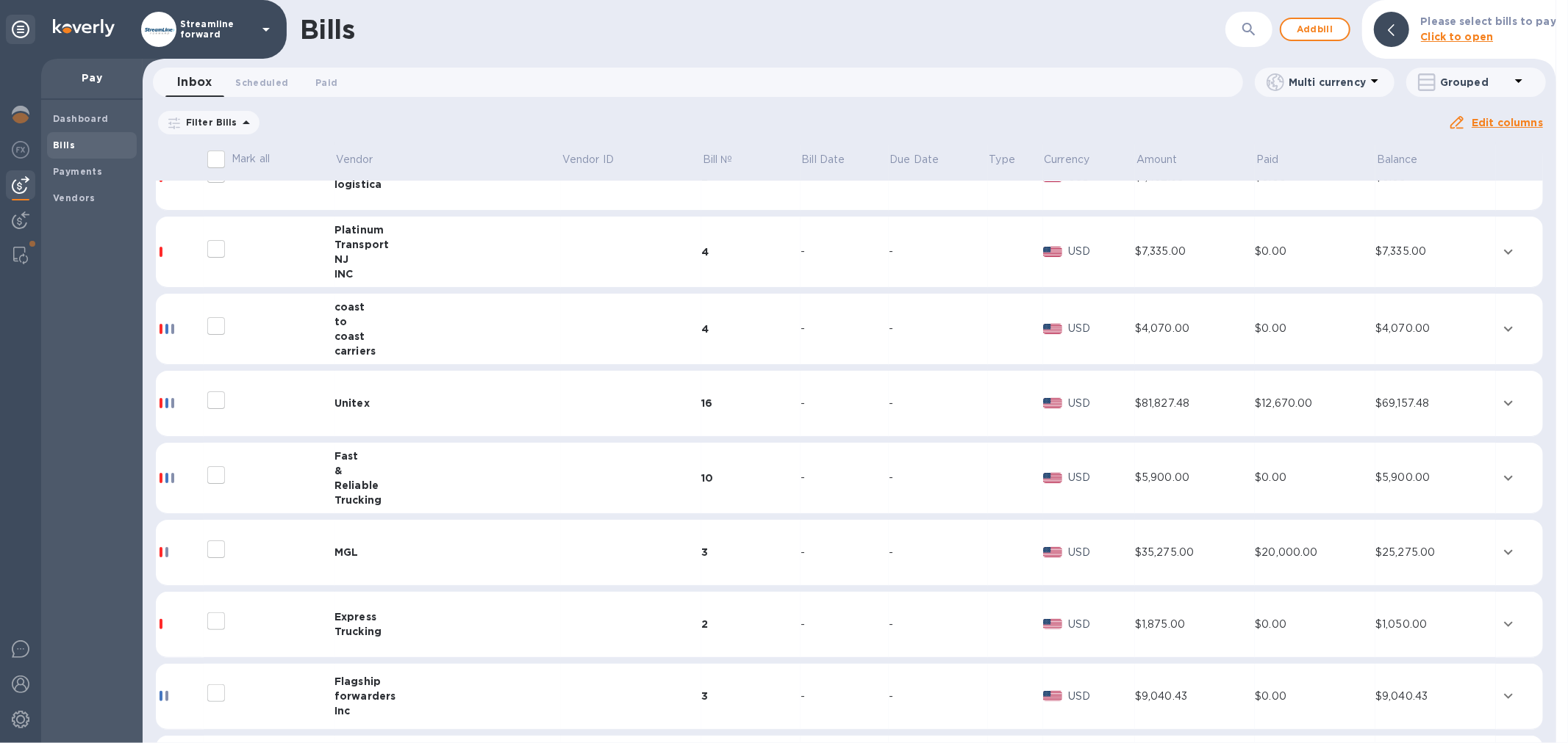
scroll to position [339, 0]
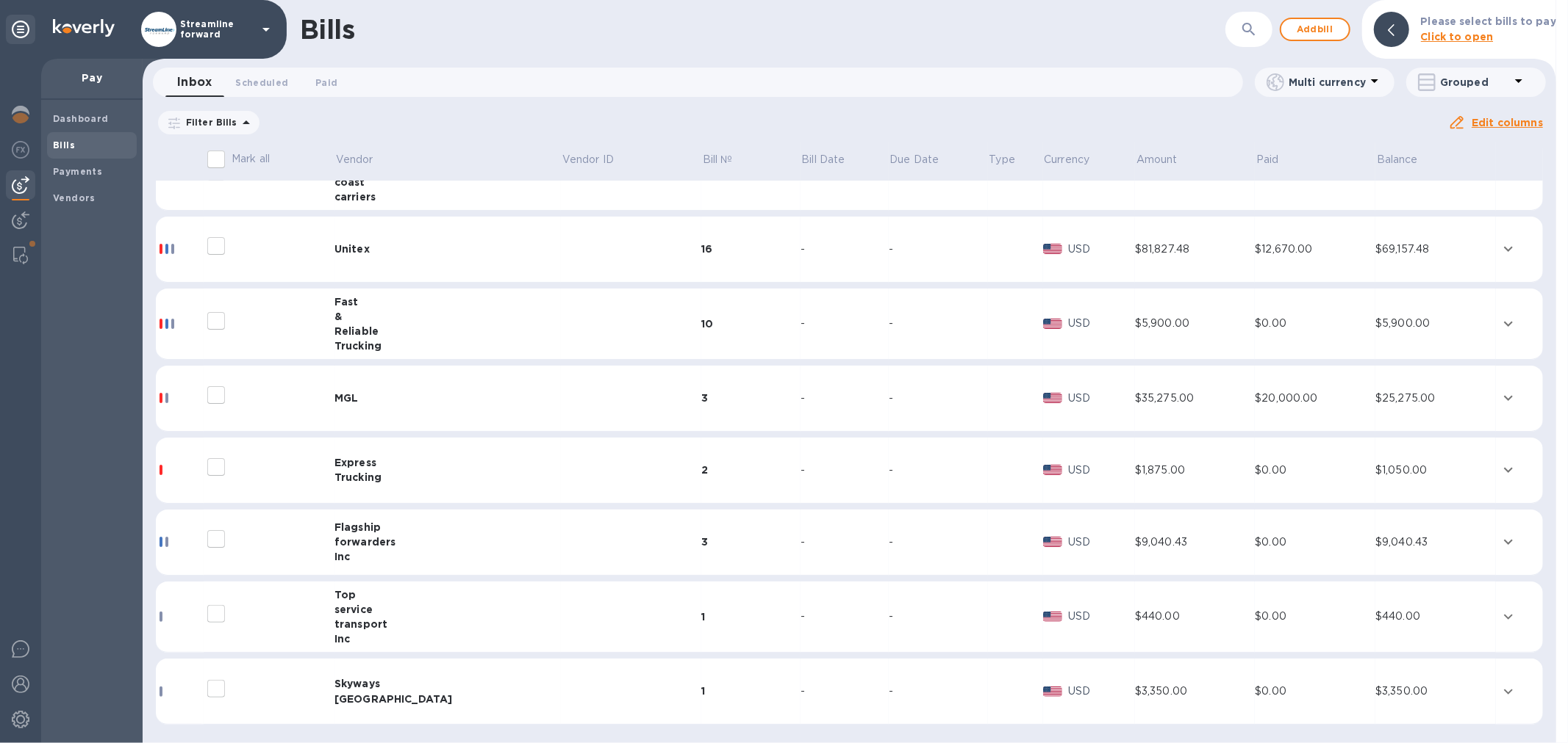
click at [442, 292] on td "Fast & Reliable Trucking" at bounding box center [447, 324] width 226 height 71
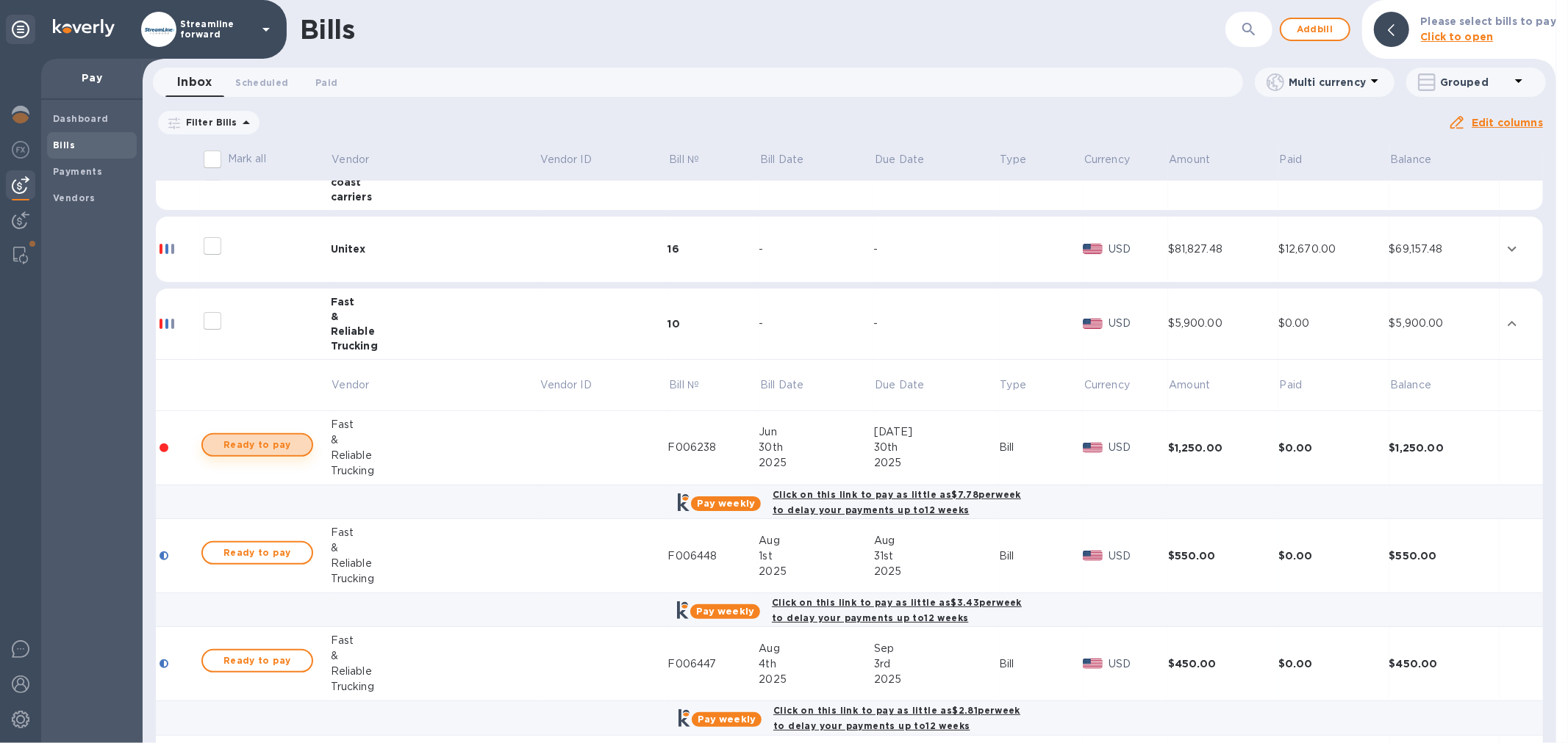
click at [283, 440] on span "Ready to pay" at bounding box center [257, 446] width 85 height 18
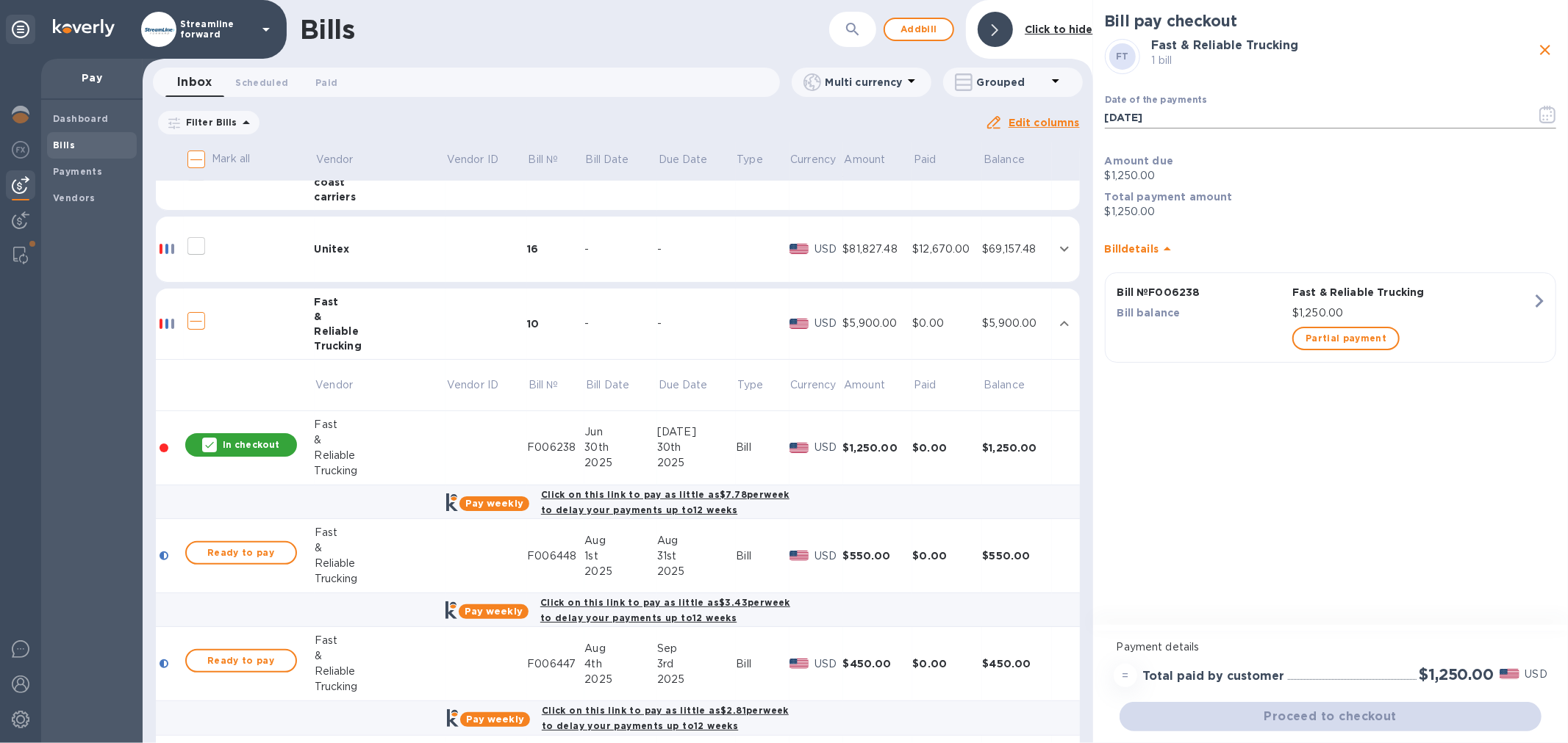
click at [1179, 118] on input "[DATE]" at bounding box center [1314, 118] width 420 height 22
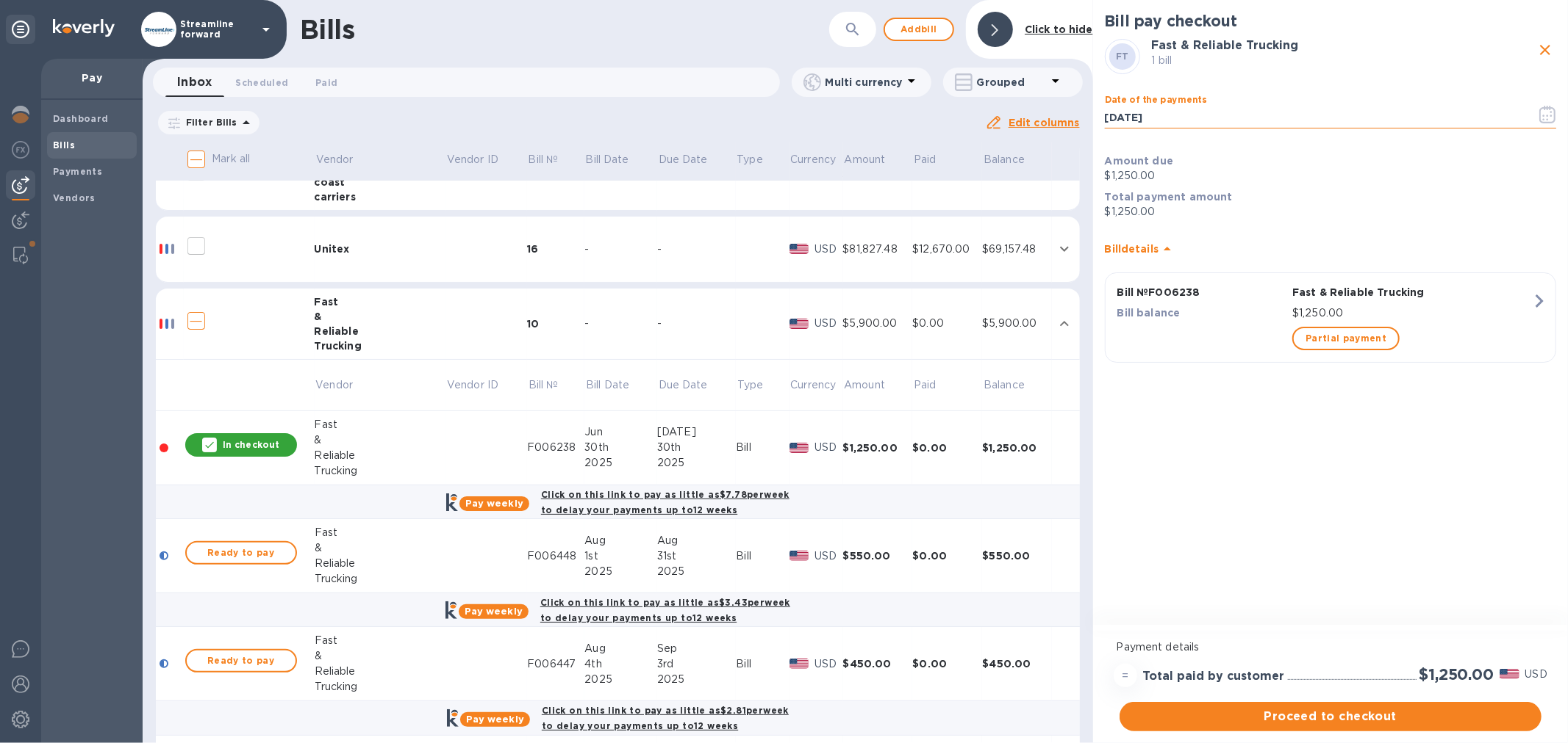
click at [1179, 118] on input "[DATE]" at bounding box center [1314, 118] width 420 height 22
type input "0_/__/____"
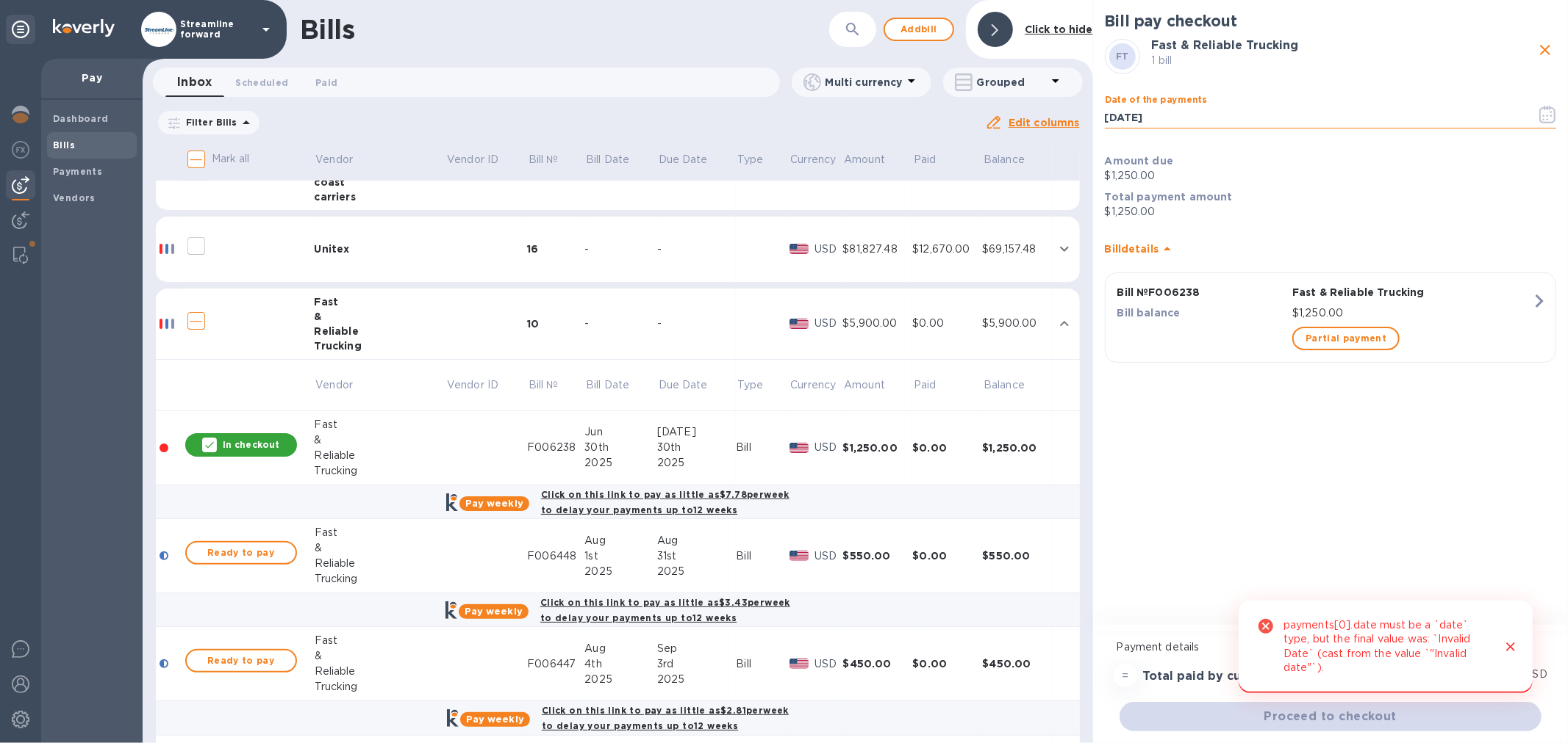
type input "[DATE]"
click at [1338, 432] on div "Bill pay checkout FT Fast & Reliable Trucking 1 bill Date of the payments [DATE…" at bounding box center [1331, 314] width 475 height 628
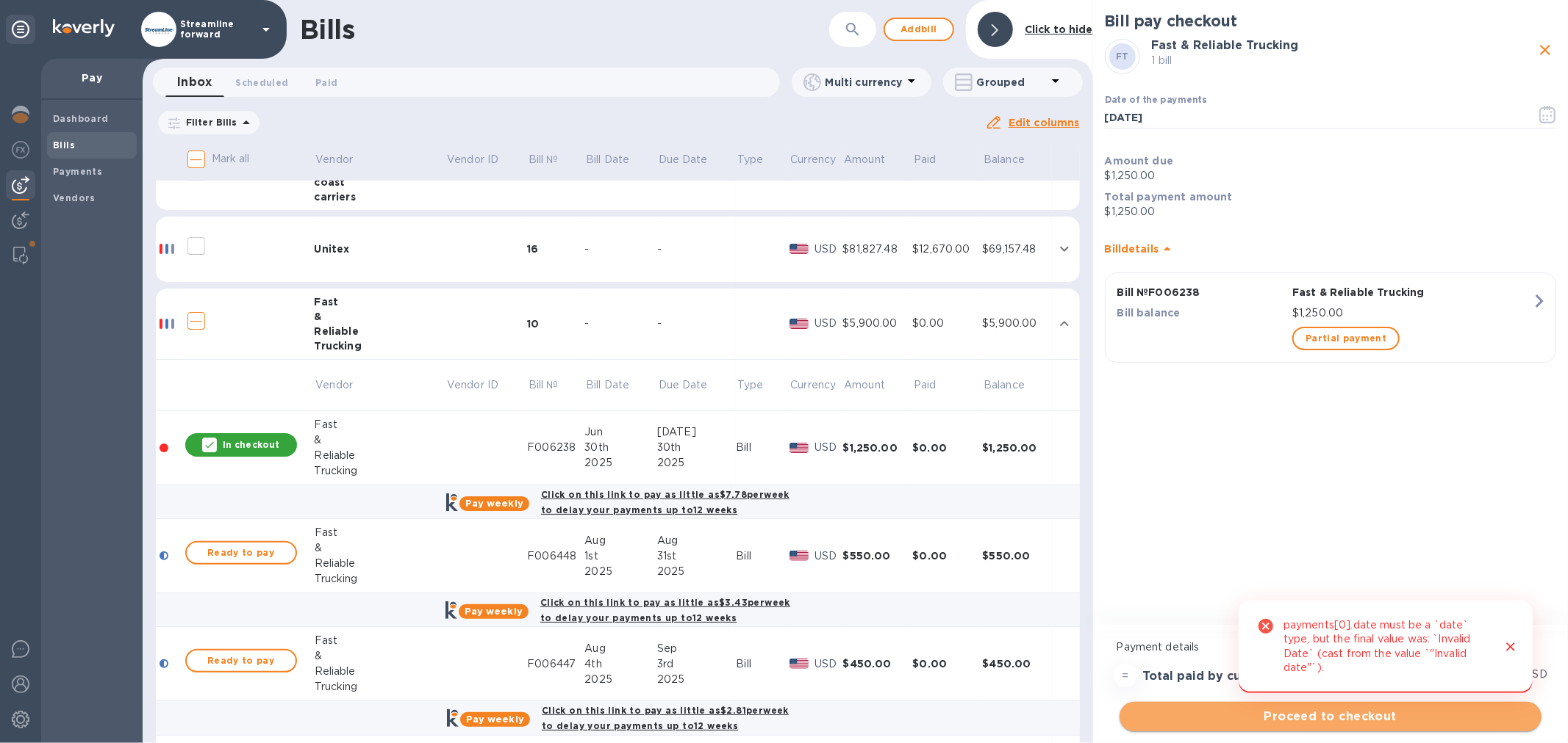
click at [1304, 718] on span "Proceed to checkout" at bounding box center [1330, 717] width 398 height 18
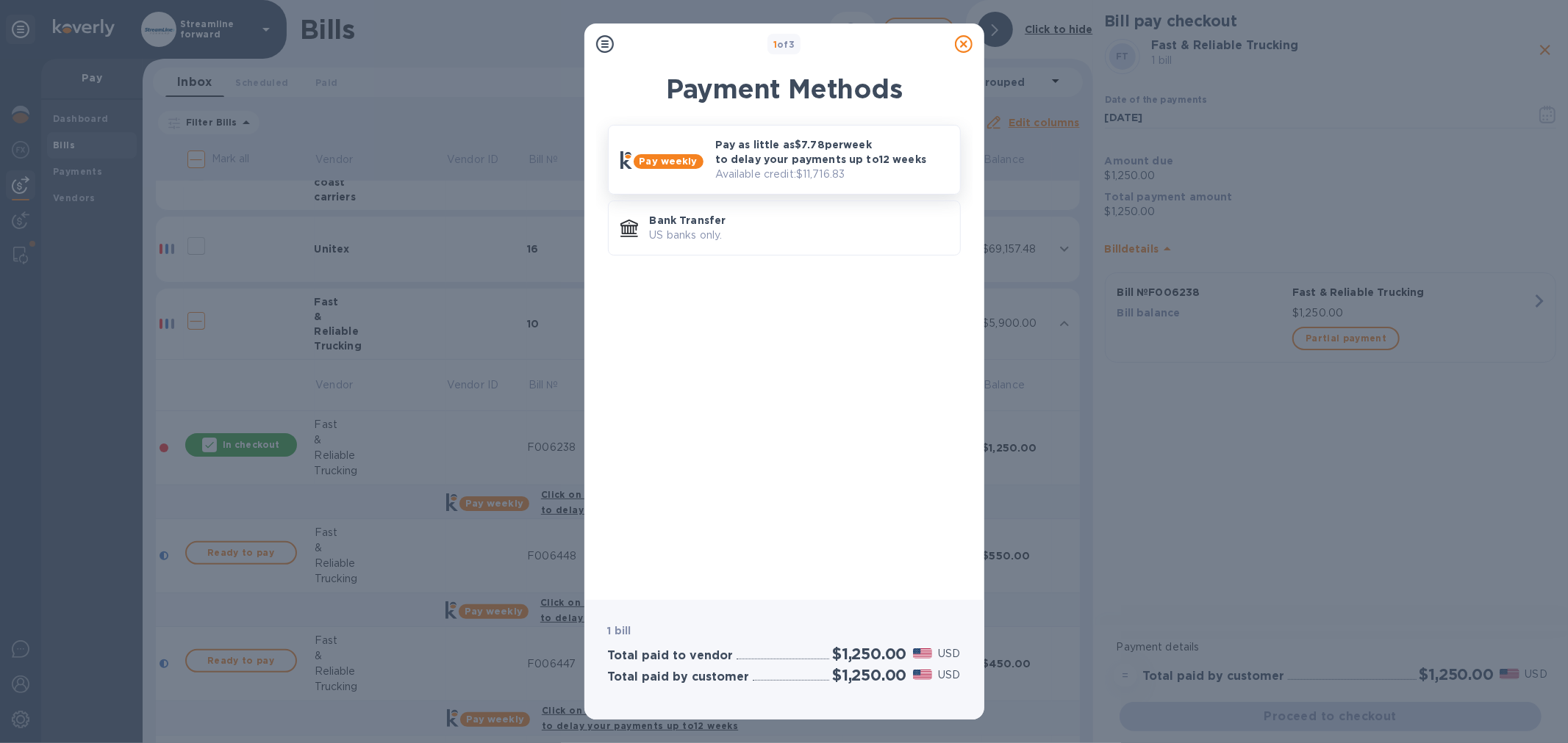
click at [813, 153] on p "Pay as little as $7.78 per week to delay your payments up to 12 weeks" at bounding box center [831, 152] width 233 height 30
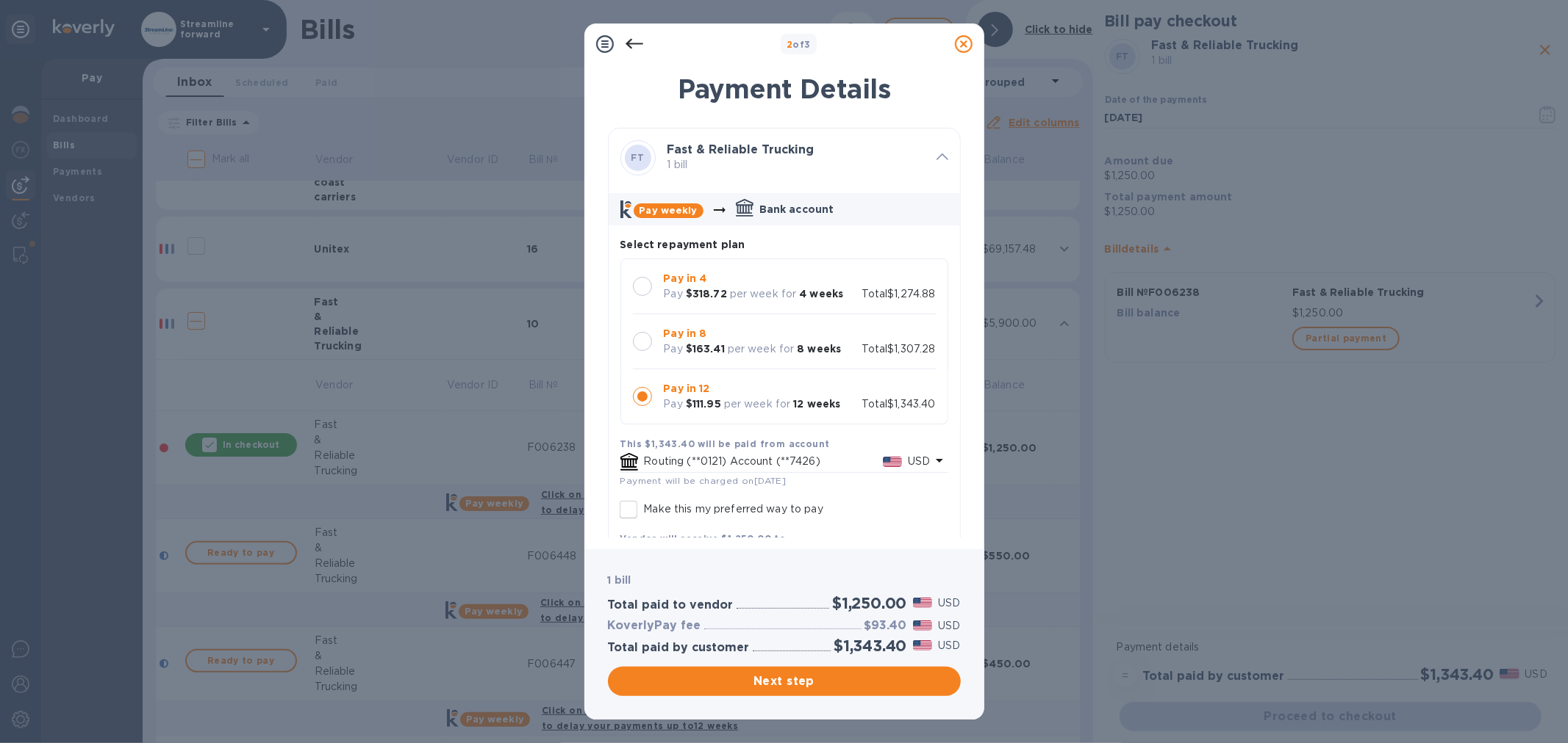
drag, startPoint x: 651, startPoint y: 280, endPoint x: 660, endPoint y: 285, distance: 10.3
click at [652, 280] on div at bounding box center [642, 286] width 31 height 31
click at [836, 678] on span "Next step" at bounding box center [784, 682] width 329 height 18
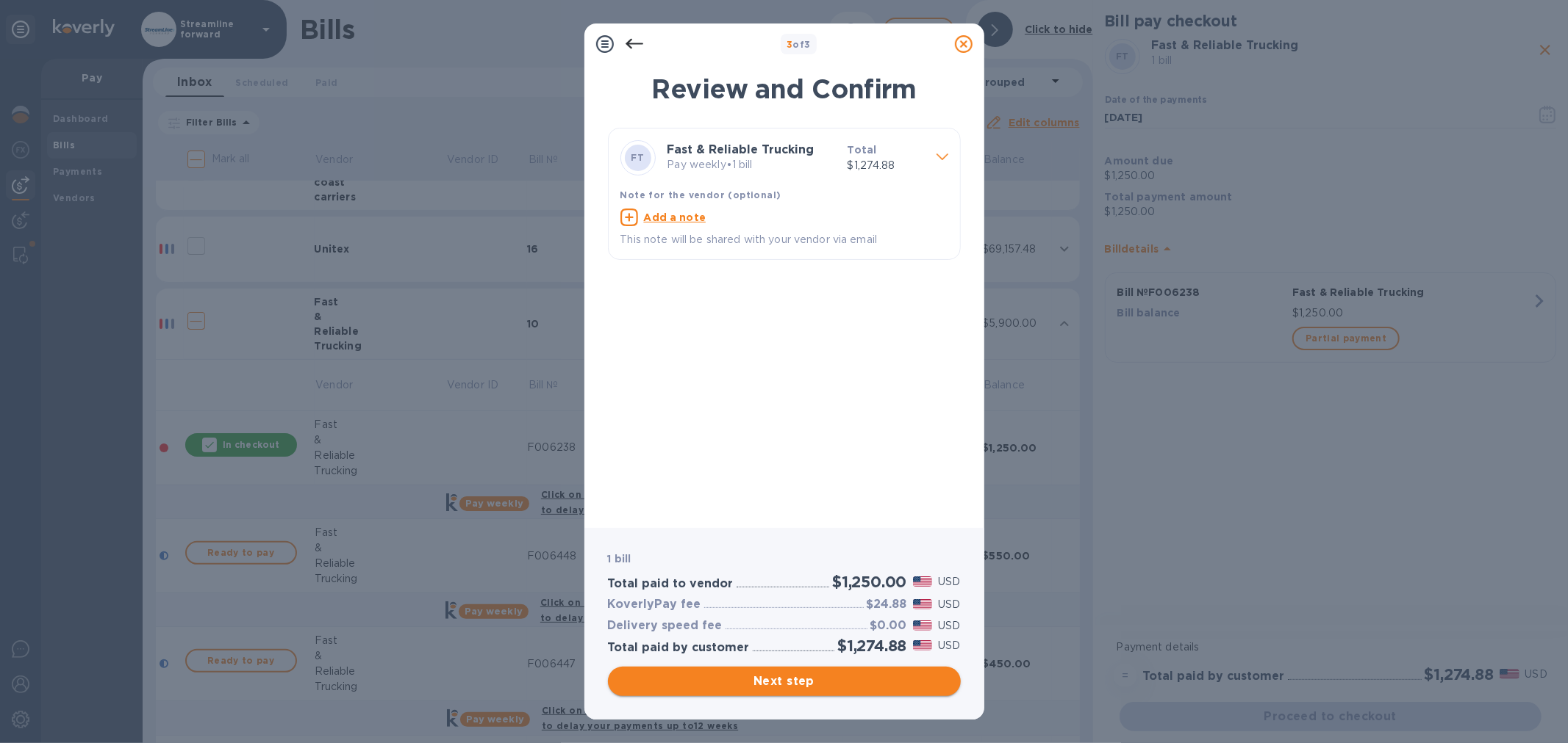
click at [805, 670] on button "Next step" at bounding box center [784, 682] width 353 height 30
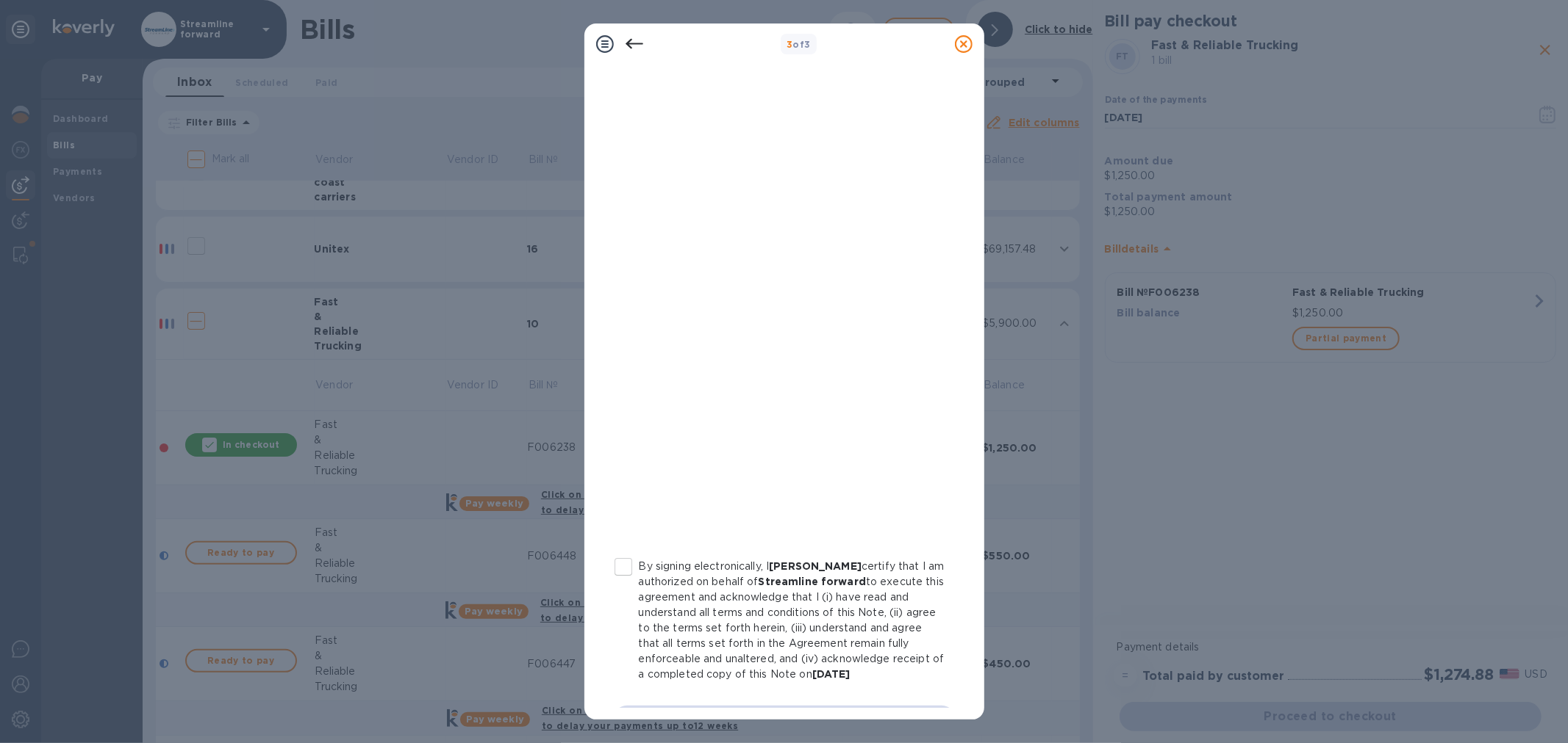
scroll to position [76, 0]
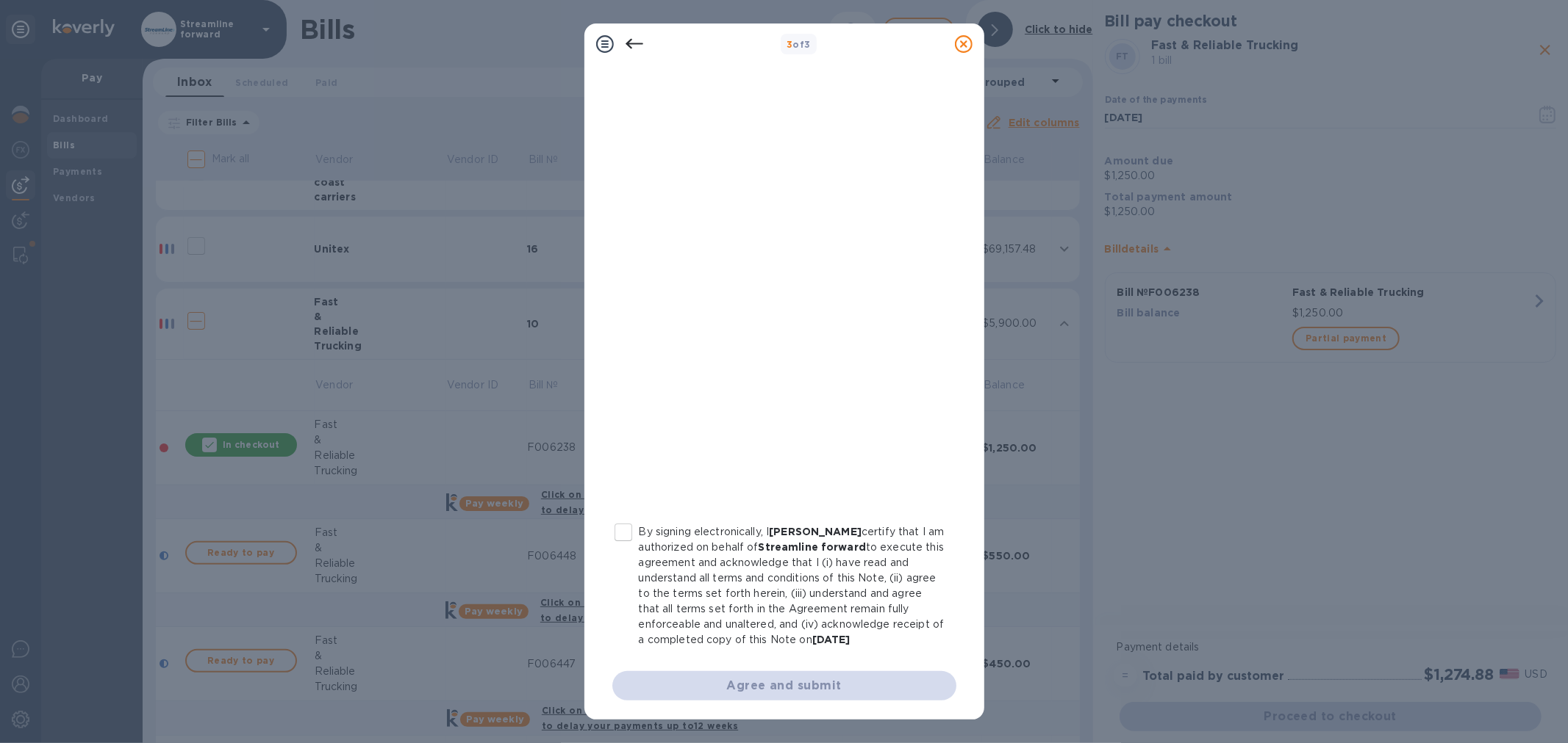
click at [627, 533] on input "By signing electronically, I [PERSON_NAME] certify that I am authorized on beha…" at bounding box center [623, 532] width 31 height 31
checkbox input "true"
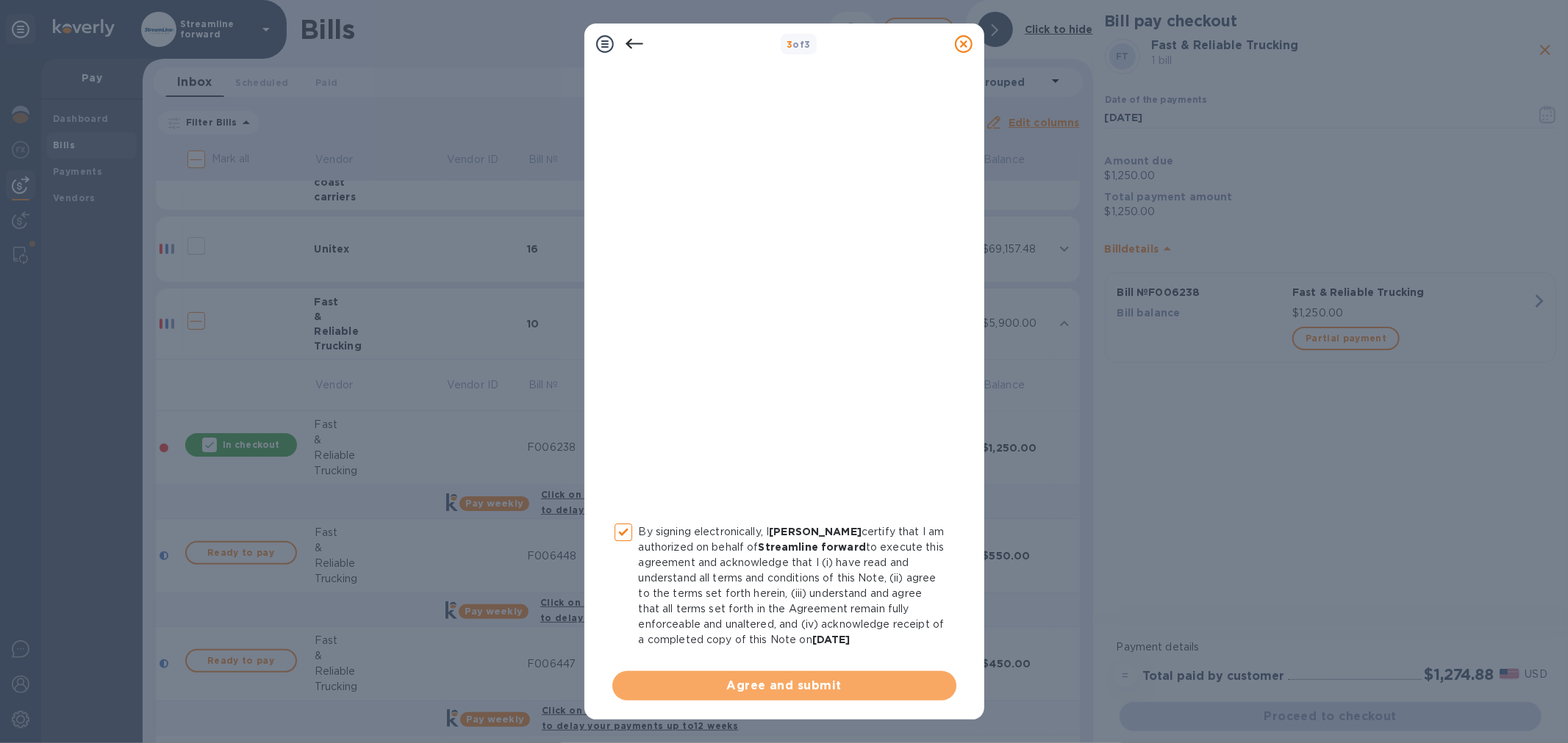
click at [807, 674] on button "Agree and submit" at bounding box center [784, 687] width 344 height 30
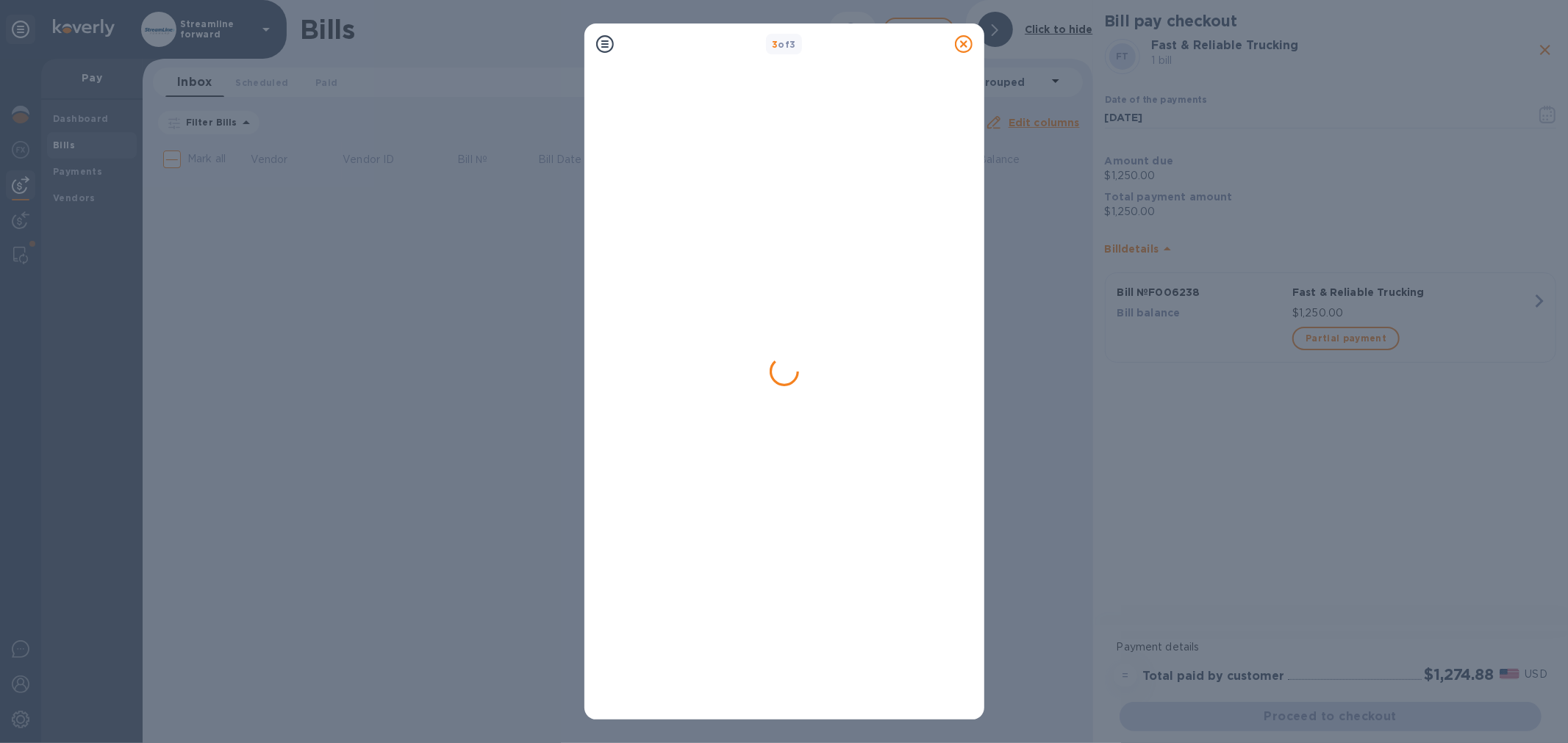
scroll to position [0, 0]
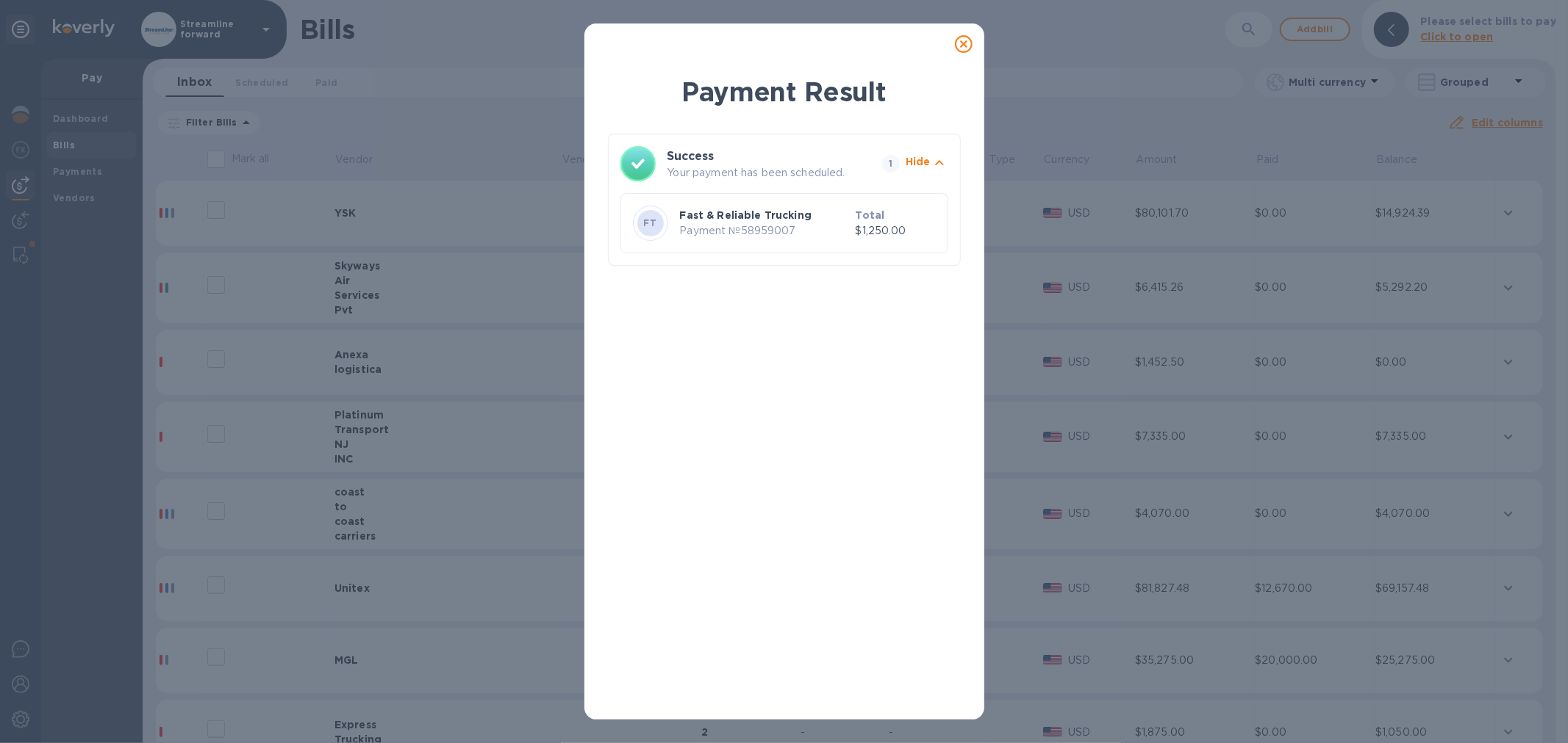
click at [958, 42] on icon at bounding box center [964, 44] width 18 height 18
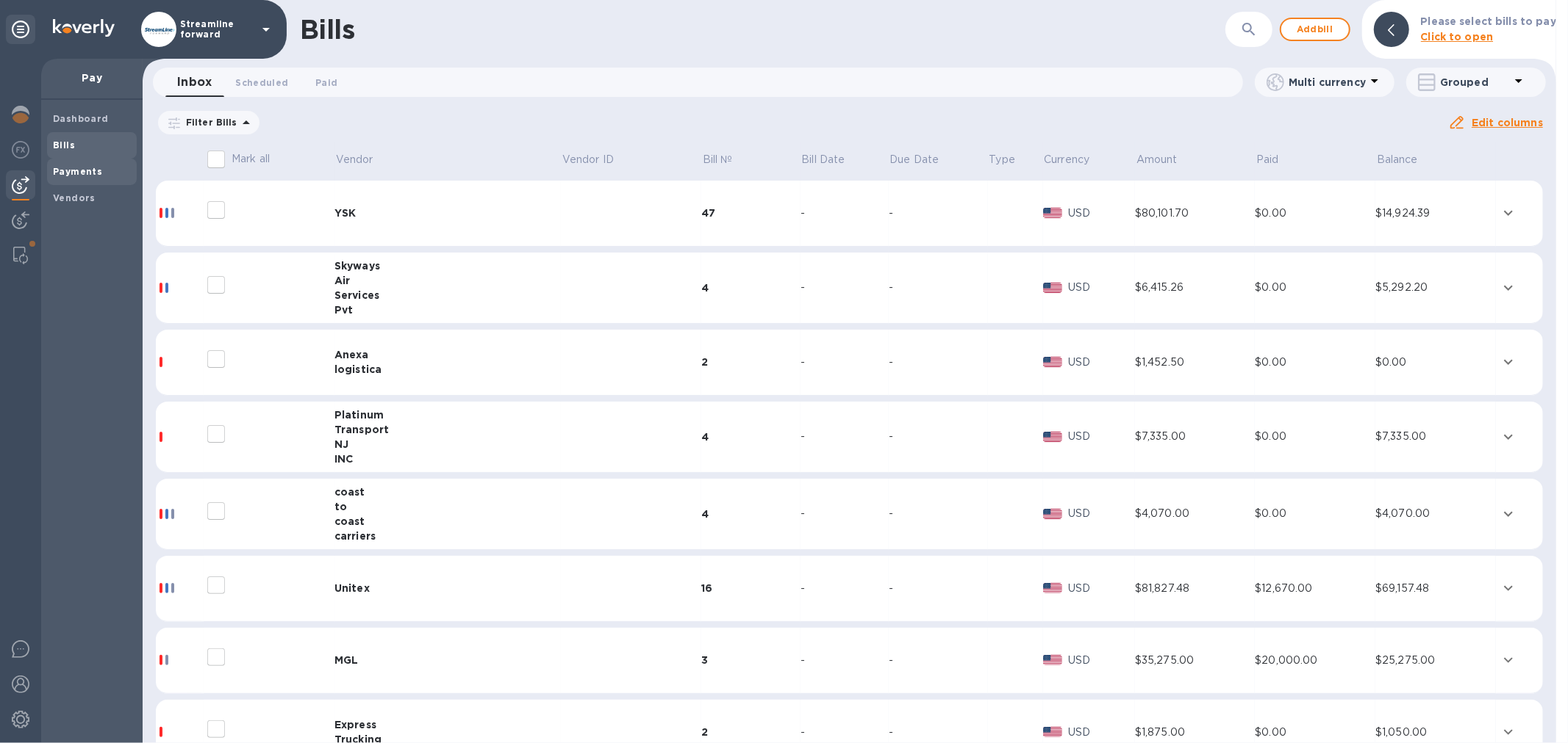
click at [93, 173] on b "Payments" at bounding box center [78, 171] width 49 height 11
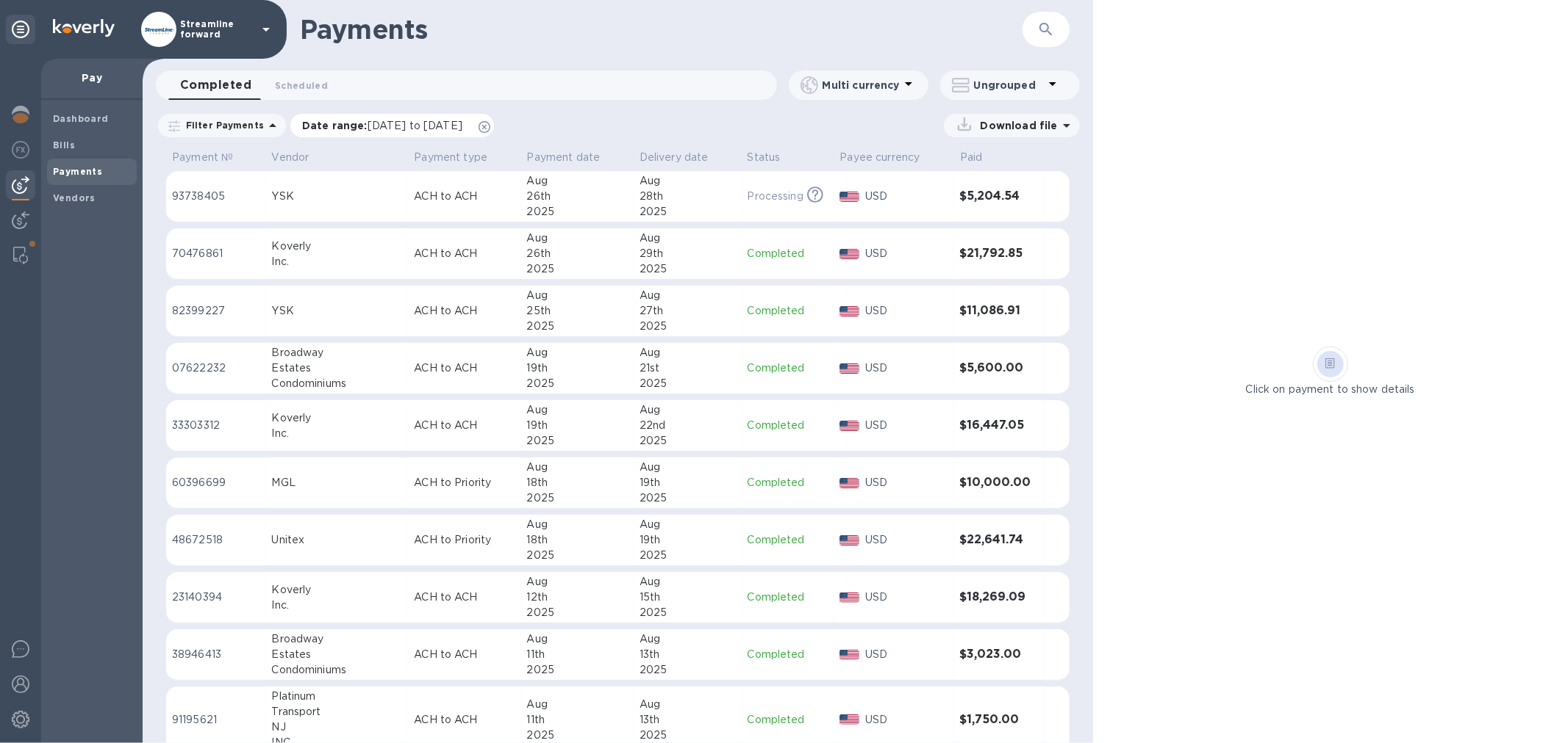
click at [490, 127] on icon at bounding box center [484, 127] width 12 height 12
click at [1181, 268] on div "Click on payment to show details" at bounding box center [1331, 372] width 475 height 743
click at [10, 181] on div at bounding box center [21, 185] width 30 height 30
click at [283, 89] on span "Scheduled 0" at bounding box center [302, 86] width 53 height 16
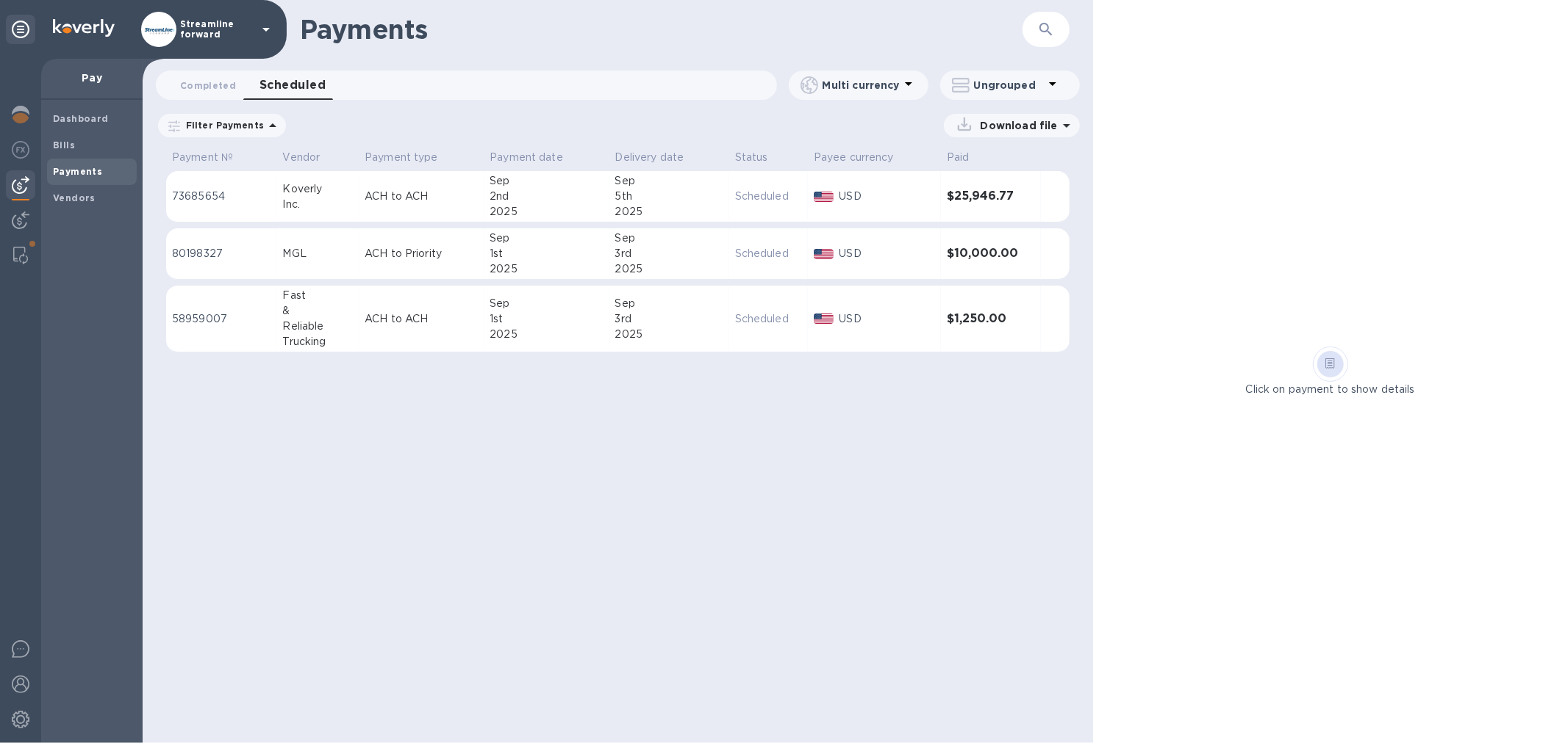
click at [740, 319] on p "Scheduled" at bounding box center [768, 319] width 67 height 16
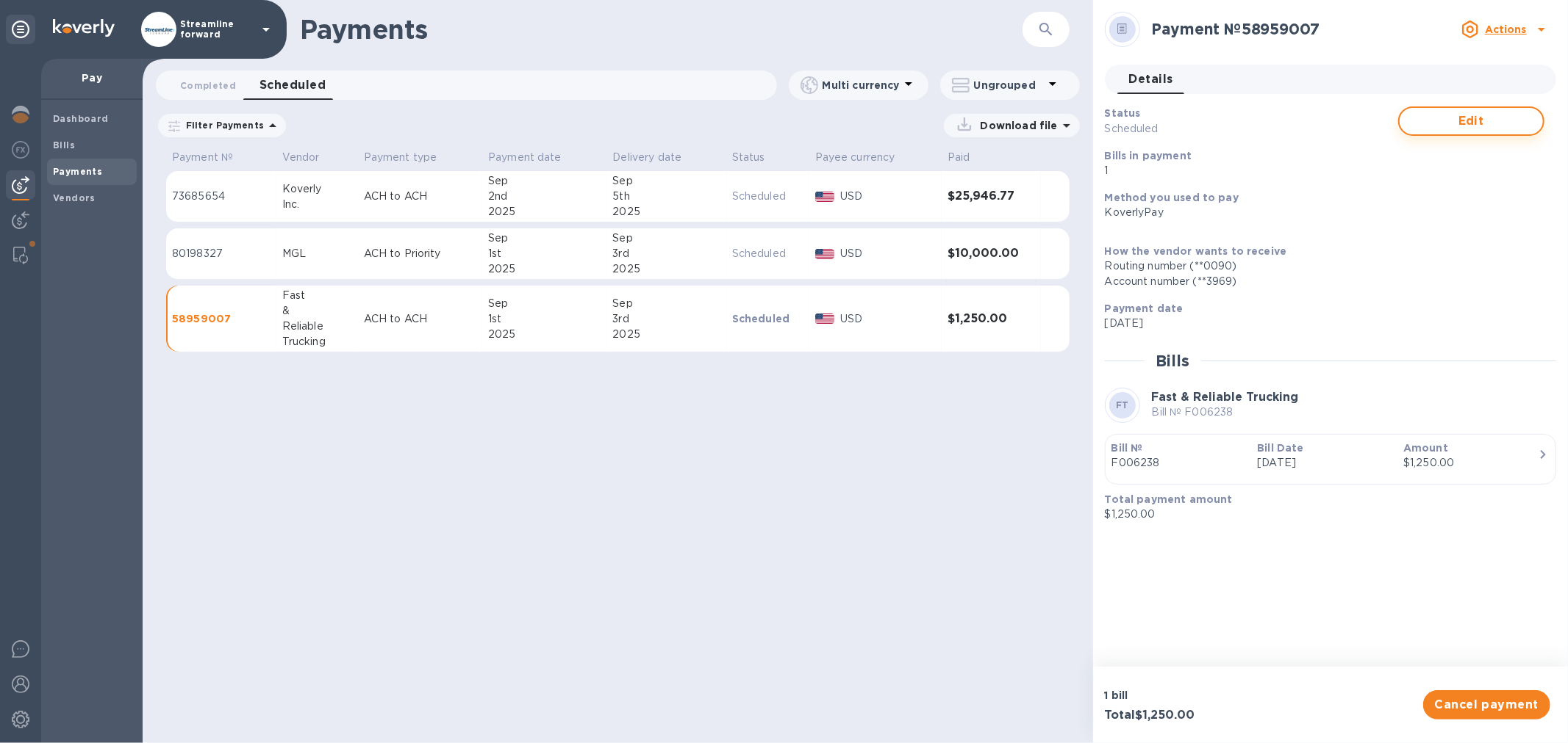
click at [1479, 124] on span "Edit" at bounding box center [1470, 122] width 120 height 18
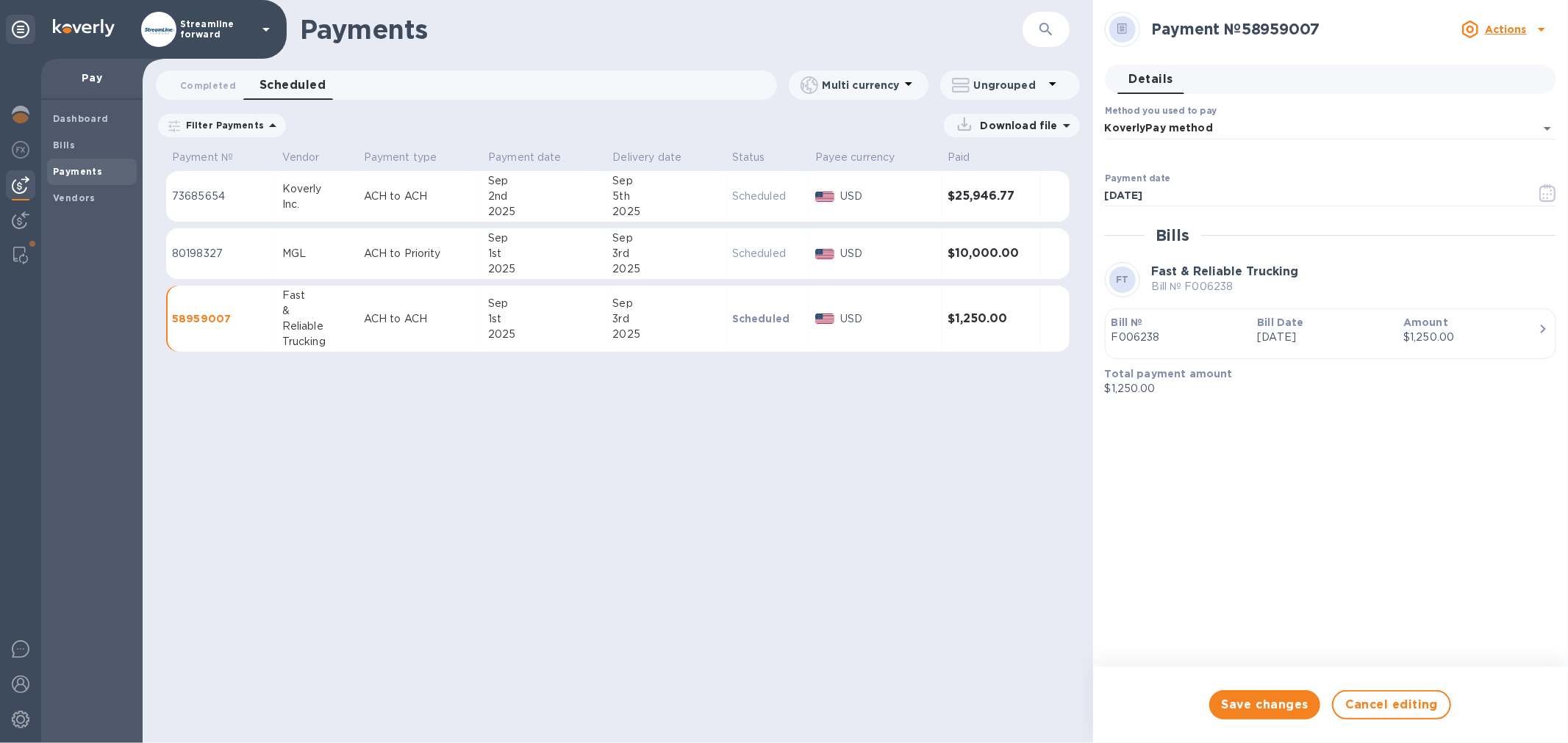
click at [563, 247] on div "1st" at bounding box center [545, 254] width 113 height 16
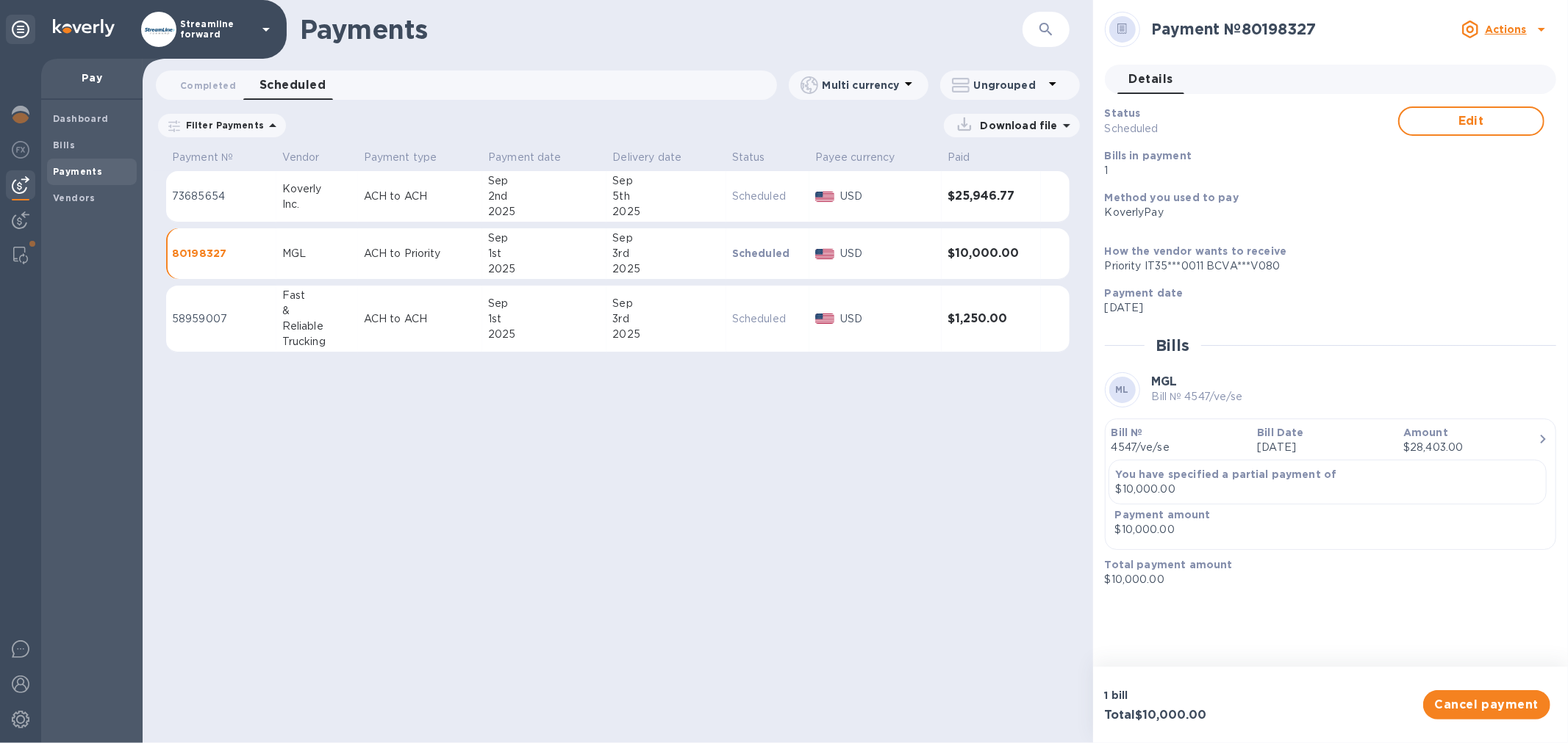
click at [897, 316] on p "USD" at bounding box center [888, 319] width 96 height 16
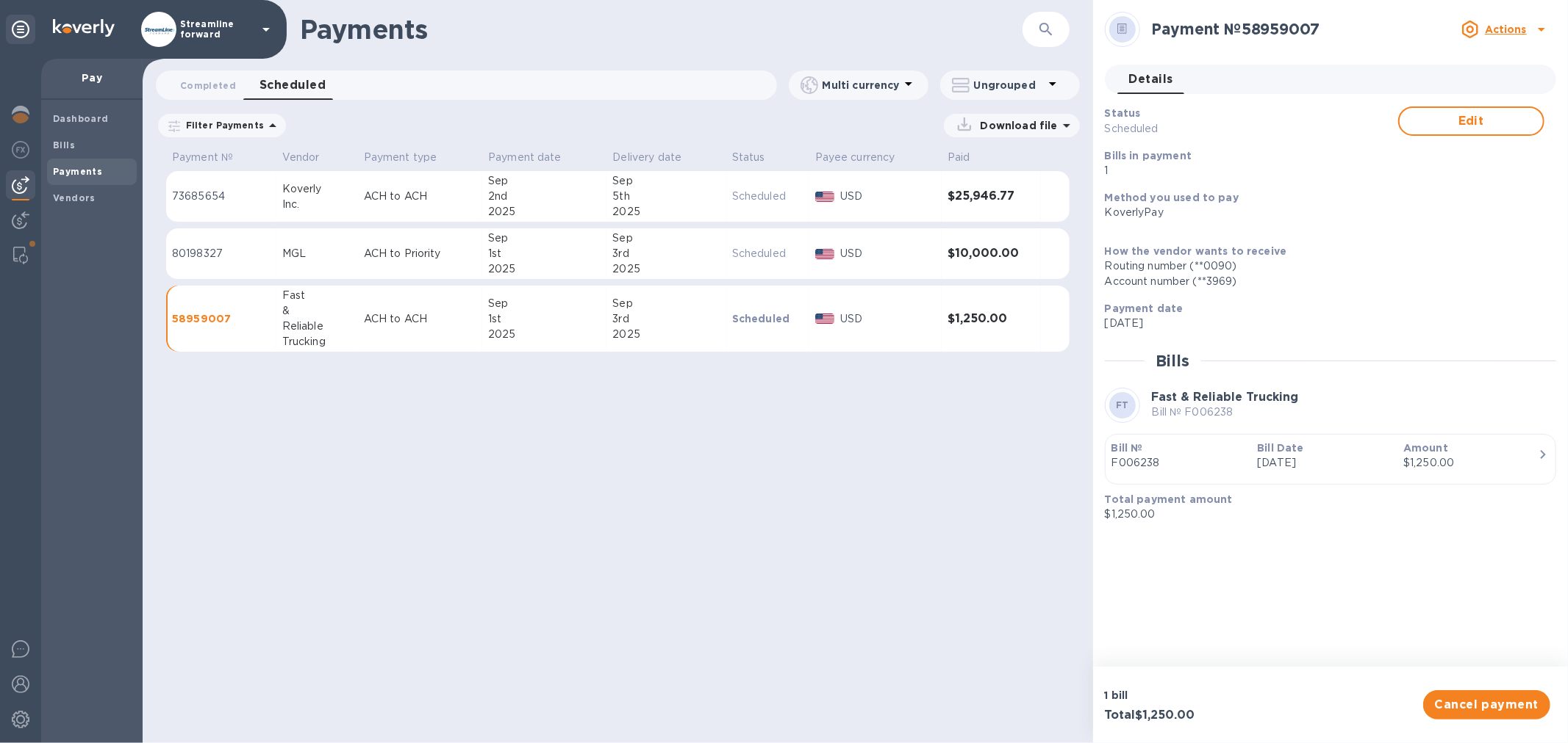
click at [1282, 449] on b "Bill Date" at bounding box center [1279, 449] width 46 height 12
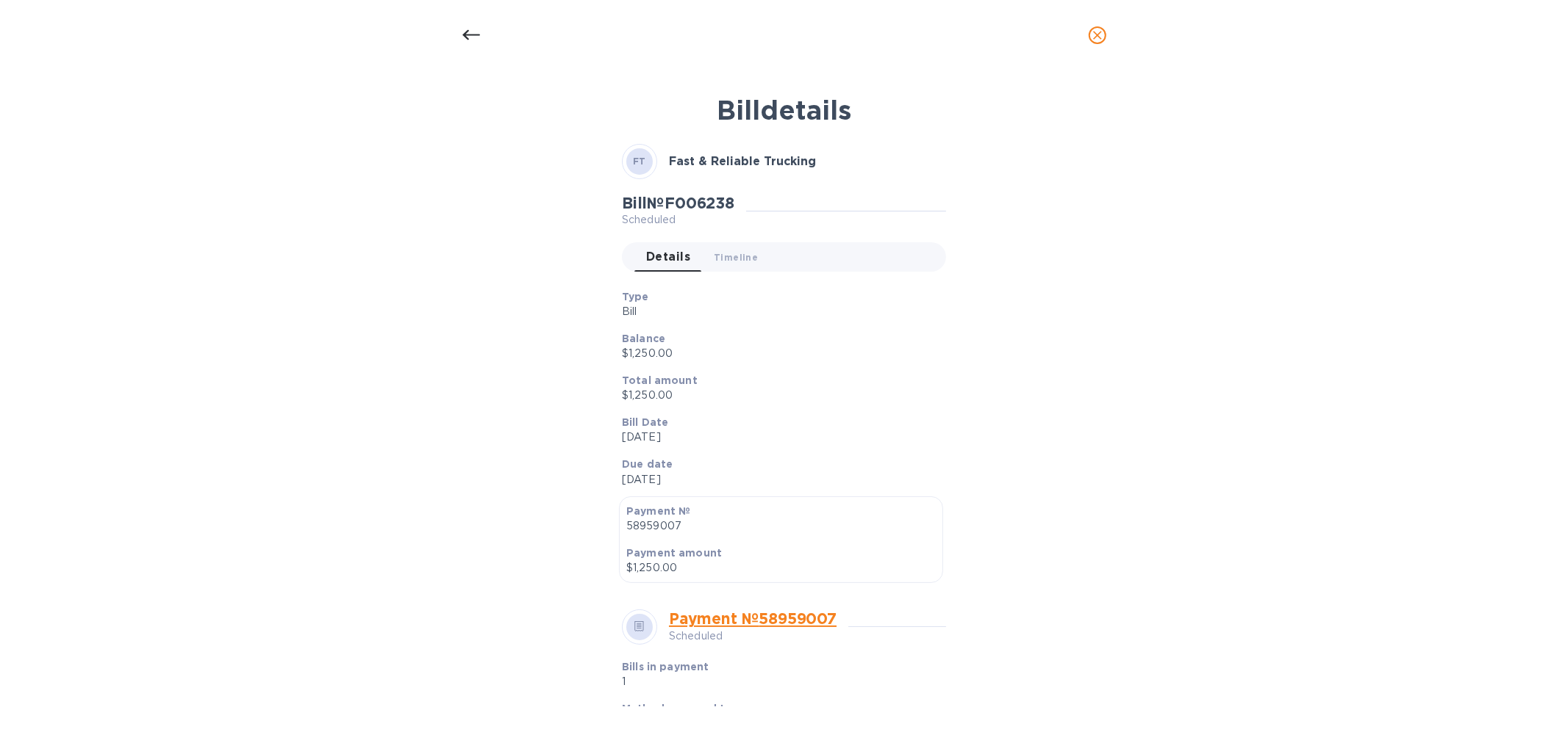
click at [468, 37] on icon at bounding box center [472, 36] width 18 height 18
